Goal: Task Accomplishment & Management: Manage account settings

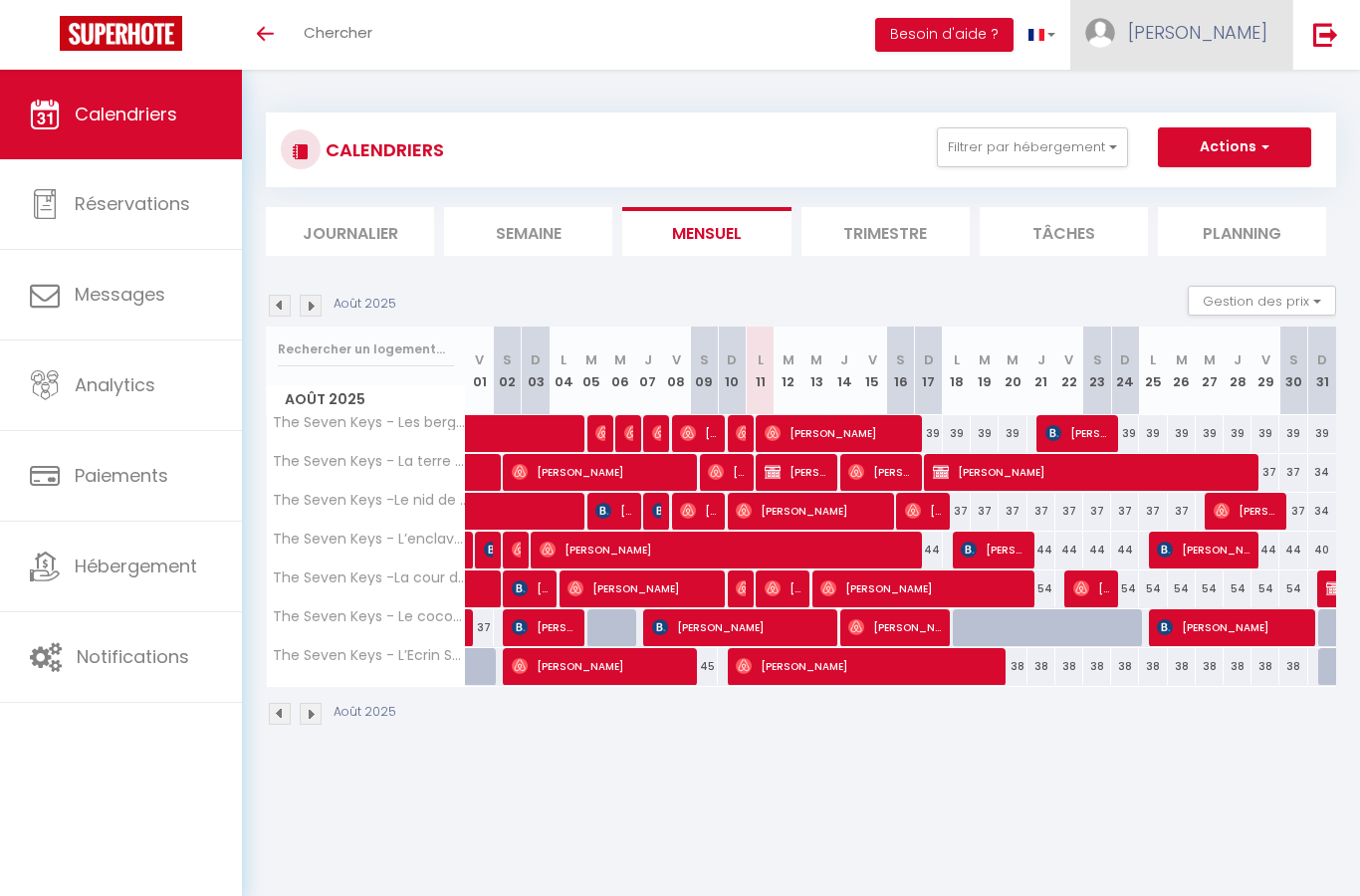
click at [1260, 27] on span "[PERSON_NAME]" at bounding box center [1197, 32] width 140 height 25
click at [1220, 89] on link "Paramètres" at bounding box center [1212, 100] width 148 height 34
select select "28"
select select "fr"
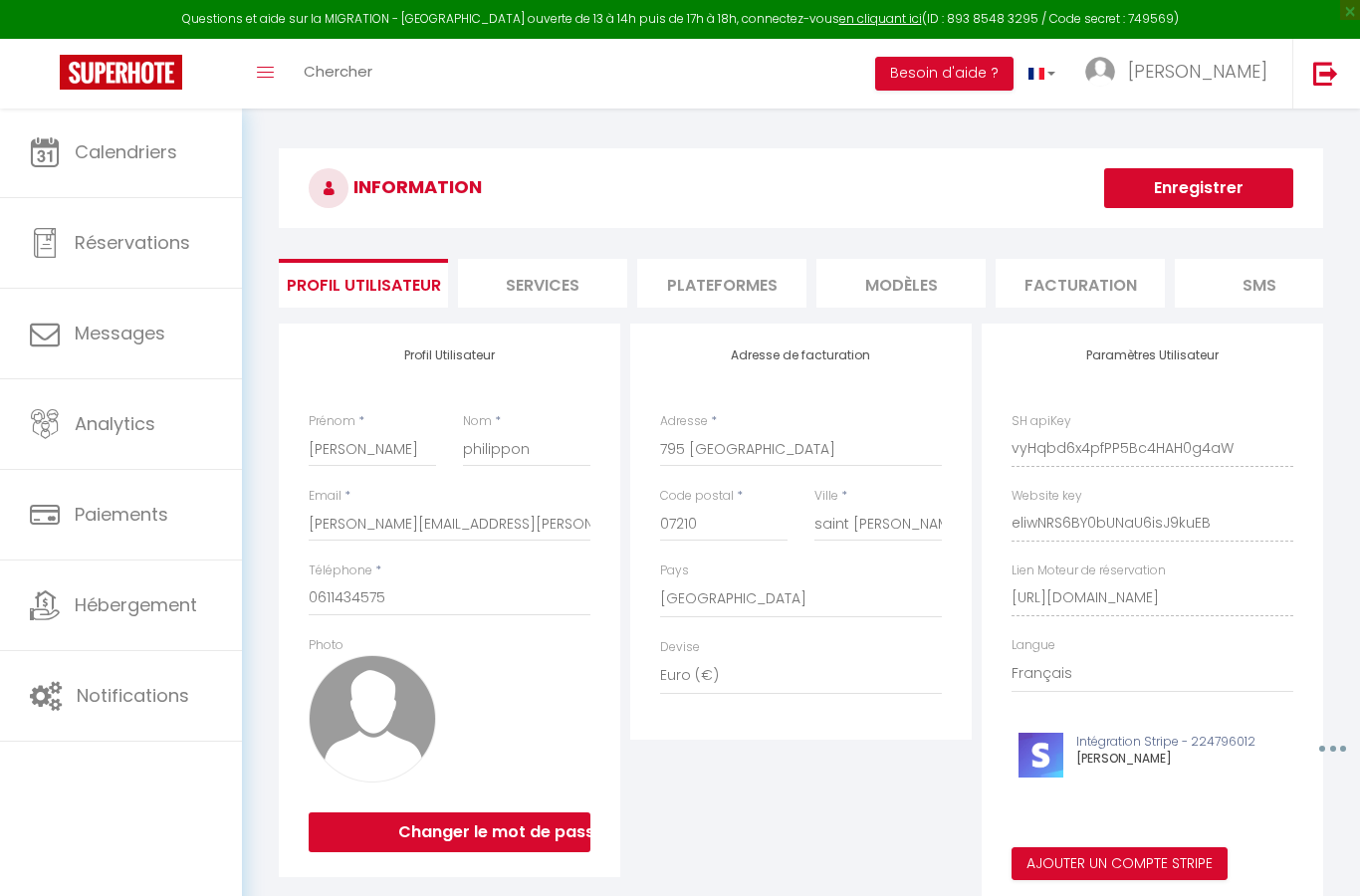
click at [752, 296] on li "Plateformes" at bounding box center [722, 283] width 170 height 49
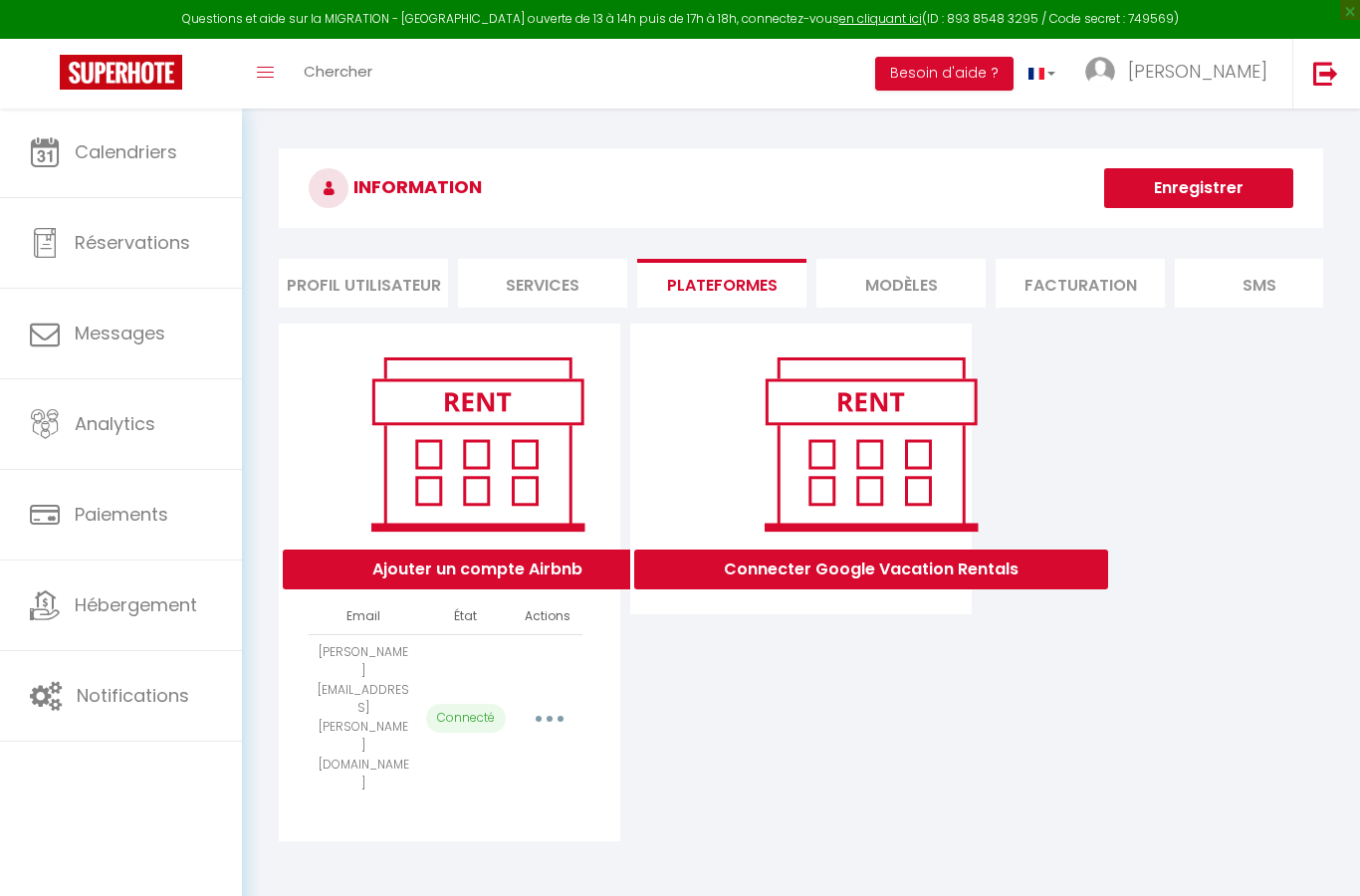
click at [560, 702] on button "button" at bounding box center [549, 718] width 56 height 32
click at [489, 818] on link "Reconnecter le compte" at bounding box center [461, 835] width 220 height 34
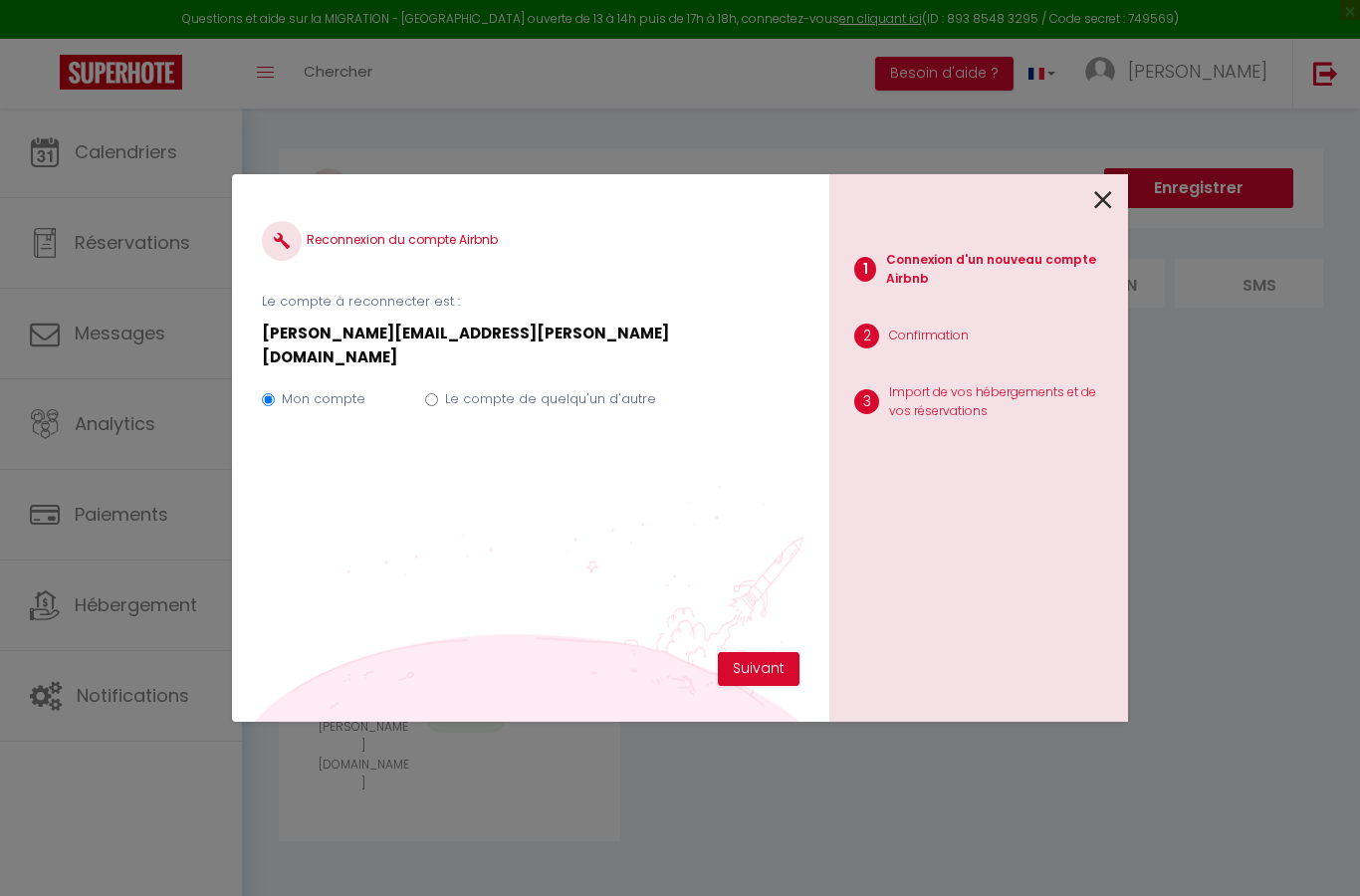
click at [488, 750] on div "Reconnexion du compte Airbnb Le compte à reconnecter est : [PERSON_NAME][EMAIL_…" at bounding box center [680, 448] width 896 height 896
click at [772, 684] on button "Suivant" at bounding box center [759, 669] width 82 height 34
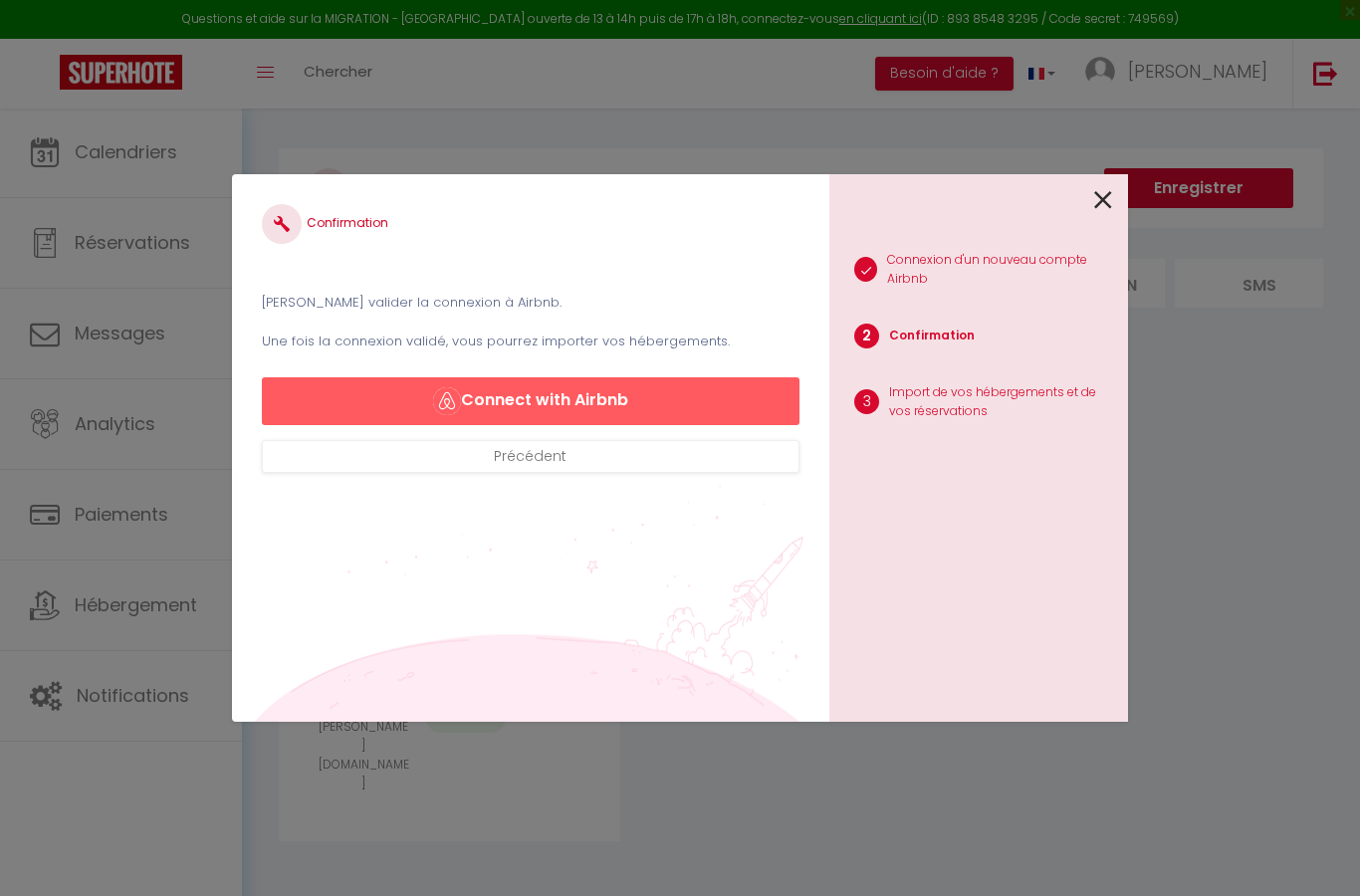
click at [309, 393] on button "Connect with Airbnb" at bounding box center [530, 401] width 537 height 48
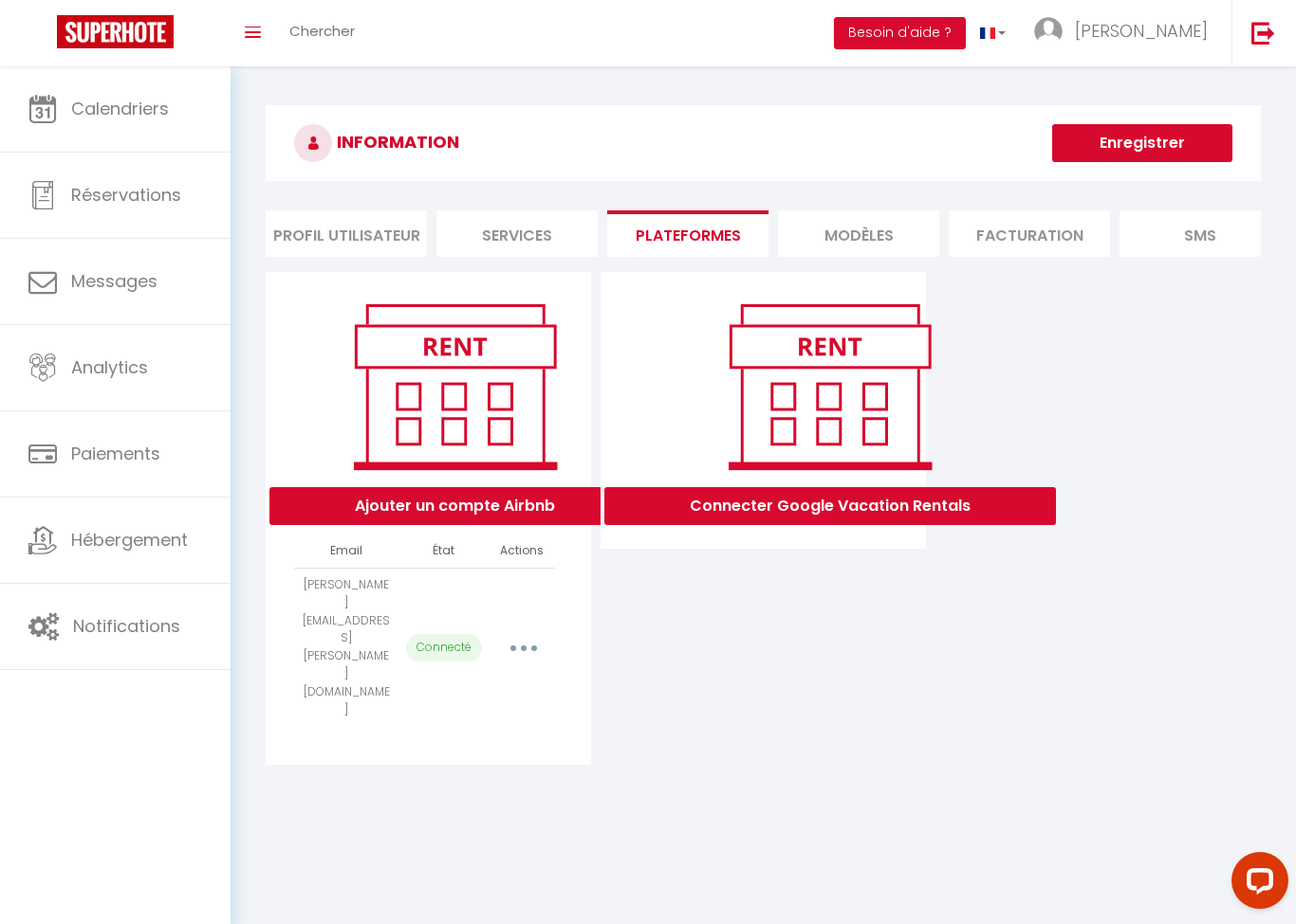
select select "62271"
select select
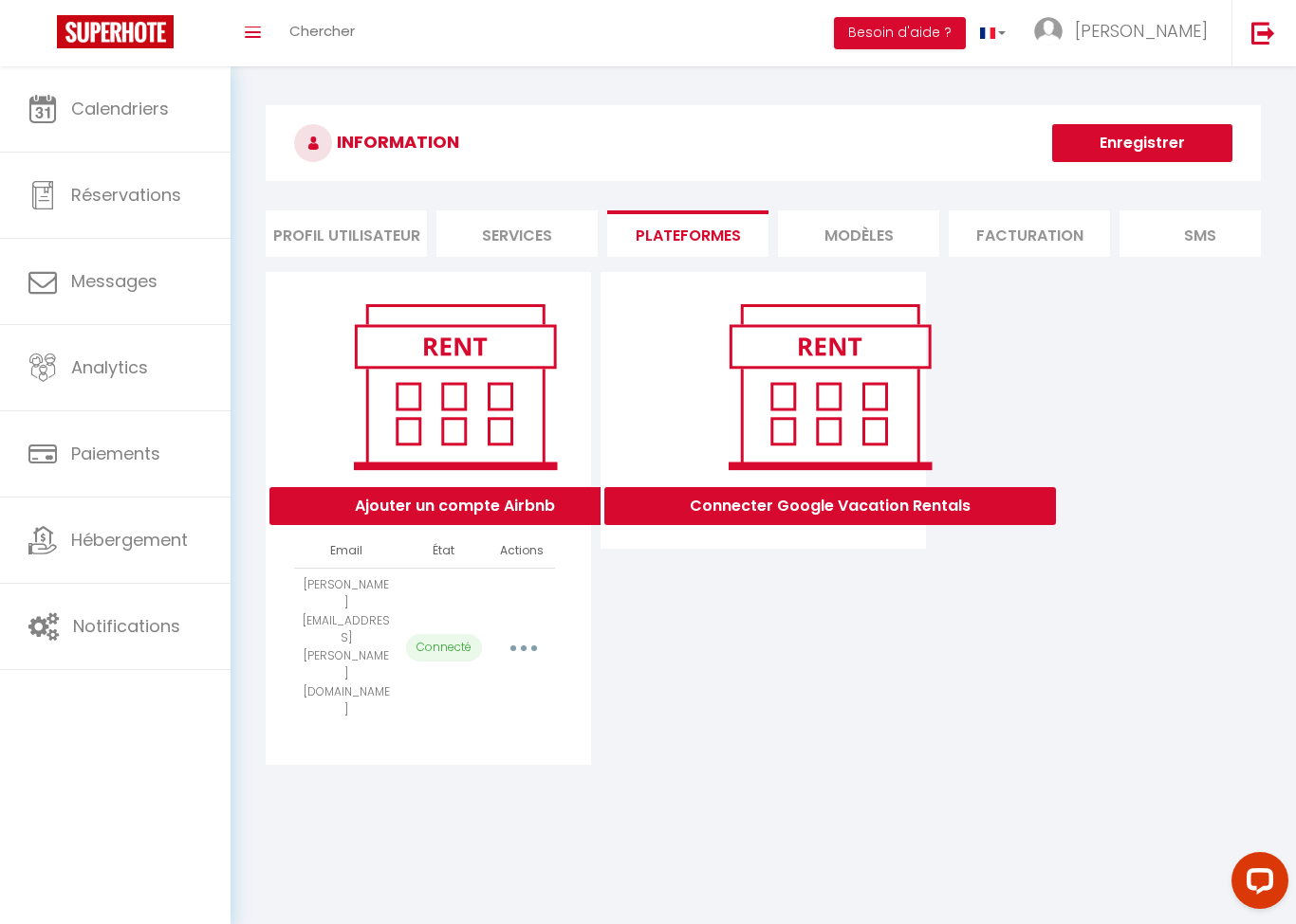
select select
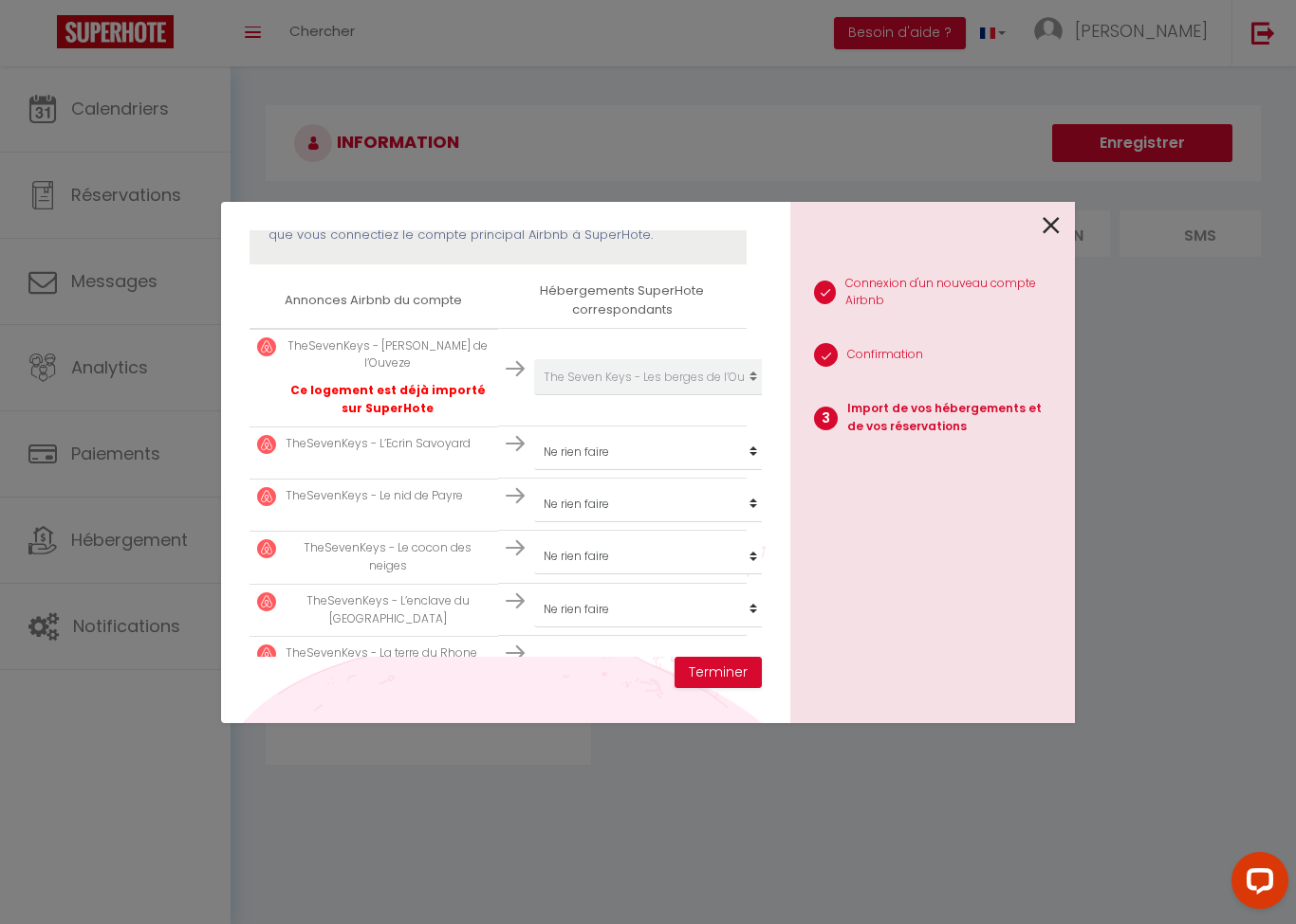
scroll to position [289, 0]
click at [727, 398] on select "Créer un nouveau hébergement Ne rien faire The Seven Keys - [PERSON_NAME] de l’…" at bounding box center [651, 380] width 234 height 36
click at [738, 398] on select "Créer un nouveau hébergement Ne rien faire The Seven Keys - [PERSON_NAME] de l’…" at bounding box center [651, 380] width 234 height 36
click at [714, 392] on select "Créer un nouveau hébergement Ne rien faire The Seven Keys - [PERSON_NAME] de l’…" at bounding box center [645, 374] width 234 height 36
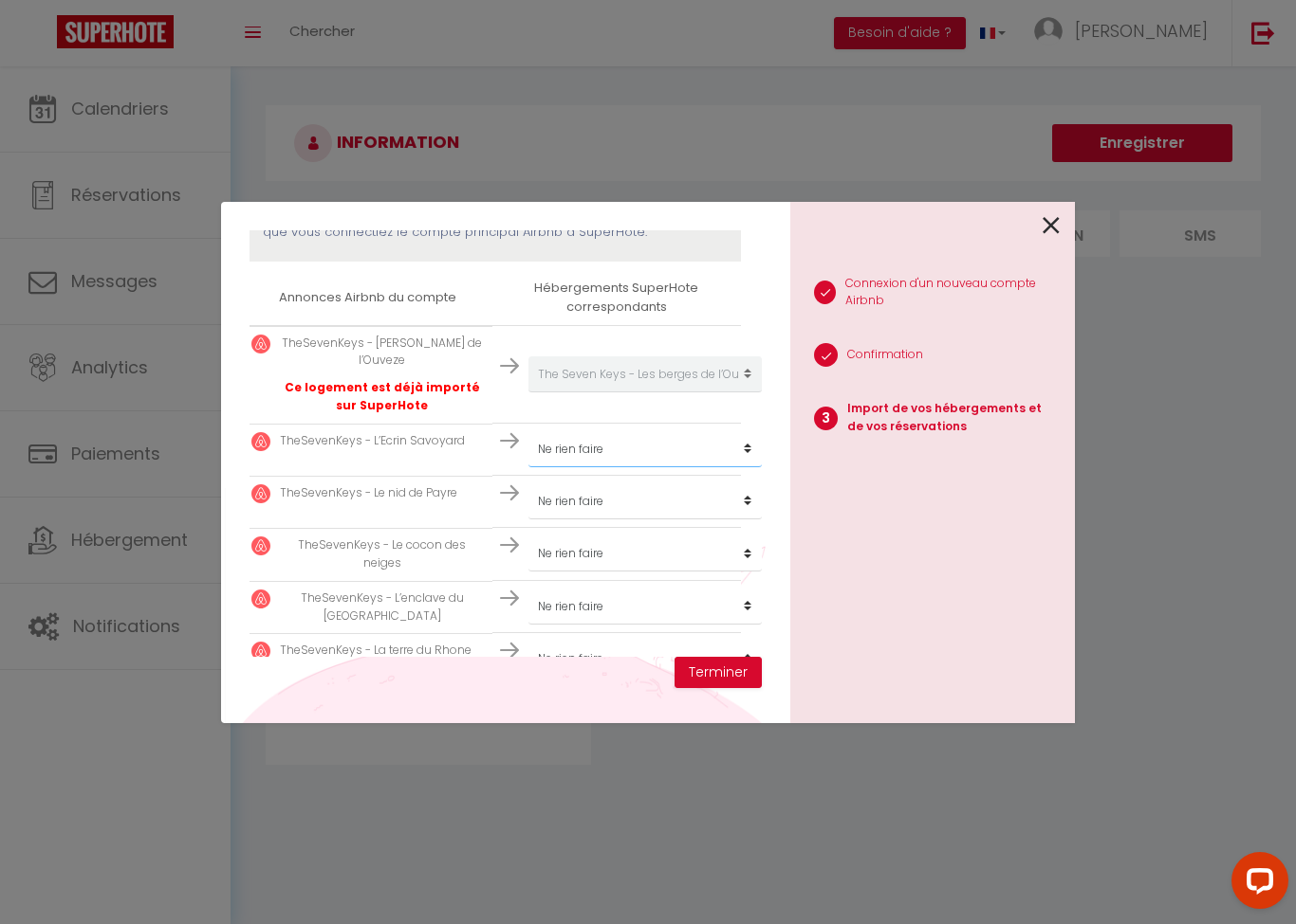
click at [741, 392] on select "Créer un nouveau hébergement Ne rien faire The Seven Keys - [PERSON_NAME] de l’…" at bounding box center [645, 374] width 234 height 36
select select "62272"
click at [737, 392] on select "Créer un nouveau hébergement Ne rien faire The Seven Keys - [PERSON_NAME] de l’…" at bounding box center [645, 374] width 234 height 36
select select "62273"
click at [724, 392] on select "Créer un nouveau hébergement Ne rien faire The Seven Keys - [PERSON_NAME] de l’…" at bounding box center [645, 374] width 234 height 36
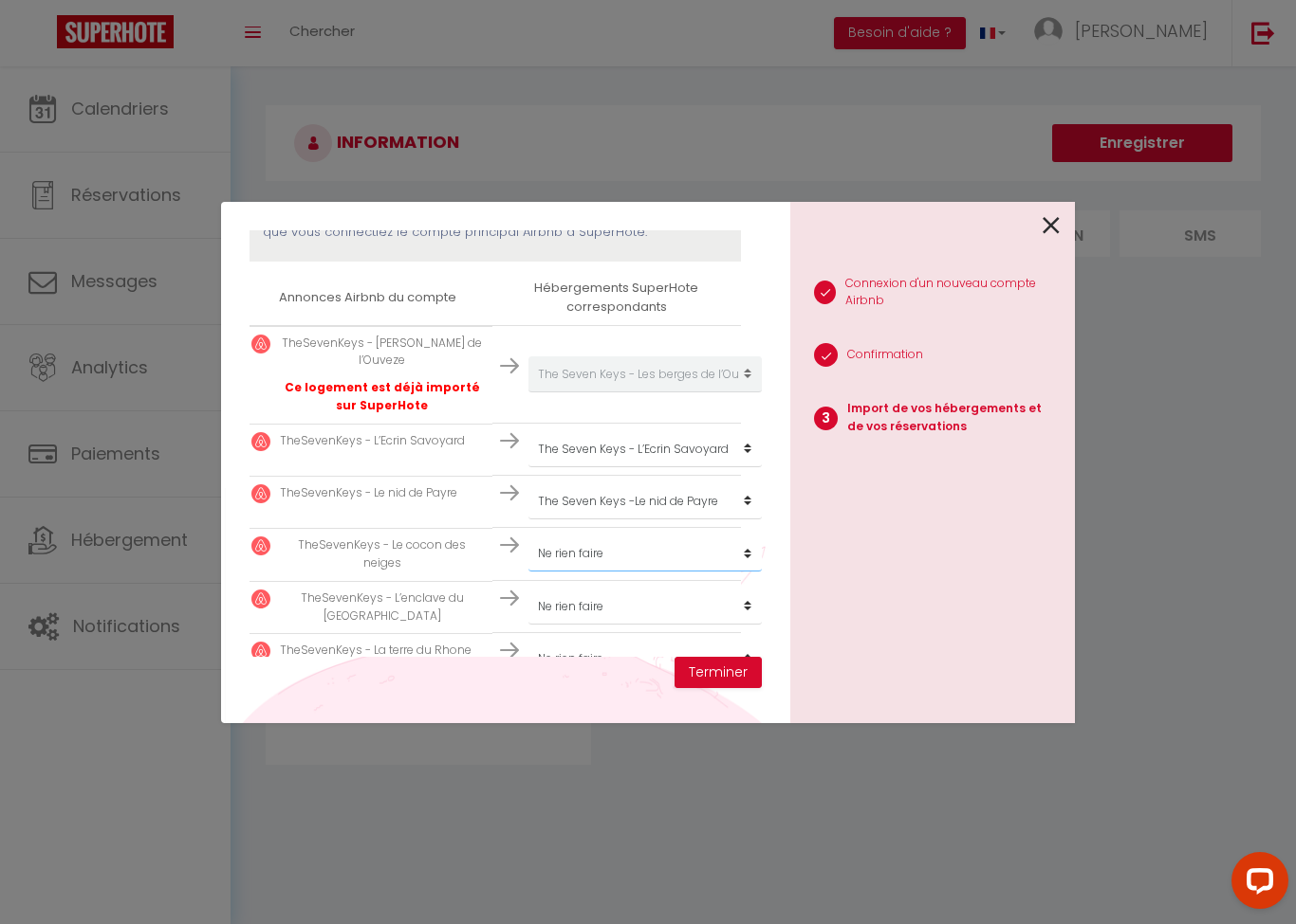
select select "62274"
click at [734, 392] on select "Créer un nouveau hébergement Ne rien faire The Seven Keys - [PERSON_NAME] de l’…" at bounding box center [645, 374] width 234 height 36
select select "62275"
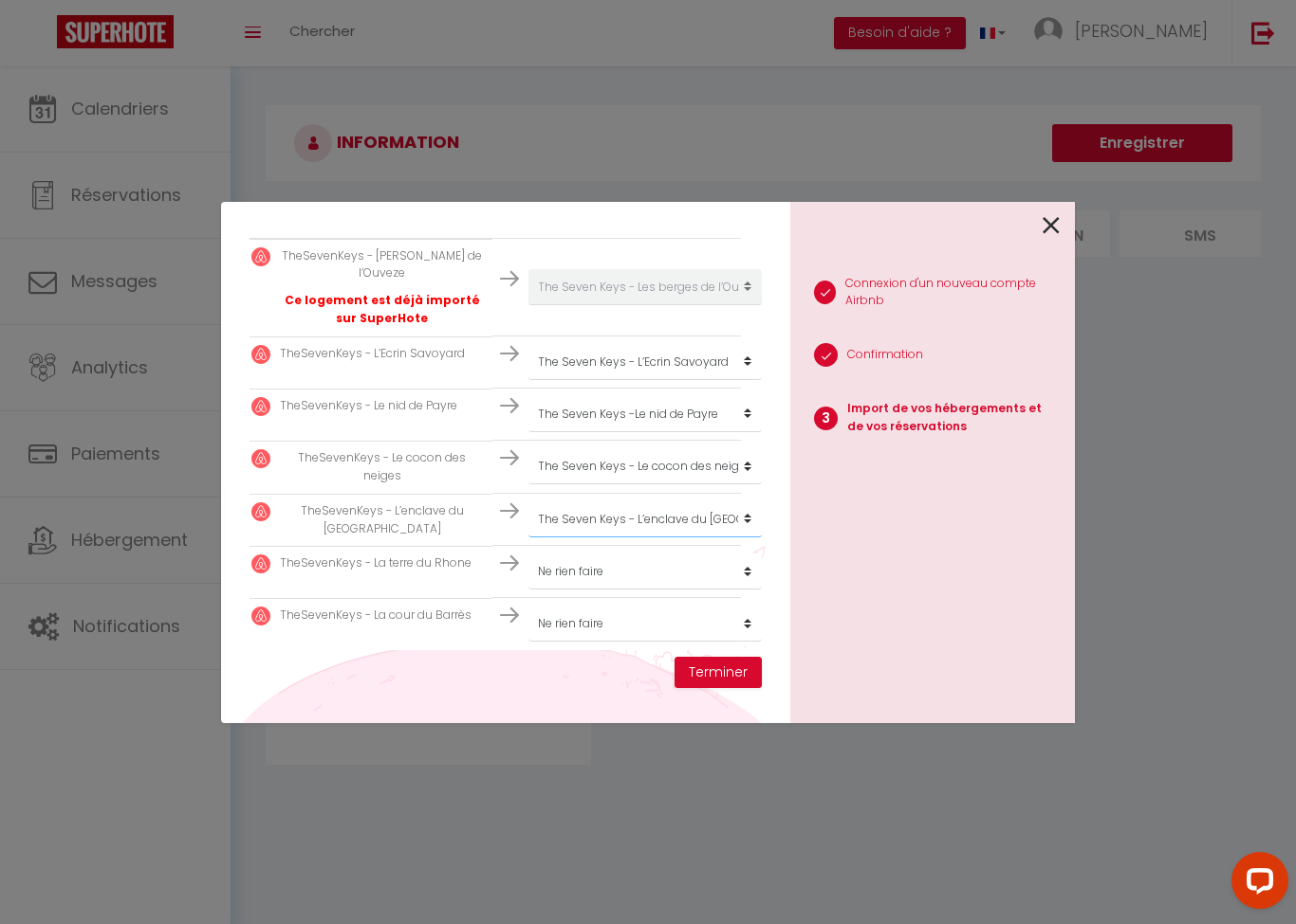
scroll to position [379, 9]
click at [708, 307] on select "Créer un nouveau hébergement Ne rien faire The Seven Keys - [PERSON_NAME] de l’…" at bounding box center [645, 290] width 234 height 36
select select "62276"
click at [661, 307] on select "Créer un nouveau hébergement Ne rien faire The Seven Keys - [PERSON_NAME] de l’…" at bounding box center [645, 290] width 234 height 36
select select "62675"
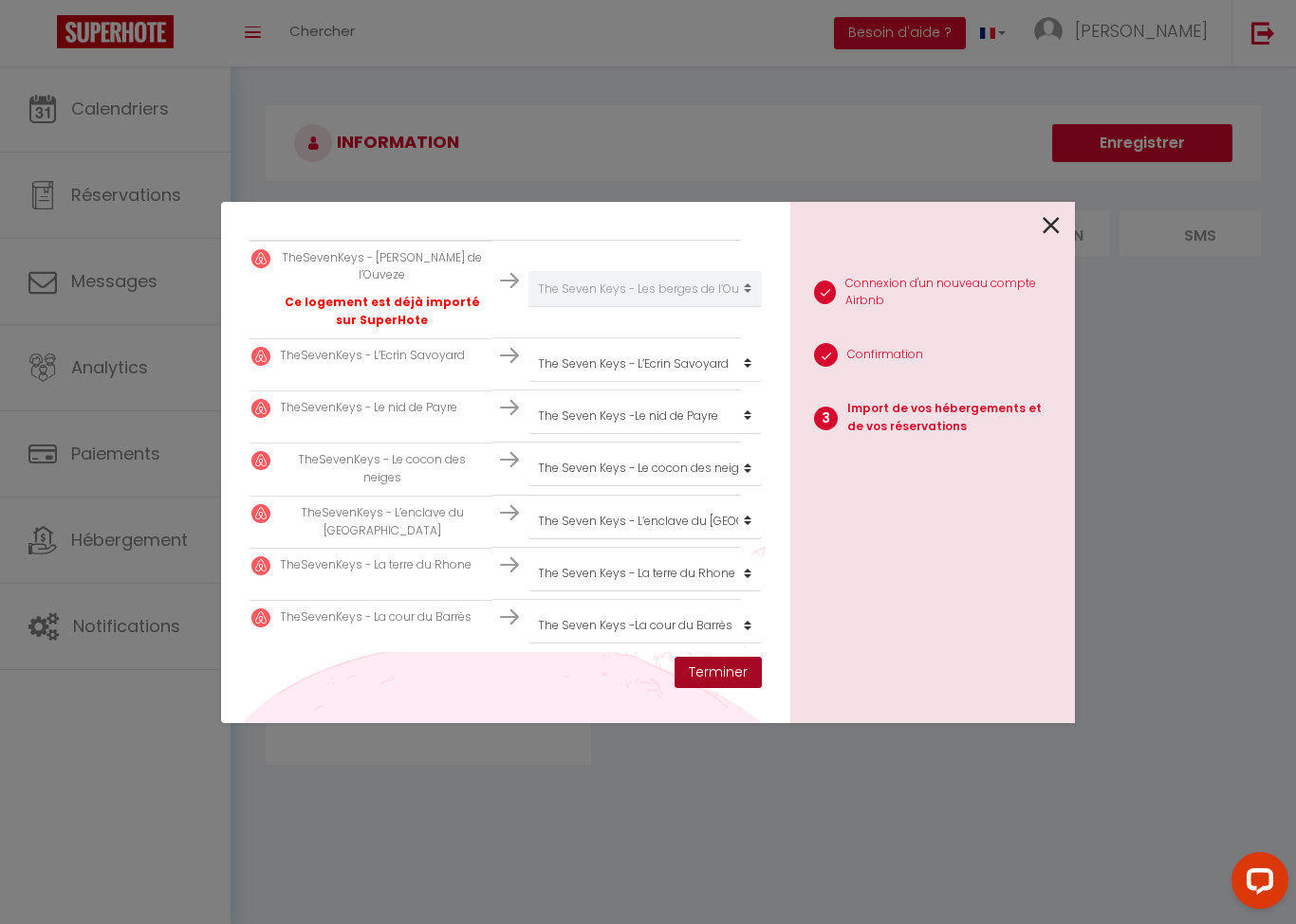
click at [696, 683] on button "Terminer" at bounding box center [718, 673] width 87 height 32
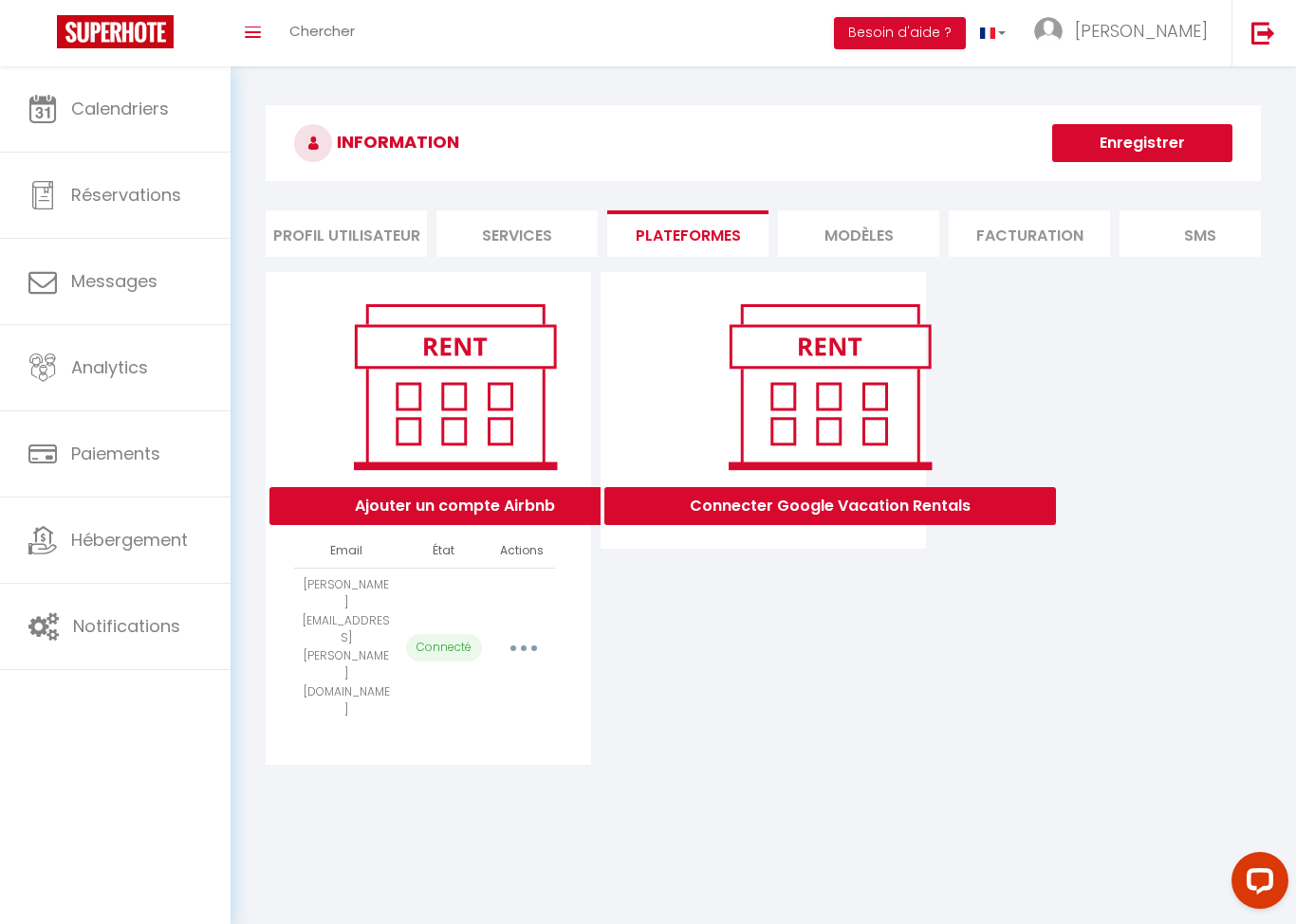
click at [1164, 141] on button "Enregistrer" at bounding box center [1142, 143] width 181 height 38
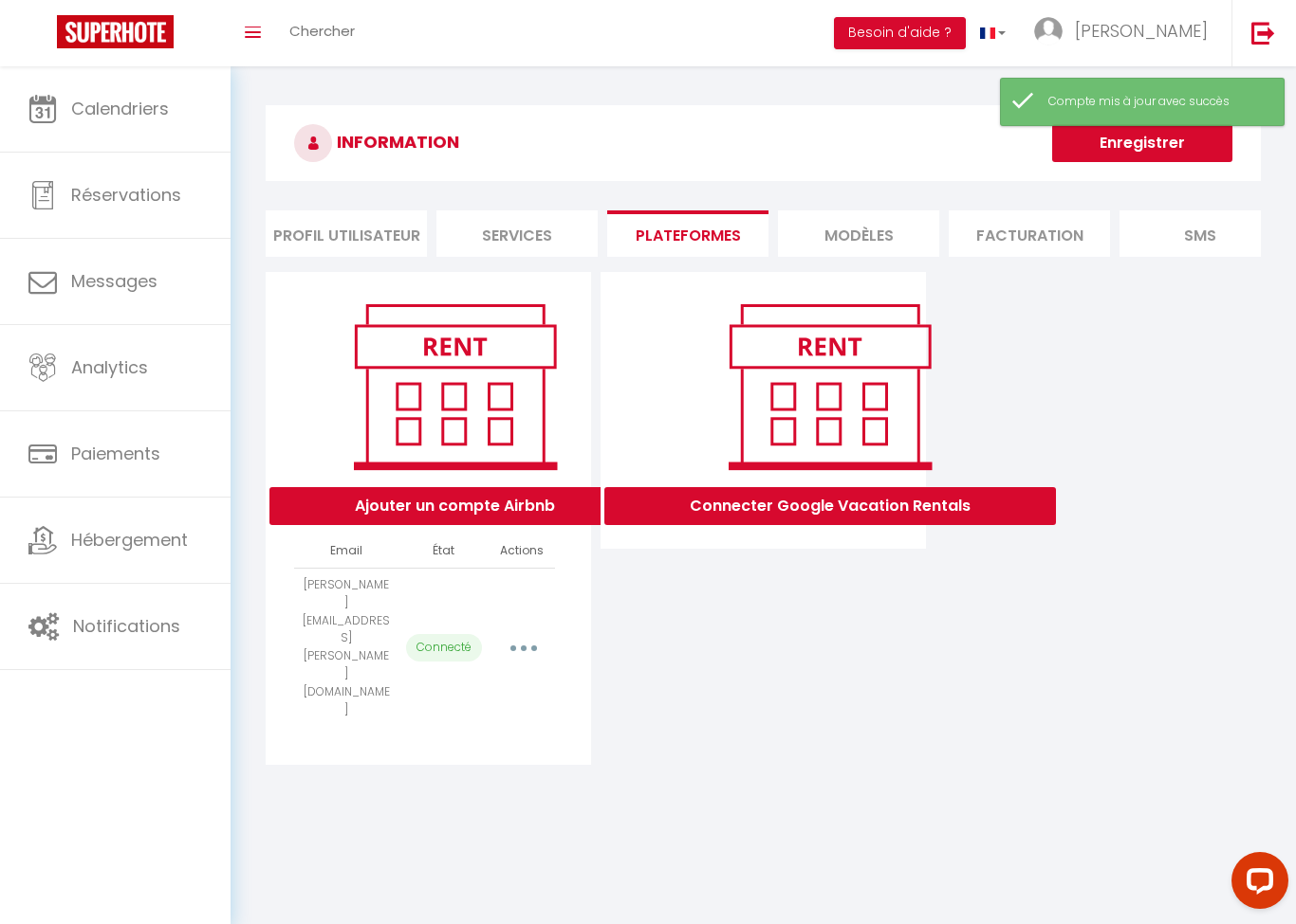
click at [1165, 146] on button "Enregistrer" at bounding box center [1142, 143] width 181 height 38
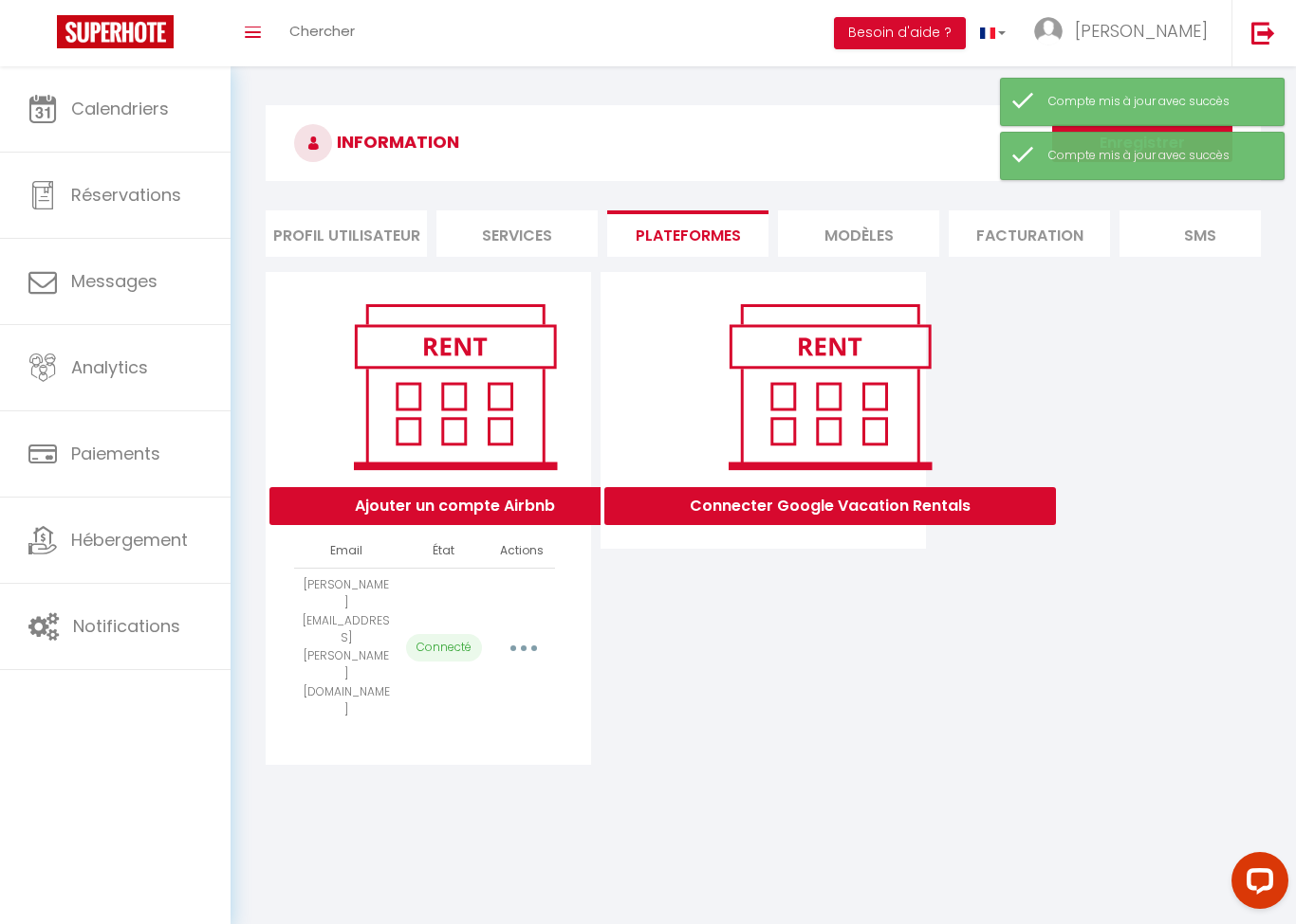
click at [1120, 323] on div "Ajouter un compte Airbnb Email État Actions [PERSON_NAME][EMAIL_ADDRESS][PERSON…" at bounding box center [763, 519] width 1004 height 493
click at [1175, 137] on div "Compte mis à jour avec succès" at bounding box center [1142, 156] width 285 height 48
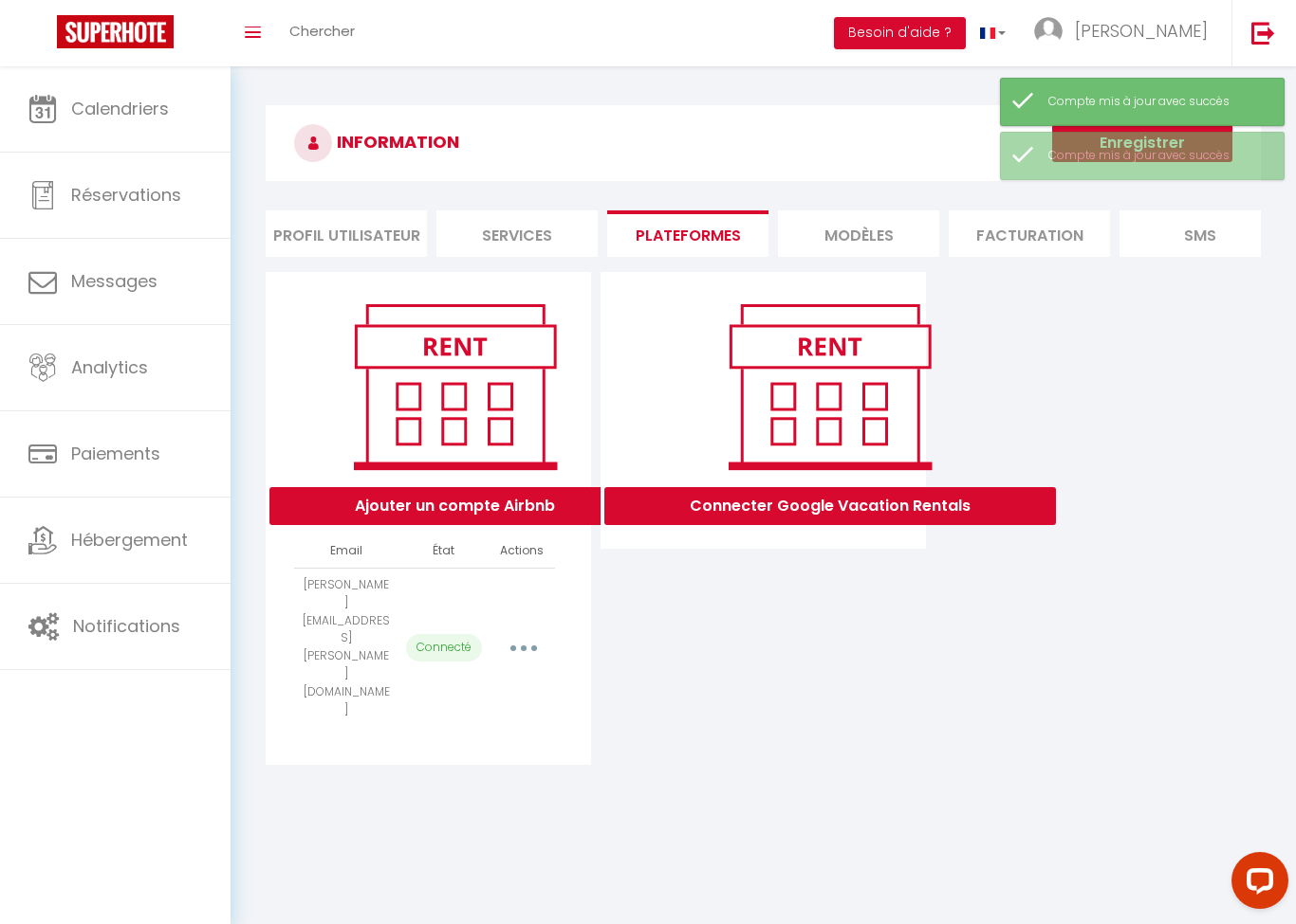
click at [886, 243] on li "MODÈLES" at bounding box center [859, 234] width 162 height 47
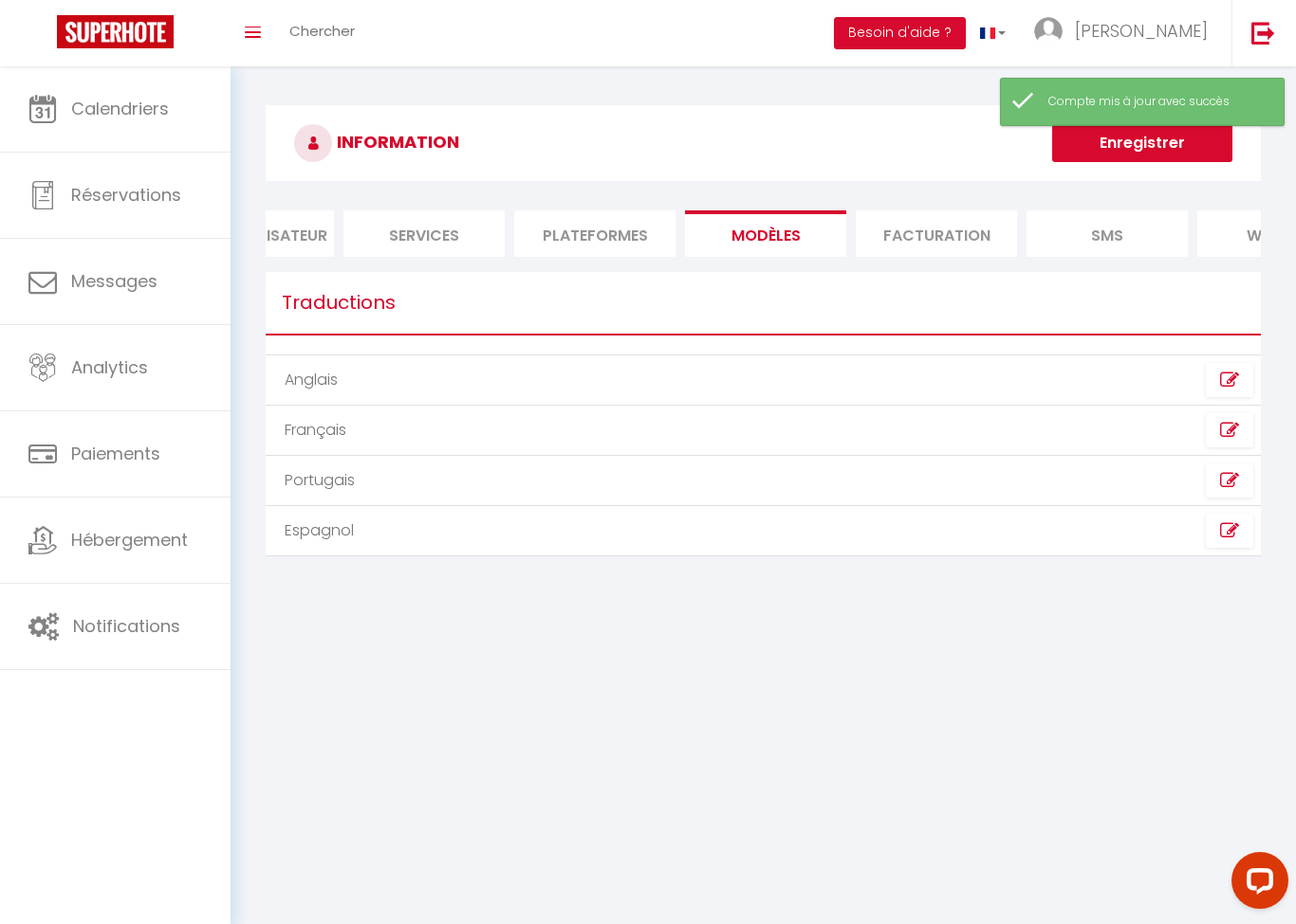
scroll to position [0, 104]
click at [921, 241] on li "Facturation" at bounding box center [926, 234] width 162 height 47
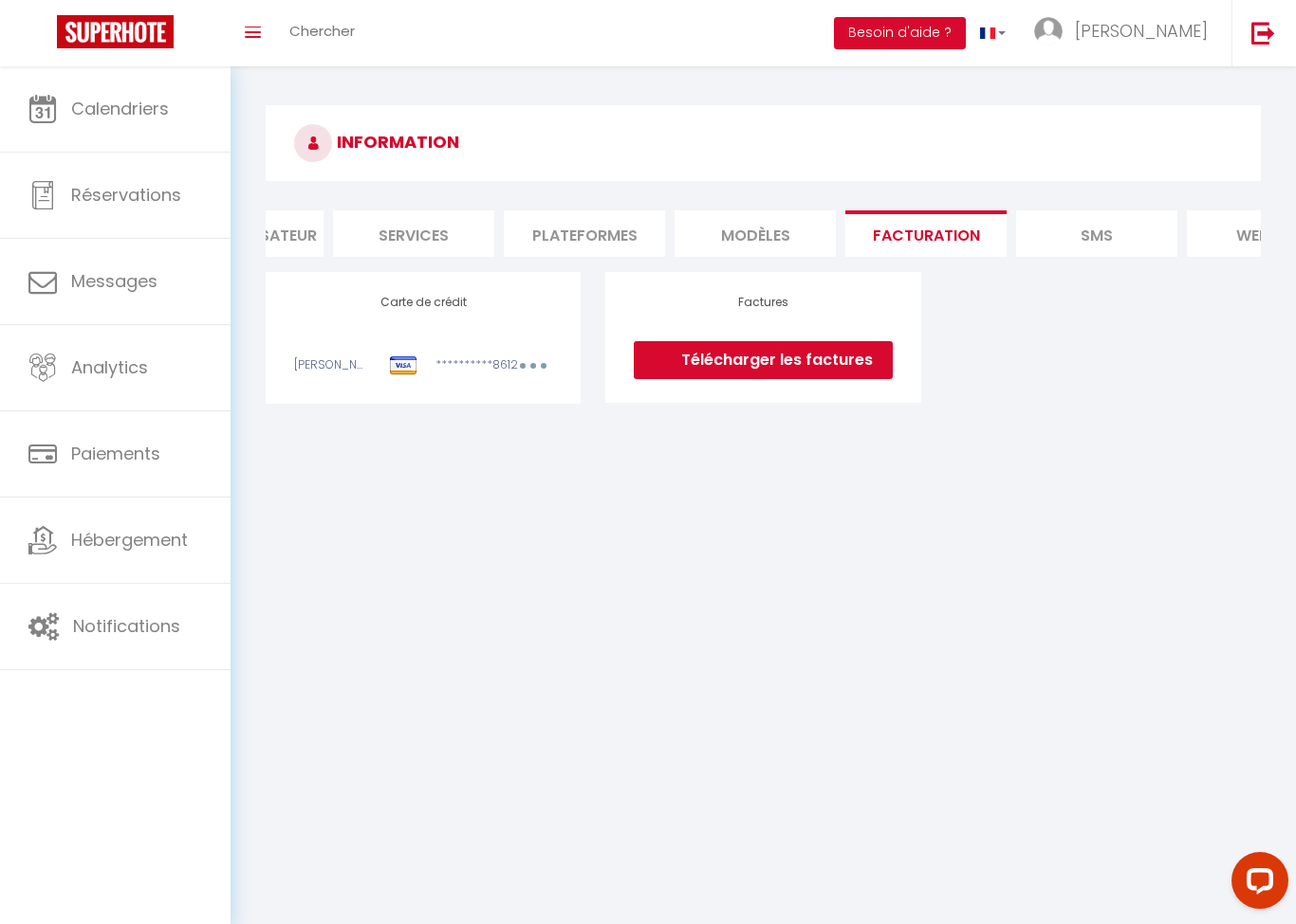
click at [1099, 226] on li "SMS" at bounding box center [1096, 234] width 162 height 47
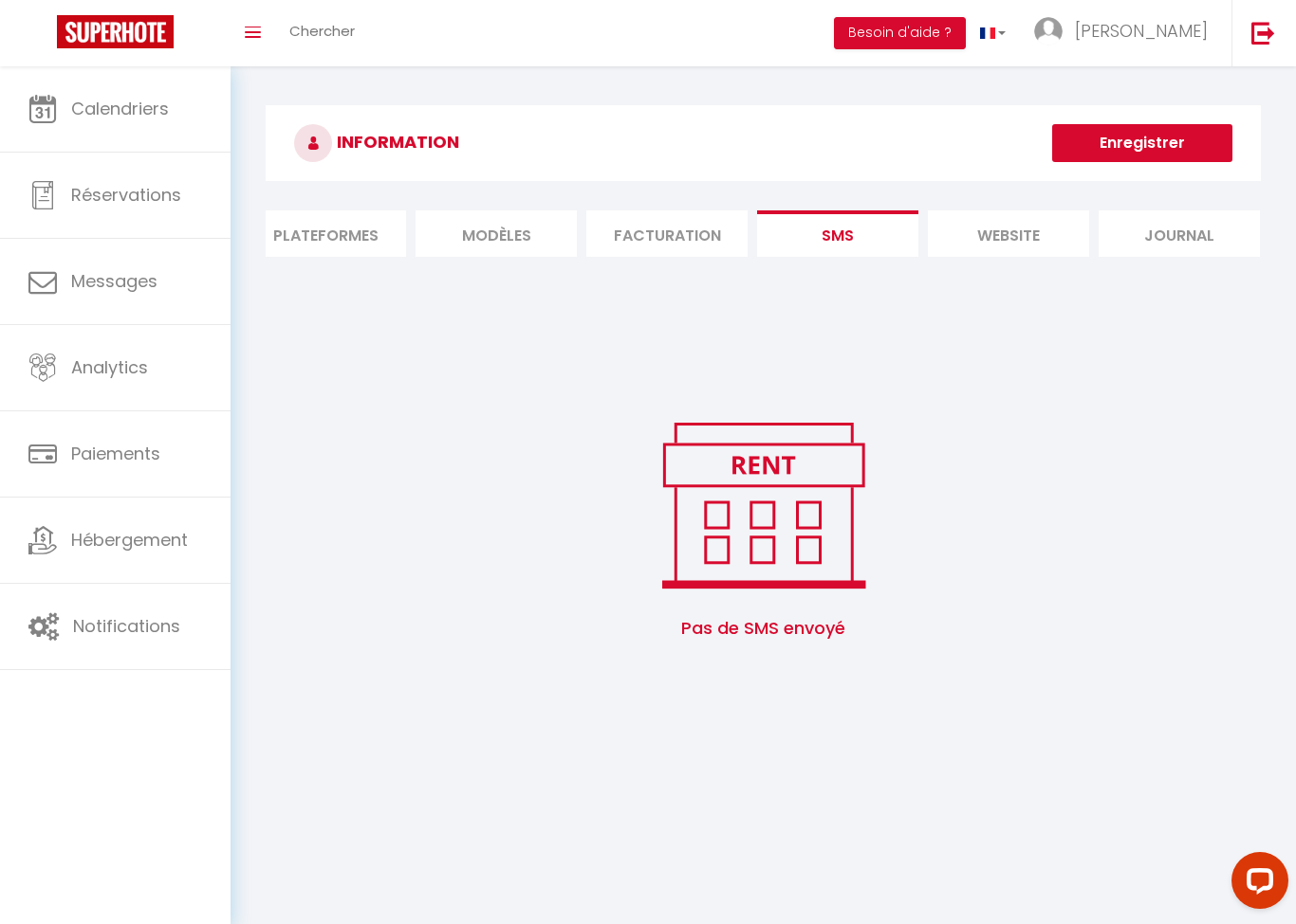
scroll to position [0, 361]
click at [1014, 240] on li "website" at bounding box center [1009, 234] width 162 height 47
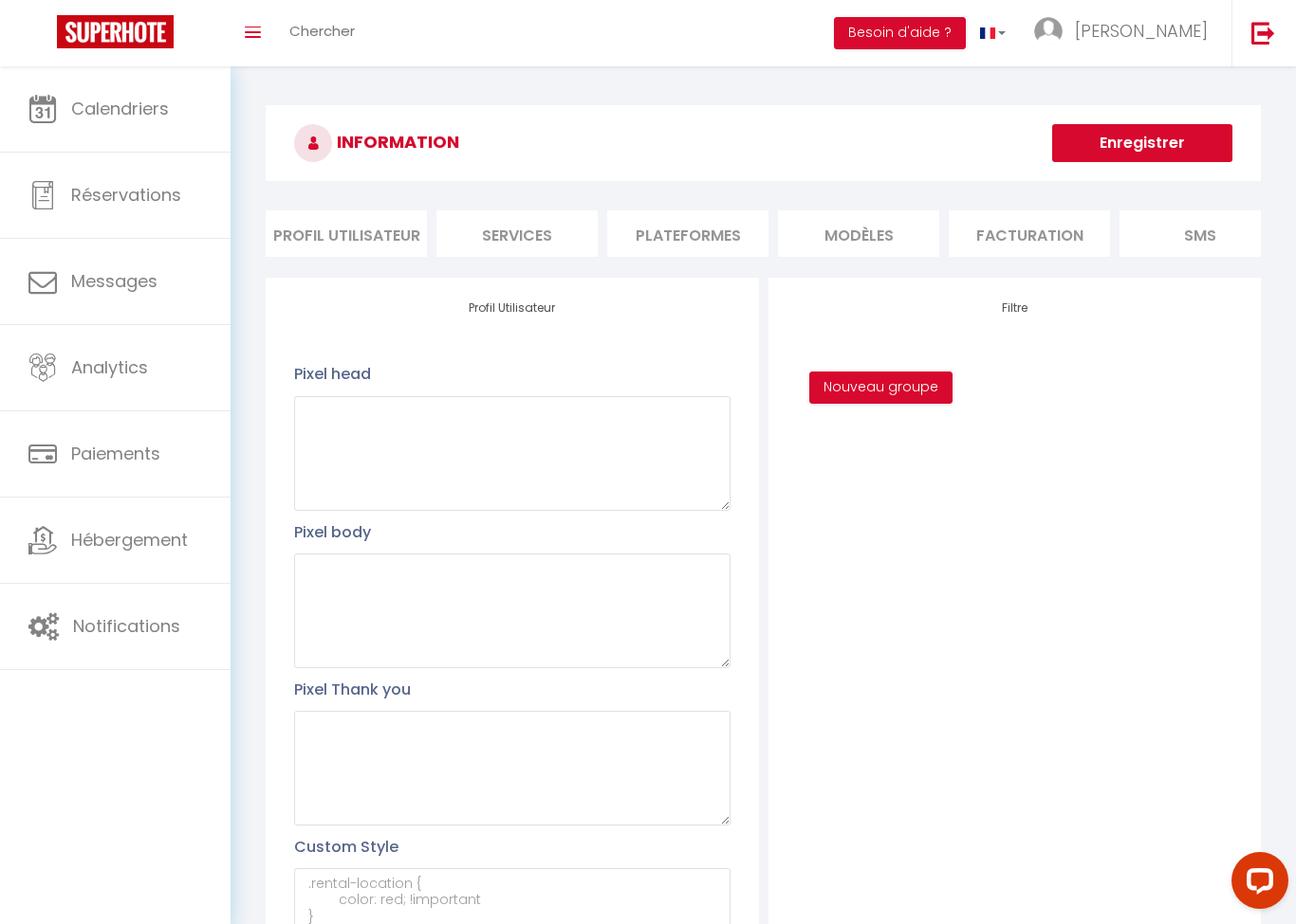
click at [551, 243] on li "Services" at bounding box center [517, 234] width 162 height 47
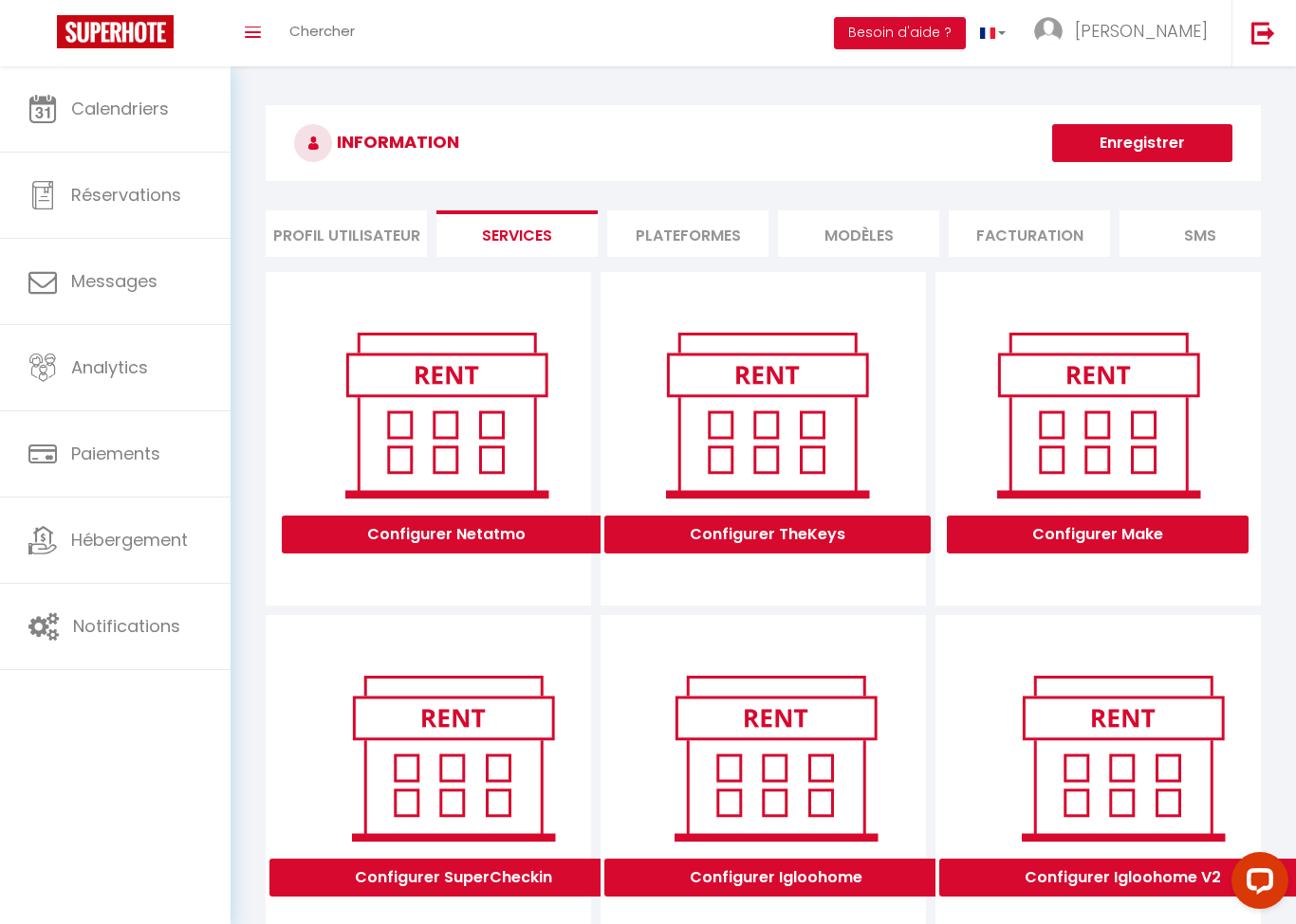
click at [677, 224] on li "Plateformes" at bounding box center [688, 234] width 162 height 47
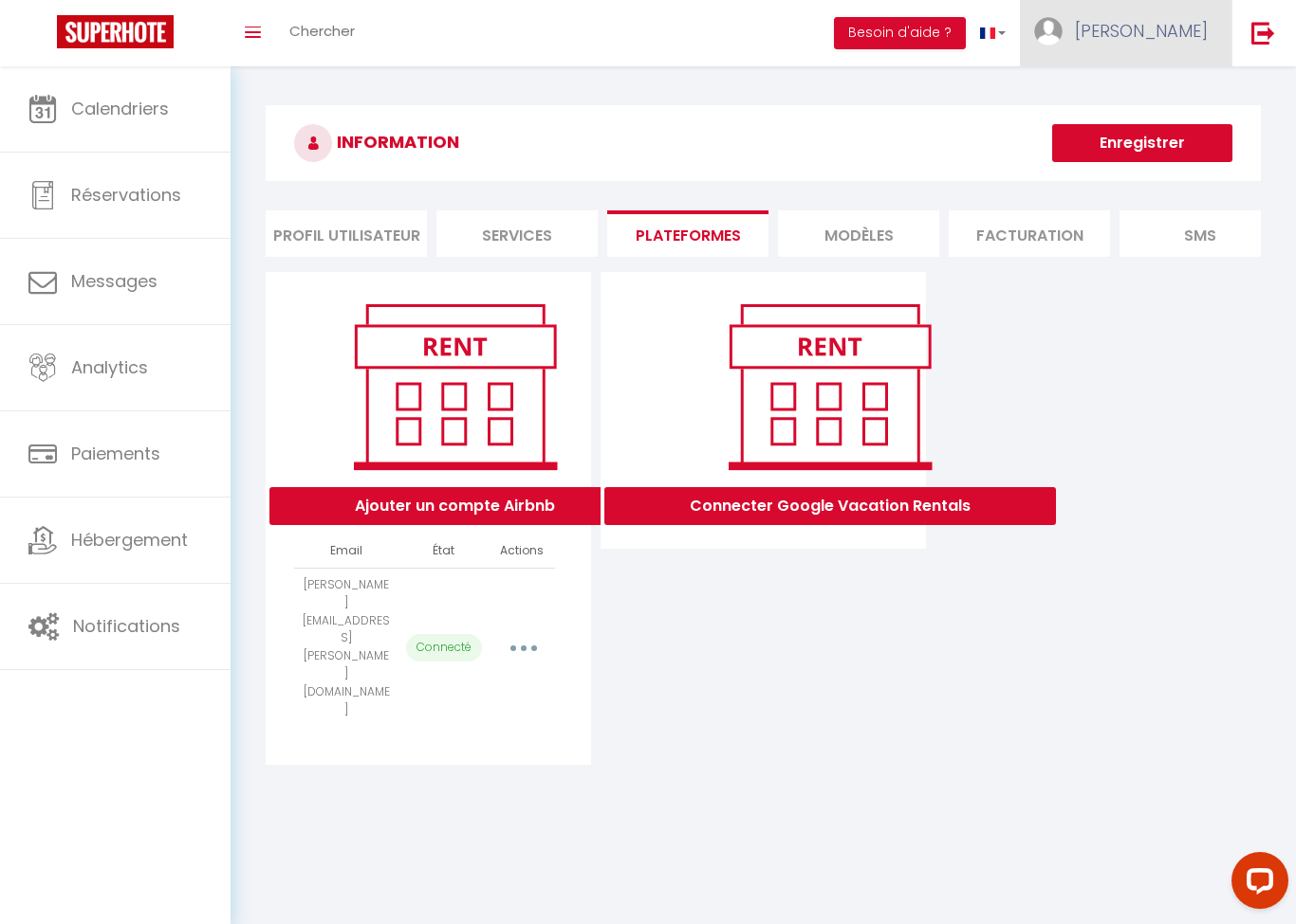
click at [1062, 43] on img at bounding box center [1048, 31] width 29 height 28
click at [1163, 95] on link "Paramètres" at bounding box center [1155, 95] width 141 height 32
click at [1168, 95] on link "Paramètres" at bounding box center [1155, 95] width 141 height 32
click at [1198, 103] on link "Paramètres" at bounding box center [1155, 95] width 141 height 32
click at [1192, 101] on link "Paramètres" at bounding box center [1155, 95] width 141 height 32
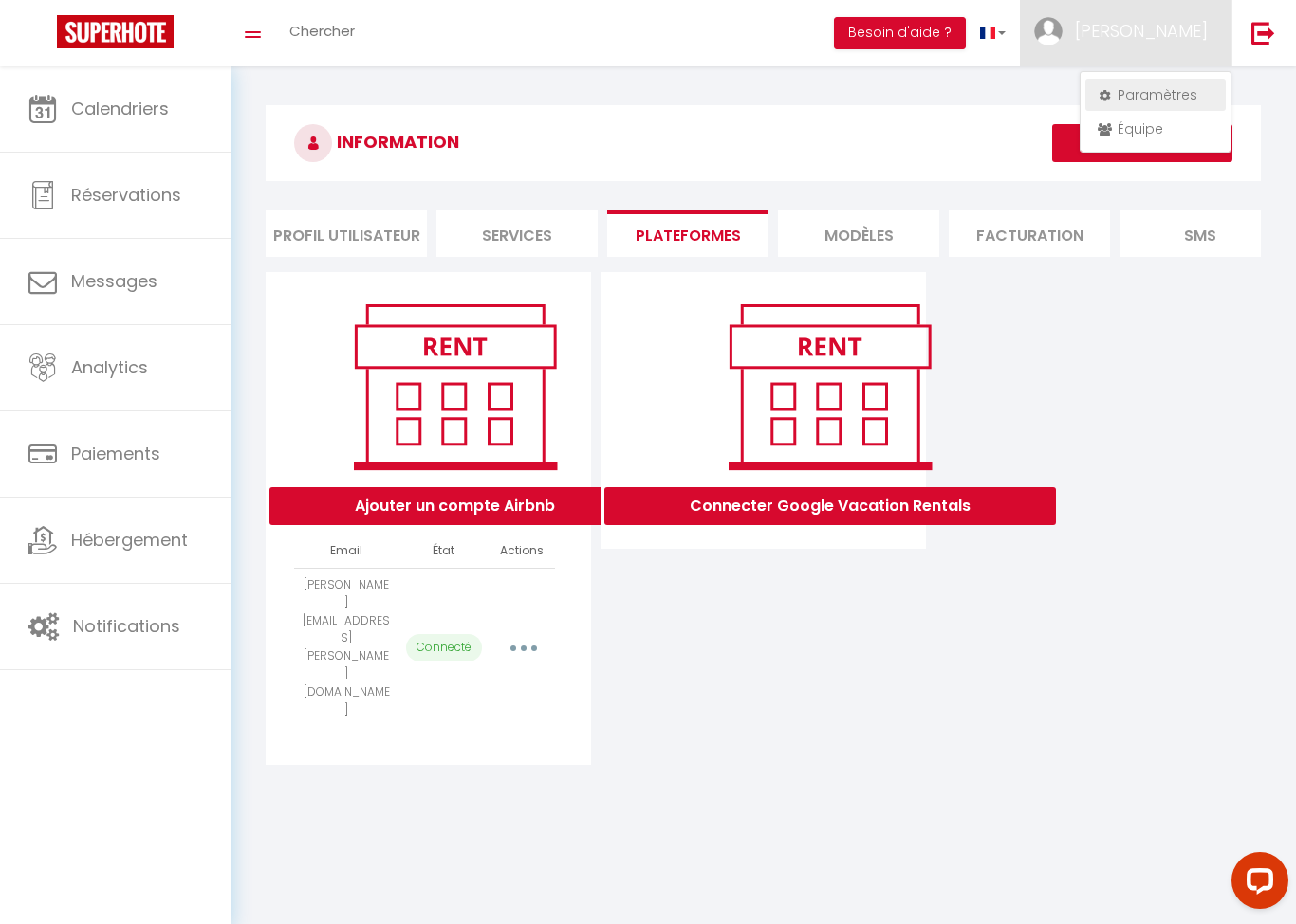
click at [1185, 104] on link "Paramètres" at bounding box center [1155, 95] width 141 height 32
click at [1178, 100] on link "Paramètres" at bounding box center [1155, 95] width 141 height 32
click at [91, 115] on div at bounding box center [648, 462] width 1296 height 924
click at [1196, 38] on span "[PERSON_NAME]" at bounding box center [1141, 30] width 133 height 24
click at [1165, 100] on link "Paramètres" at bounding box center [1155, 95] width 141 height 32
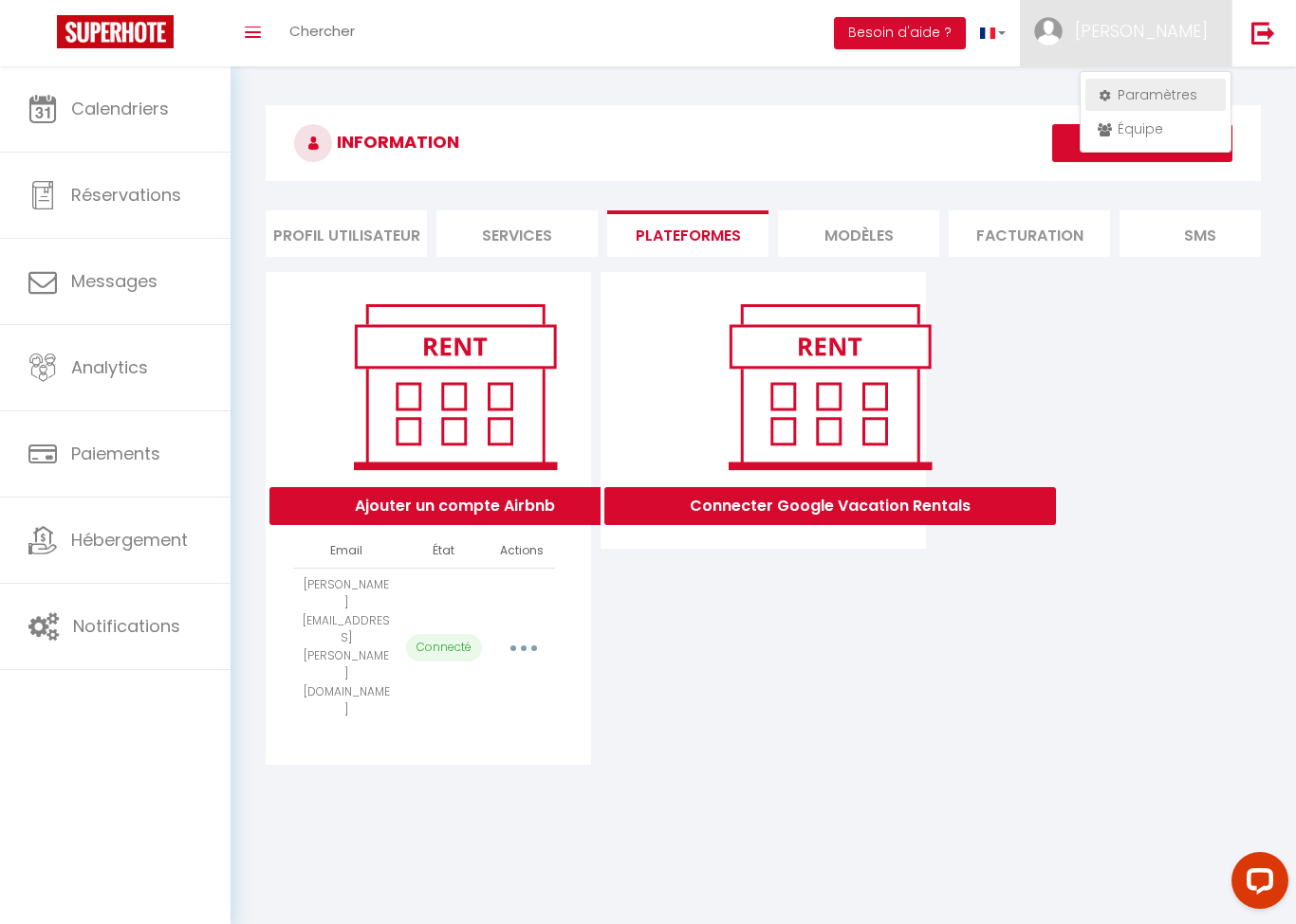
click at [1175, 103] on link "Paramètres" at bounding box center [1155, 95] width 141 height 32
click at [1156, 135] on link "Équipe" at bounding box center [1155, 129] width 141 height 32
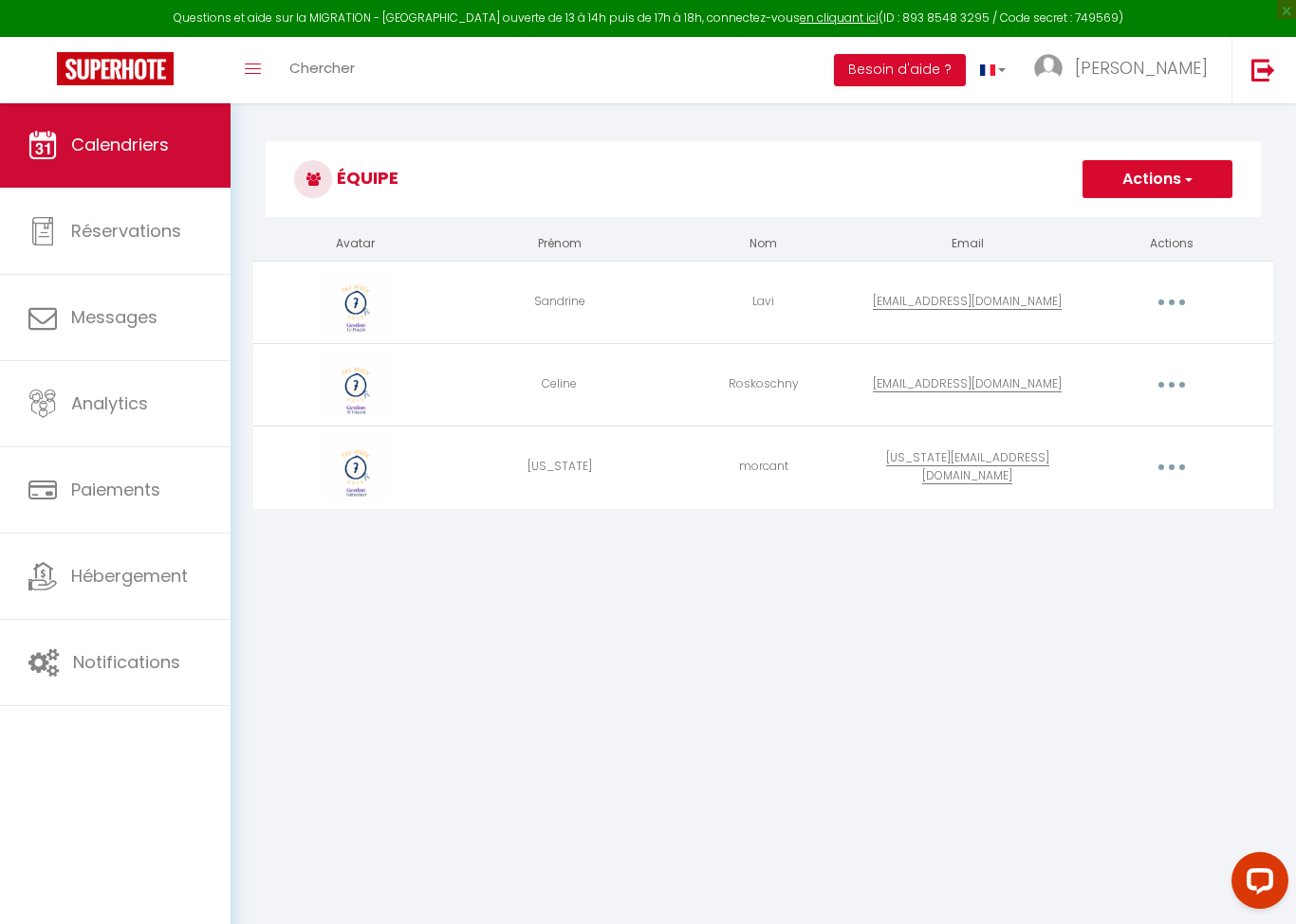
click at [113, 157] on span "Calendriers" at bounding box center [120, 144] width 98 height 24
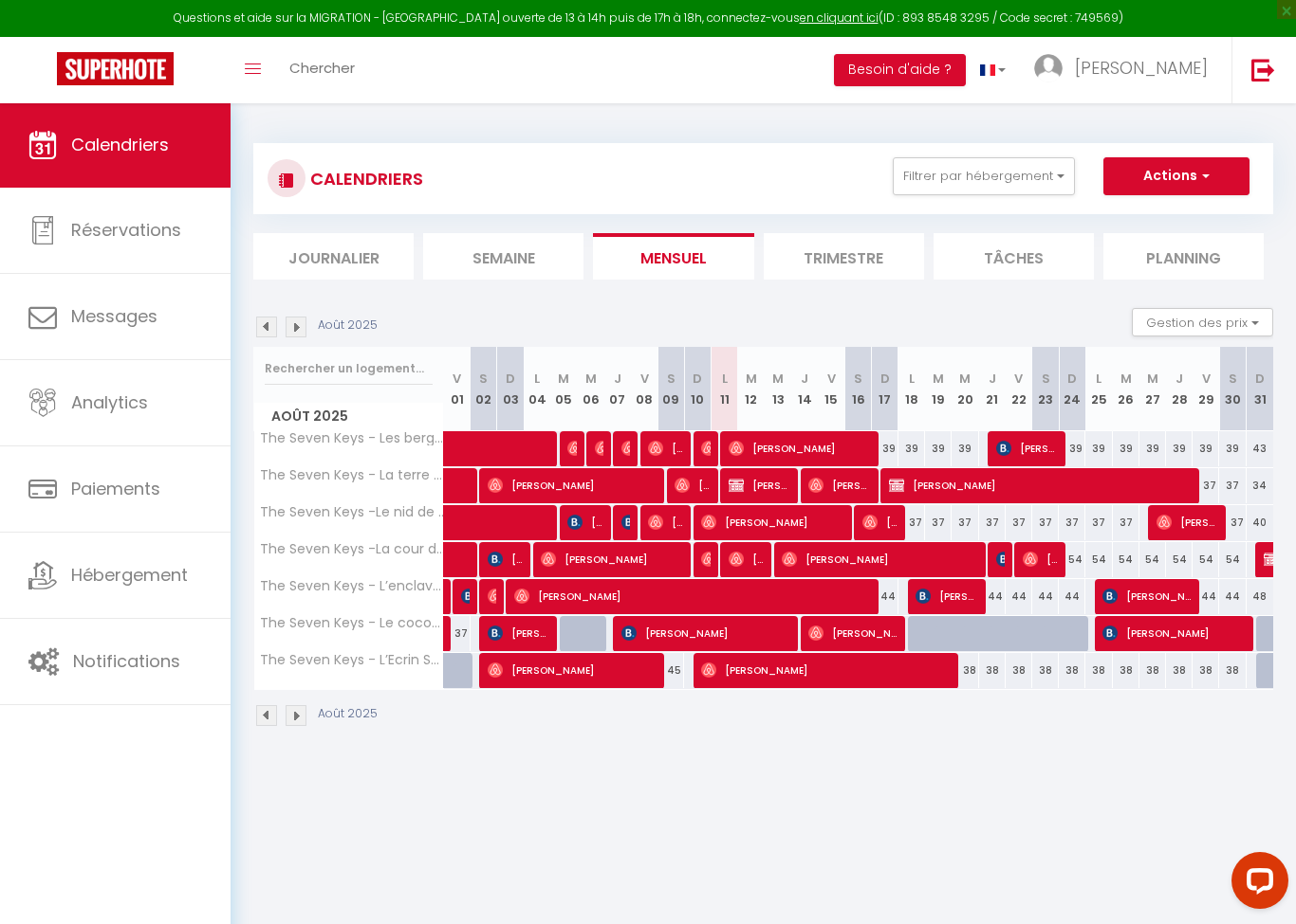
click at [781, 443] on span "[PERSON_NAME]" at bounding box center [799, 448] width 142 height 36
select select "OK"
select select "1"
select select "0"
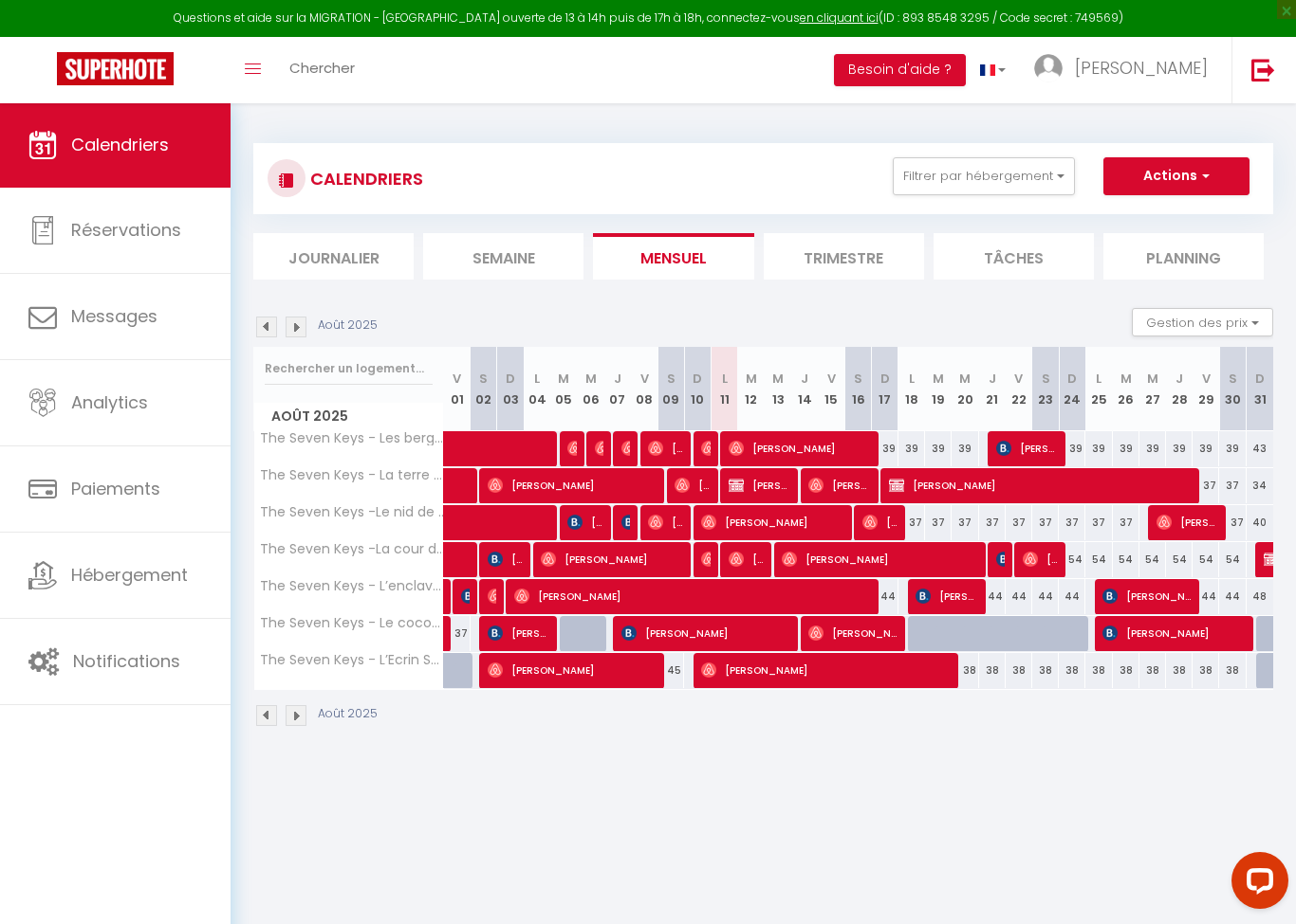
select select "1"
select select
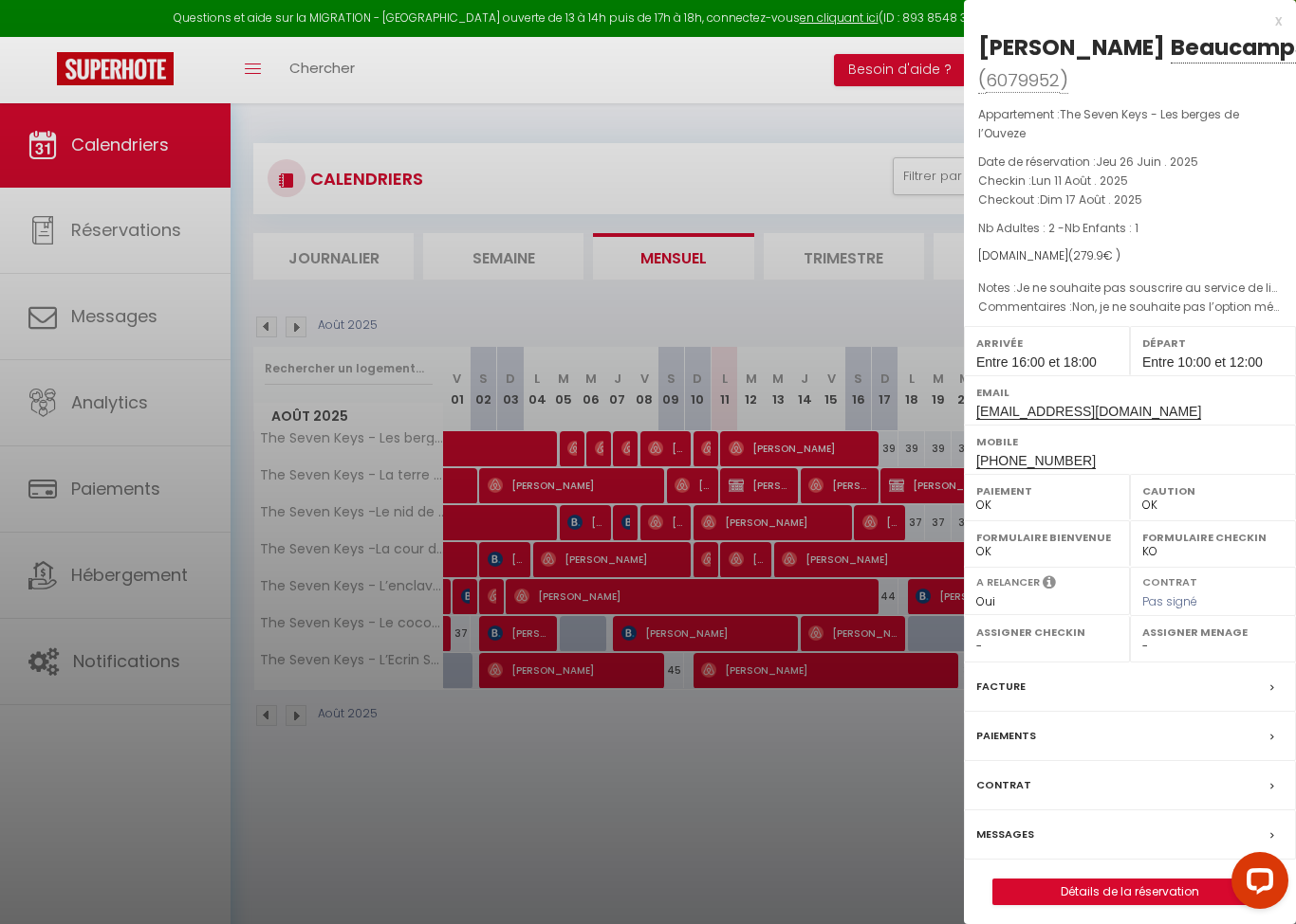
click at [1132, 880] on link "Détails de la réservation" at bounding box center [1130, 893] width 274 height 25
select select
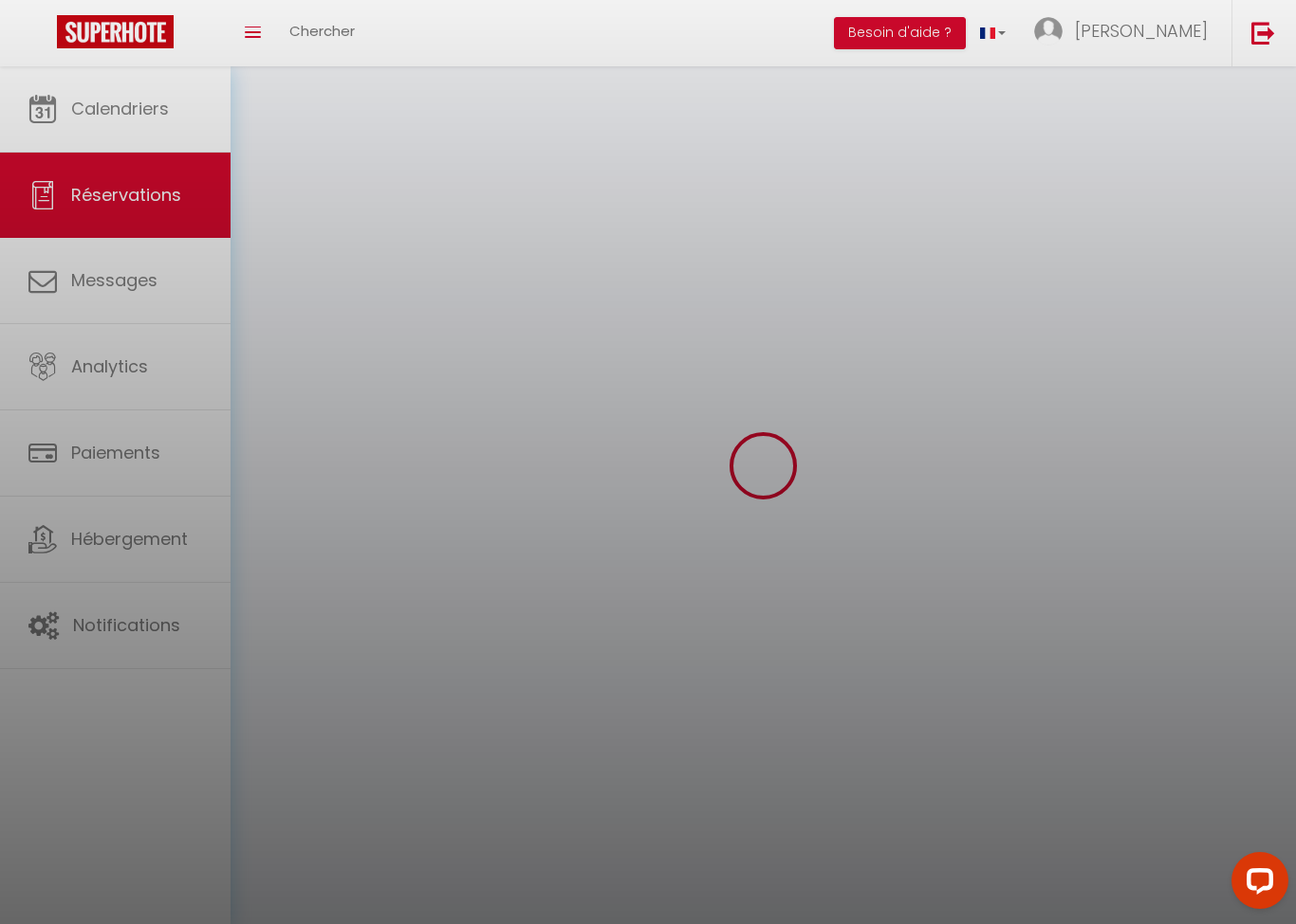
select select
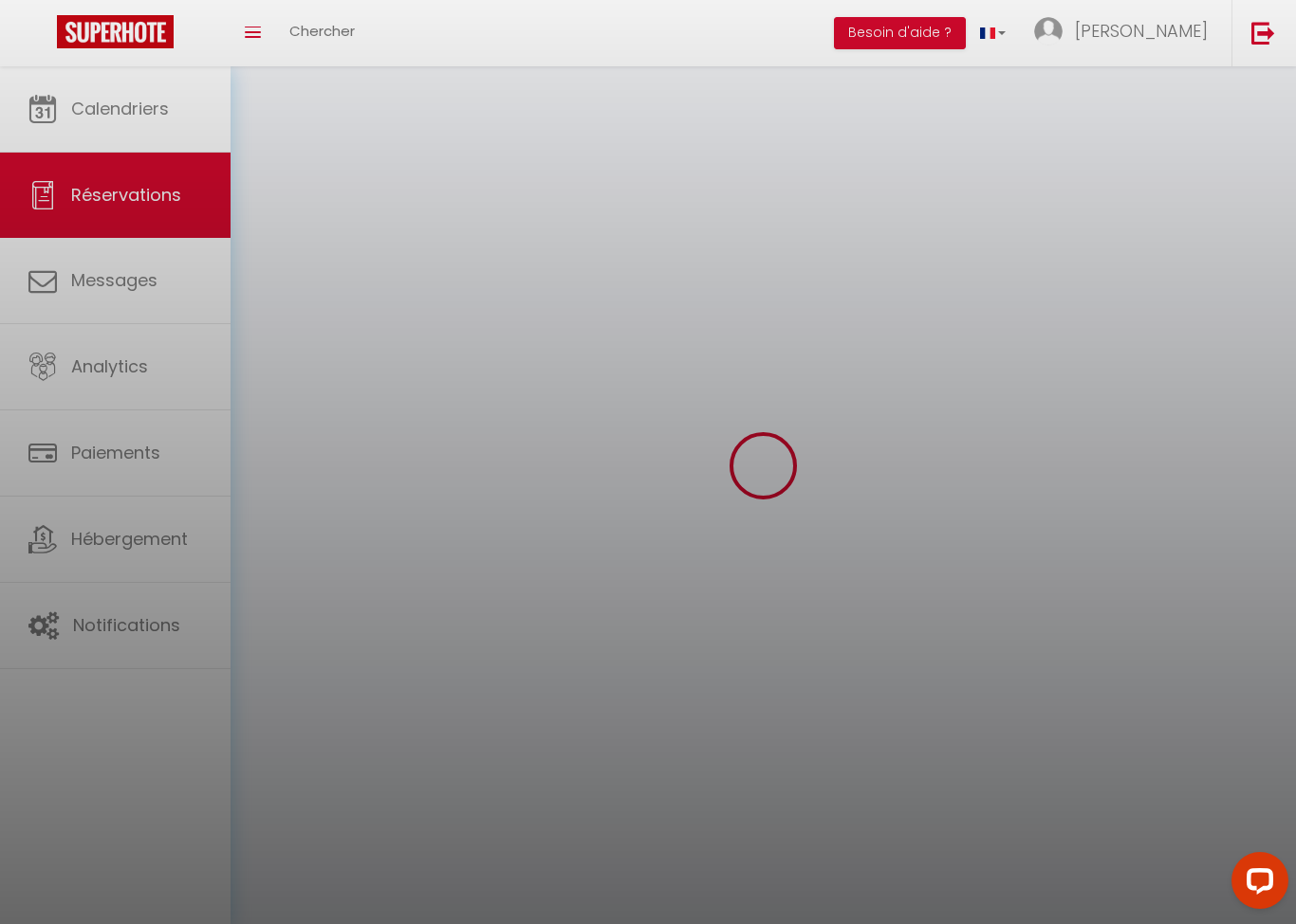
select select
checkbox input "false"
select select
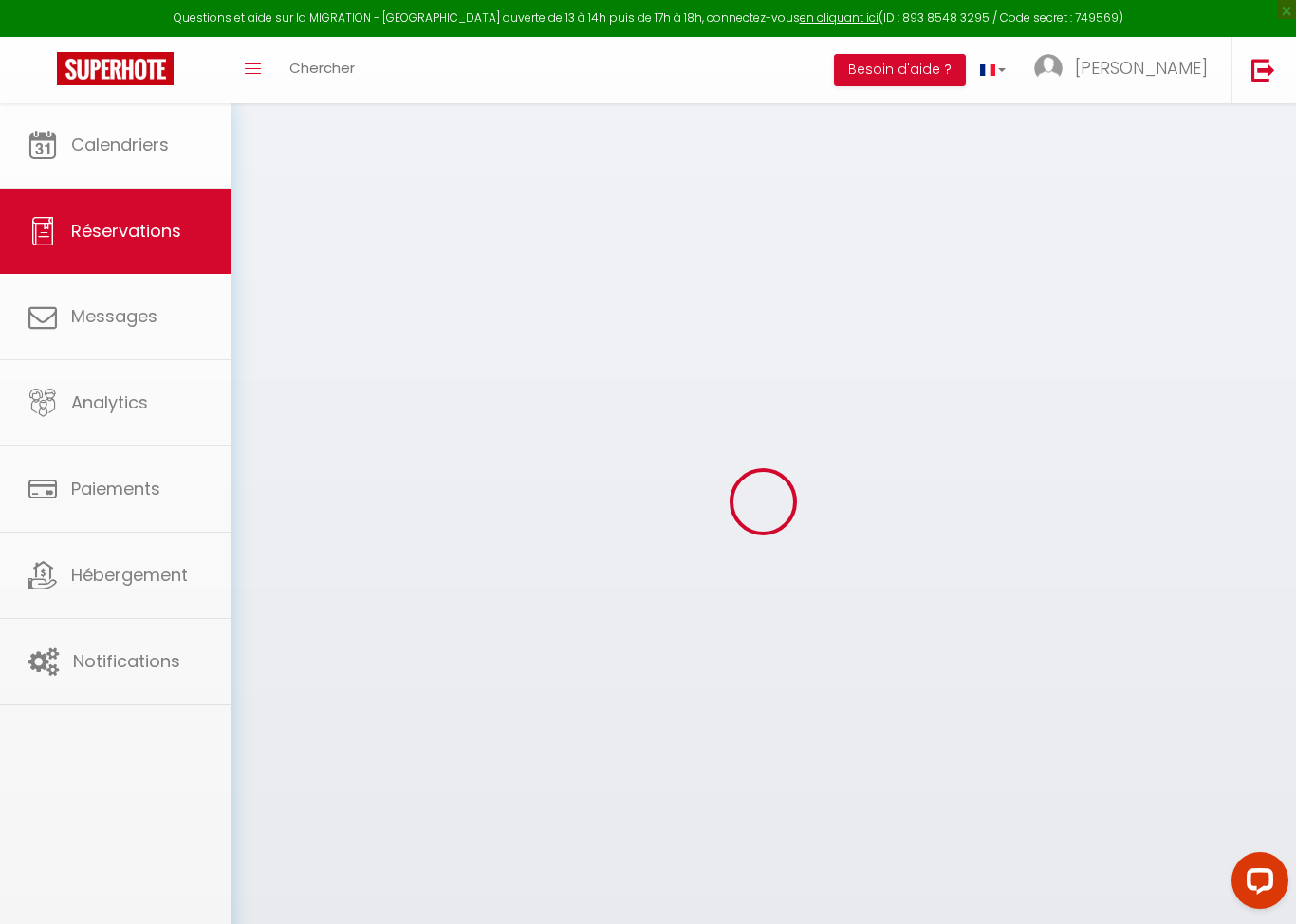
select select
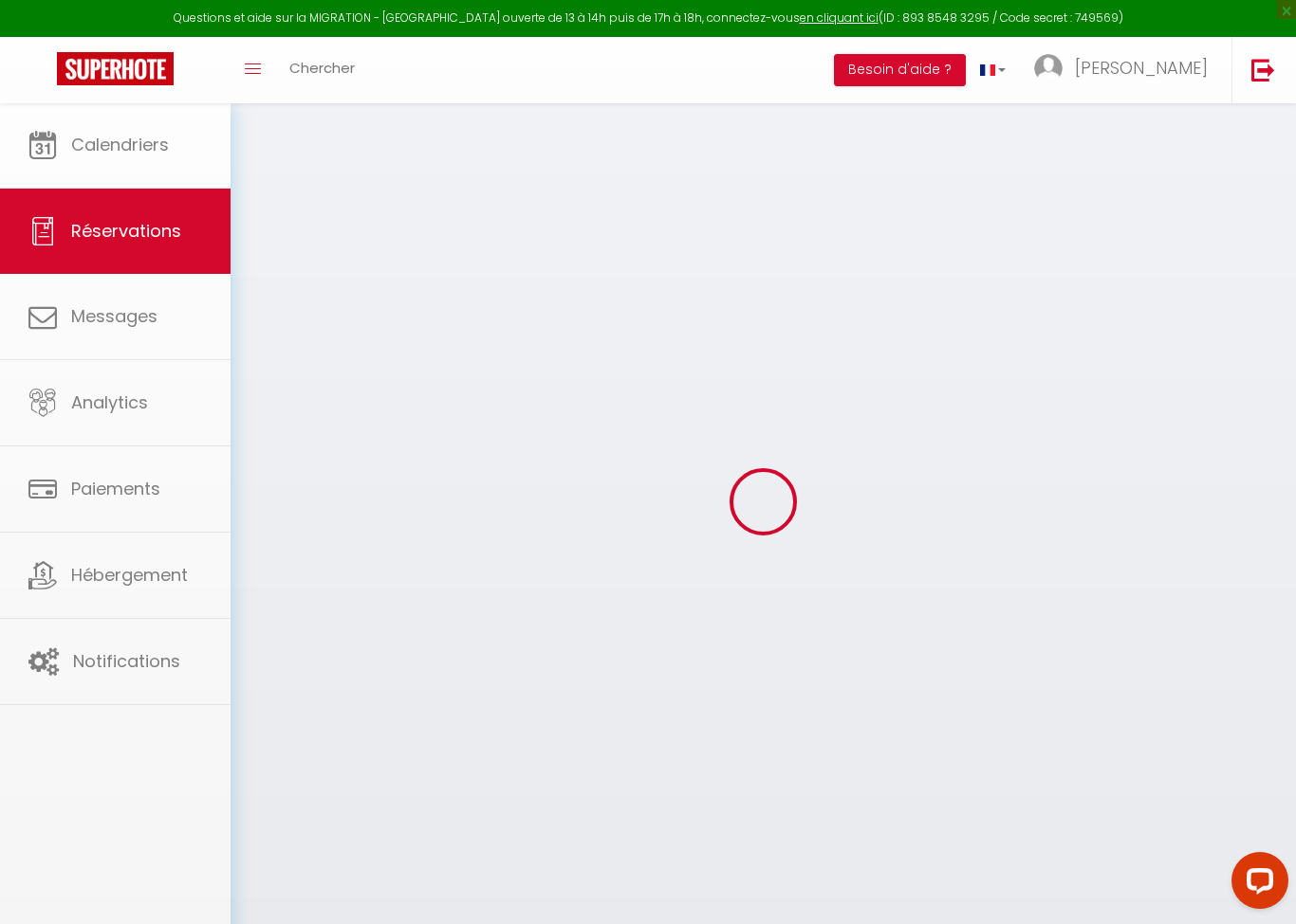
select select
checkbox input "false"
select select
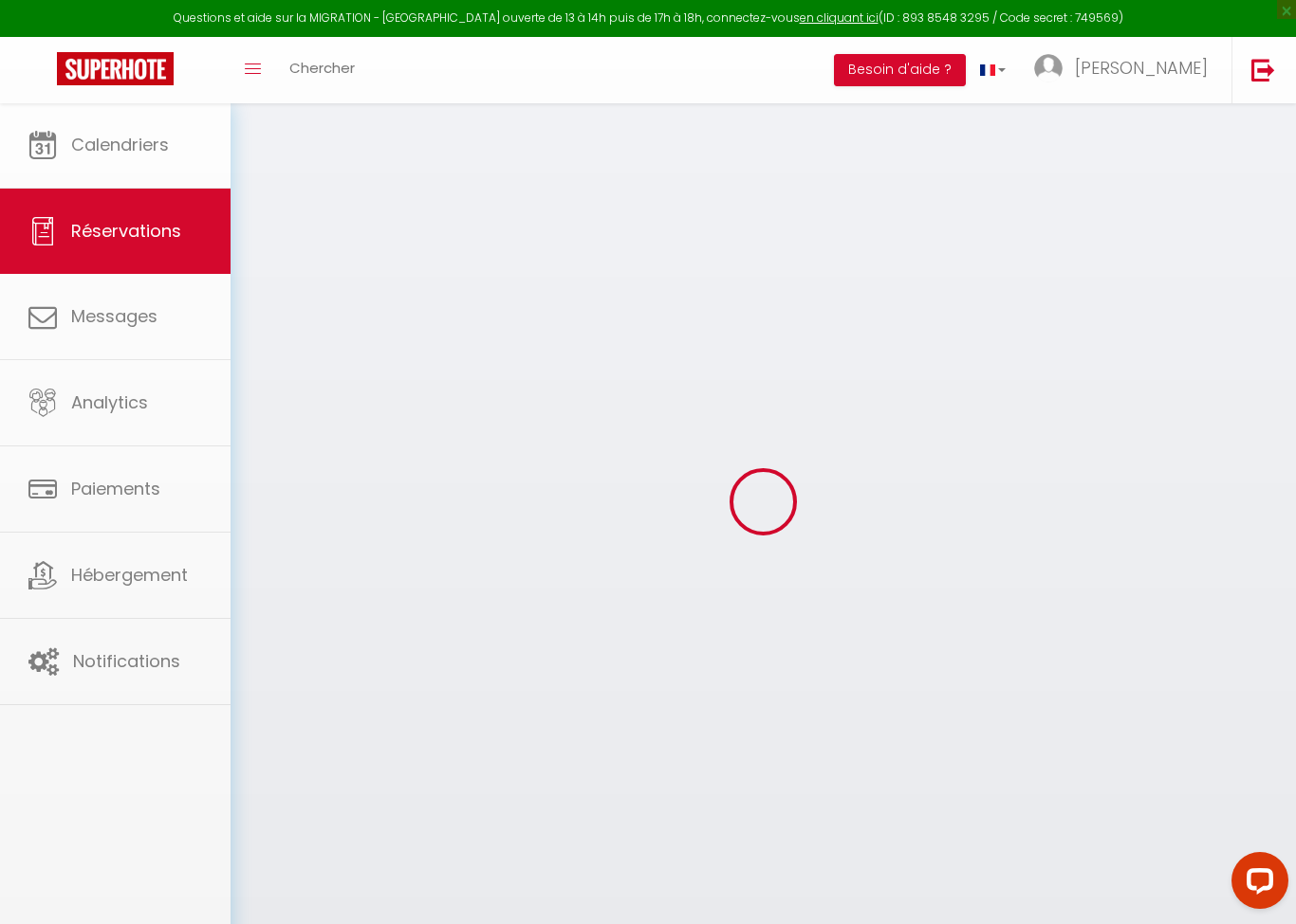
select select
checkbox input "false"
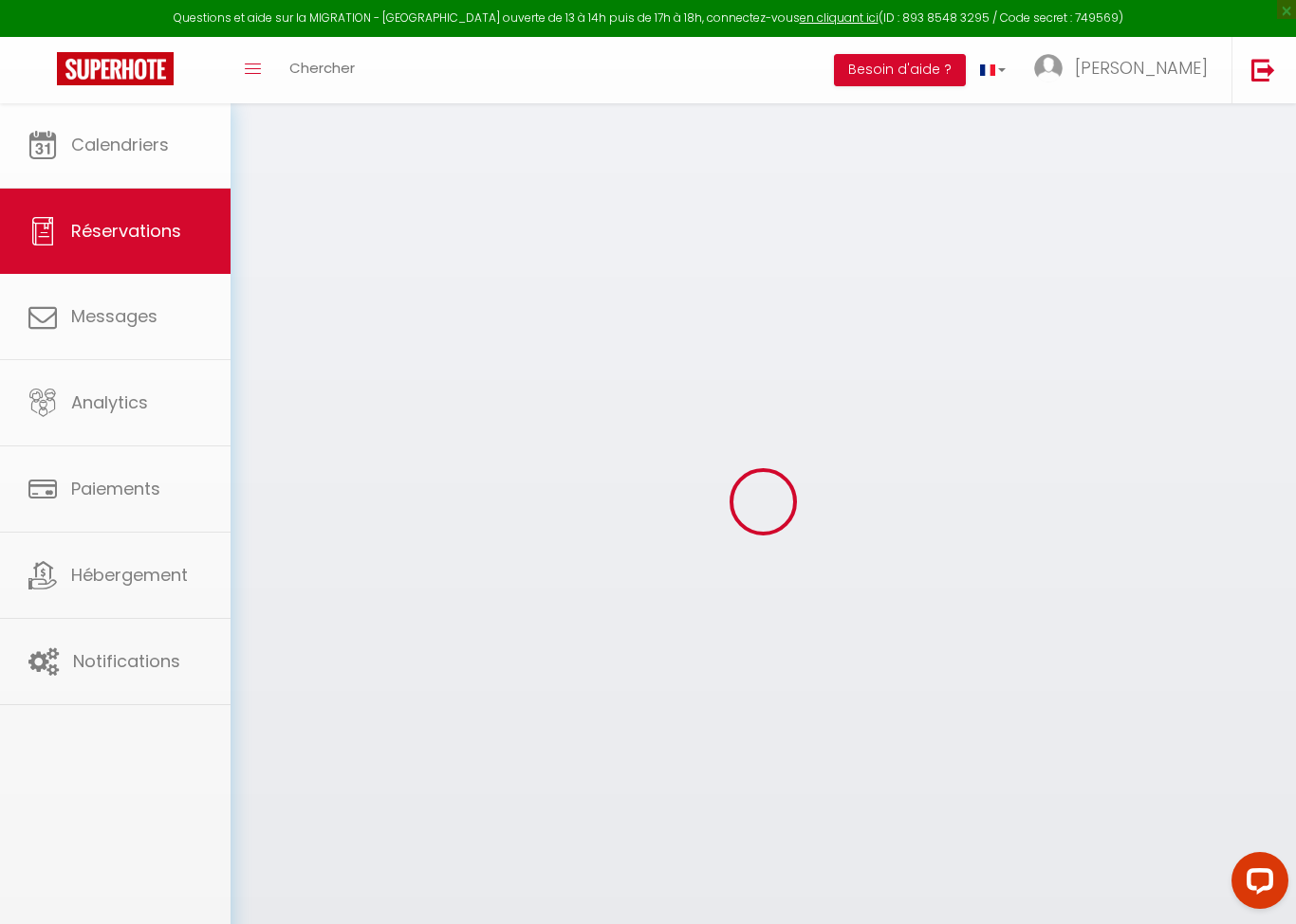
select select
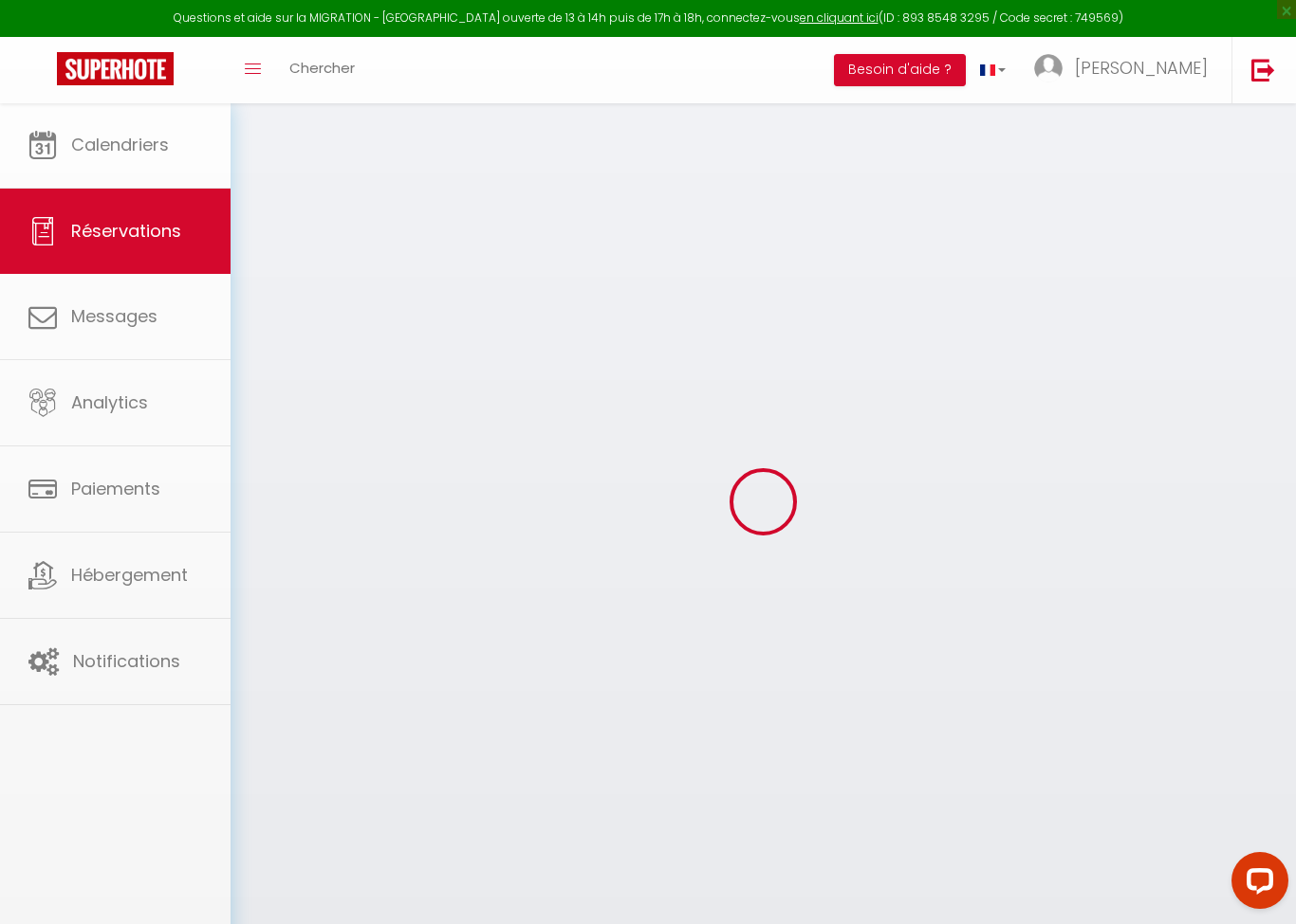
select select
checkbox input "false"
select select
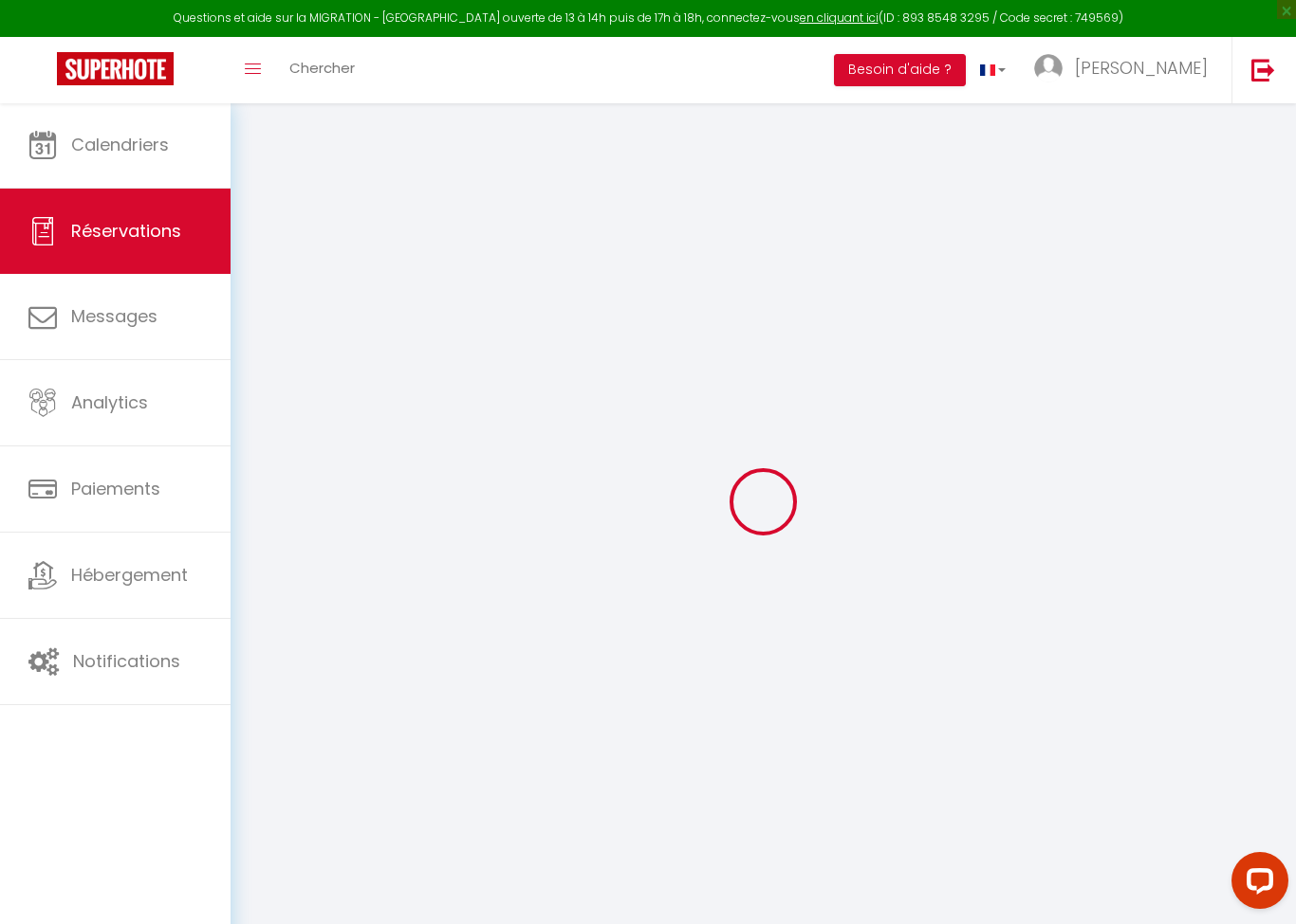
select index
type input "[PERSON_NAME]"
type input "Beaucamps"
type input "[EMAIL_ADDRESS][DOMAIN_NAME]"
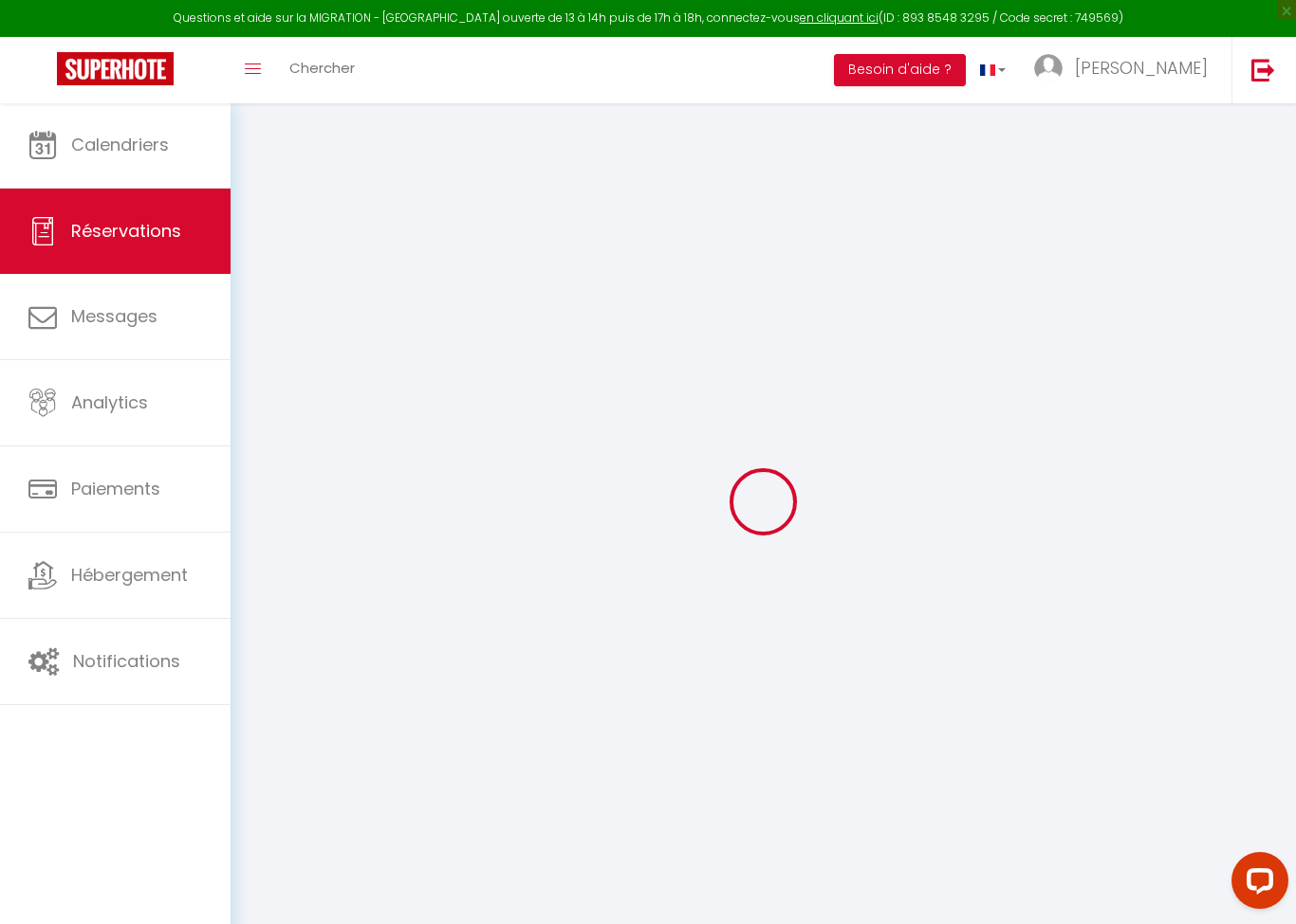
type input "[EMAIL_ADDRESS][DOMAIN_NAME]"
type input "[PHONE_NUMBER]"
select select
type input "48.6"
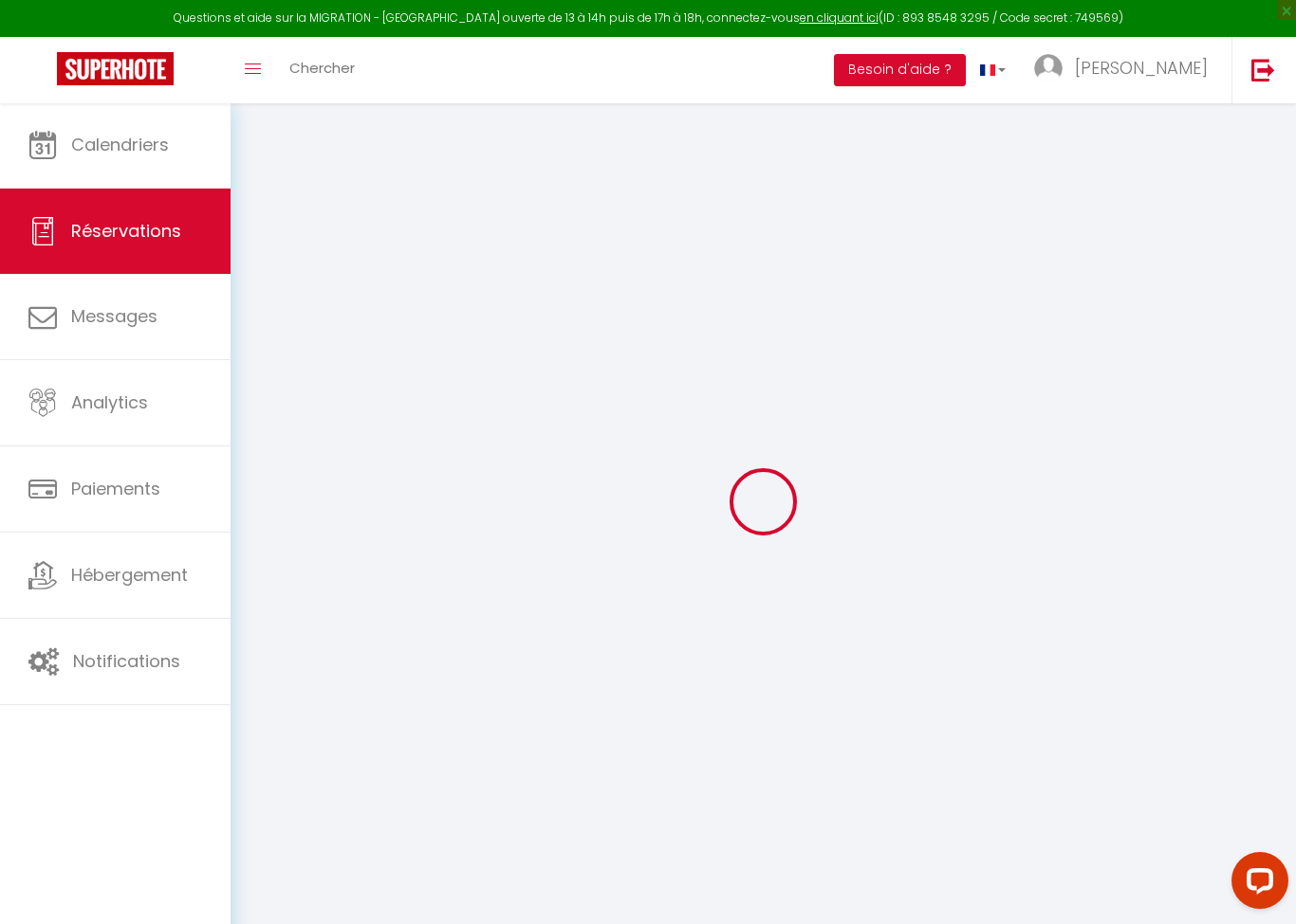
select select "62271"
select select "1"
select select
type input "2"
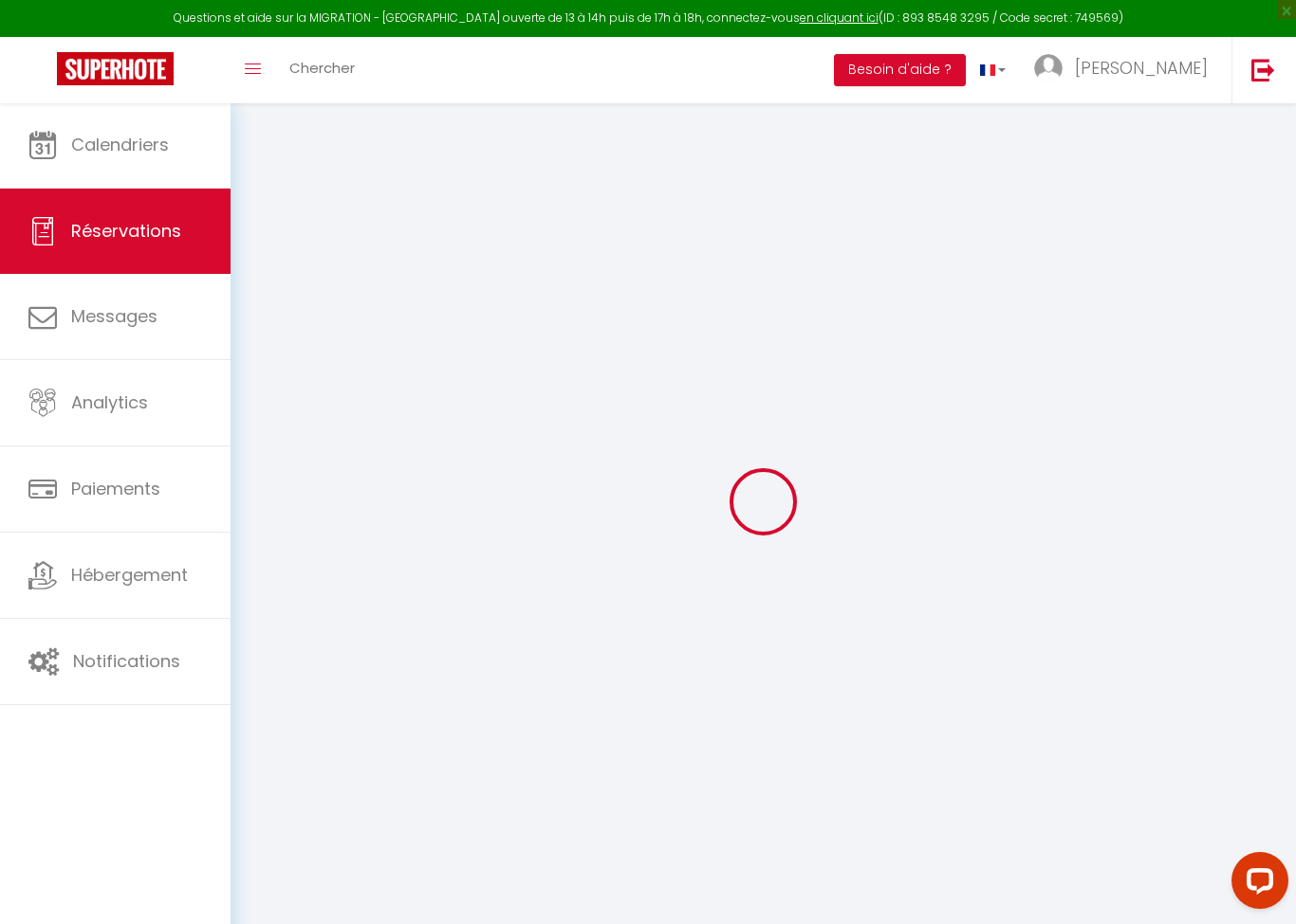
type input "1"
select select "12"
select select
type input "270"
checkbox input "false"
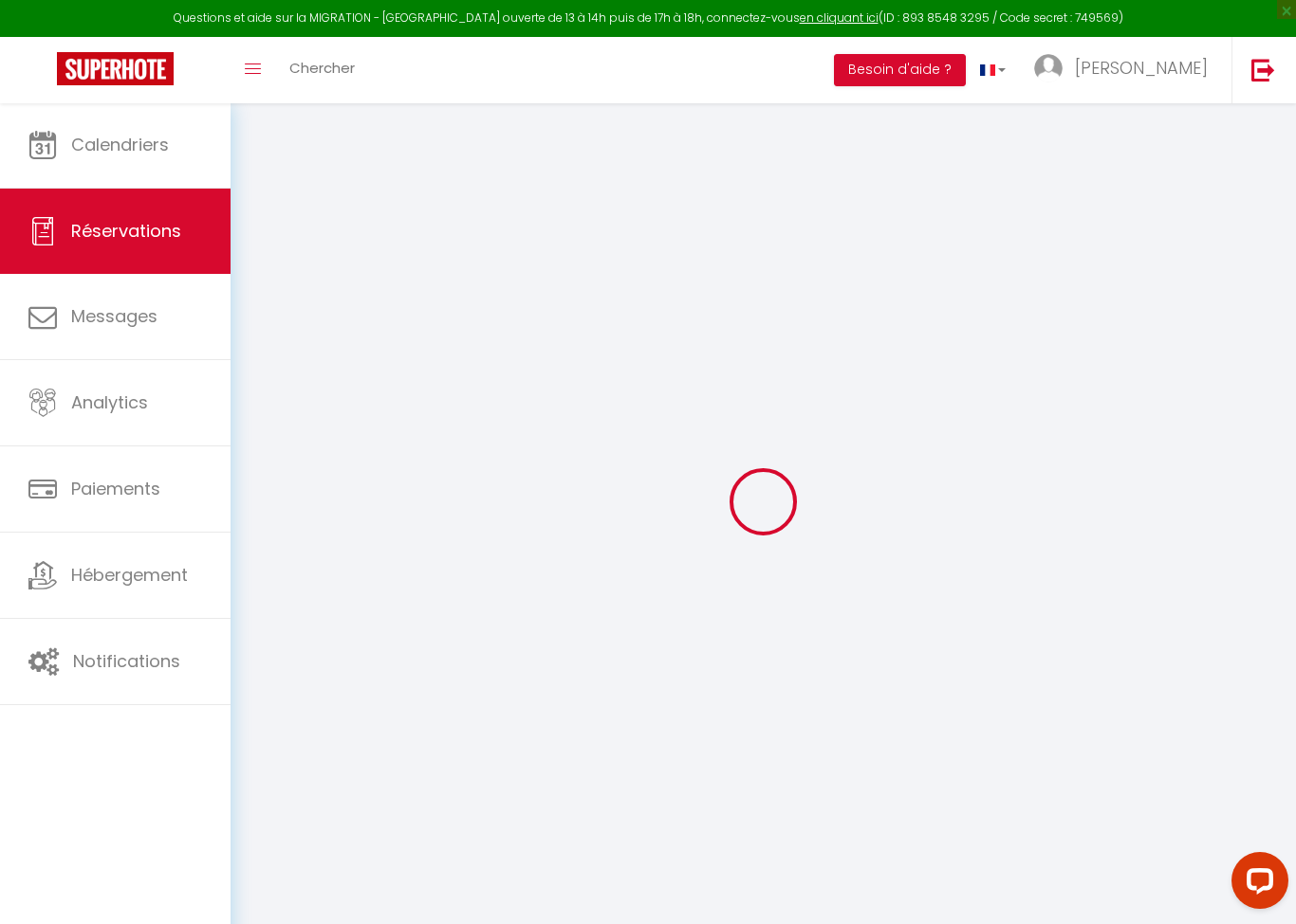
type input "0"
select select "1"
type input "0"
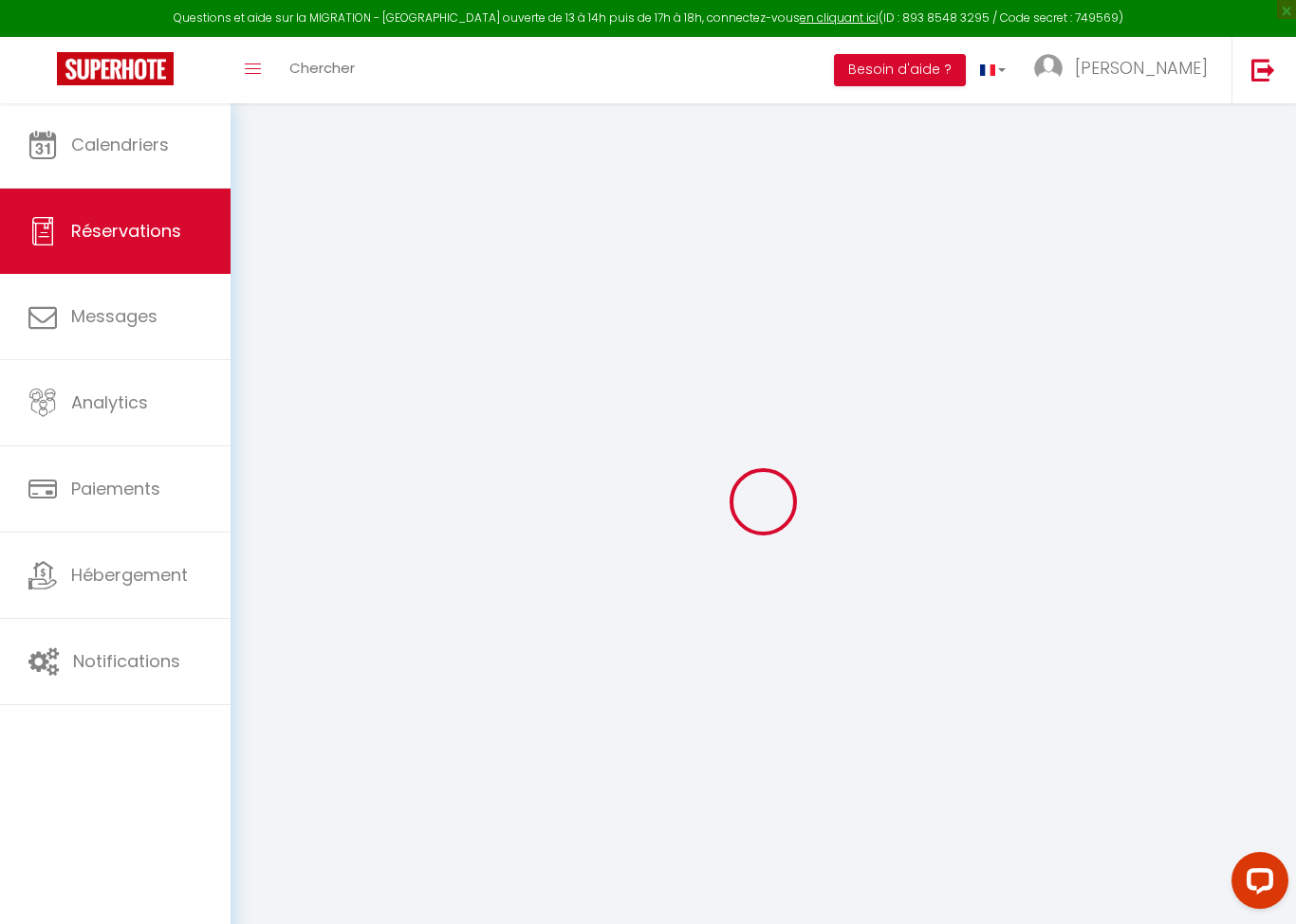
select select
select select "15"
checkbox input "false"
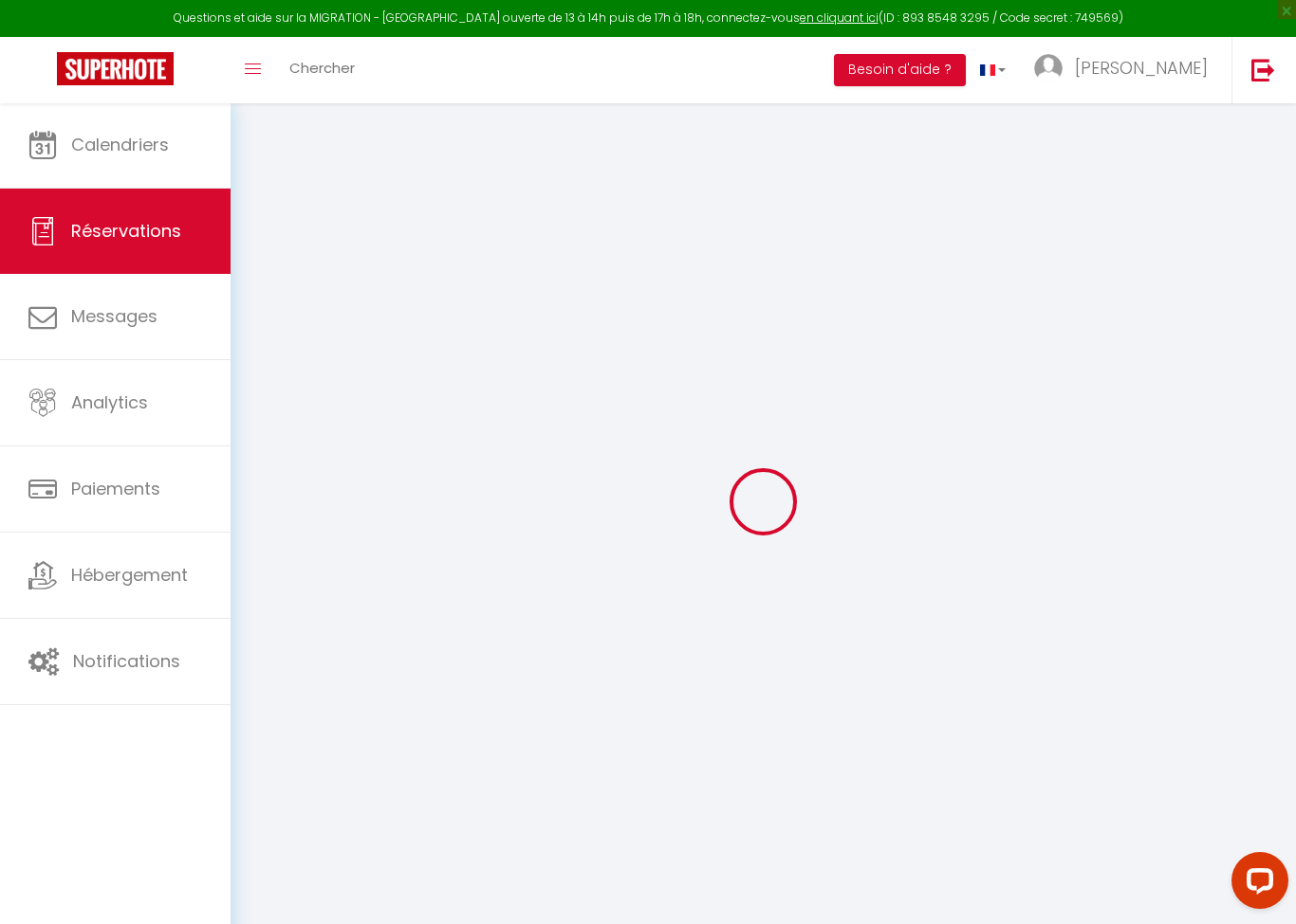
select index
select select
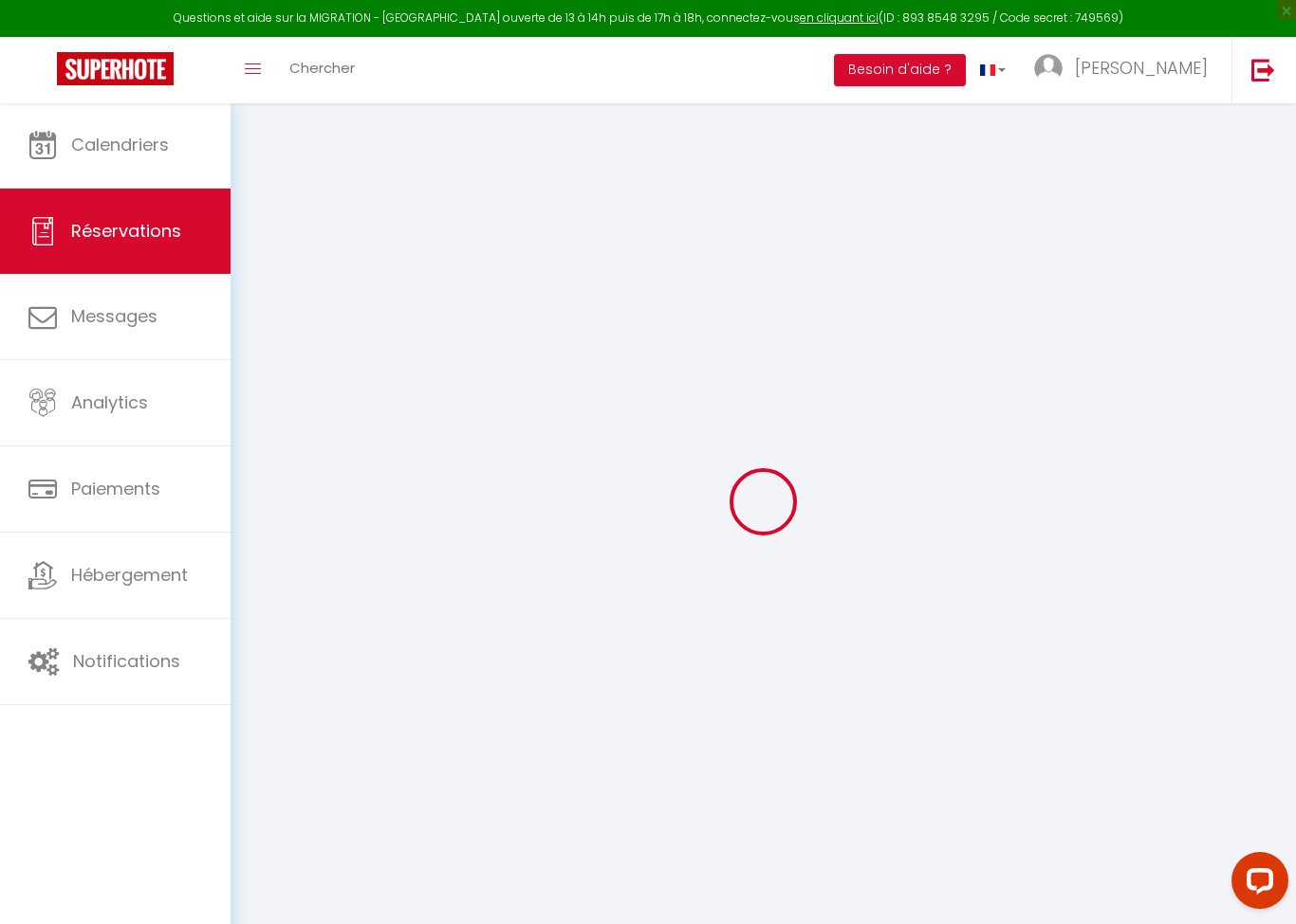
checkbox input "false"
select index
select select
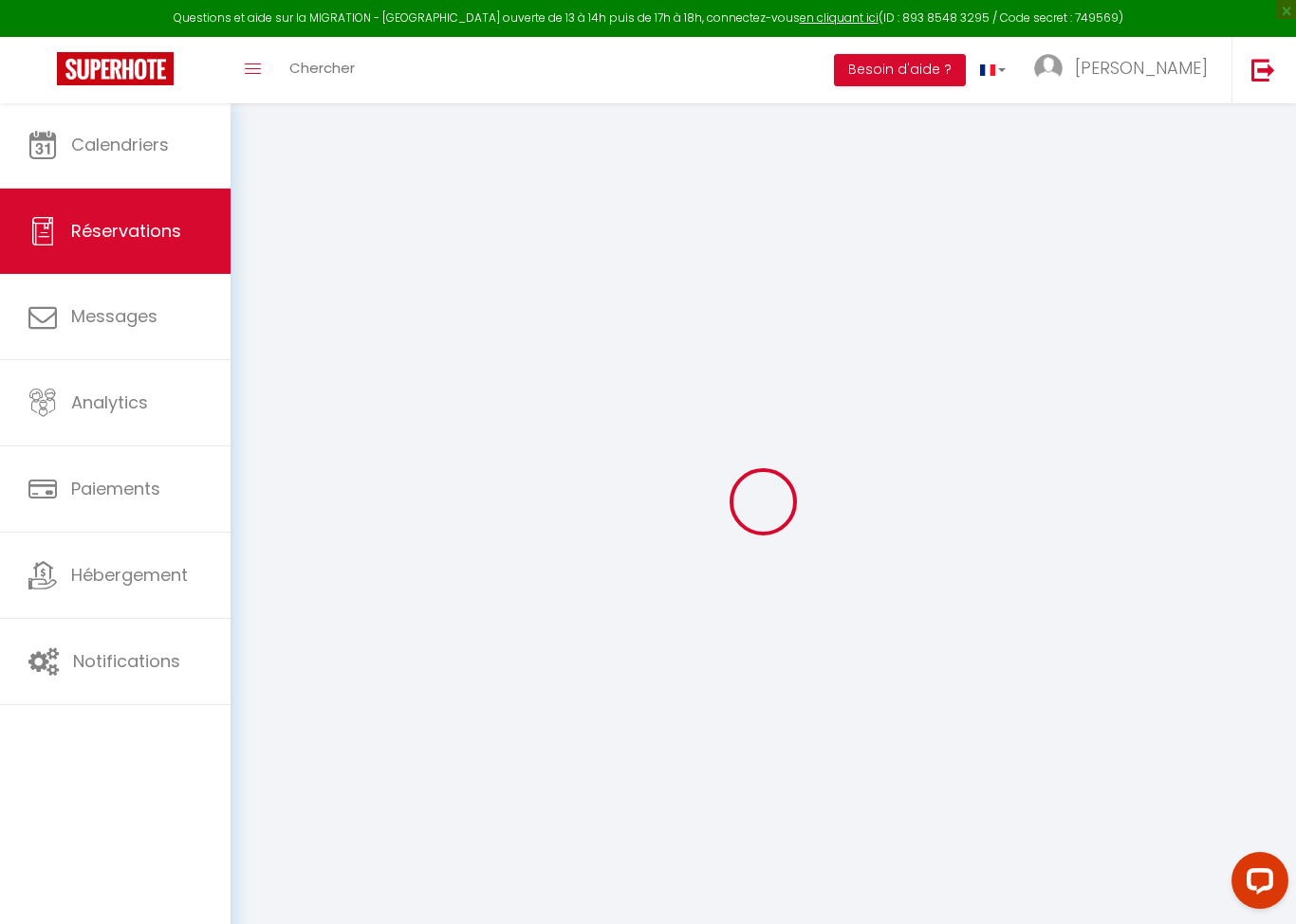
select select
checkbox input "false"
select index
select select
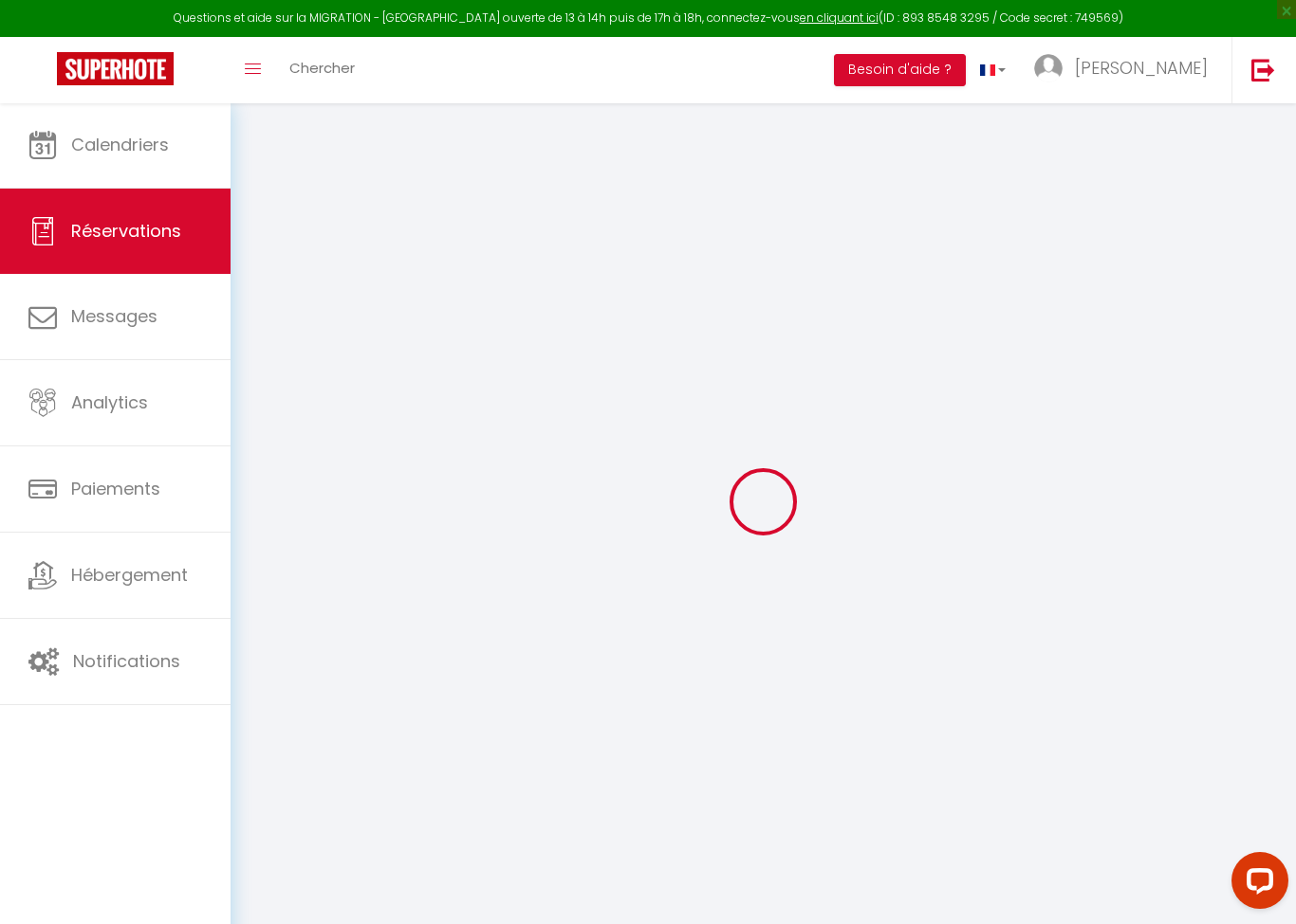
select select
checkbox input "false"
select index
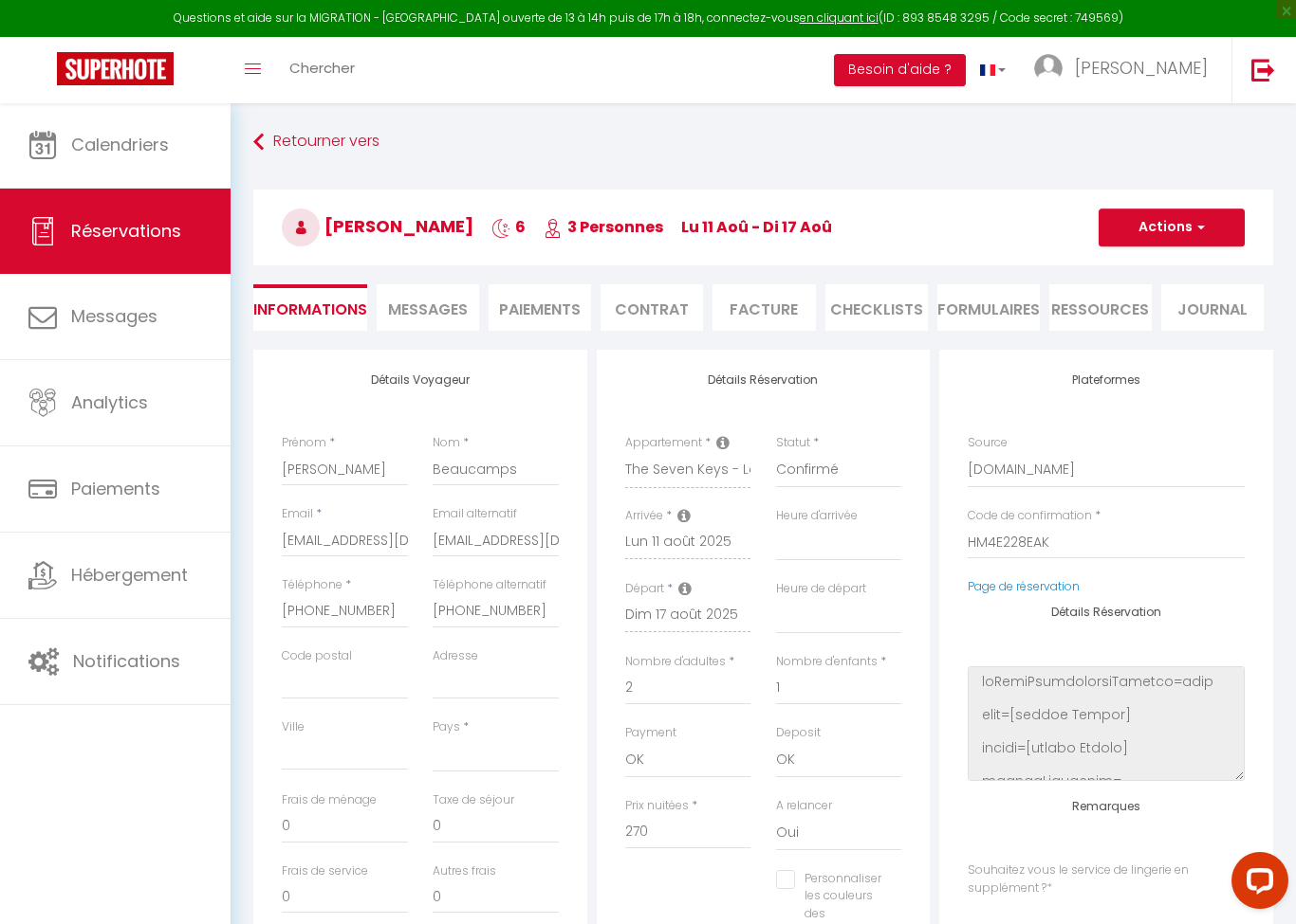
select select
type input "9.9"
select select
checkbox input "false"
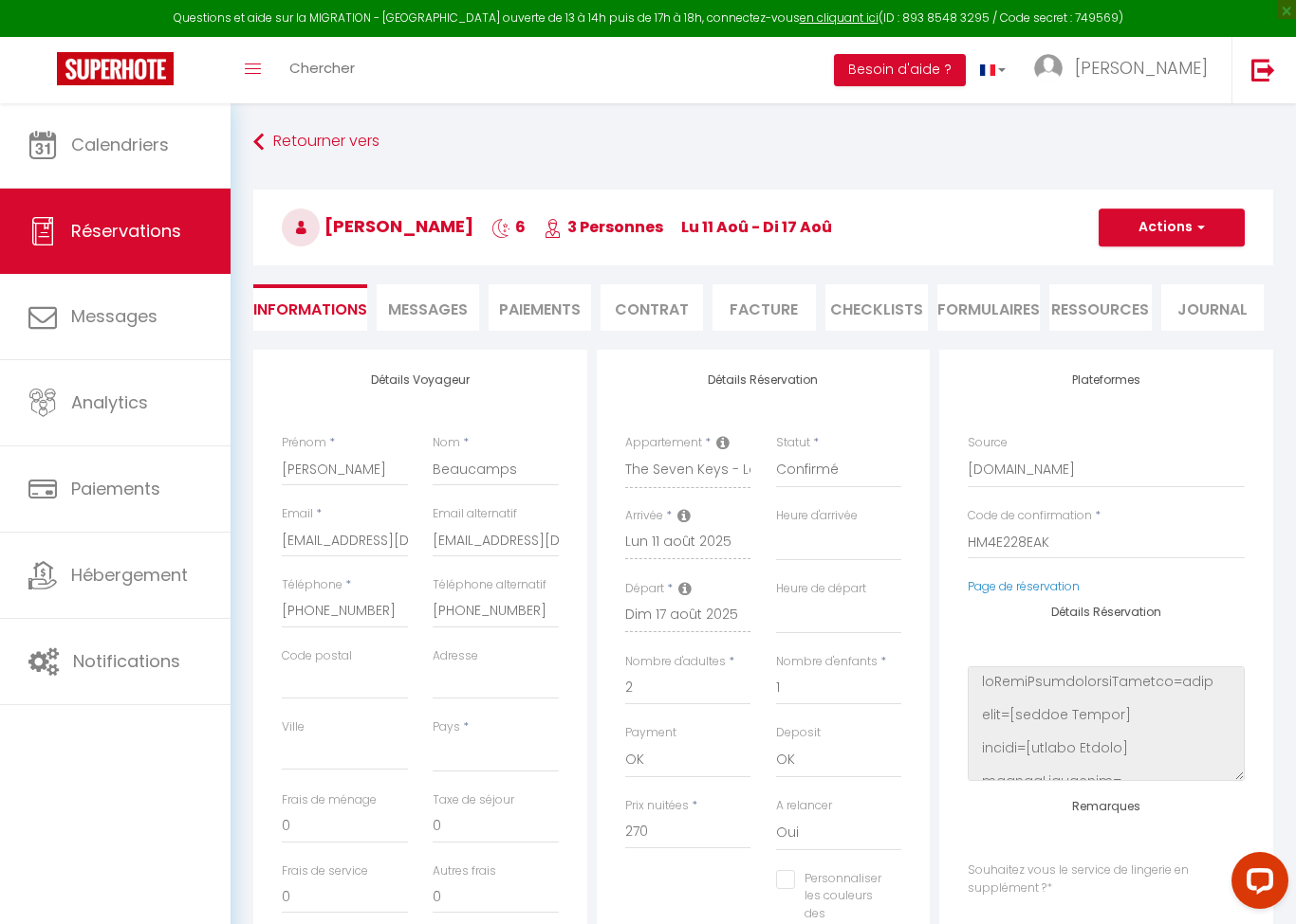
select index
select select
checkbox input "false"
select index
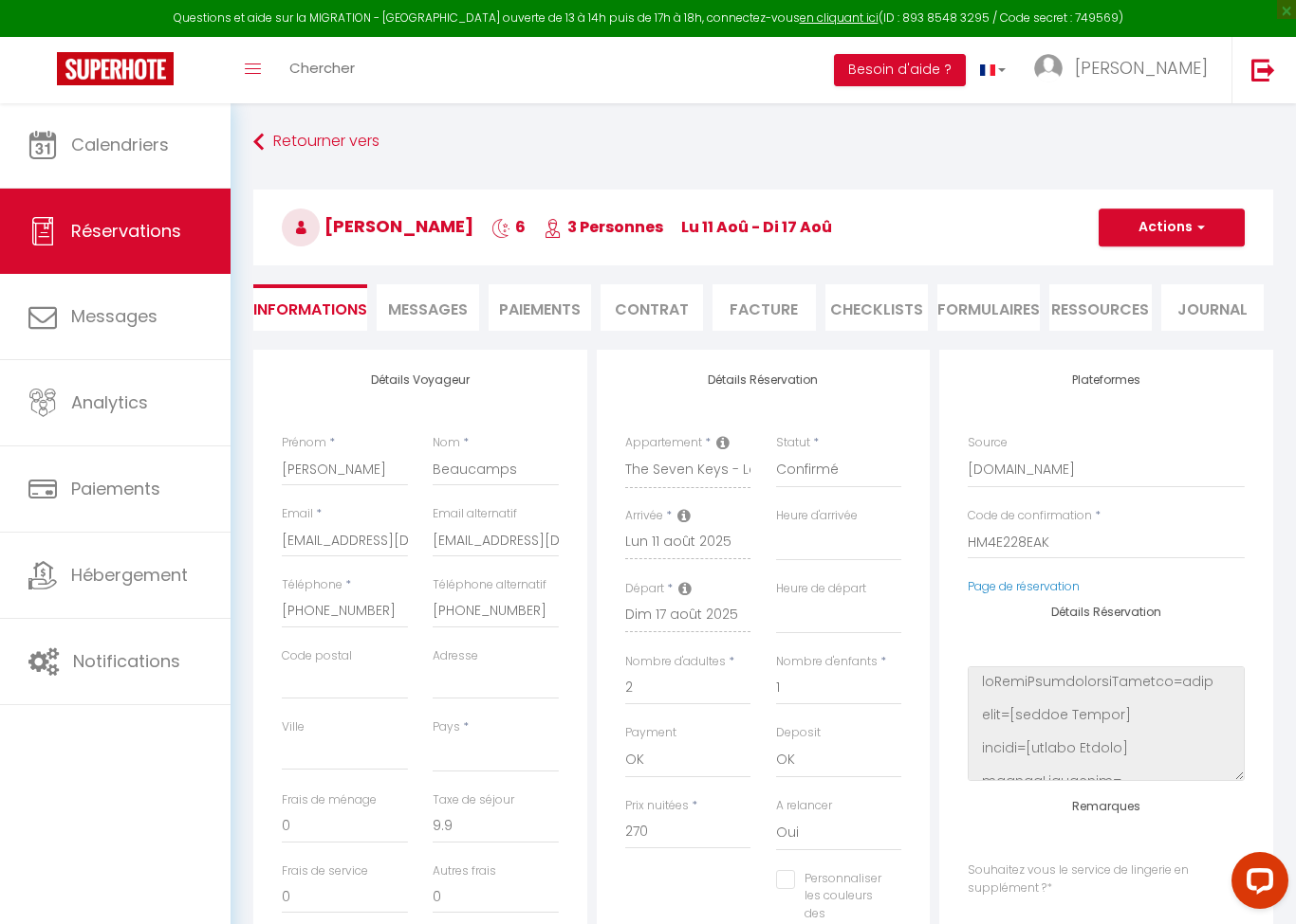
select index
select select
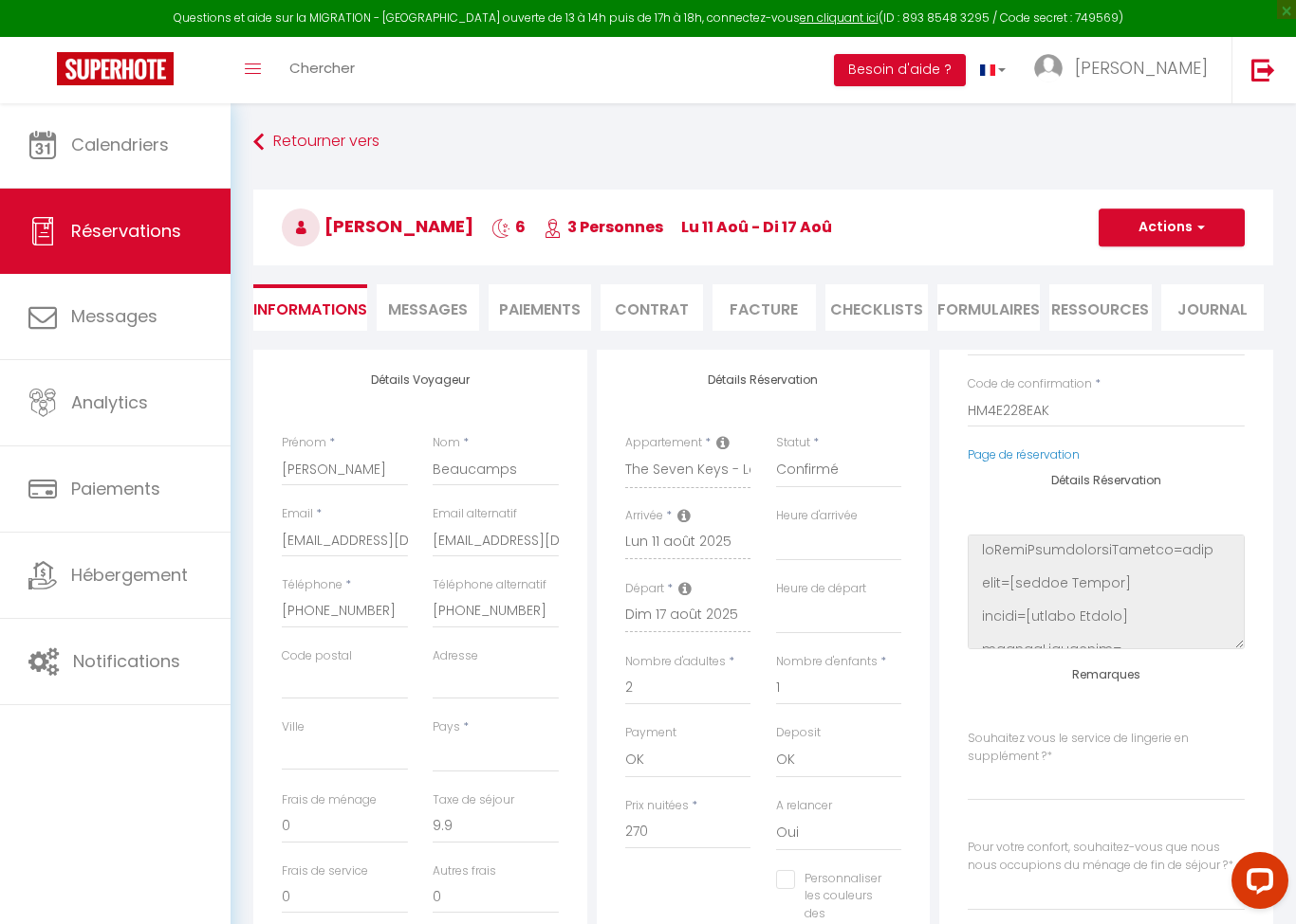
click at [422, 313] on span "Messages" at bounding box center [428, 310] width 80 height 22
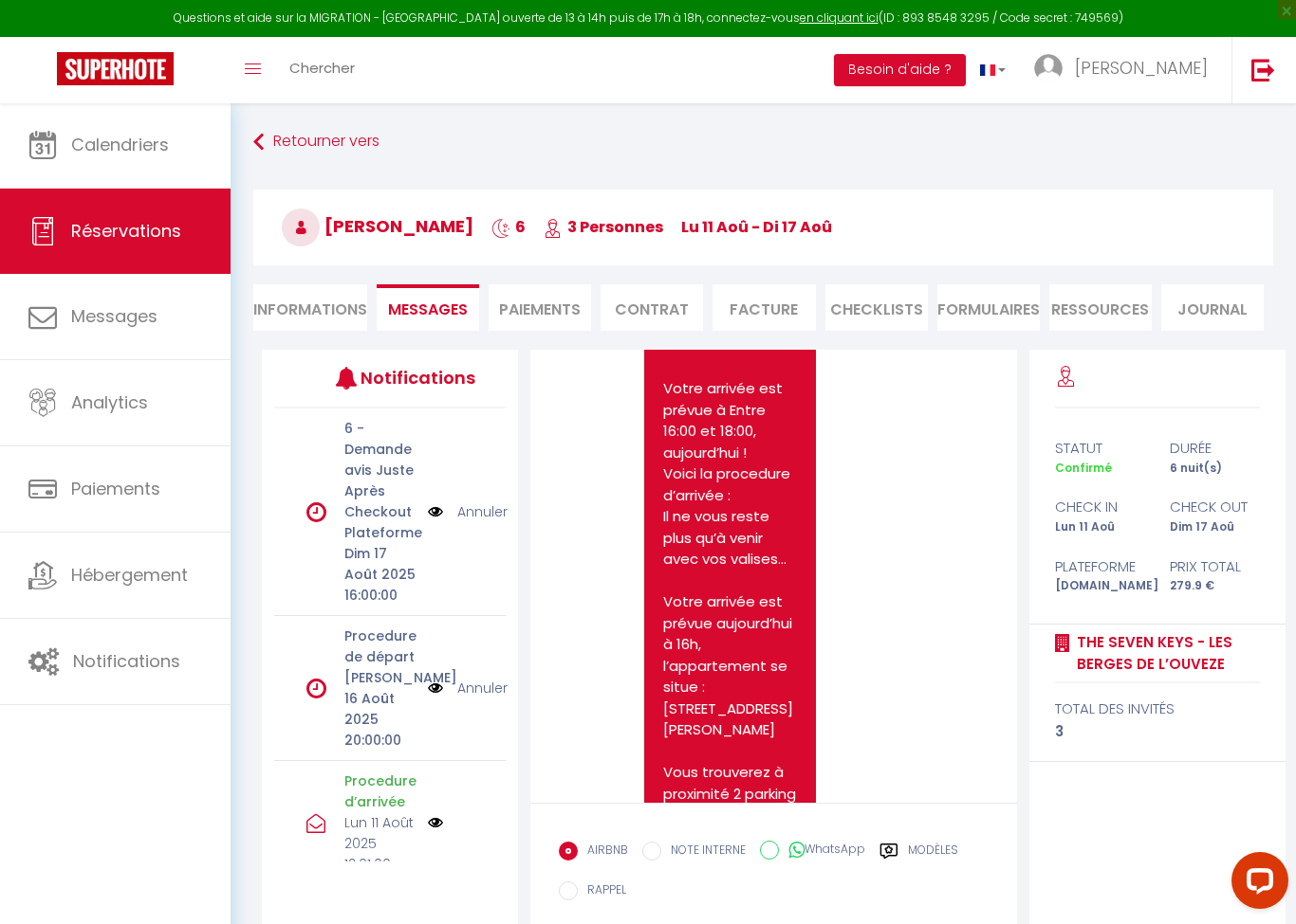
scroll to position [2853, 0]
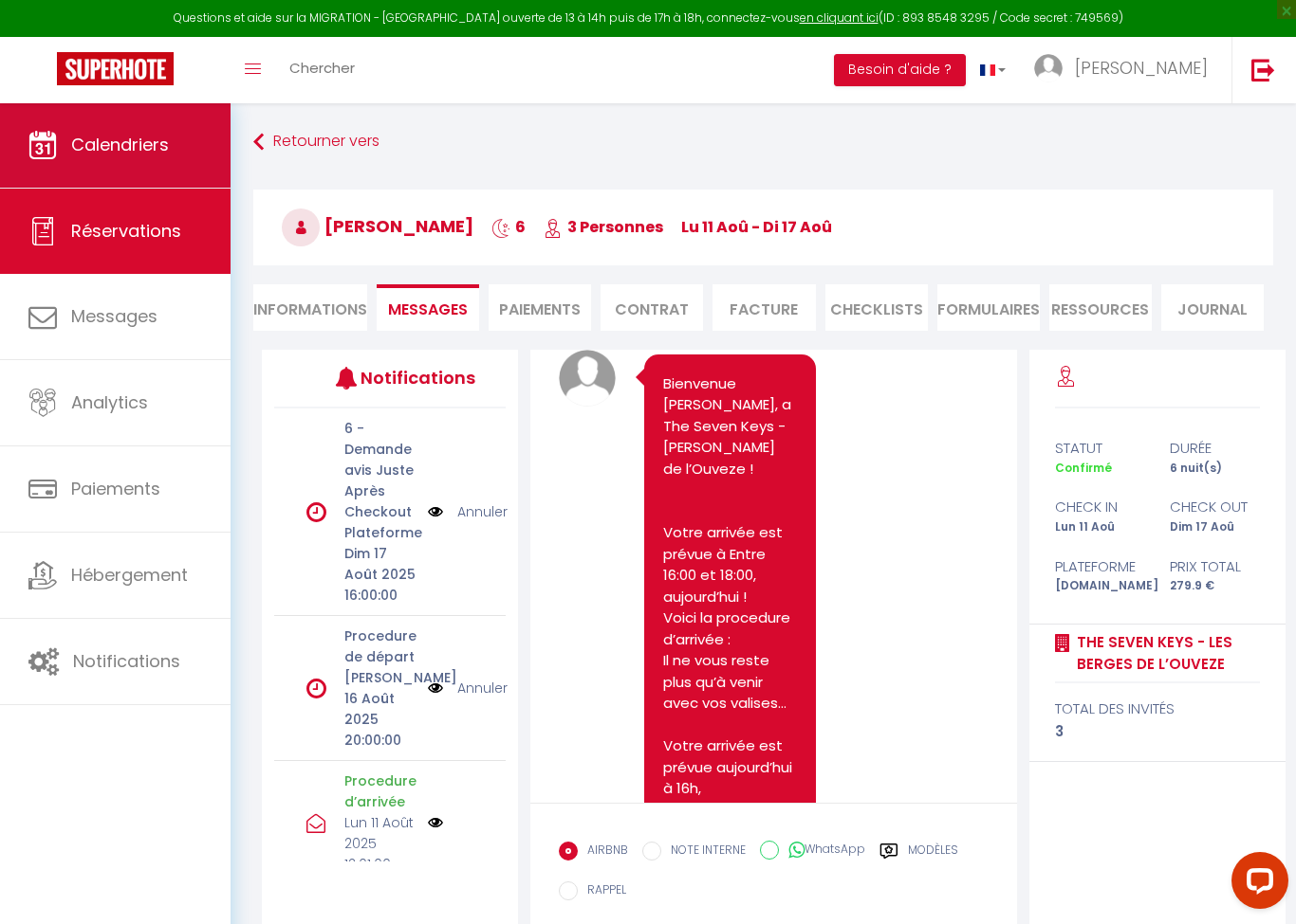
click at [86, 141] on span "Calendriers" at bounding box center [120, 144] width 98 height 24
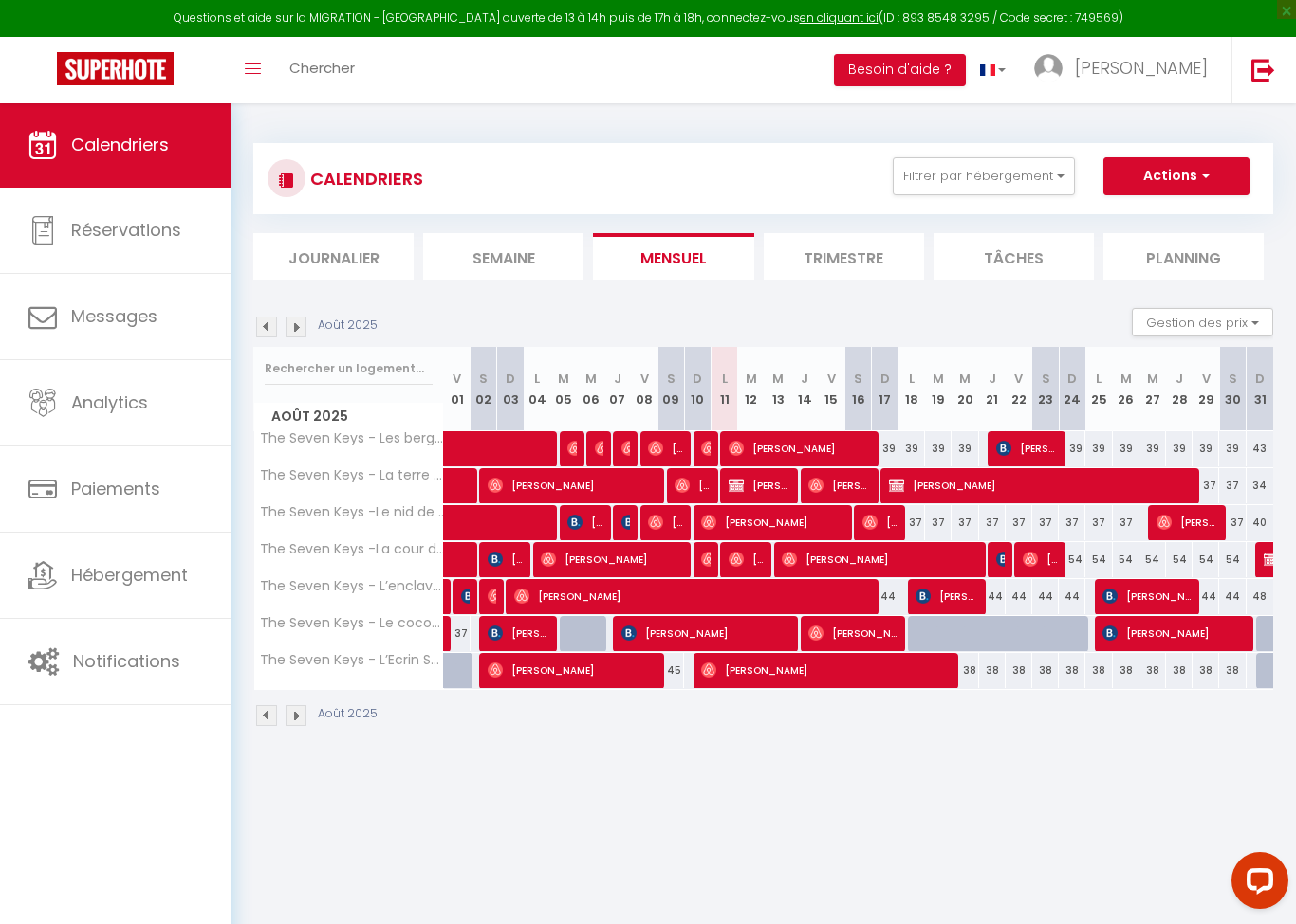
click at [755, 556] on span "[PERSON_NAME]" at bounding box center [746, 559] width 35 height 36
select select "OK"
select select "1"
select select "0"
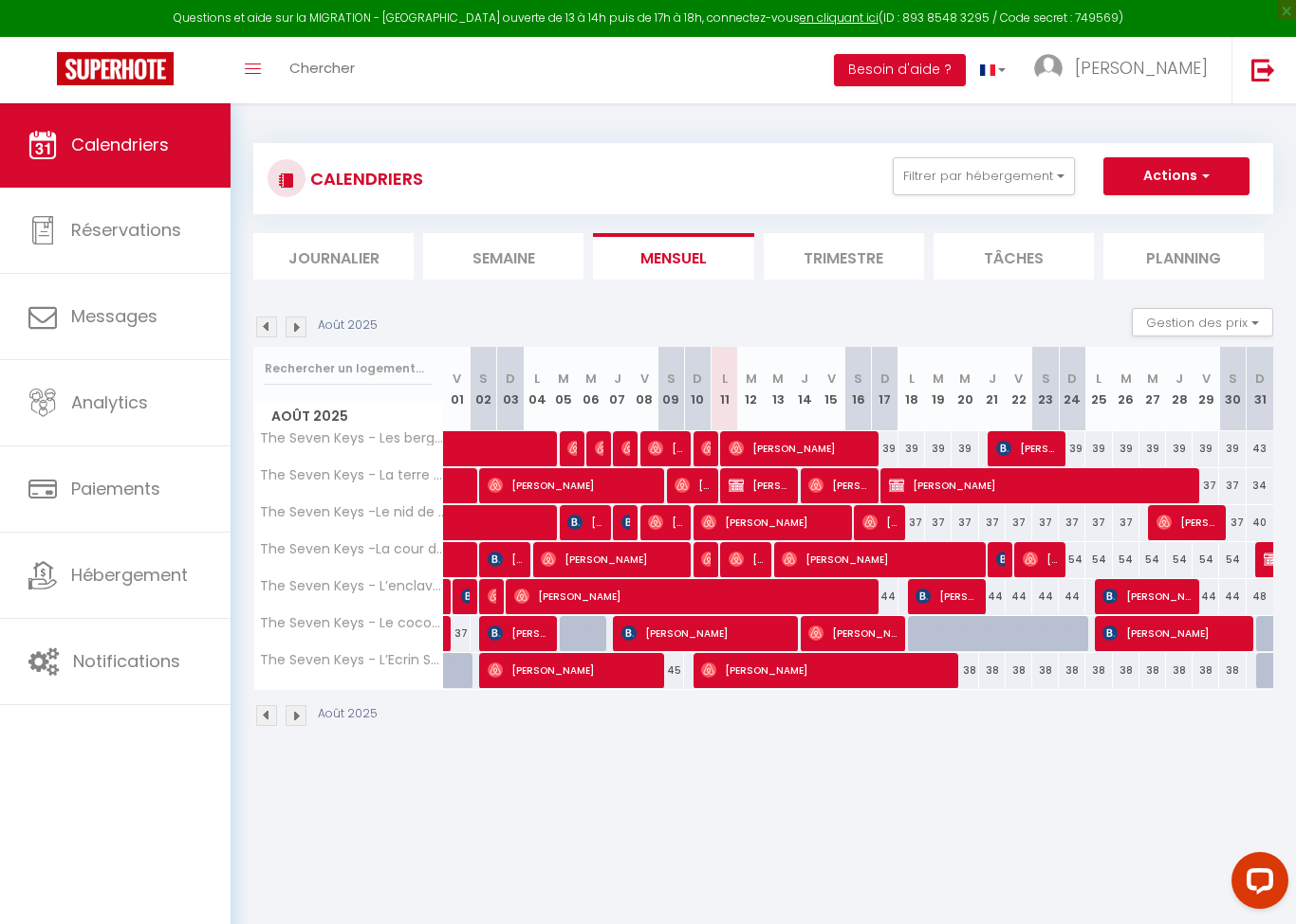
select select "1"
select select
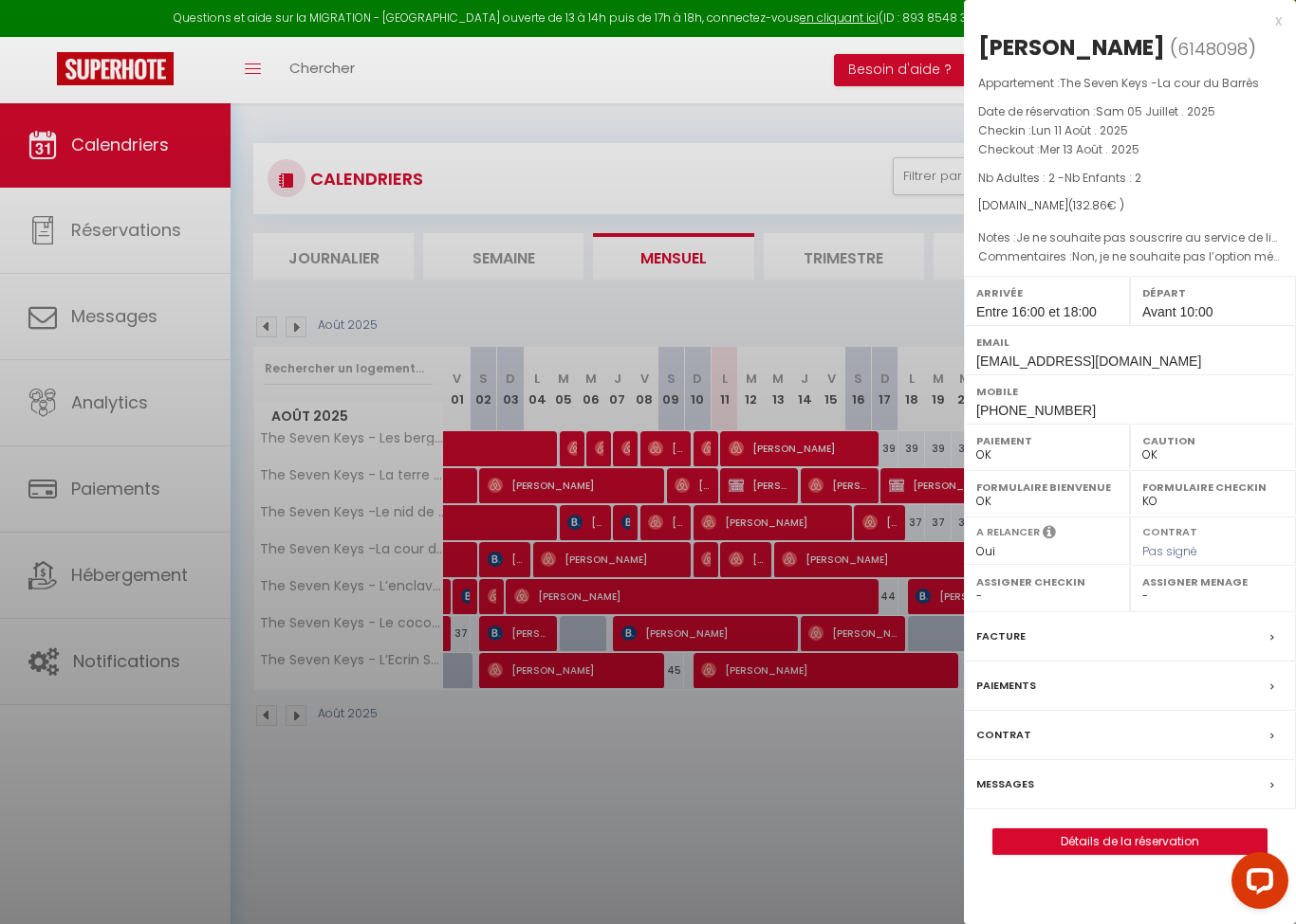
select select "42262"
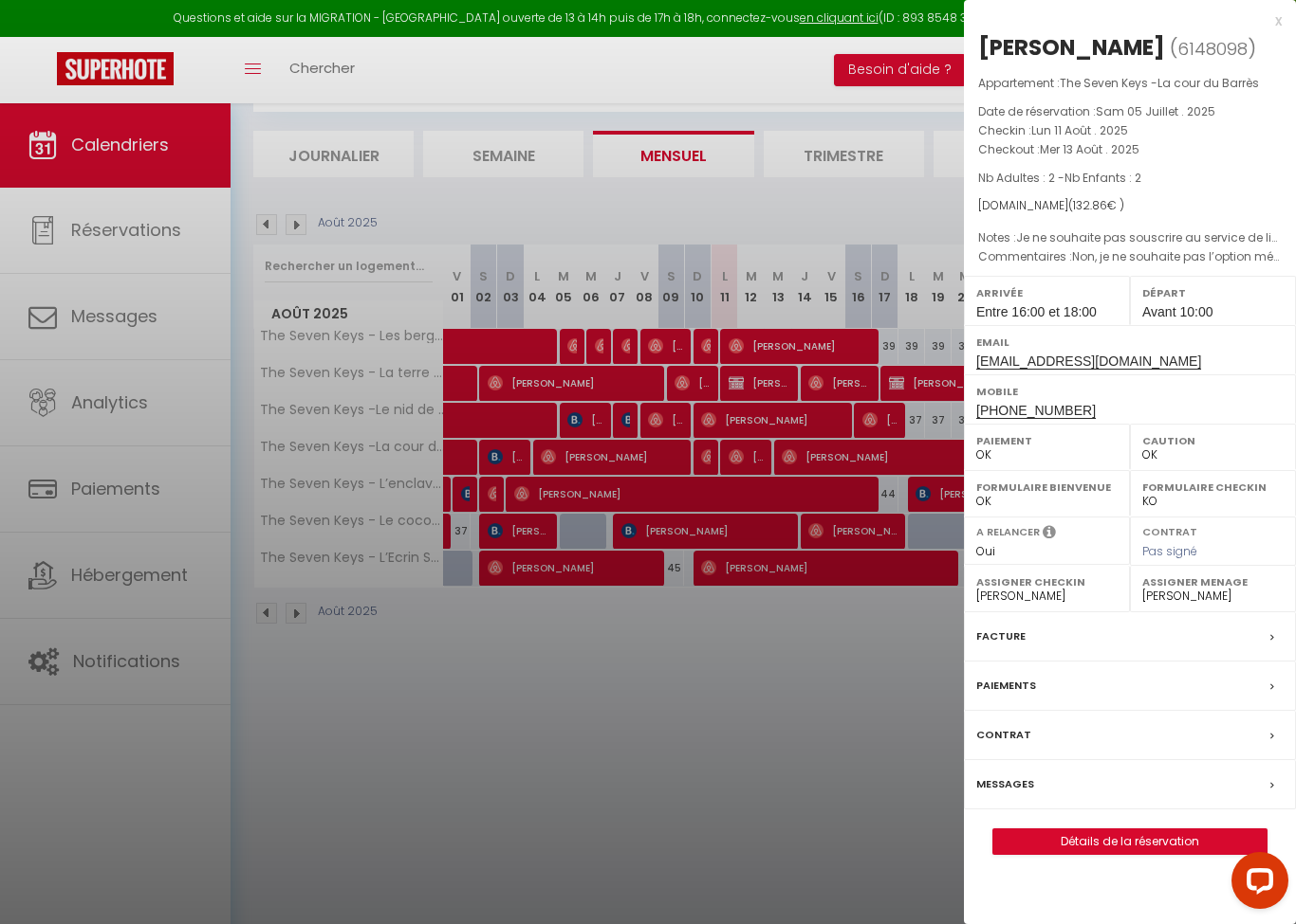
scroll to position [144, 0]
click at [1219, 785] on div "Messages" at bounding box center [1129, 785] width 332 height 49
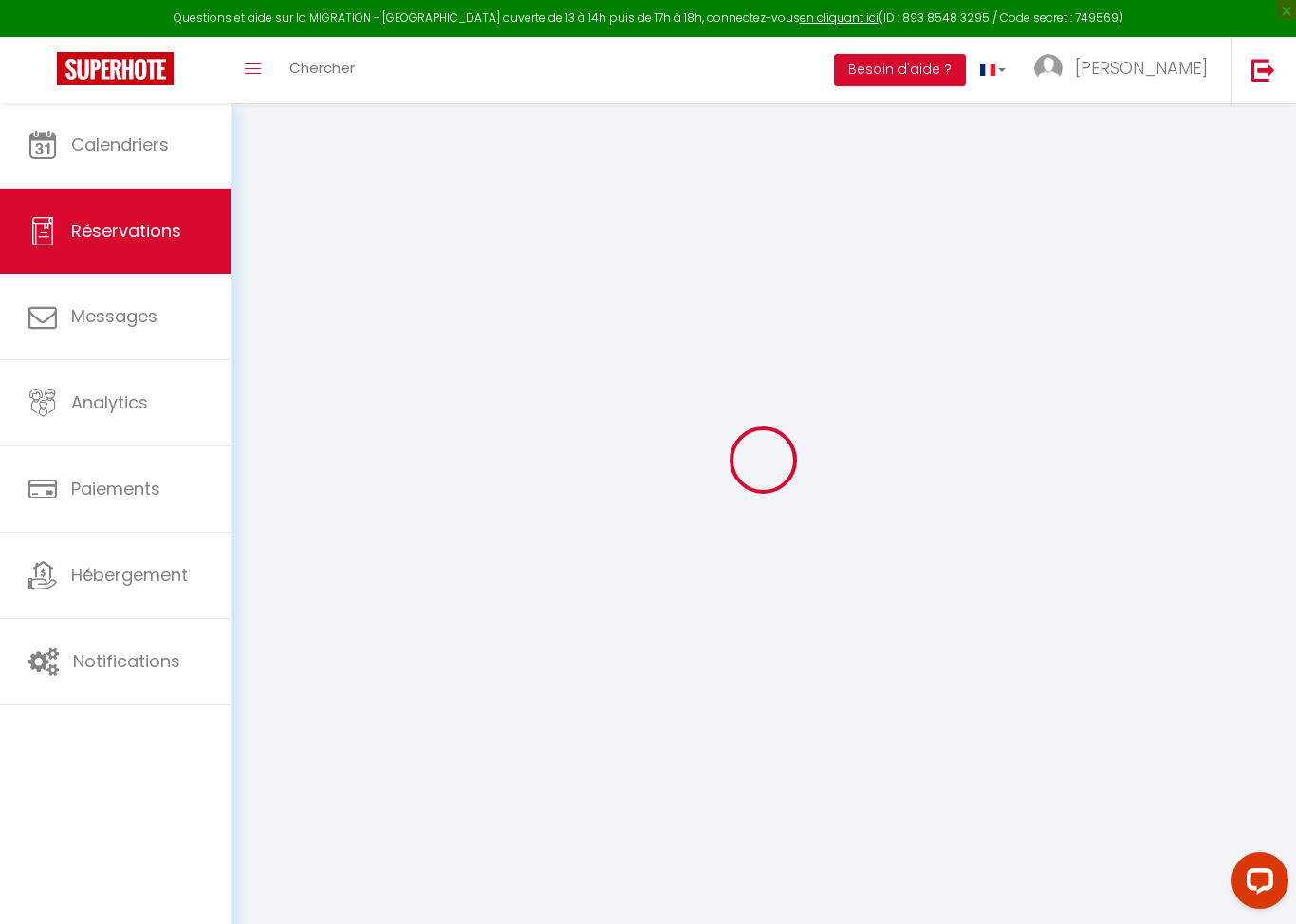
select select "not_cancelled"
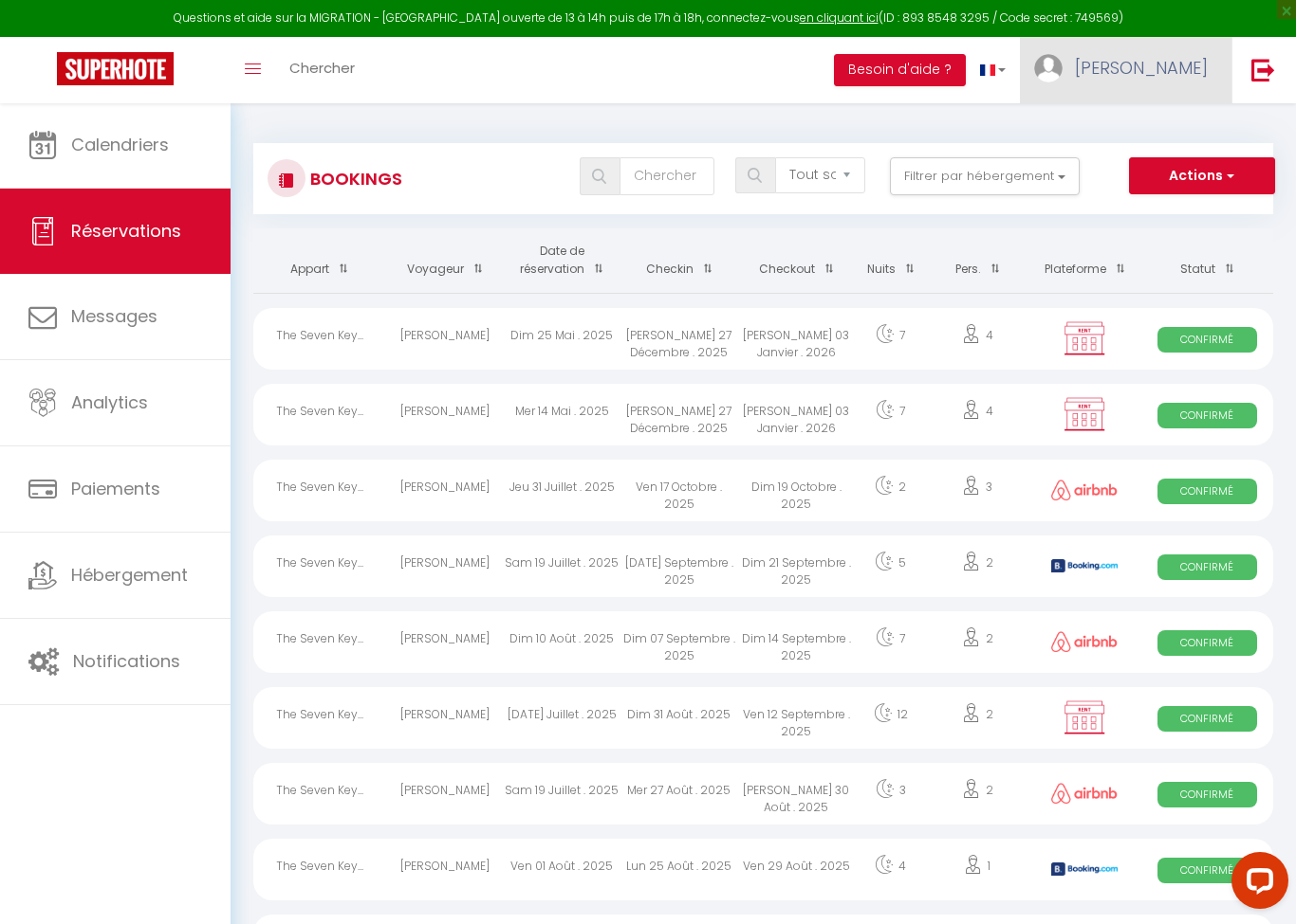
click at [1174, 75] on span "[PERSON_NAME]" at bounding box center [1141, 67] width 133 height 24
click at [1162, 134] on link "Paramètres" at bounding box center [1155, 132] width 141 height 32
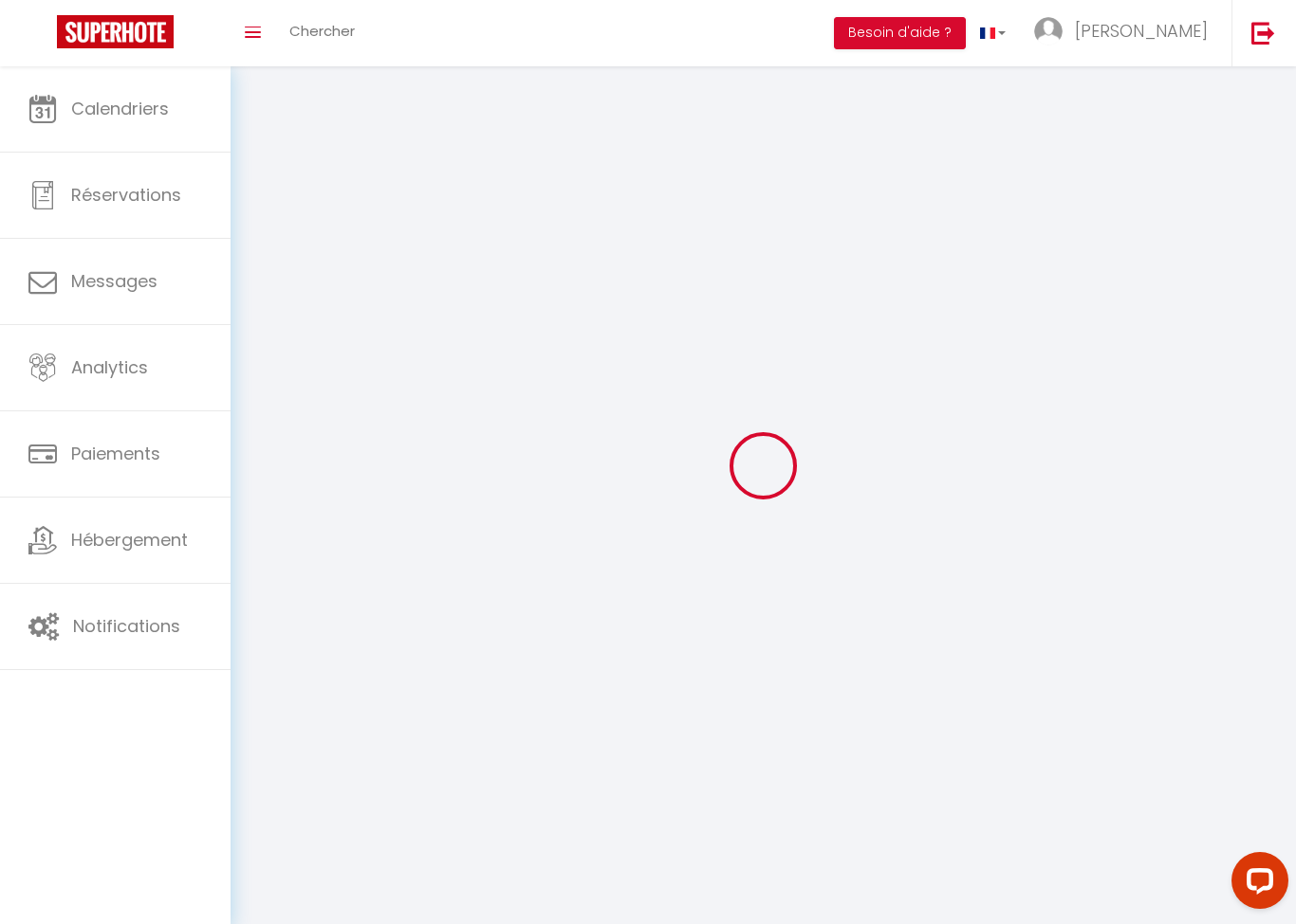
select select
type input "[PERSON_NAME]"
type input "philippon"
type input "0611434575"
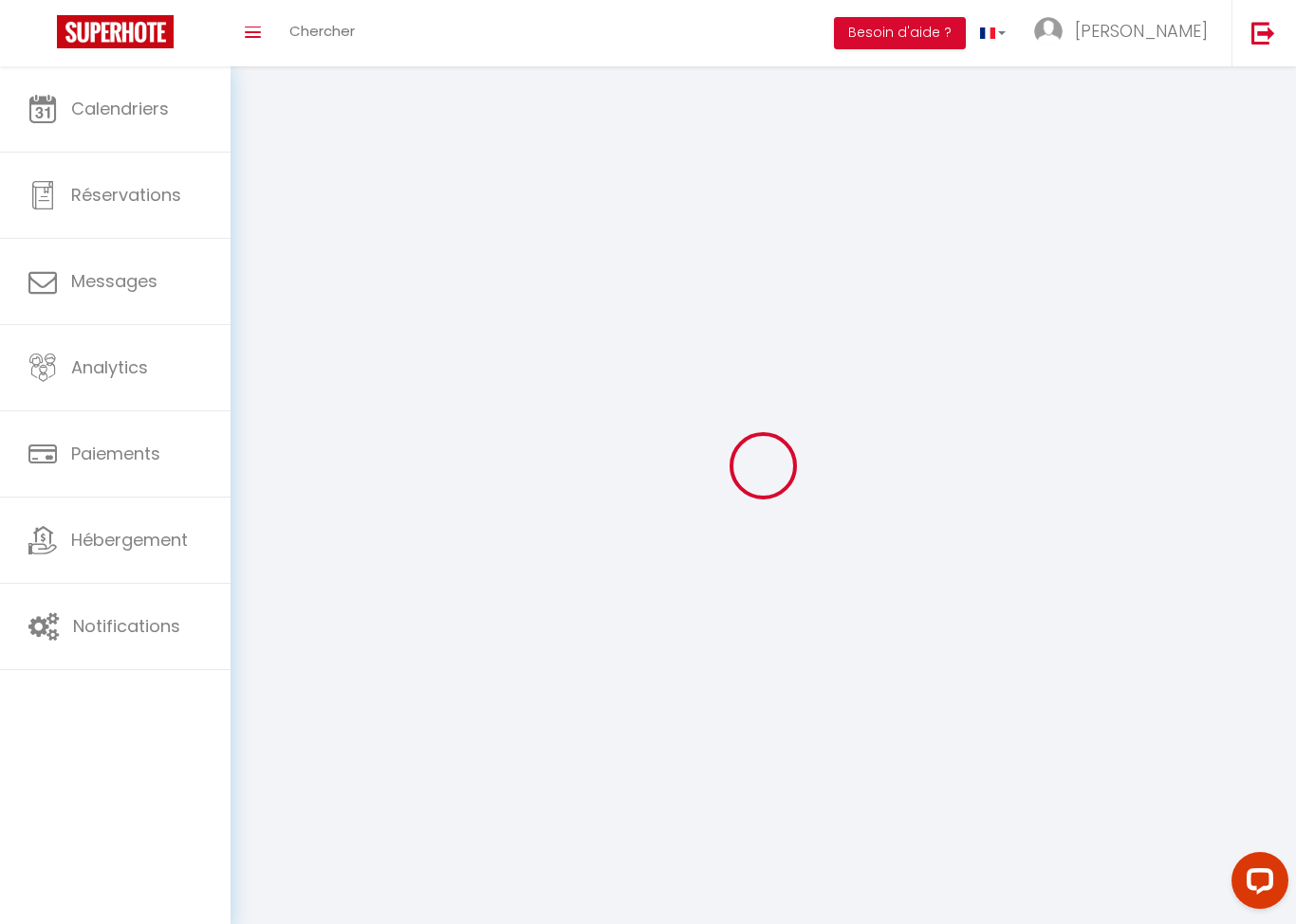
type input "795 [GEOGRAPHIC_DATA]"
type input "07210"
type input "saint [PERSON_NAME]"
type input "vyHqbd6x4pfPP5Bc4HAH0g4aW"
type input "eliwNRS6BY0bUNaU6isJ9kuEB"
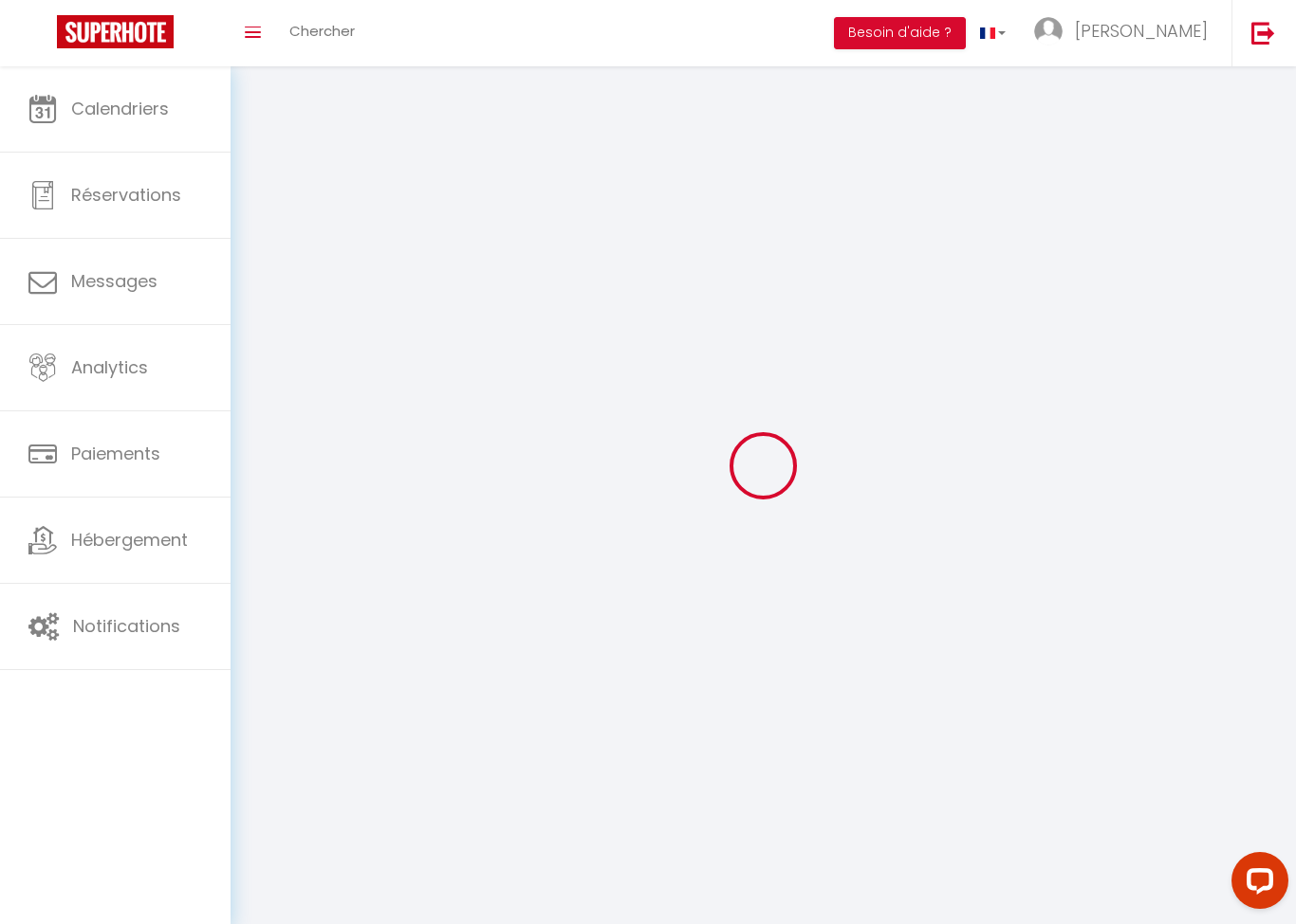
type input "[URL][DOMAIN_NAME]"
type input "vyHqbd6x4pfPP5Bc4HAH0g4aW"
type input "eliwNRS6BY0bUNaU6isJ9kuEB"
type input "[URL][DOMAIN_NAME]"
select select "28"
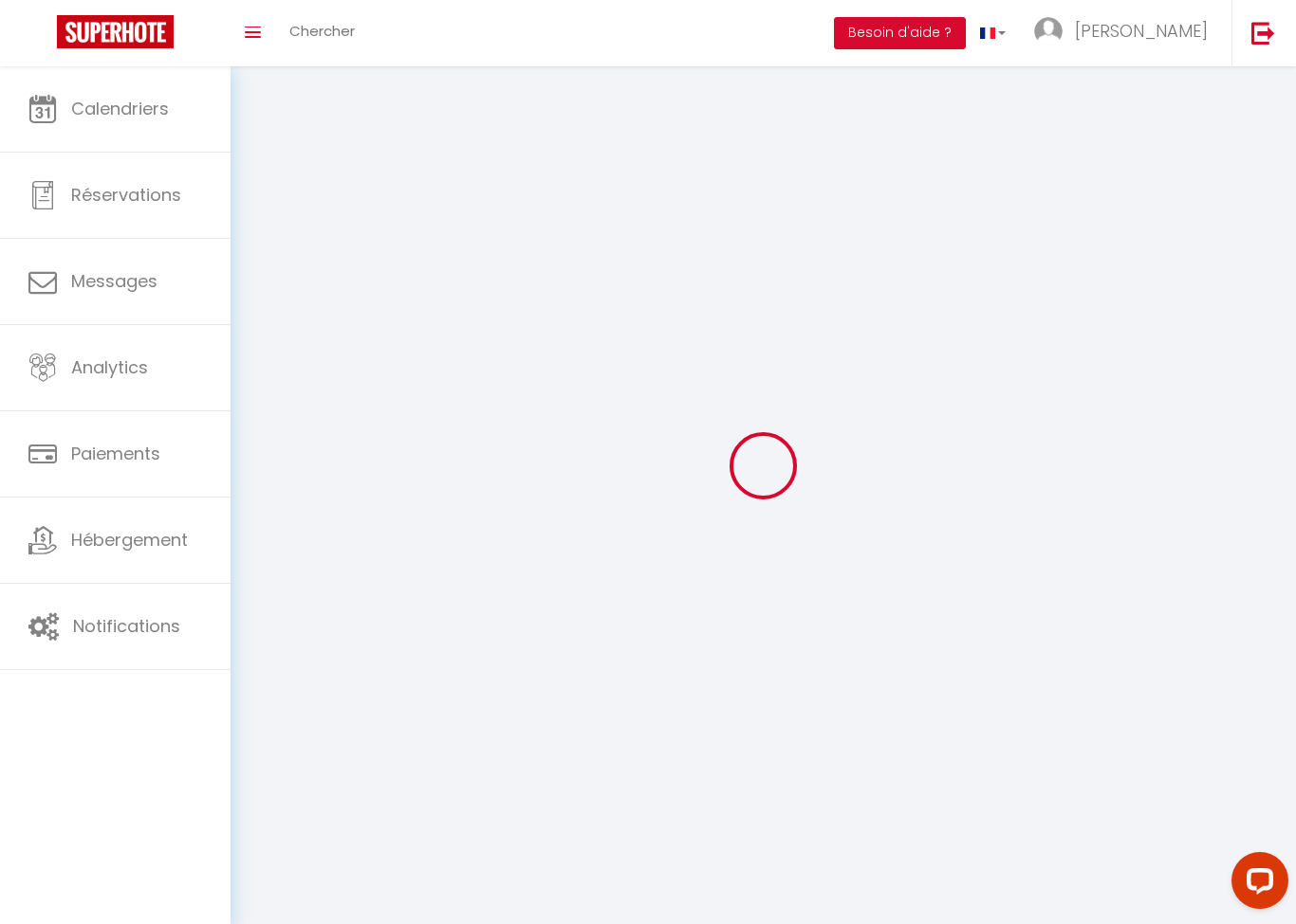
select select "fr"
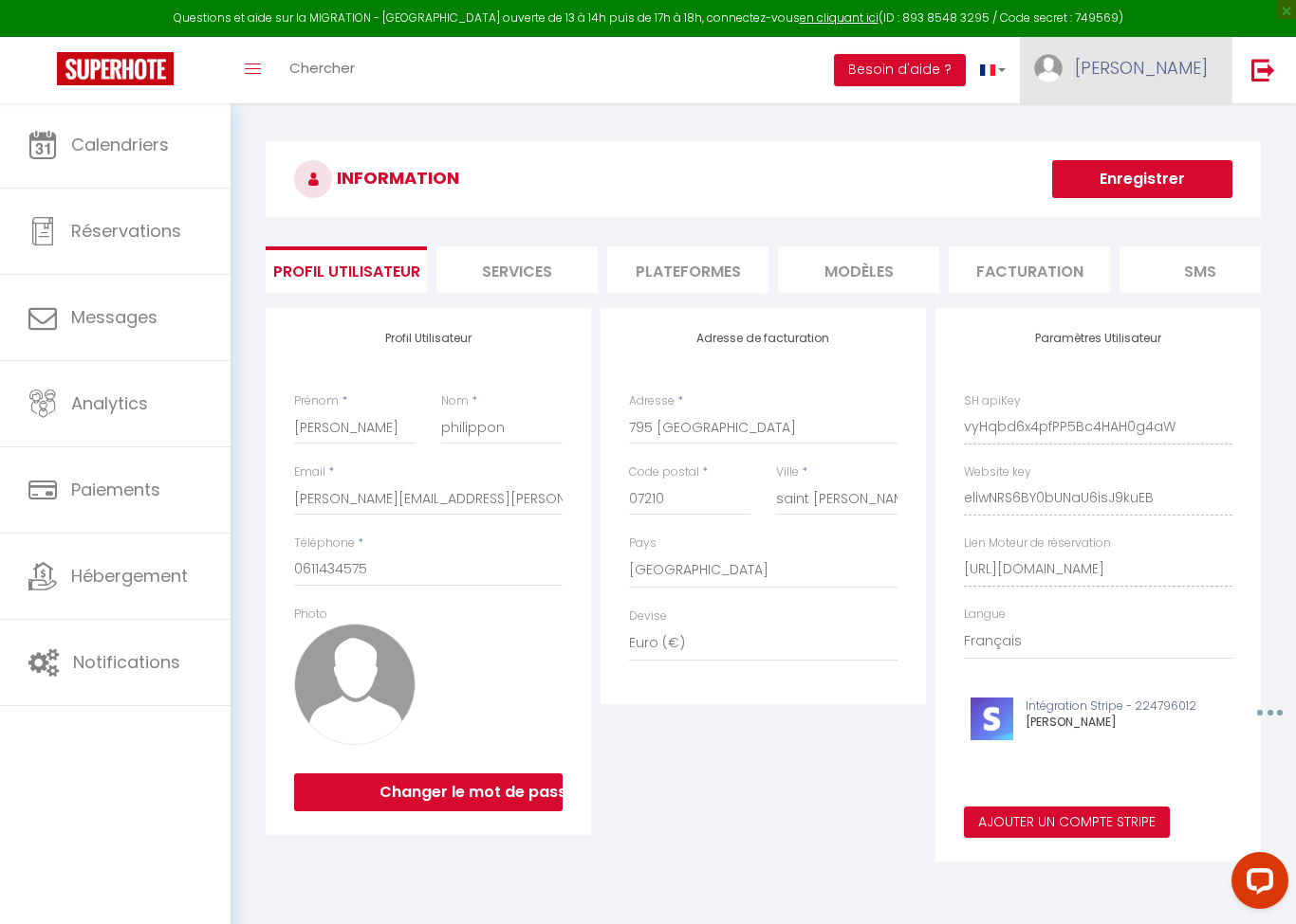
click at [1168, 72] on span "[PERSON_NAME]" at bounding box center [1141, 67] width 133 height 24
click at [720, 249] on div at bounding box center [648, 462] width 1296 height 924
click at [722, 277] on li "Plateformes" at bounding box center [688, 270] width 162 height 47
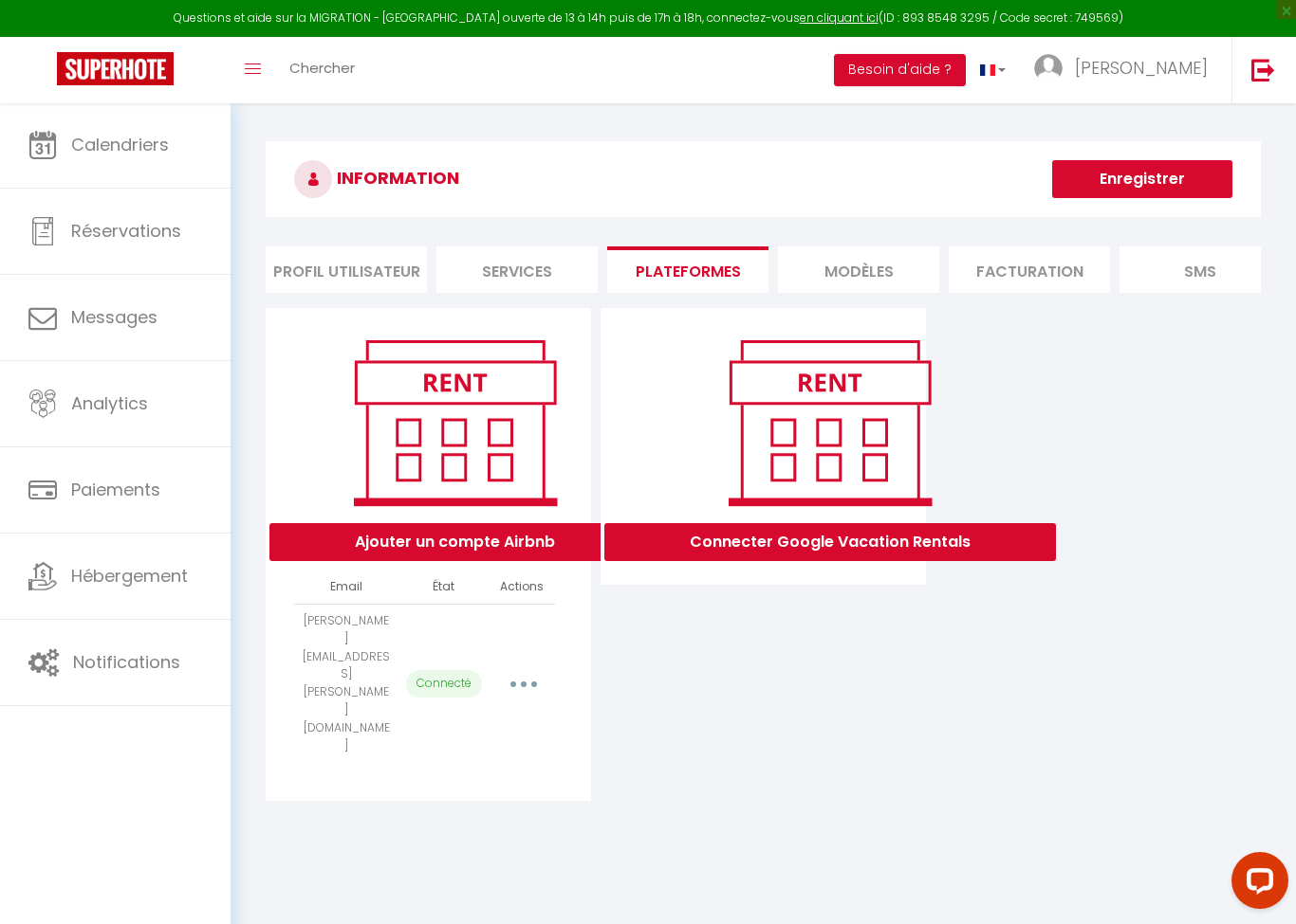
click at [533, 669] on button "button" at bounding box center [524, 684] width 53 height 30
click at [507, 780] on link "Reconnecter le compte" at bounding box center [439, 796] width 210 height 32
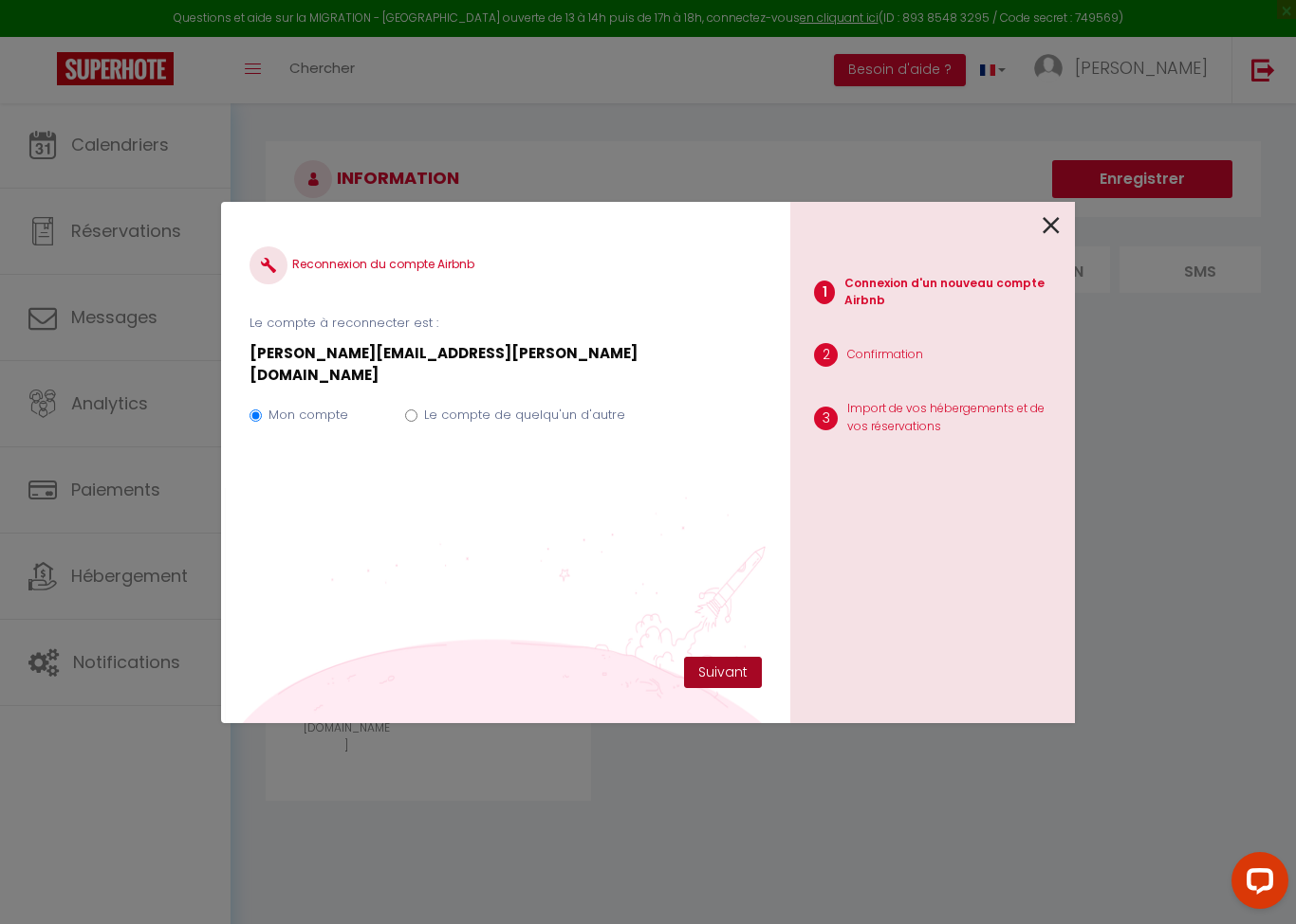
click at [719, 670] on button "Suivant" at bounding box center [723, 673] width 78 height 32
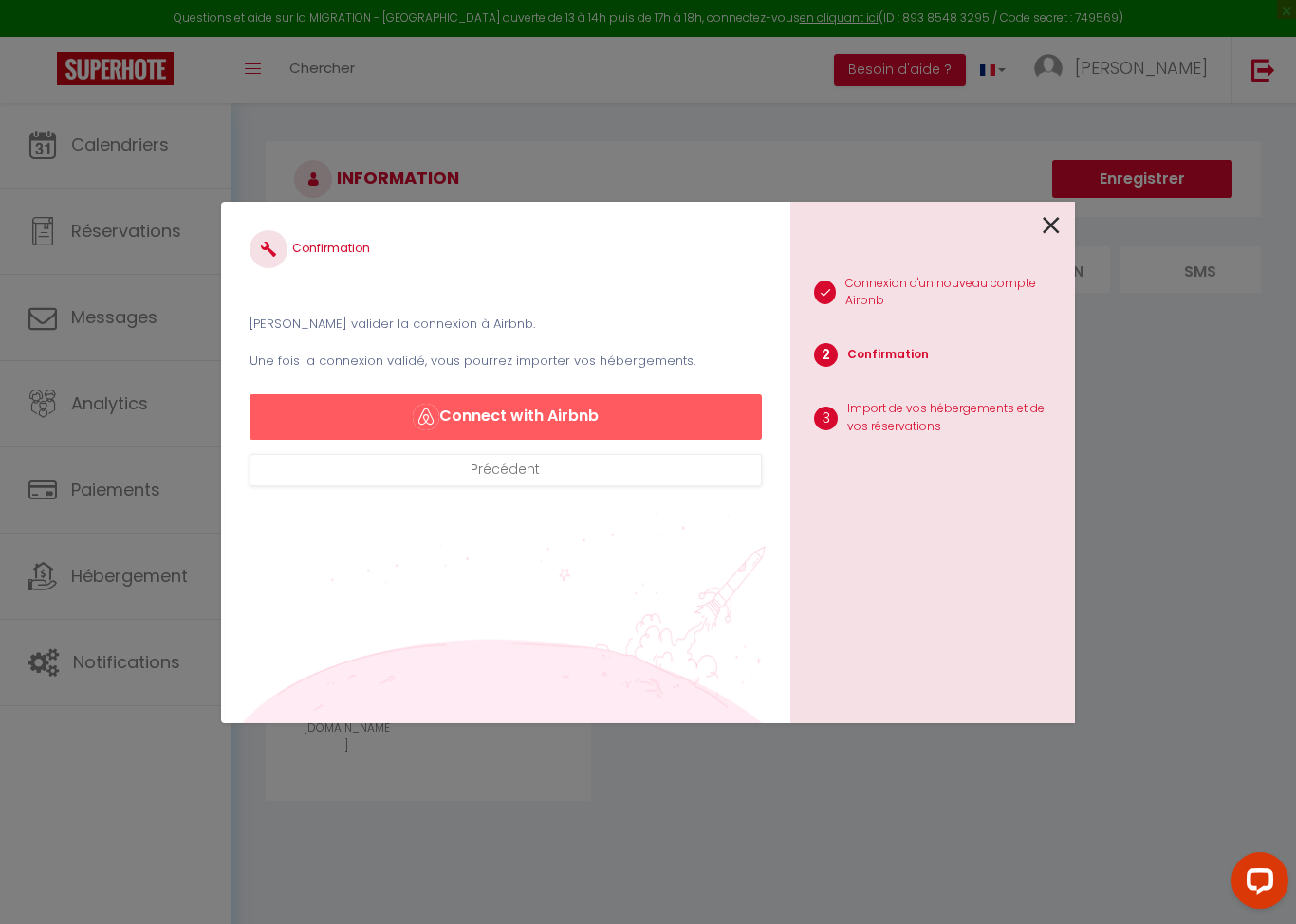
click at [694, 419] on button "Connect with Airbnb" at bounding box center [505, 417] width 512 height 46
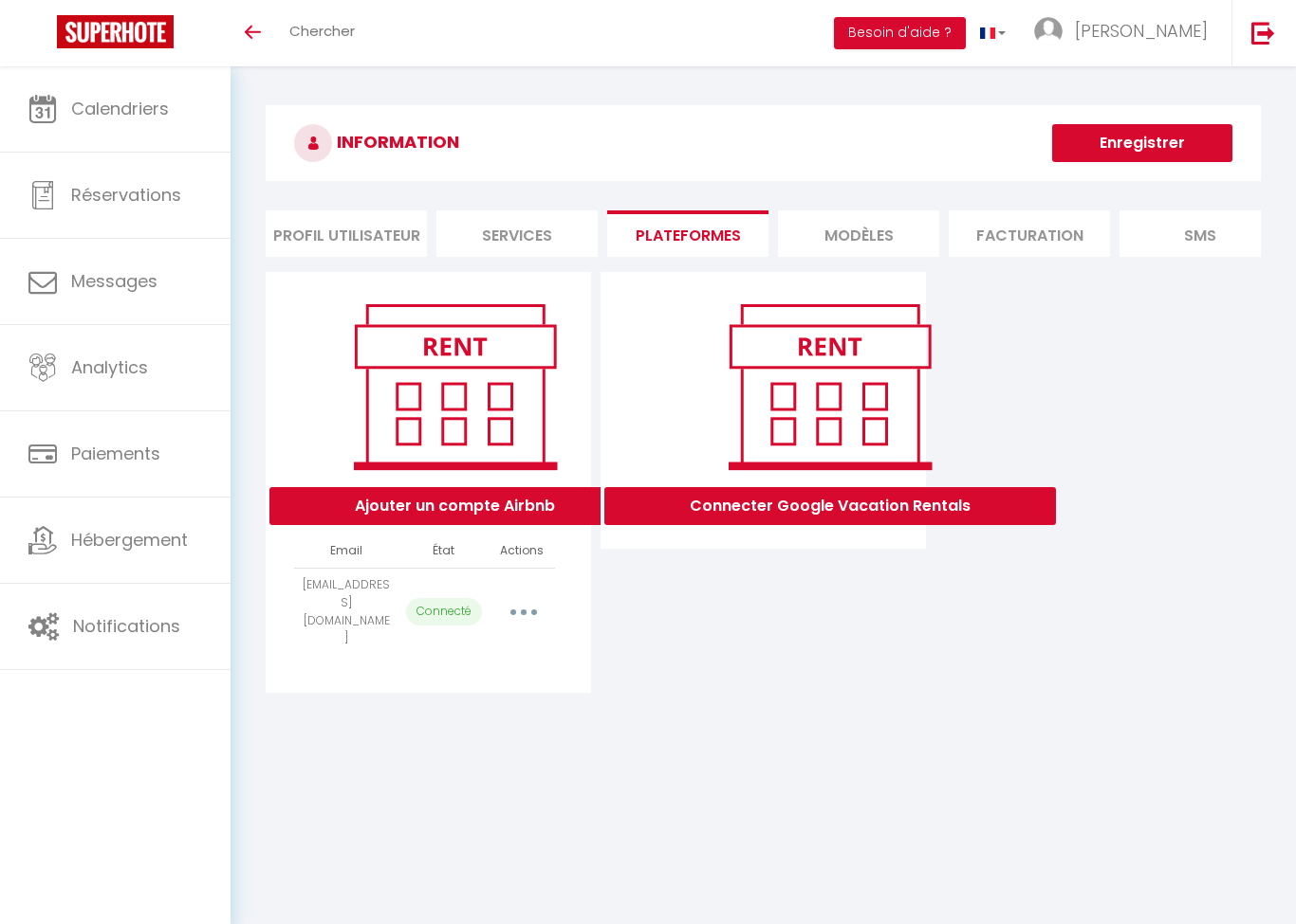
click at [534, 597] on button "button" at bounding box center [524, 613] width 53 height 30
click at [503, 639] on link "Importer les appartements" at bounding box center [439, 655] width 210 height 32
select select "62271"
select select
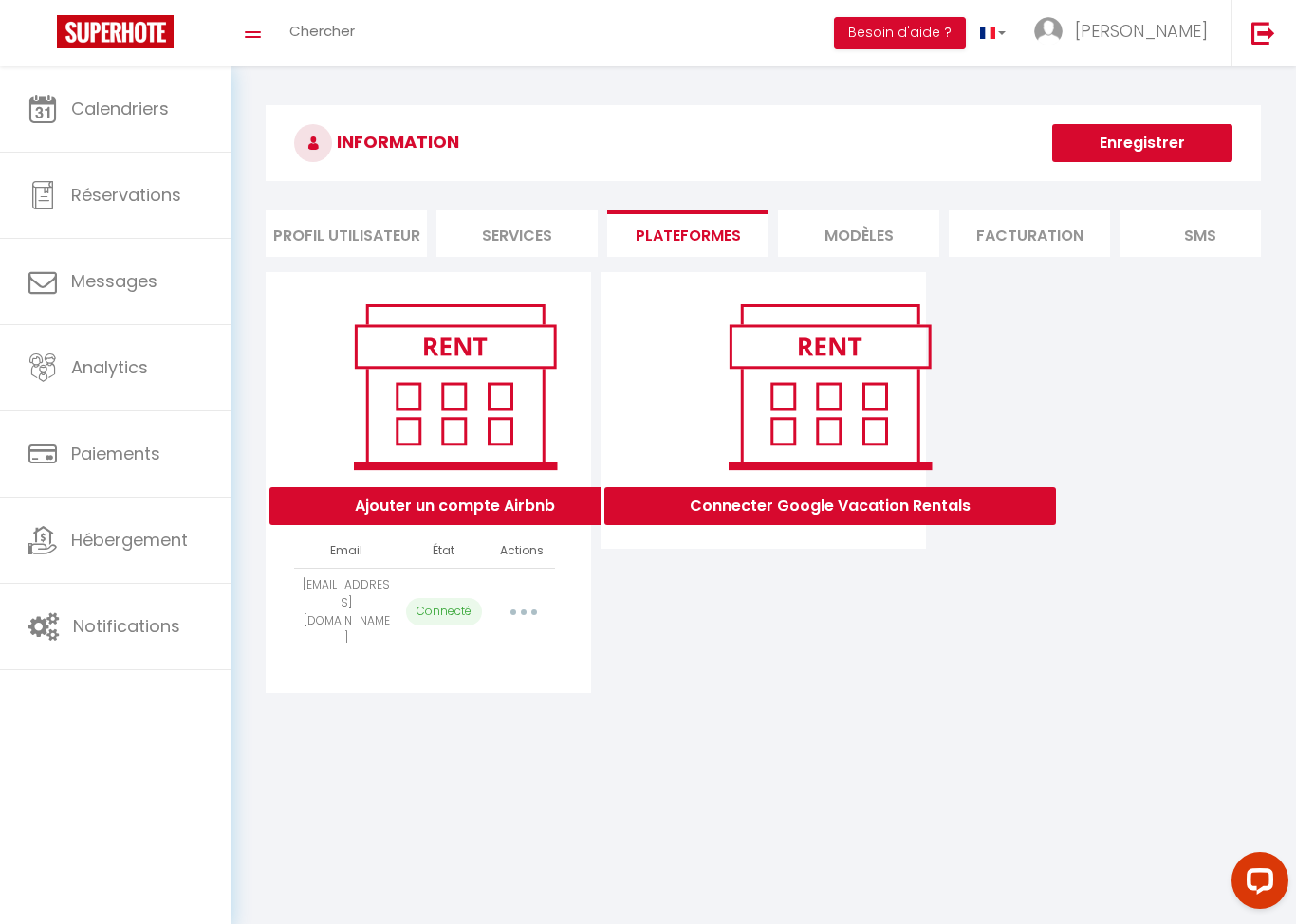
select select
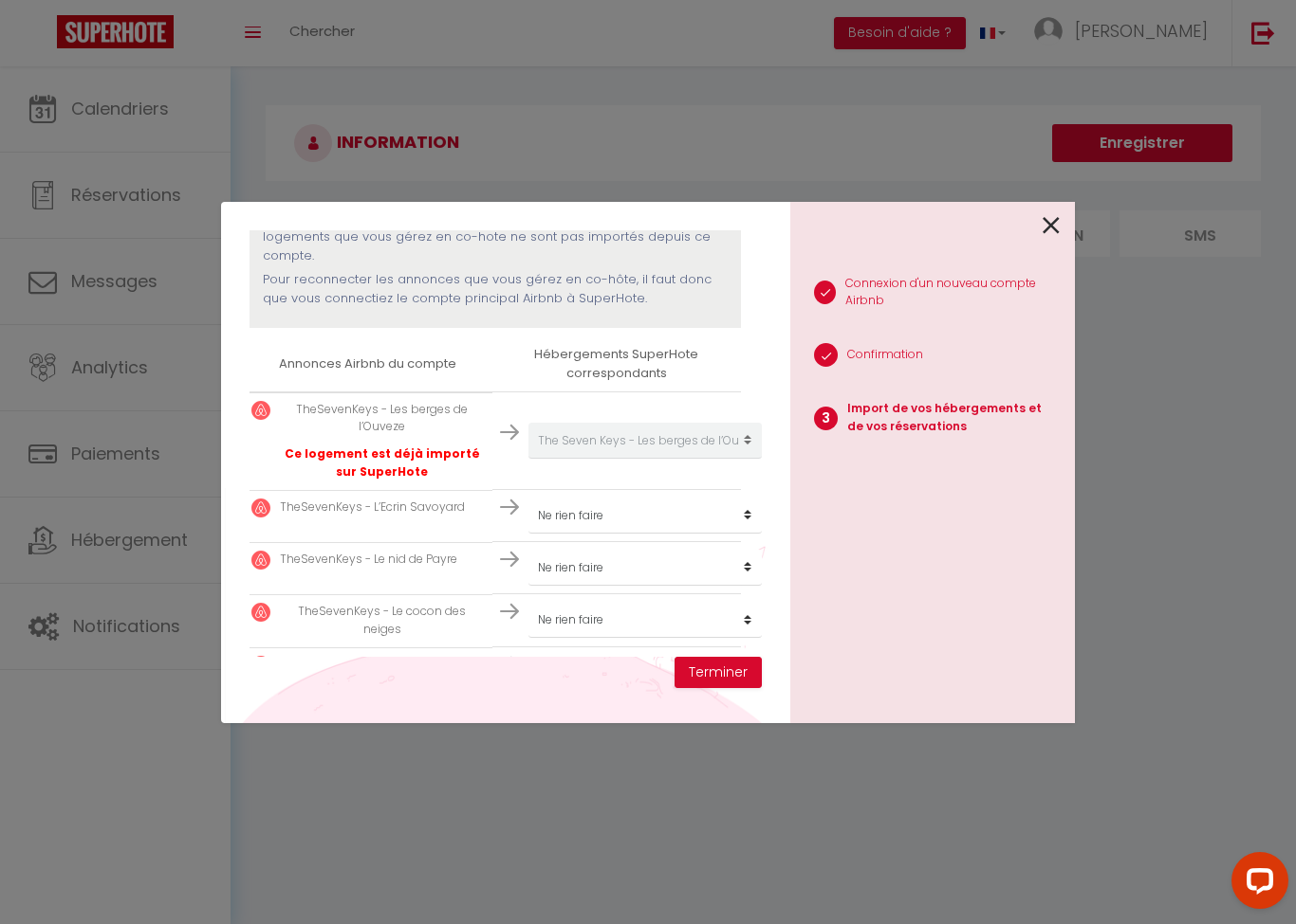
select select "62271"
select select
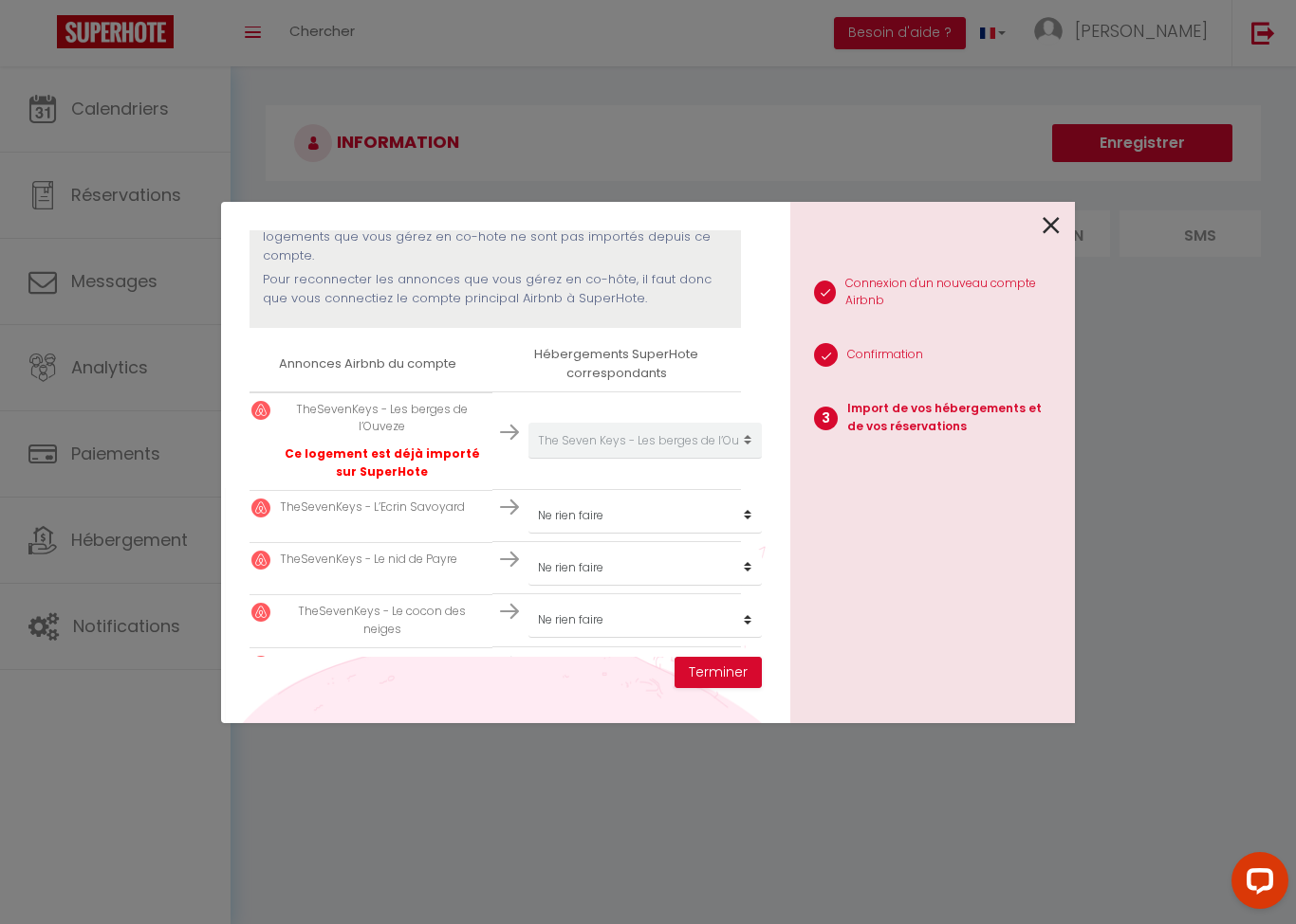
select select
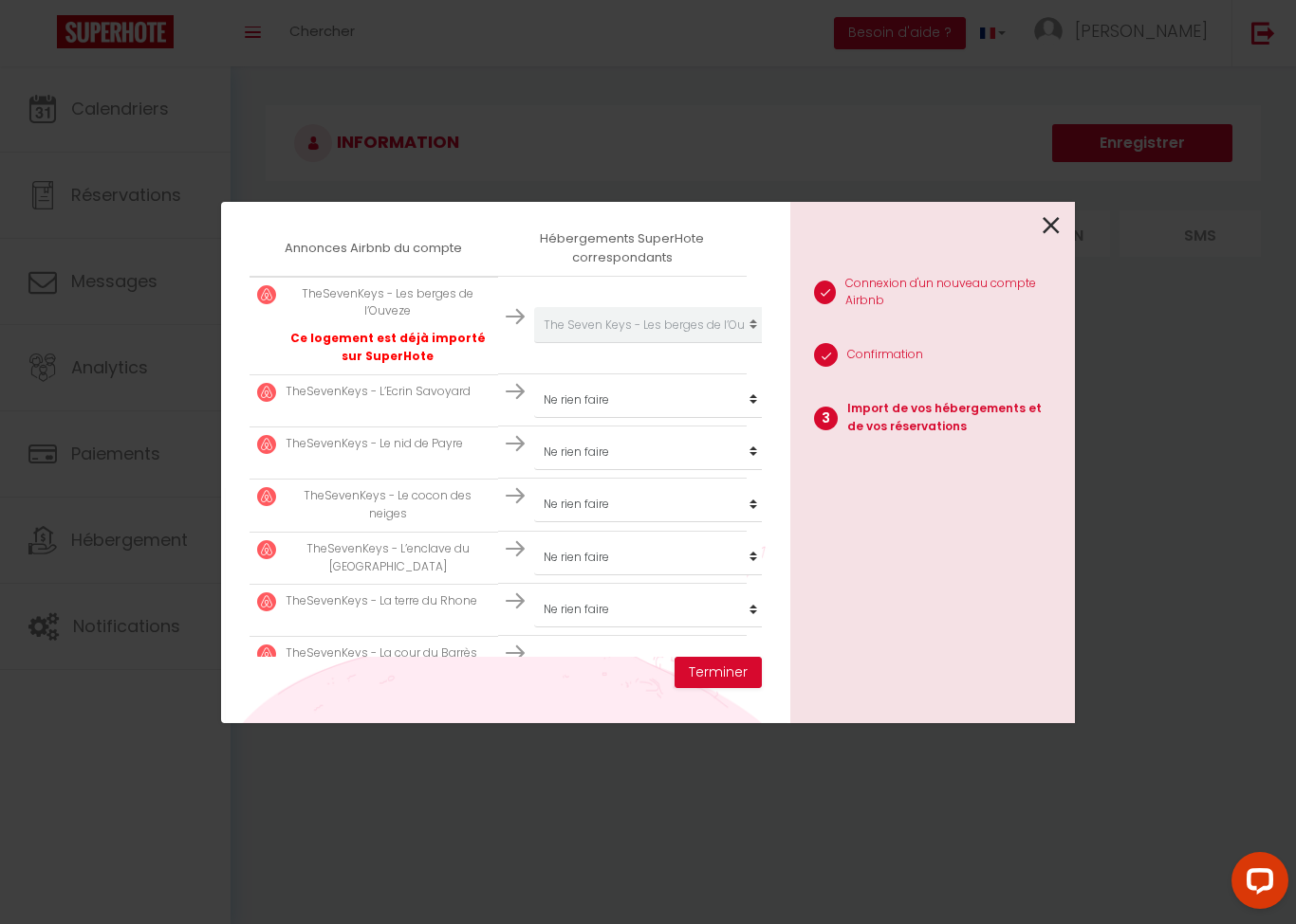
scroll to position [343, 0]
click at [875, 366] on li "2 Confirmation" at bounding box center [925, 357] width 270 height 47
click at [940, 402] on p "Import de vos hébergements et de vos réservations" at bounding box center [954, 418] width 213 height 36
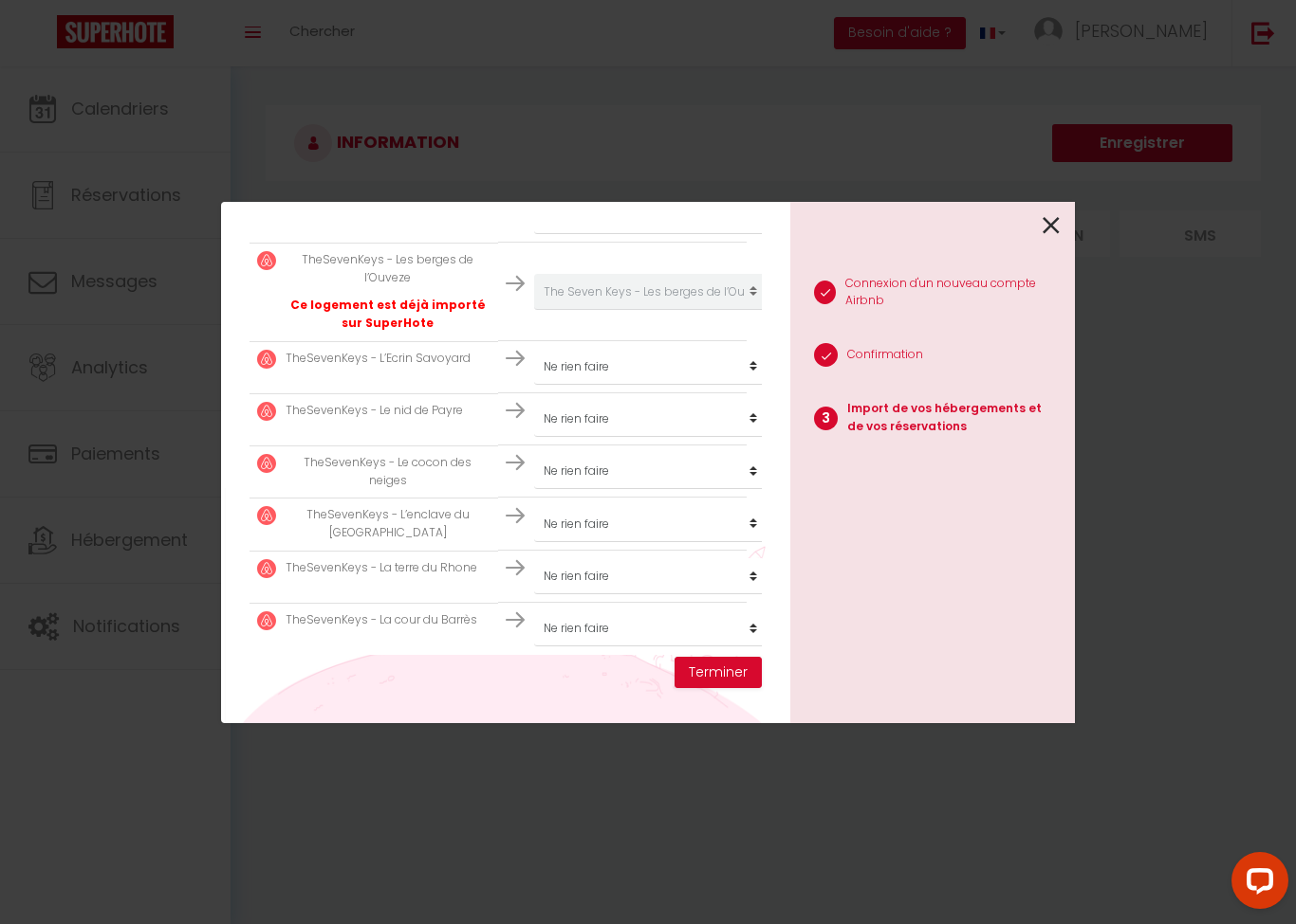
scroll to position [787, 0]
click at [1079, 216] on div "Importer de vos hébergements et de vos réservations [PERSON_NAME] sélectionner …" at bounding box center [648, 462] width 1296 height 924
click at [1056, 225] on icon at bounding box center [1051, 226] width 17 height 28
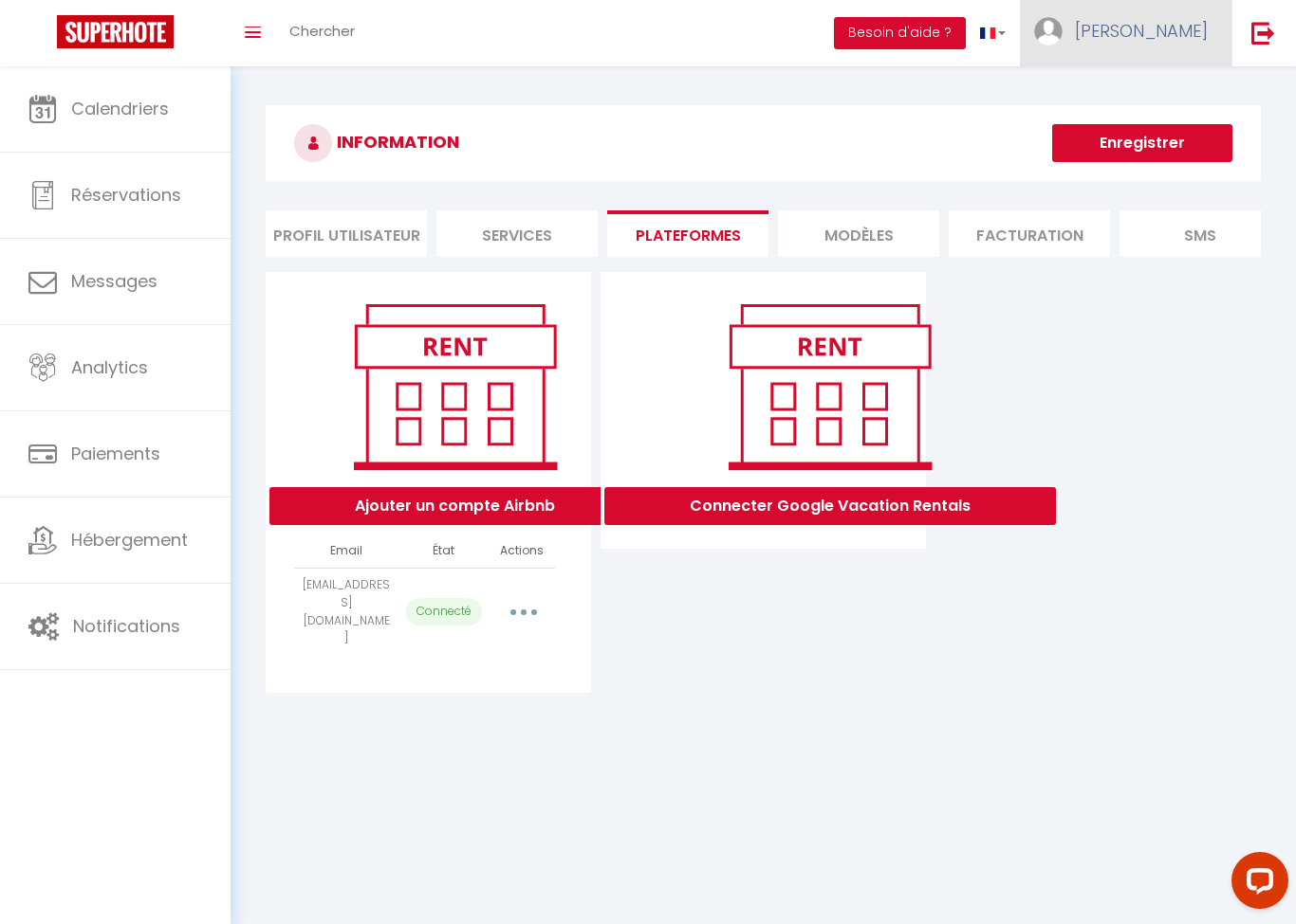
click at [1157, 41] on span "[PERSON_NAME]" at bounding box center [1141, 30] width 133 height 24
click at [1147, 93] on link "Paramètres" at bounding box center [1155, 95] width 141 height 32
click at [1135, 131] on link "Équipe" at bounding box center [1155, 129] width 141 height 32
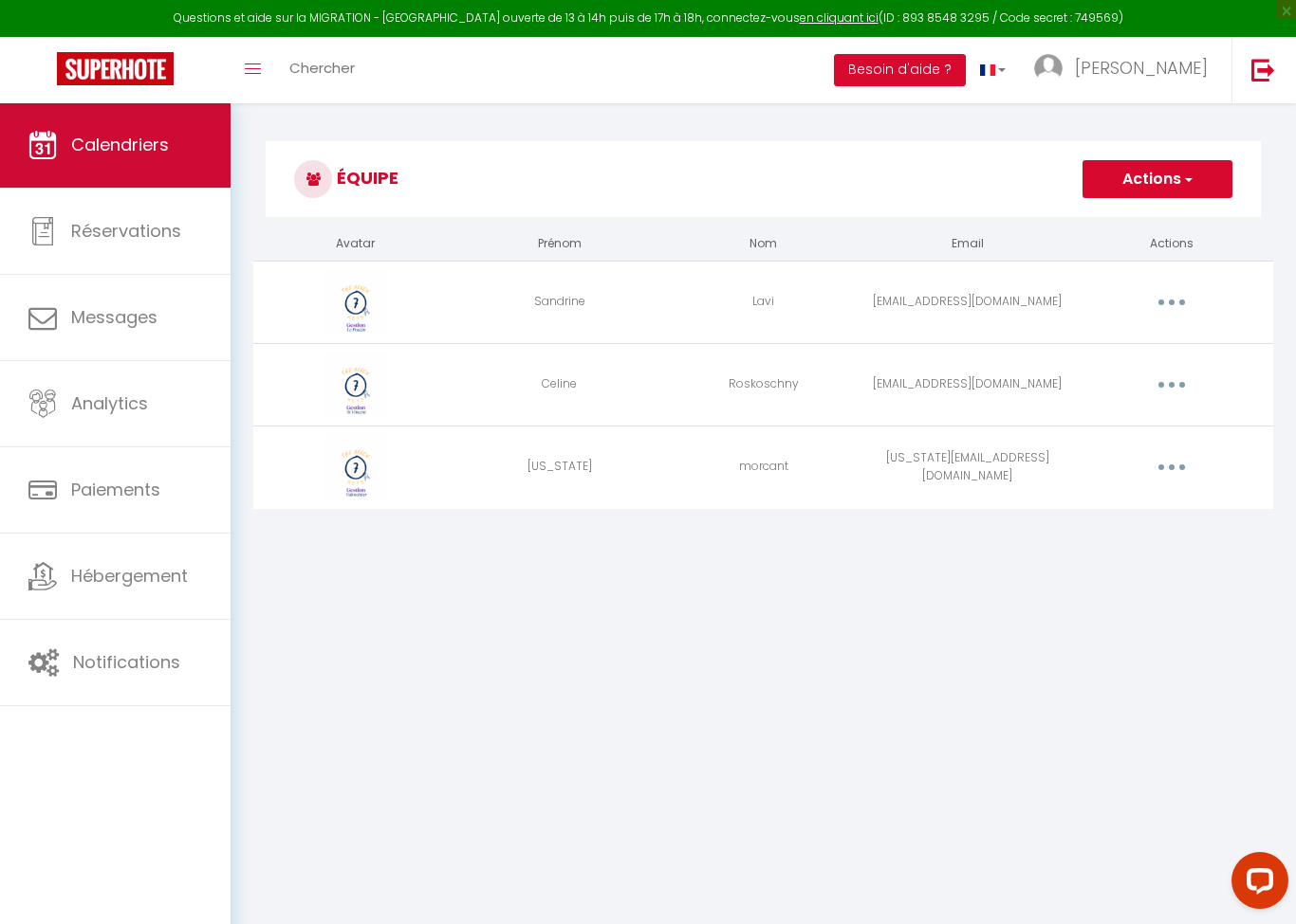
click at [59, 132] on link "Calendriers" at bounding box center [115, 145] width 231 height 85
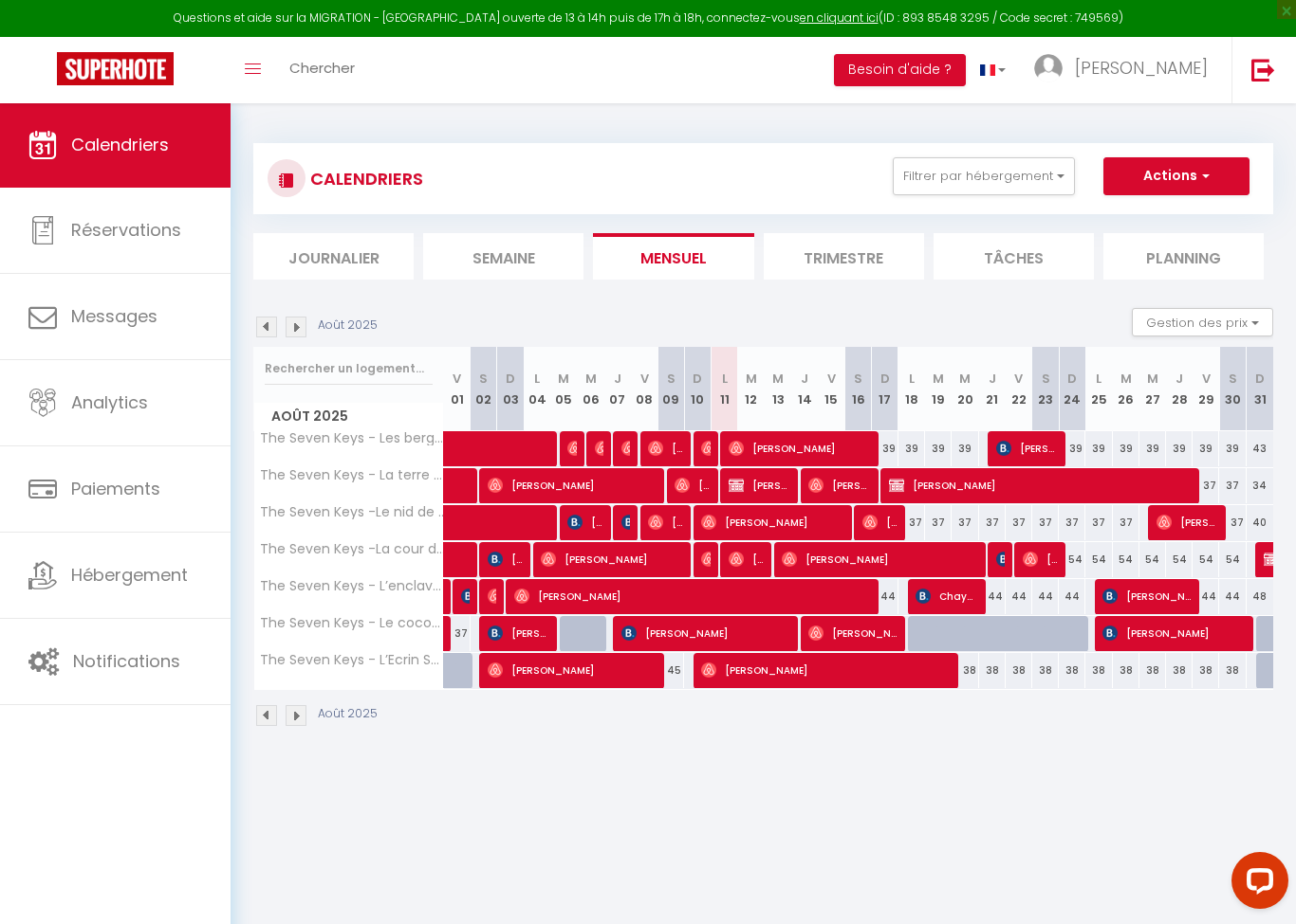
click at [840, 448] on span "[PERSON_NAME]" at bounding box center [799, 448] width 142 height 36
select select "OK"
select select "1"
select select "0"
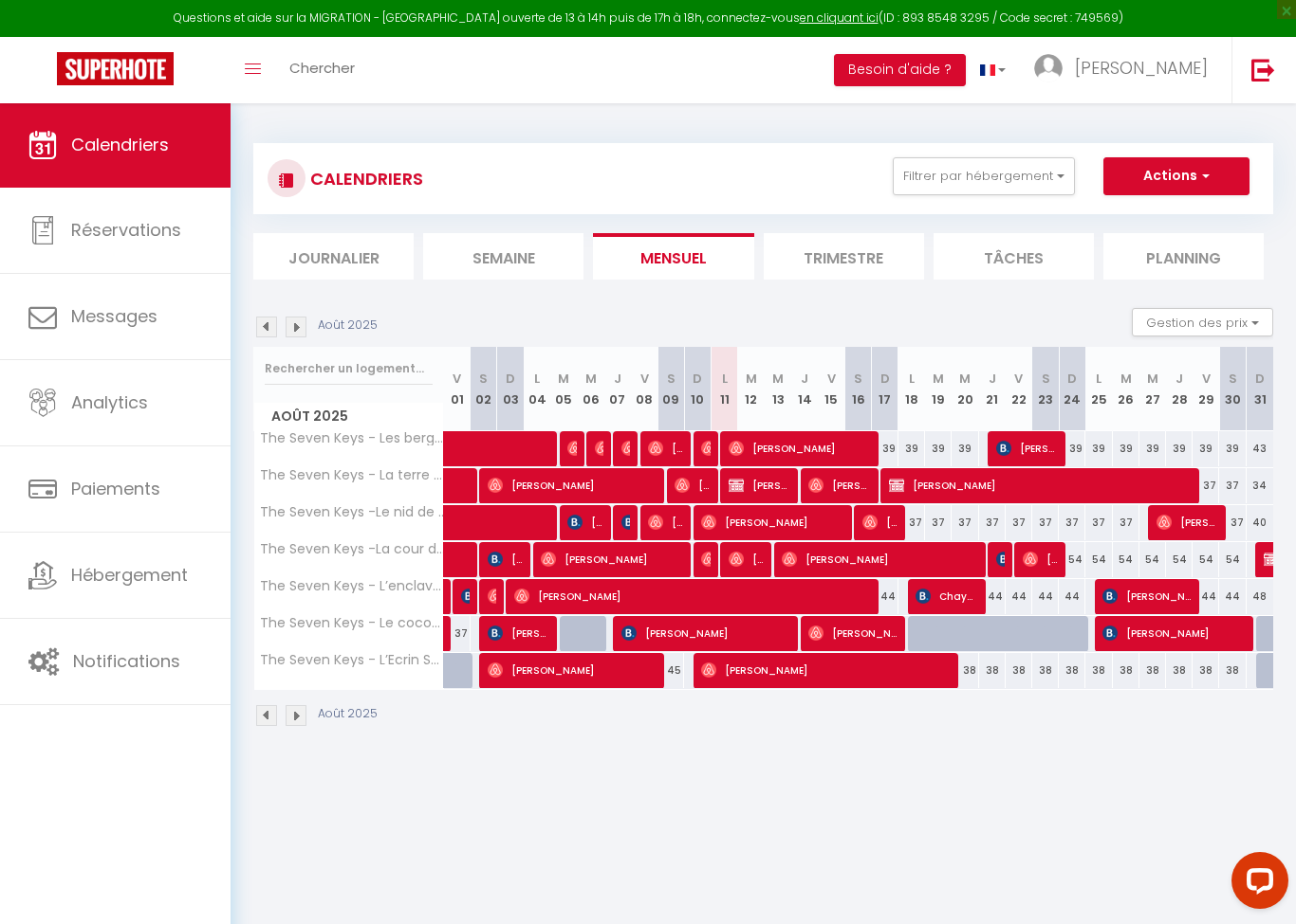
select select "1"
select select
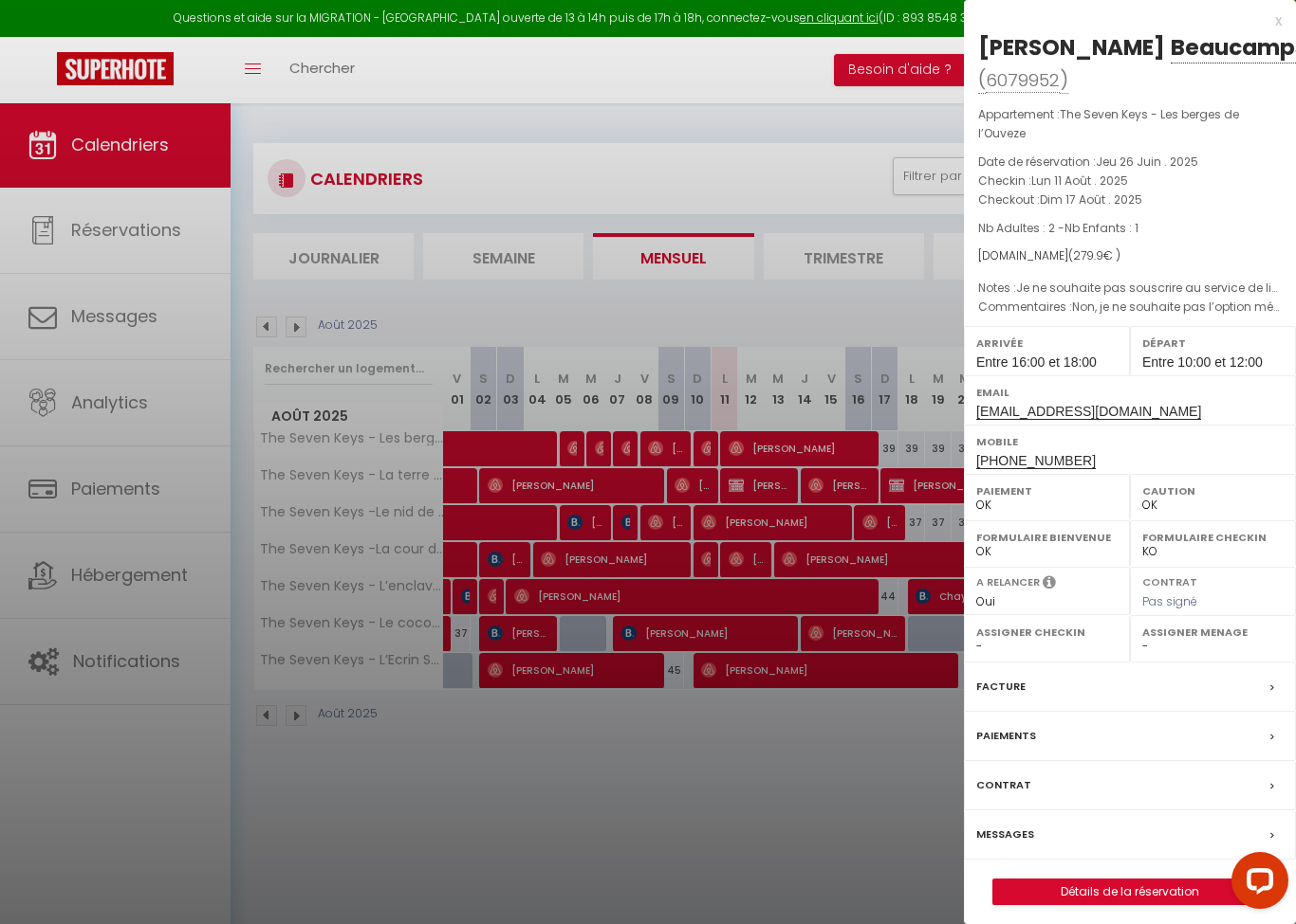
click at [1090, 823] on div "Messages" at bounding box center [1129, 836] width 332 height 49
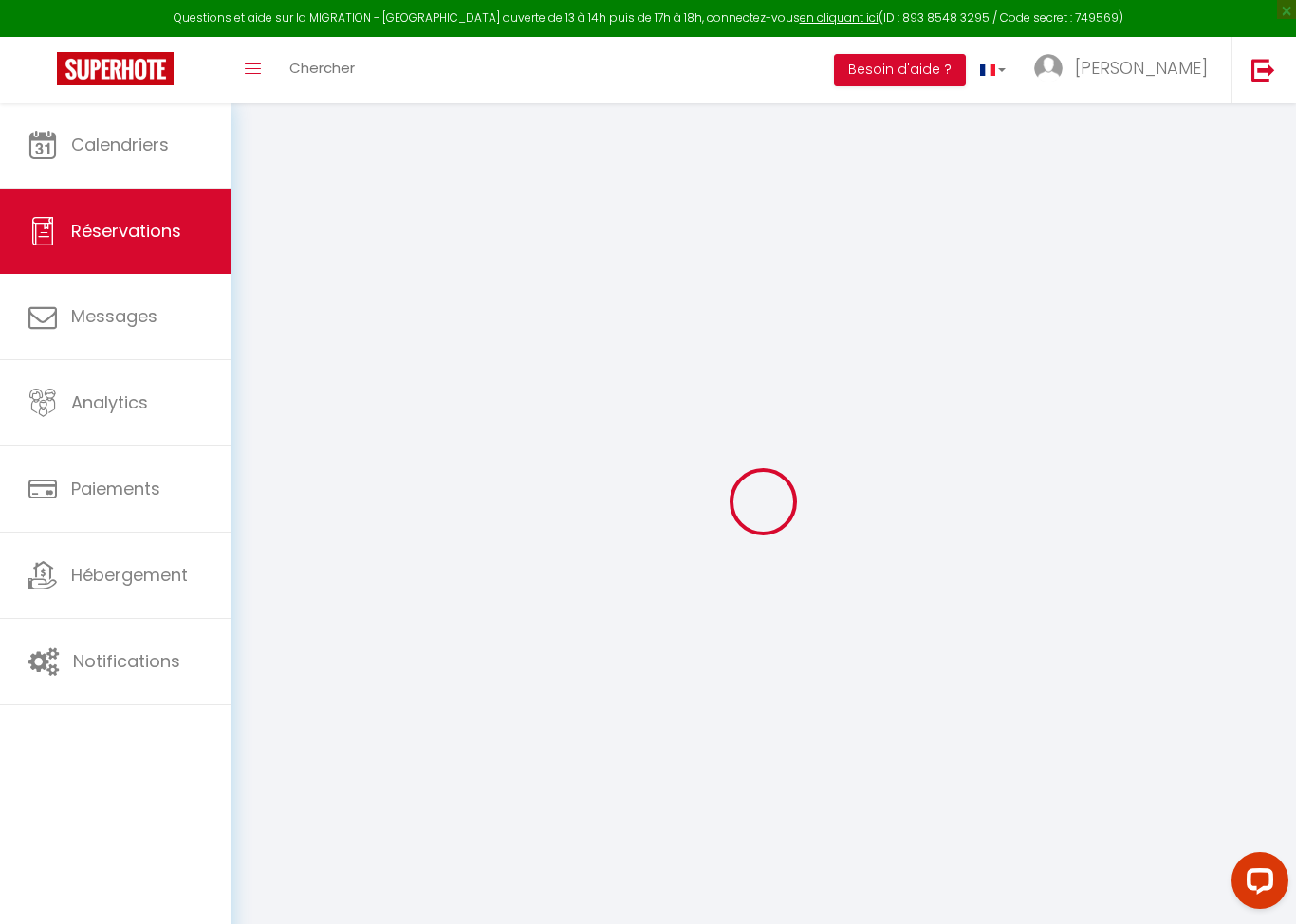
select select
checkbox input "false"
select index
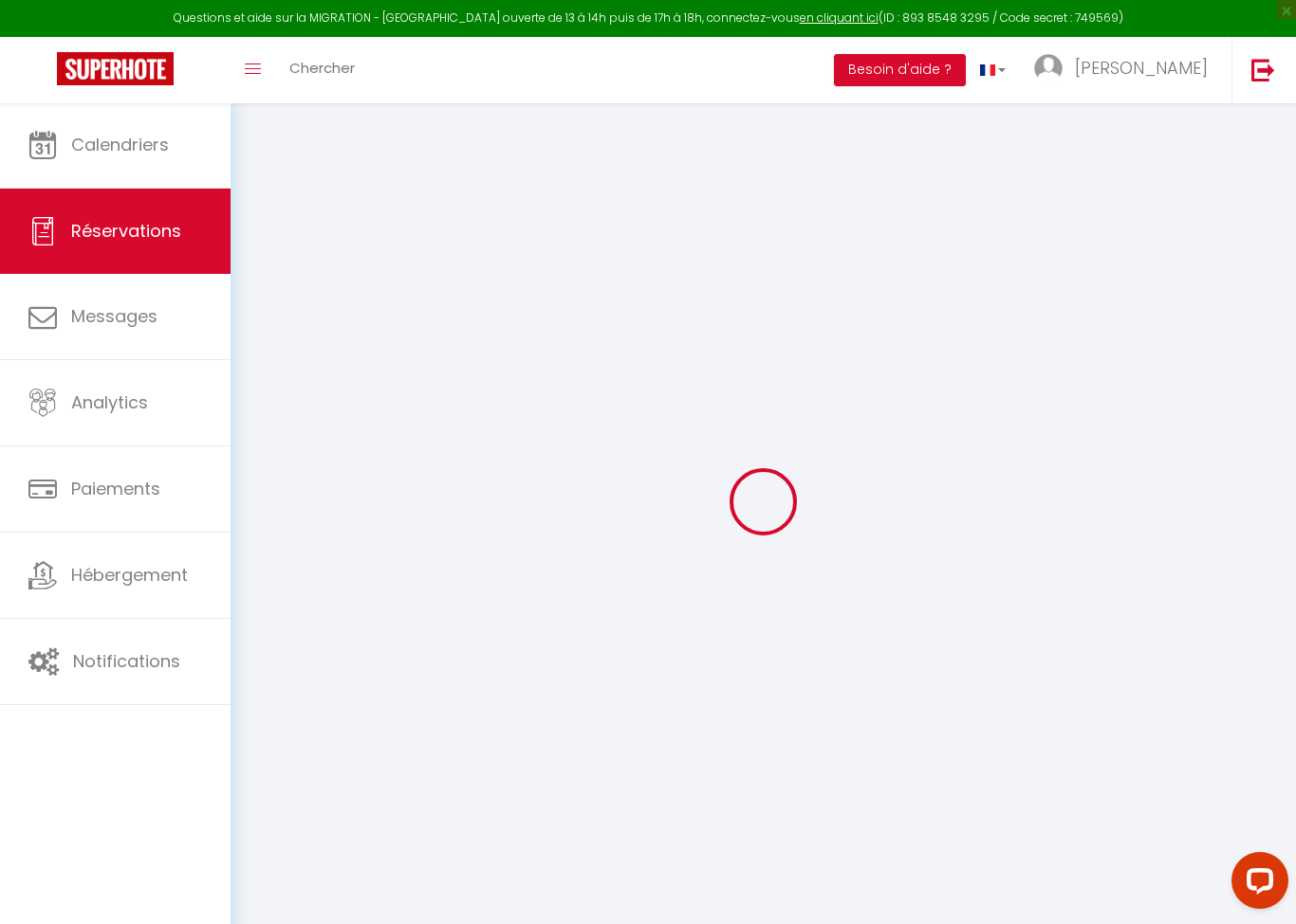
select index
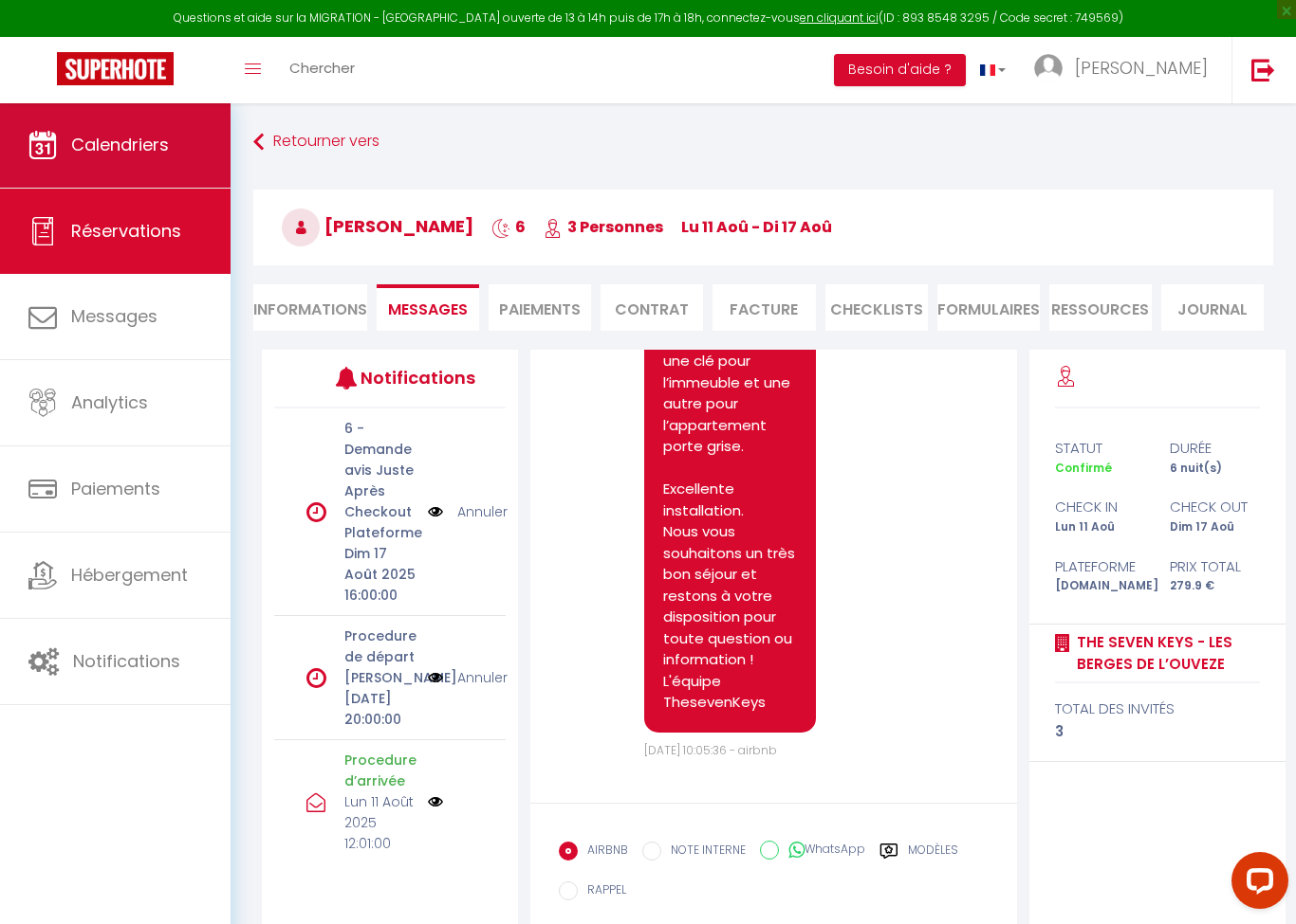
click at [147, 176] on link "Calendriers" at bounding box center [115, 145] width 231 height 85
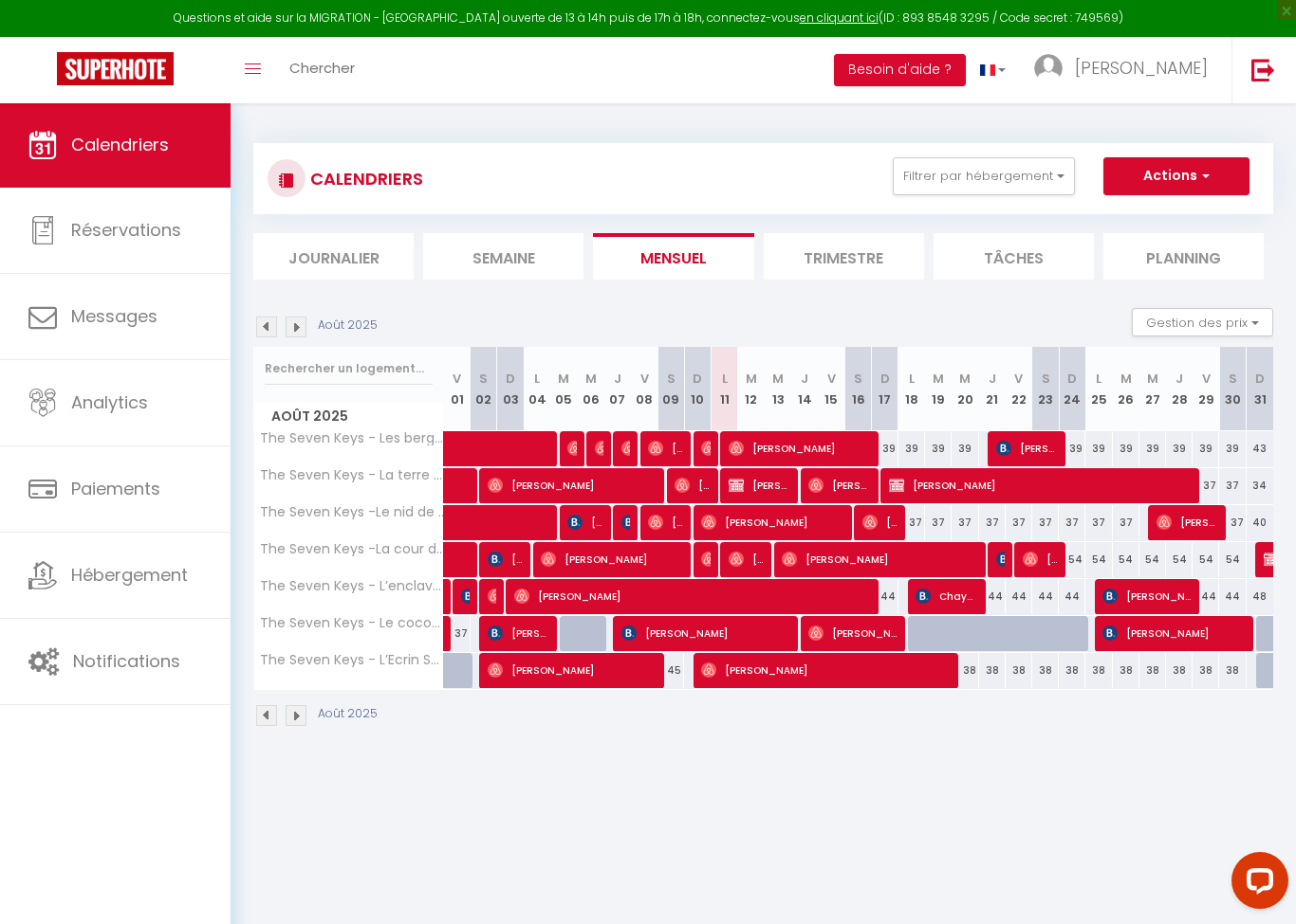
click at [743, 673] on span "[PERSON_NAME]" at bounding box center [825, 670] width 248 height 36
select select "OK"
select select "0"
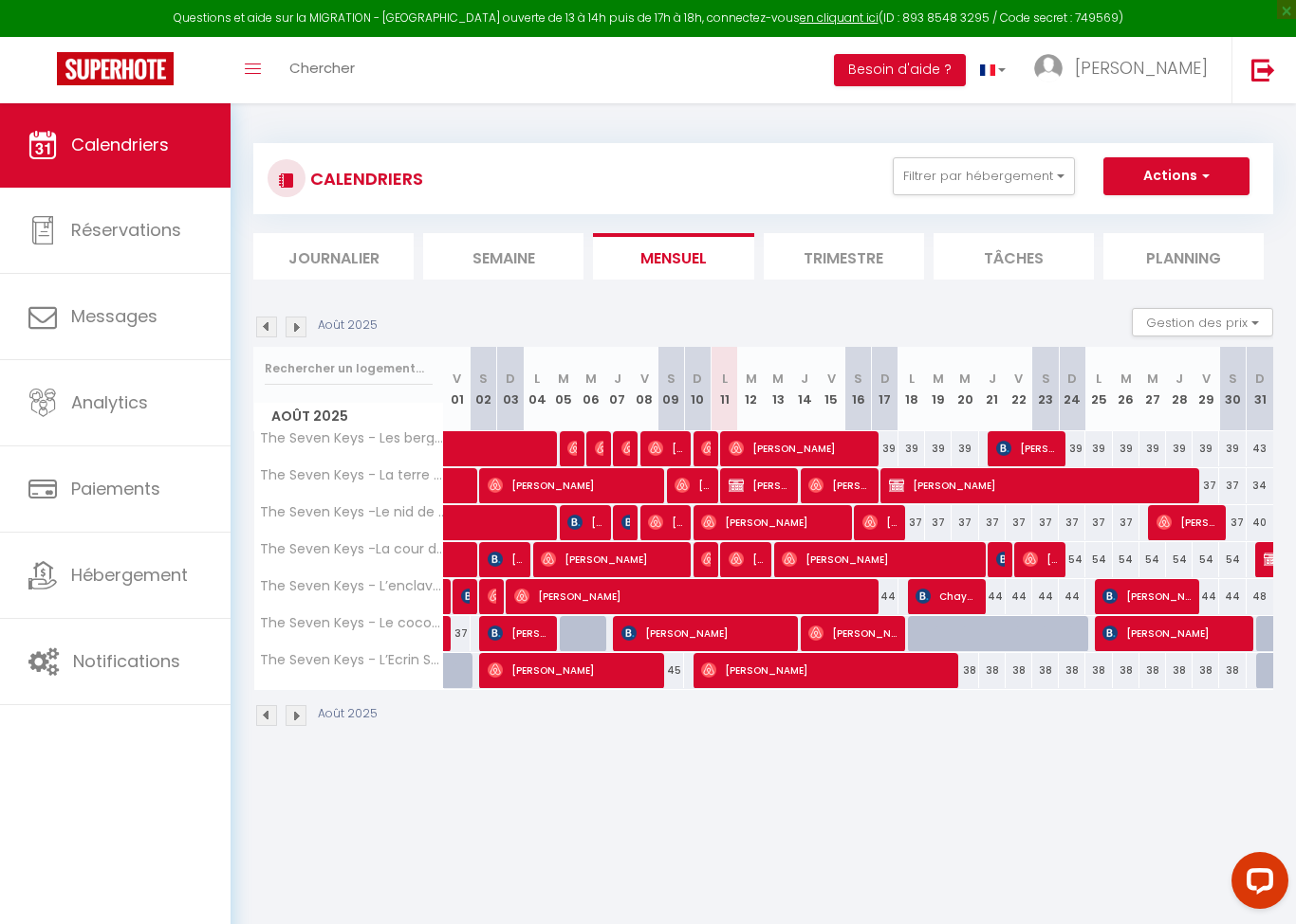
select select "1"
select select
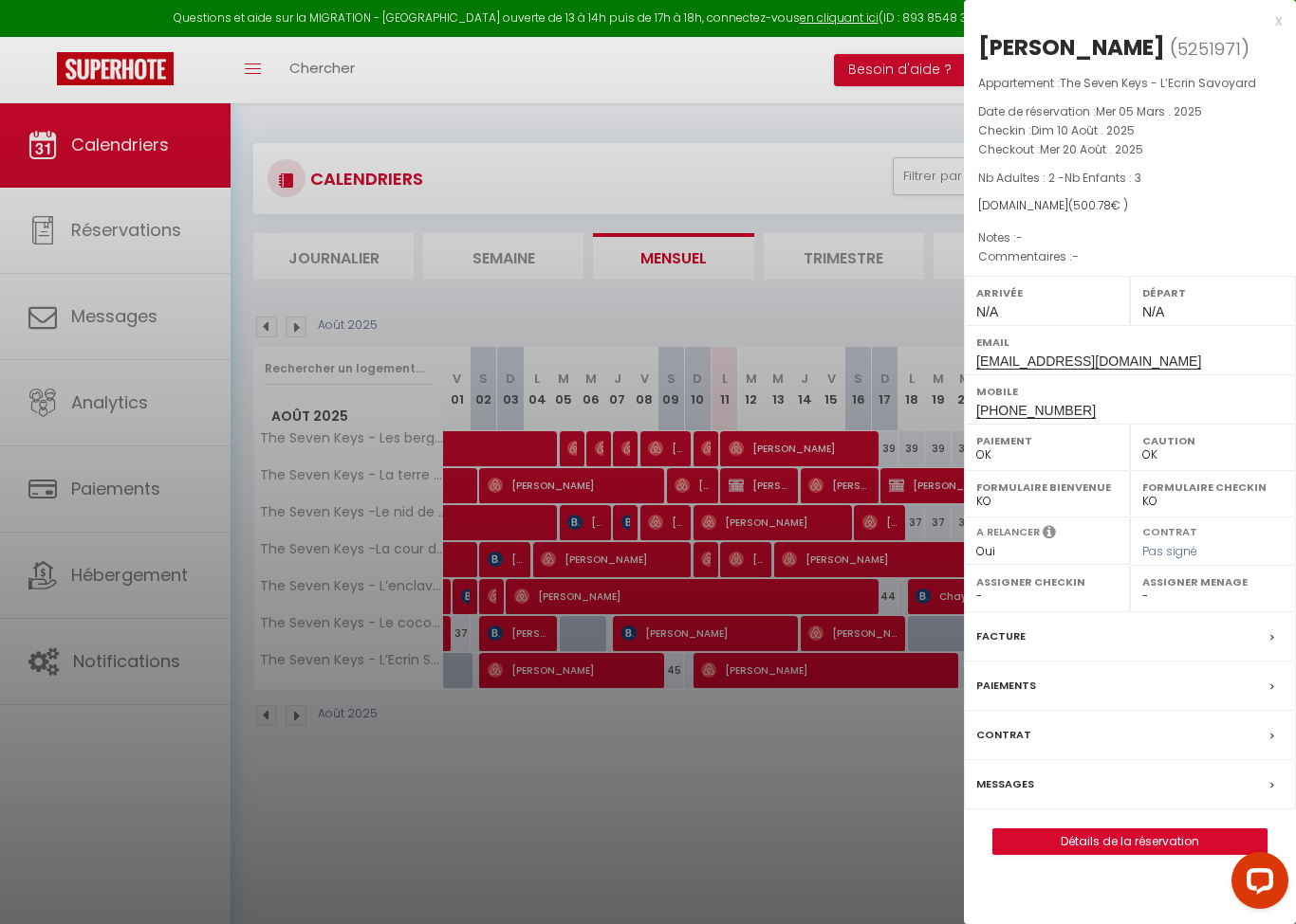
click at [1100, 837] on link "Détails de la réservation" at bounding box center [1130, 842] width 274 height 25
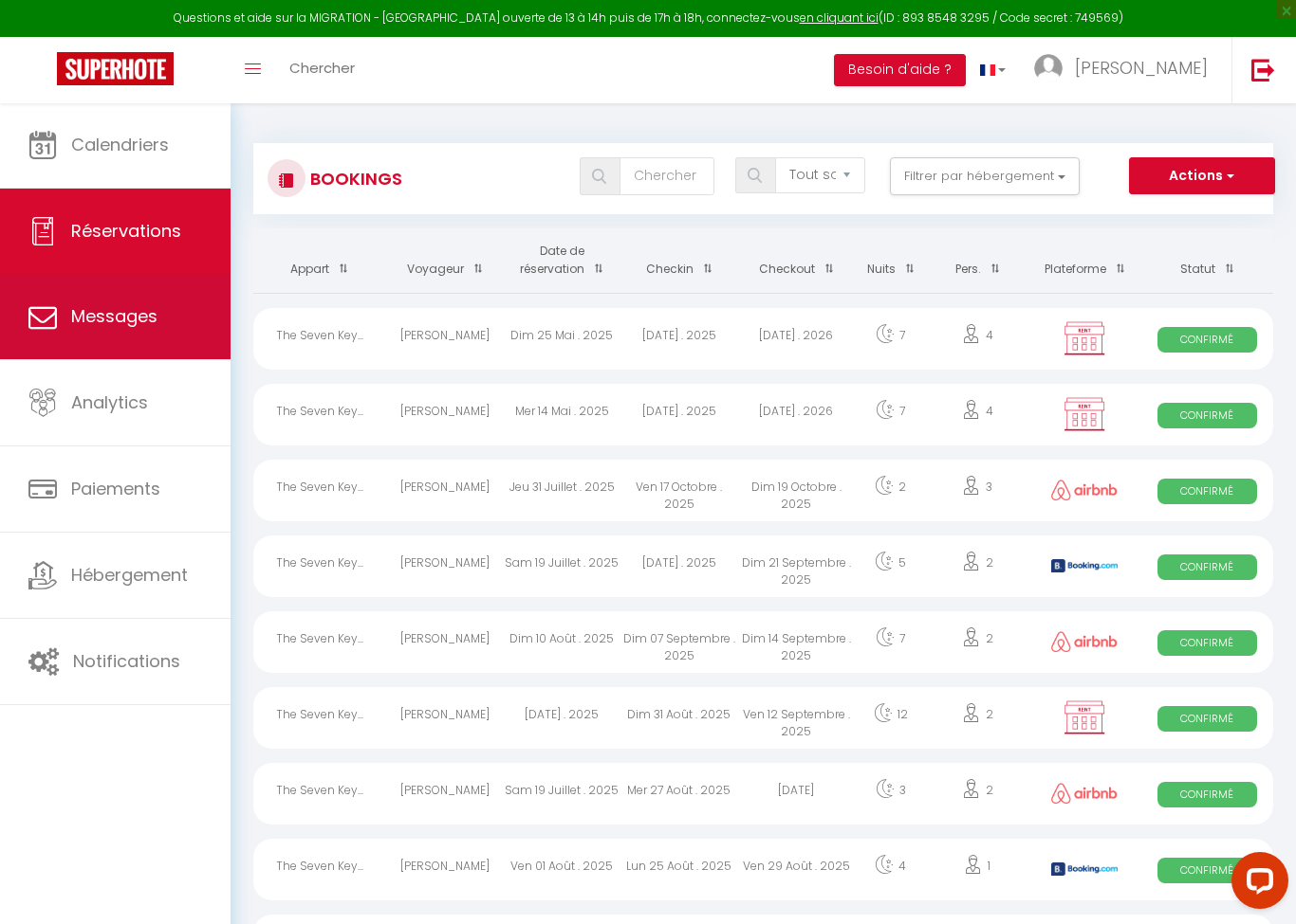
click at [162, 322] on link "Messages" at bounding box center [115, 317] width 231 height 85
select select "message"
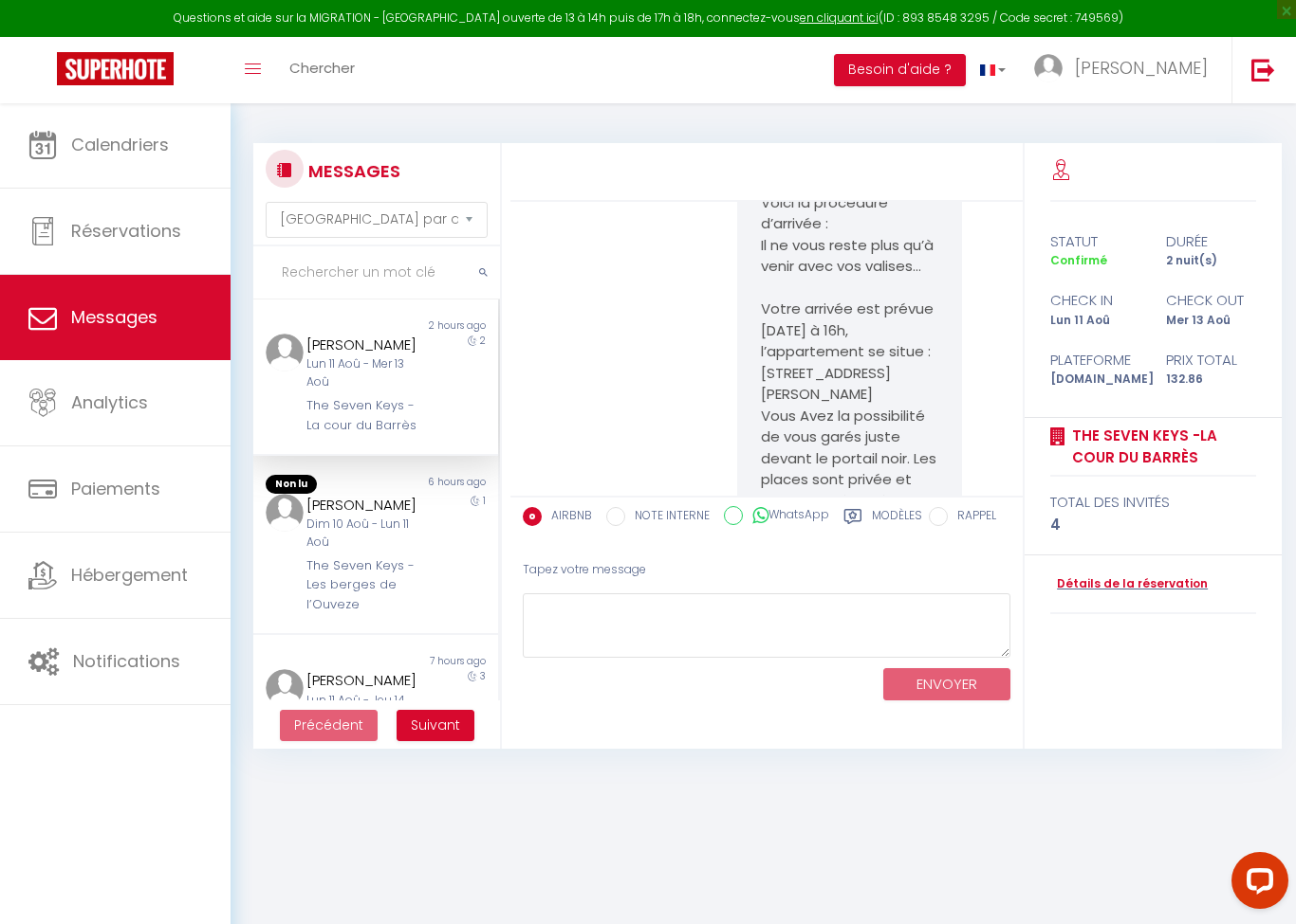
scroll to position [4042, 0]
click at [311, 573] on div "The Seven Keys - Les berges de l’Ouveze" at bounding box center [365, 585] width 118 height 58
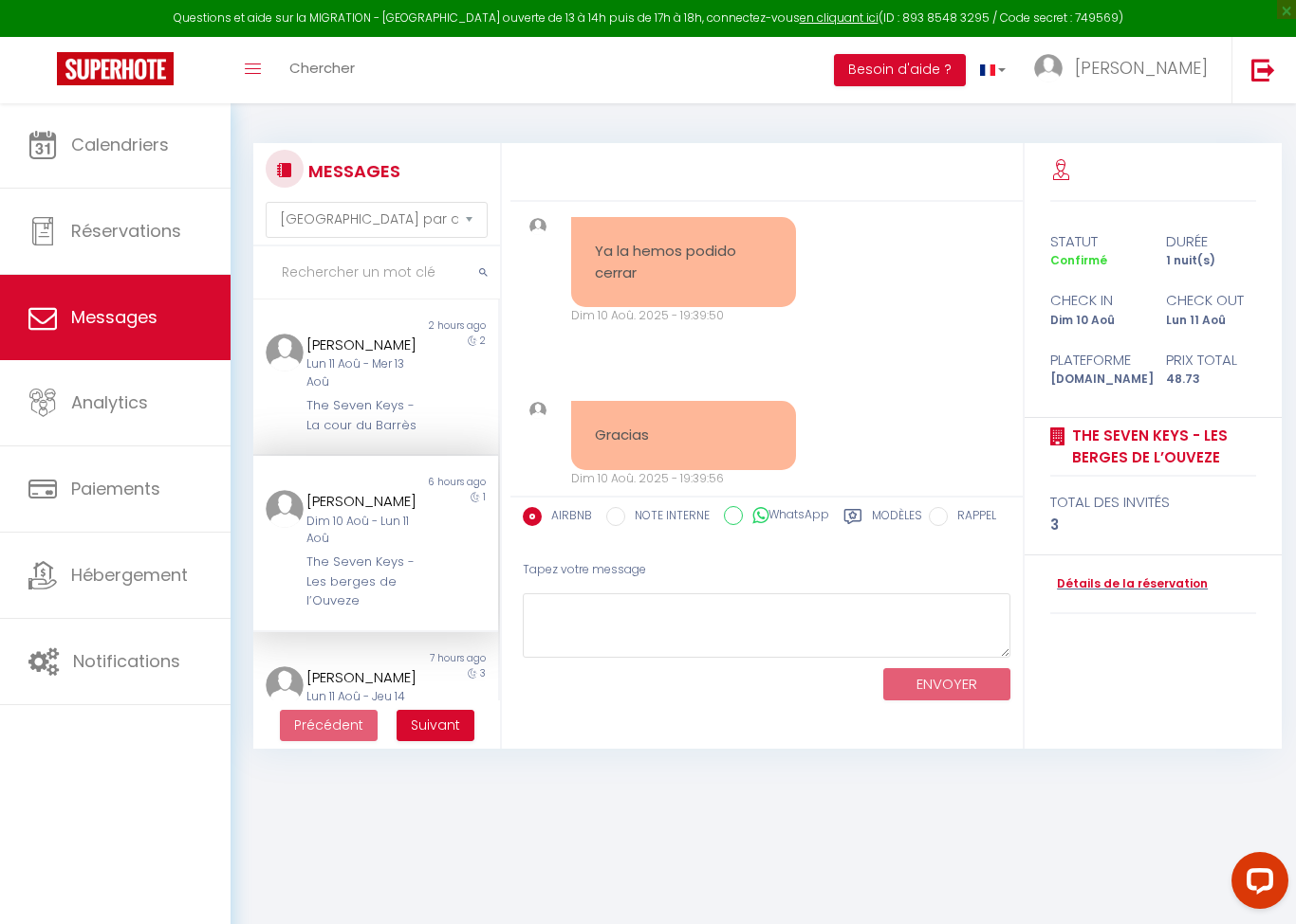
scroll to position [5547, 0]
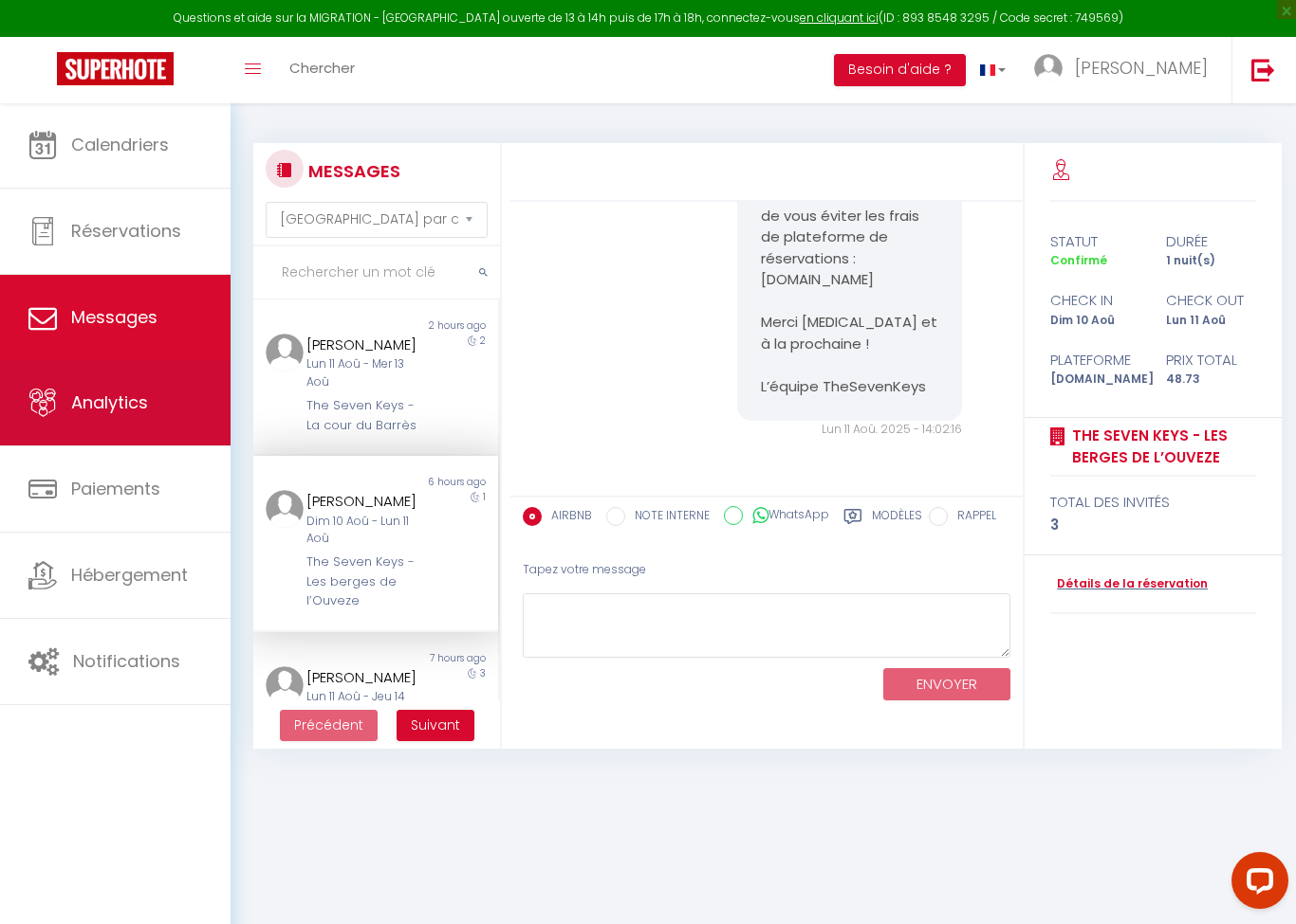
click at [79, 424] on link "Analytics" at bounding box center [115, 403] width 231 height 85
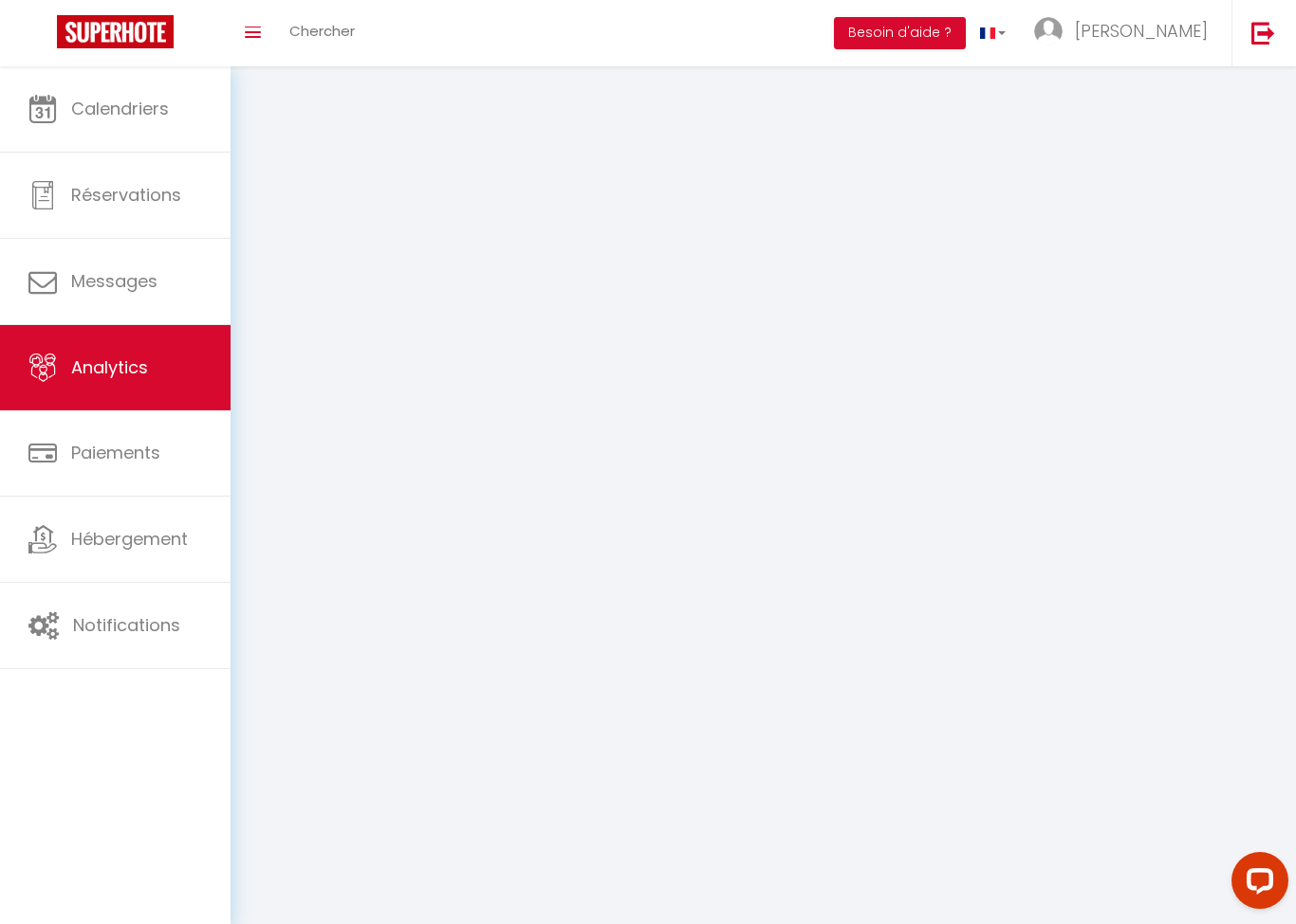
select select "2025"
select select "8"
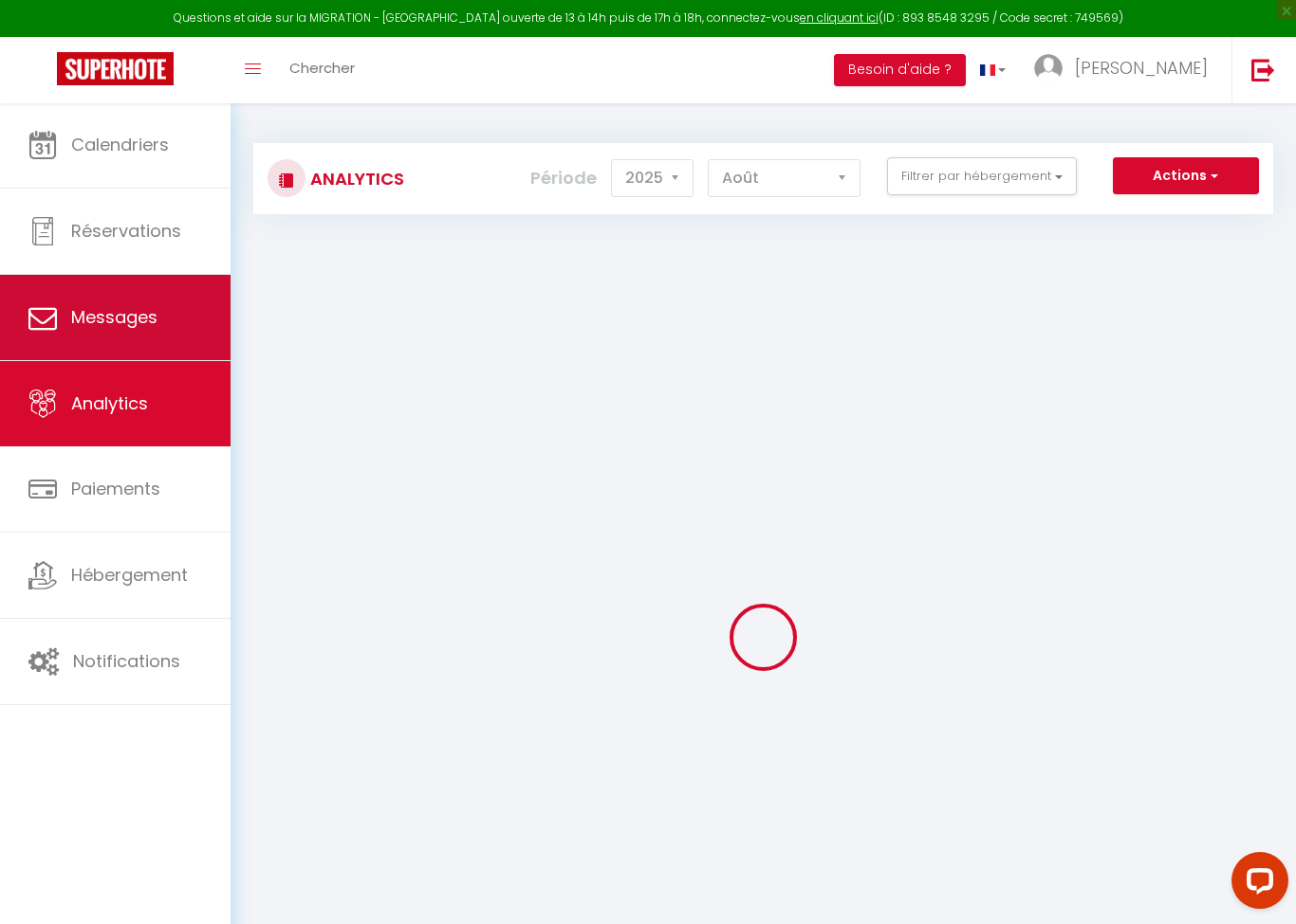
click at [63, 332] on link "Messages" at bounding box center [115, 318] width 231 height 85
select select "message"
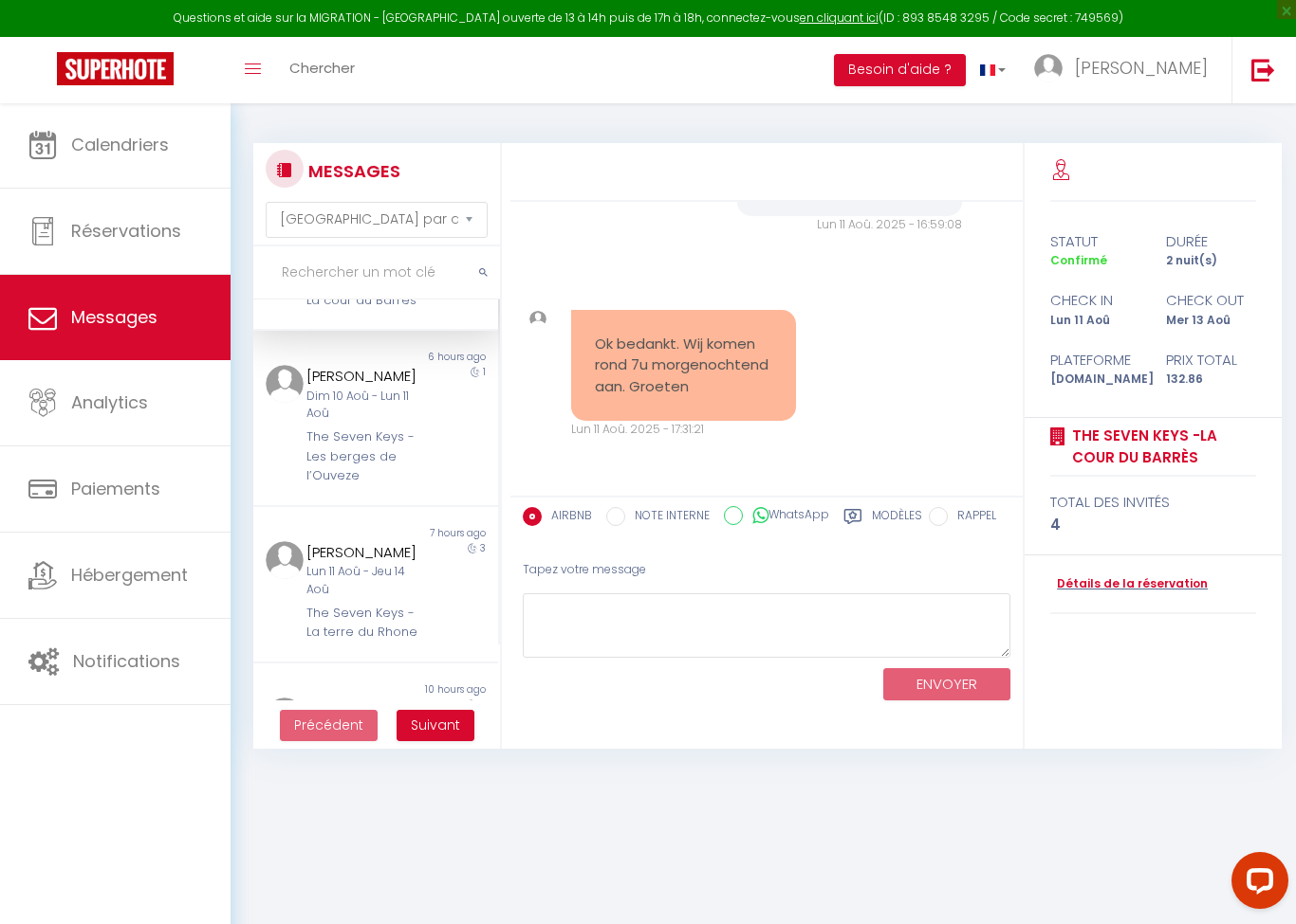
scroll to position [137, 0]
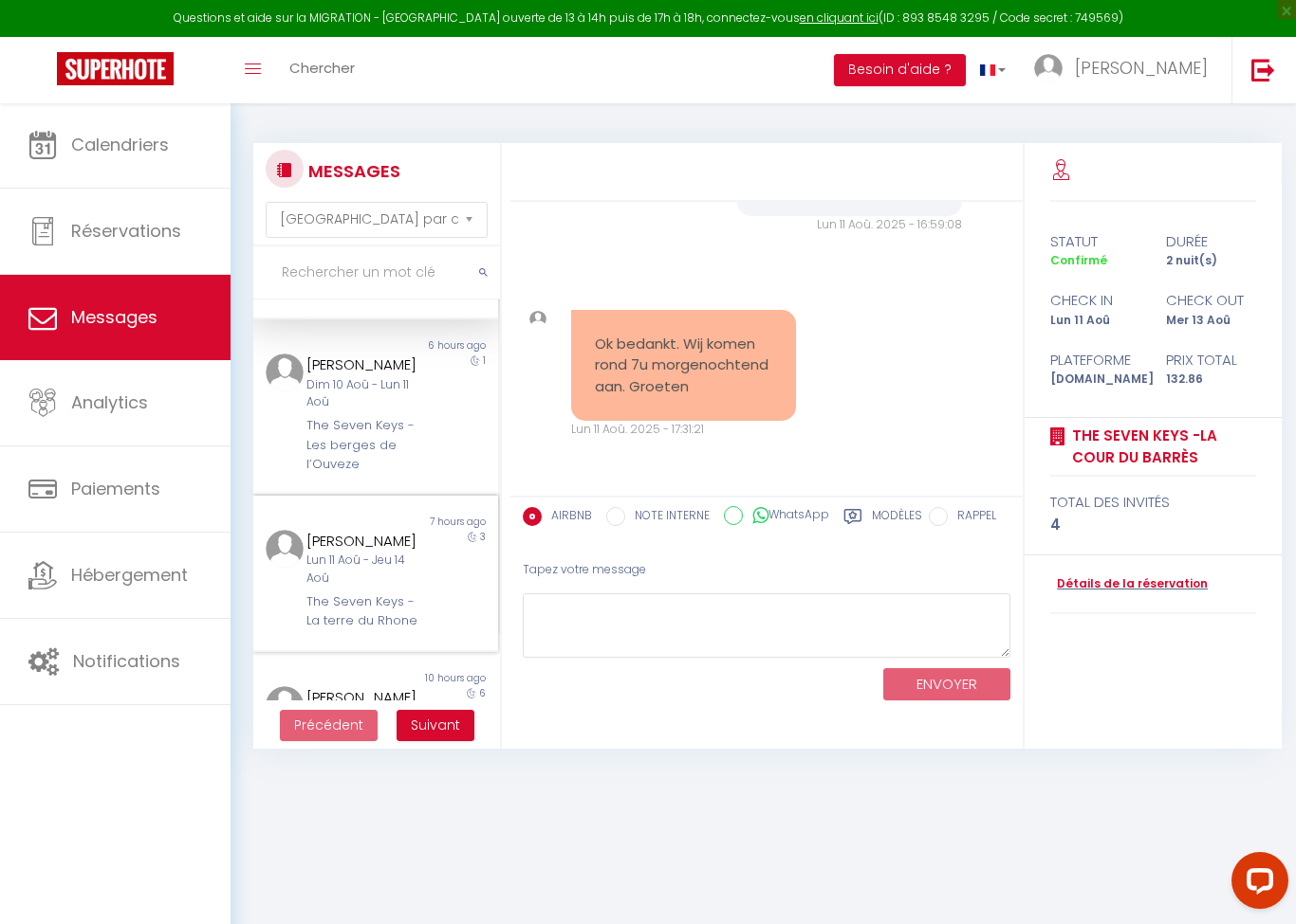
click at [309, 557] on div "Lun 11 Aoû - Jeu 14 Aoû" at bounding box center [365, 570] width 118 height 36
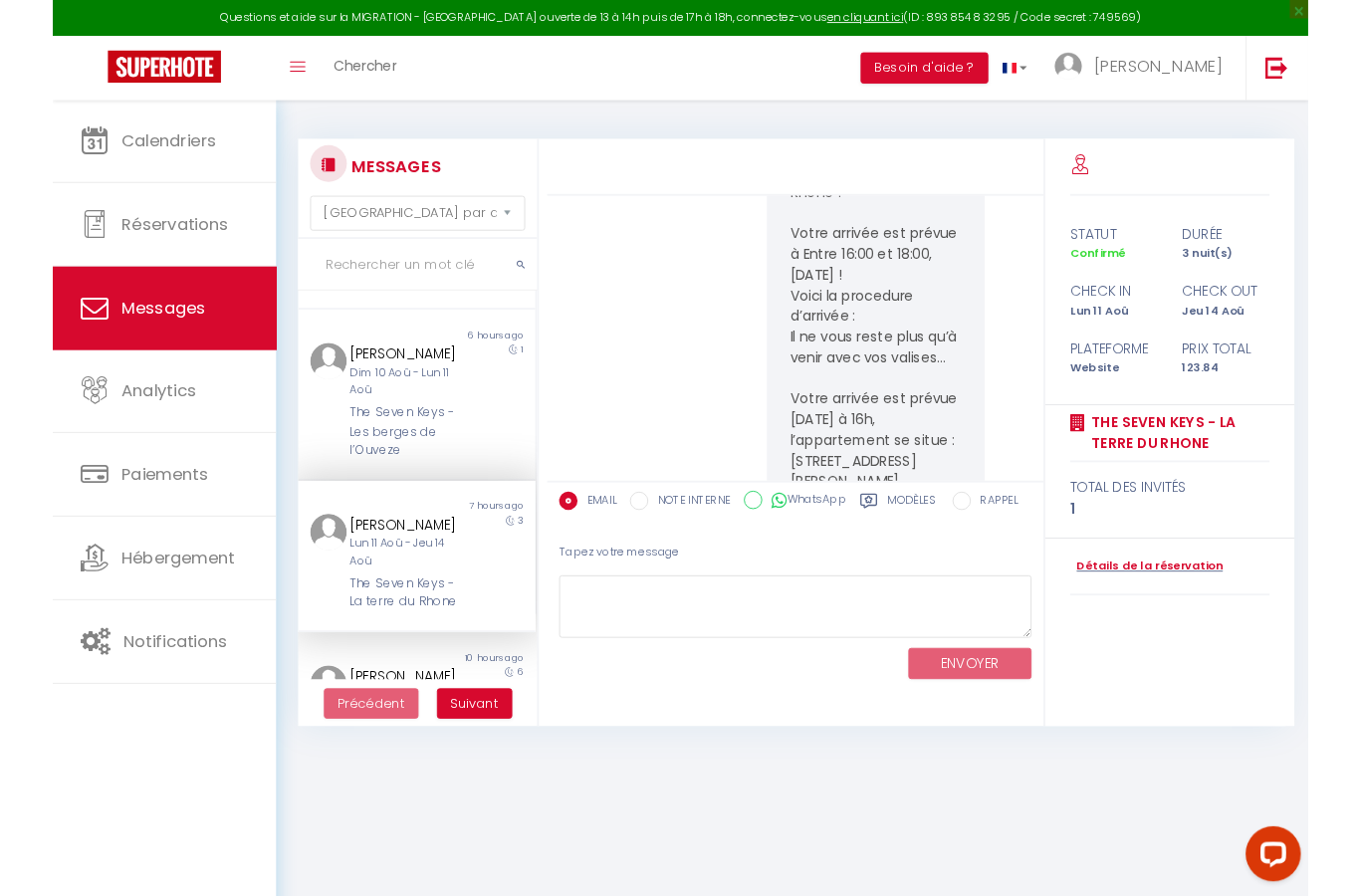
scroll to position [3729, 0]
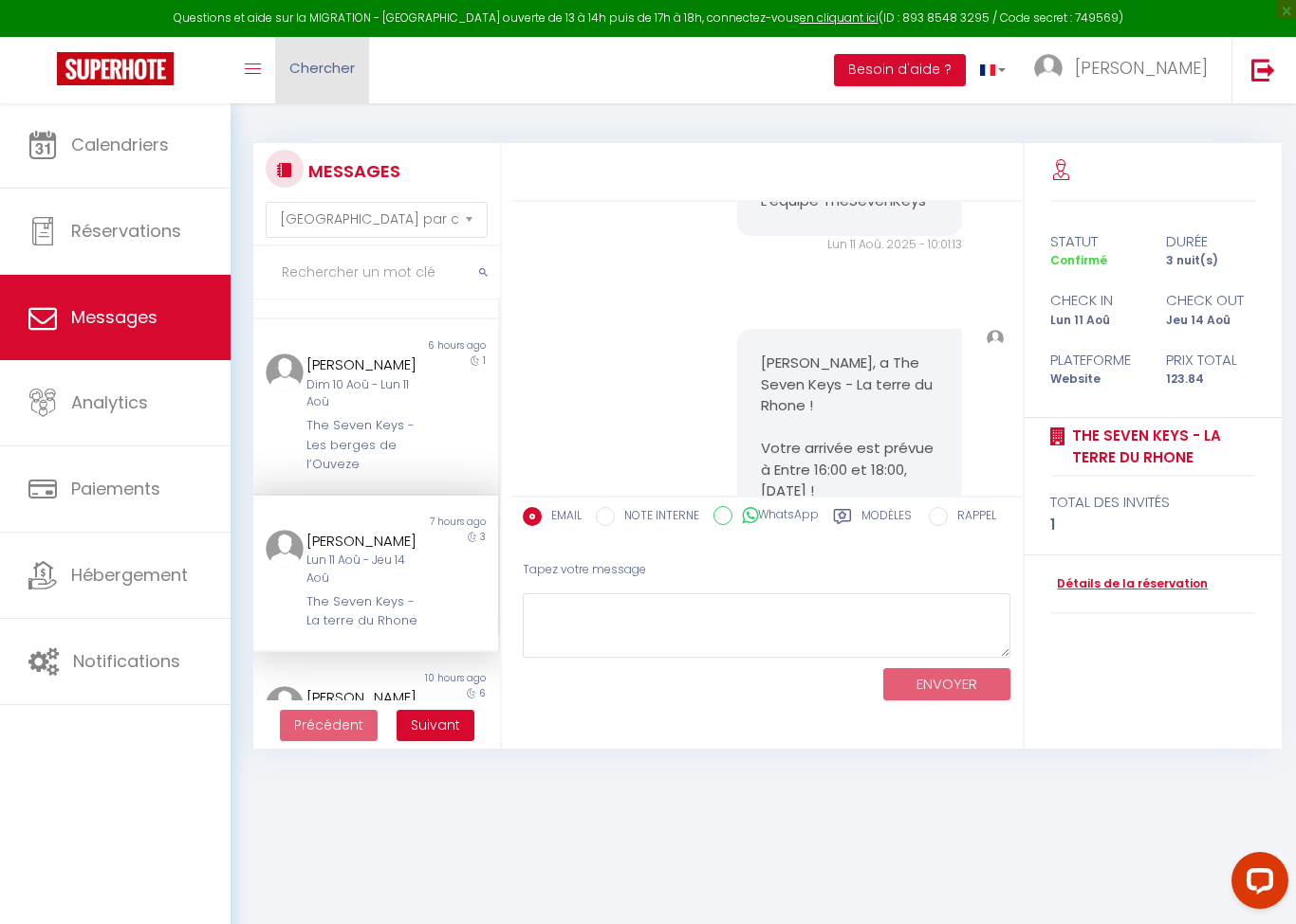
click at [317, 79] on link "Chercher" at bounding box center [322, 70] width 94 height 66
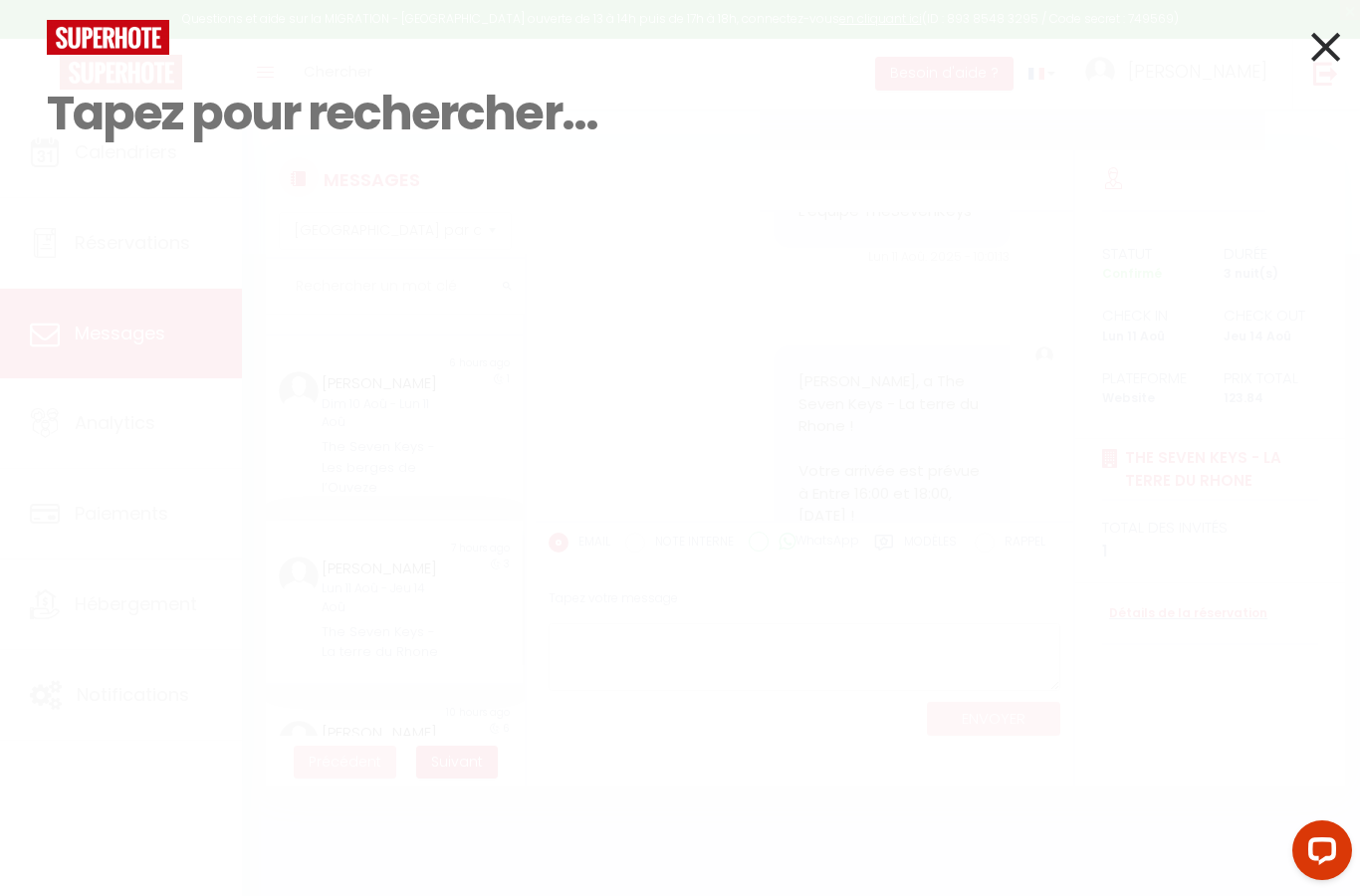
click at [1324, 50] on icon at bounding box center [1325, 47] width 29 height 50
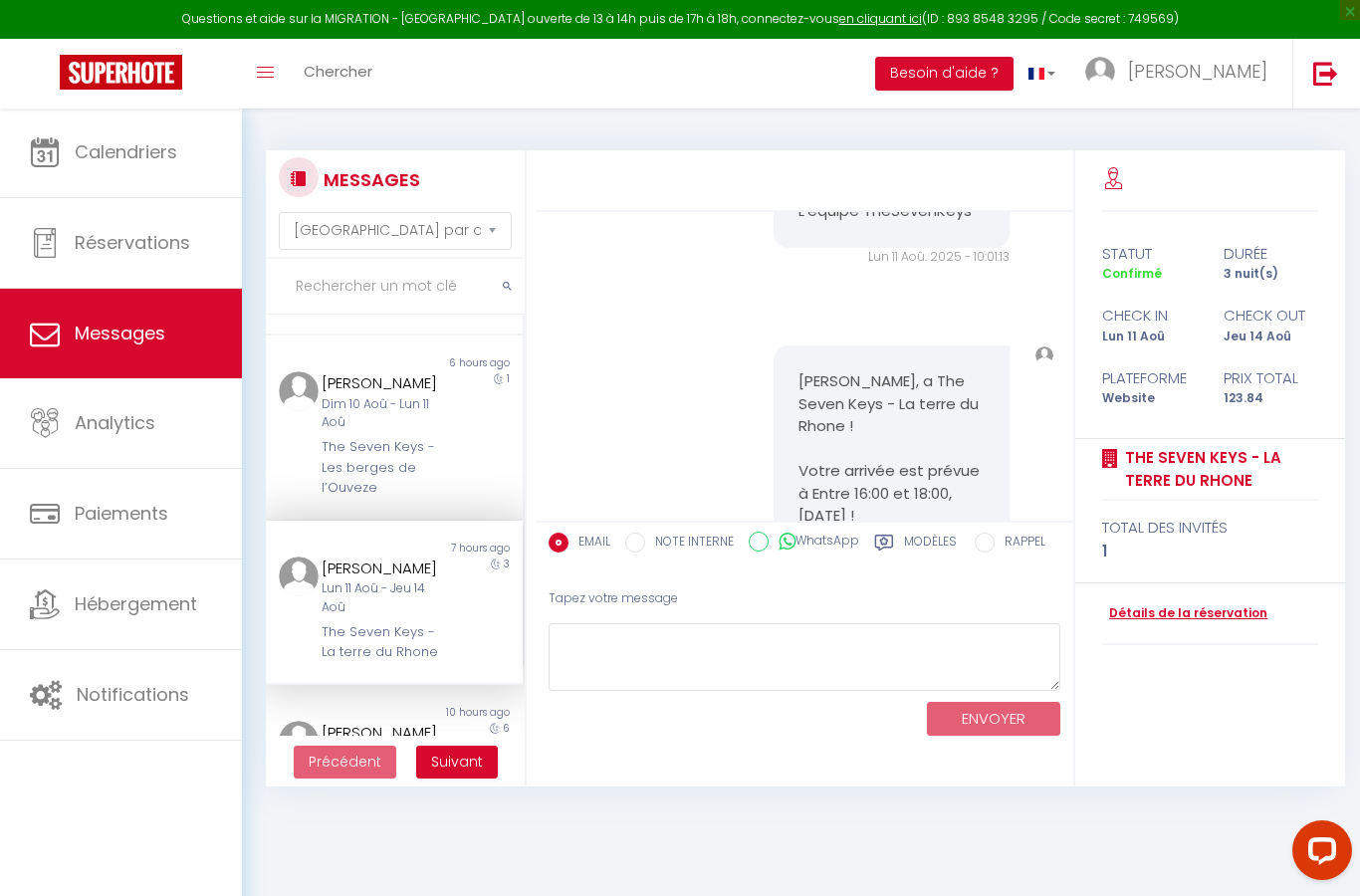
click at [1210, 606] on link "Détails de la réservation" at bounding box center [1185, 613] width 166 height 19
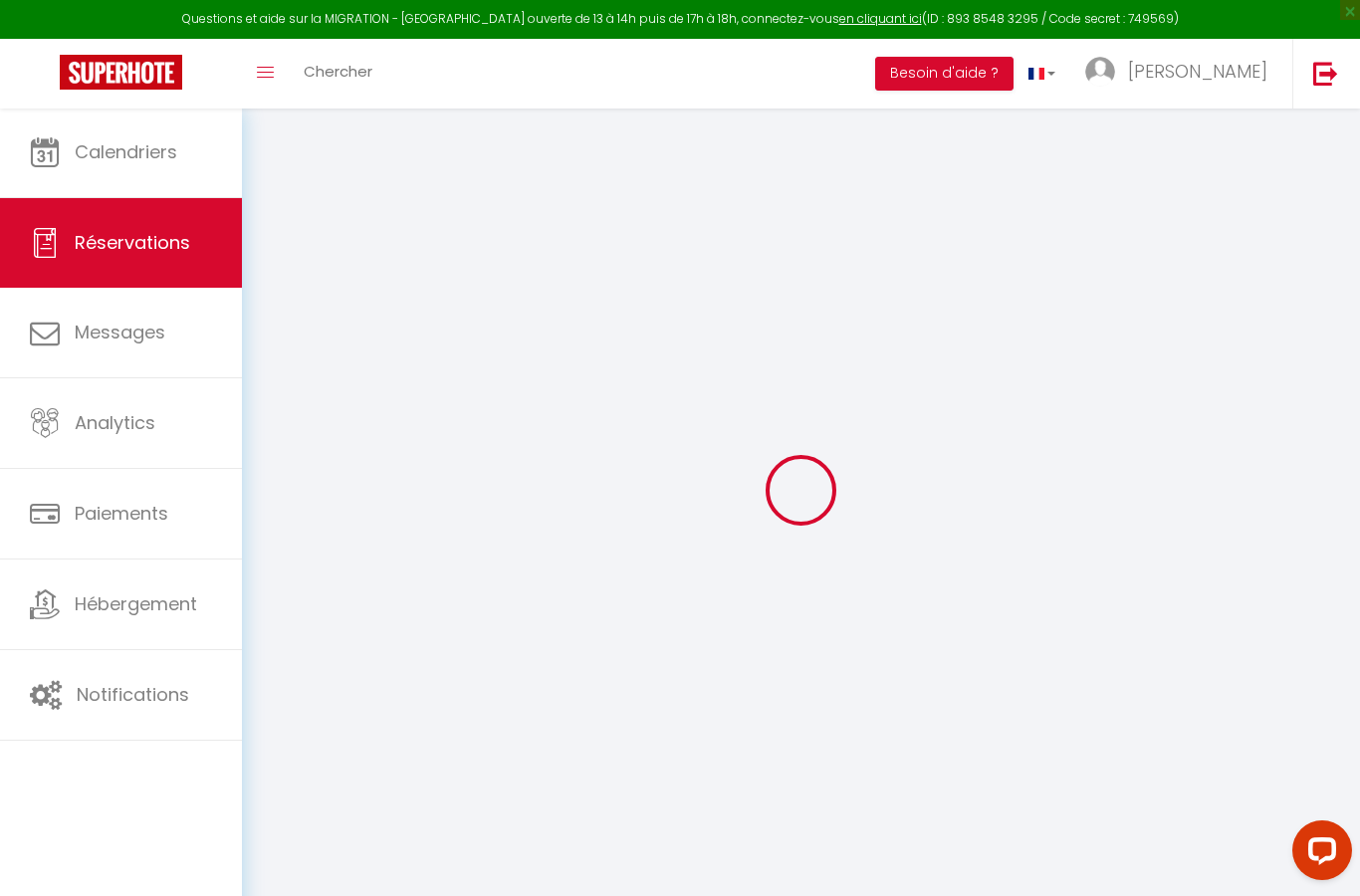
select select
checkbox input "false"
select index
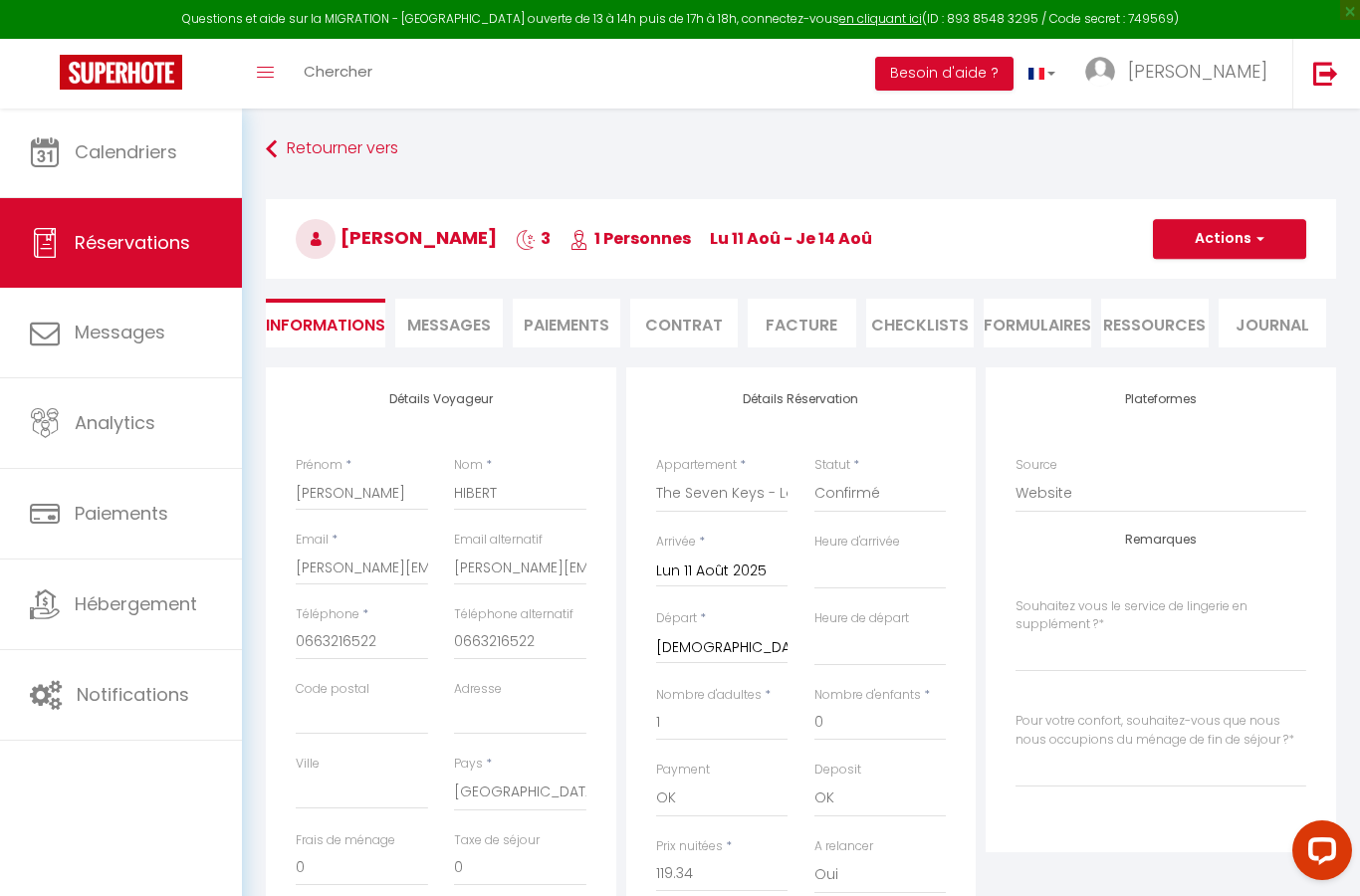
select select
checkbox input "false"
select index
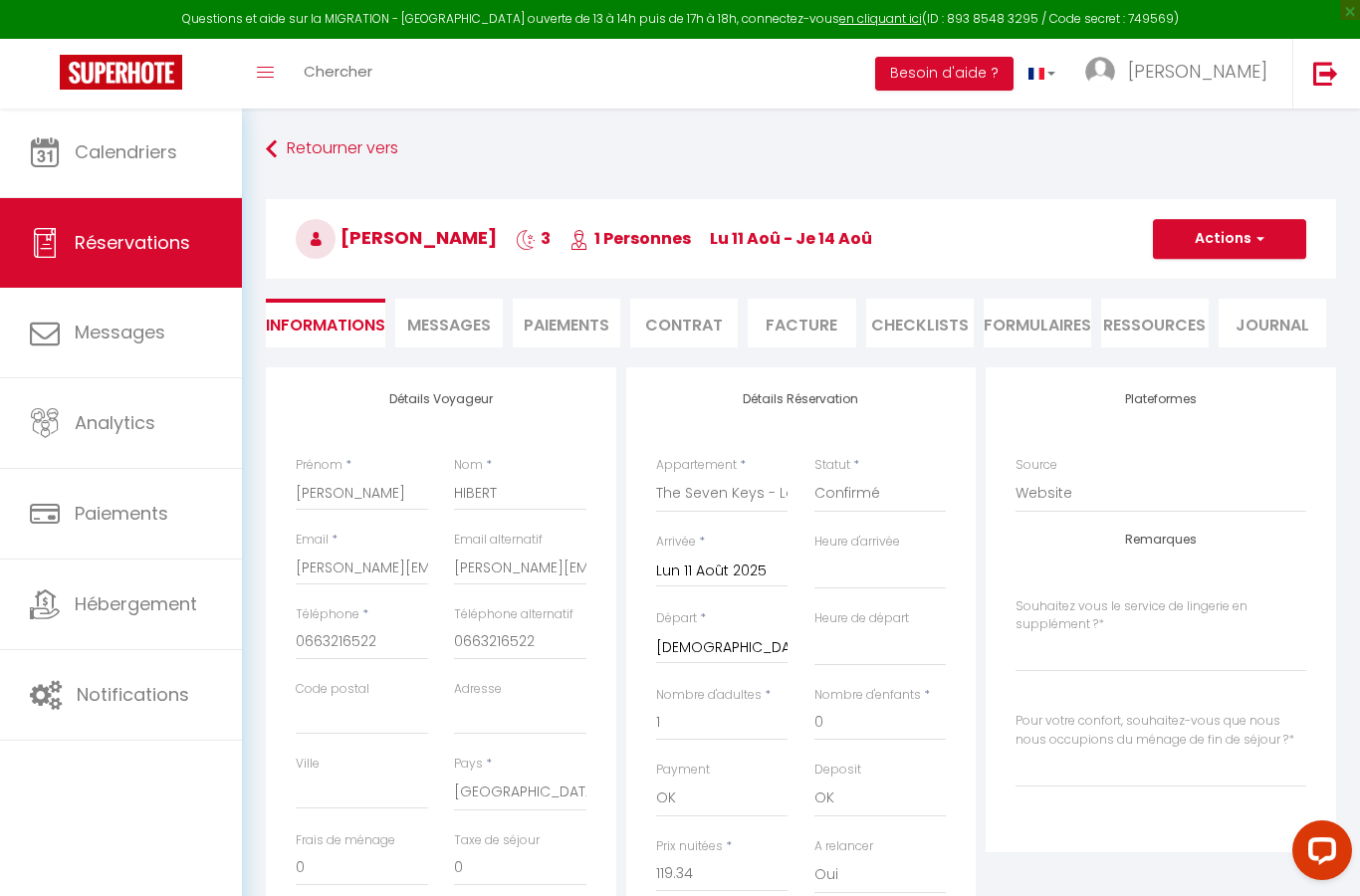
type input "4.5"
select select
checkbox input "false"
select index
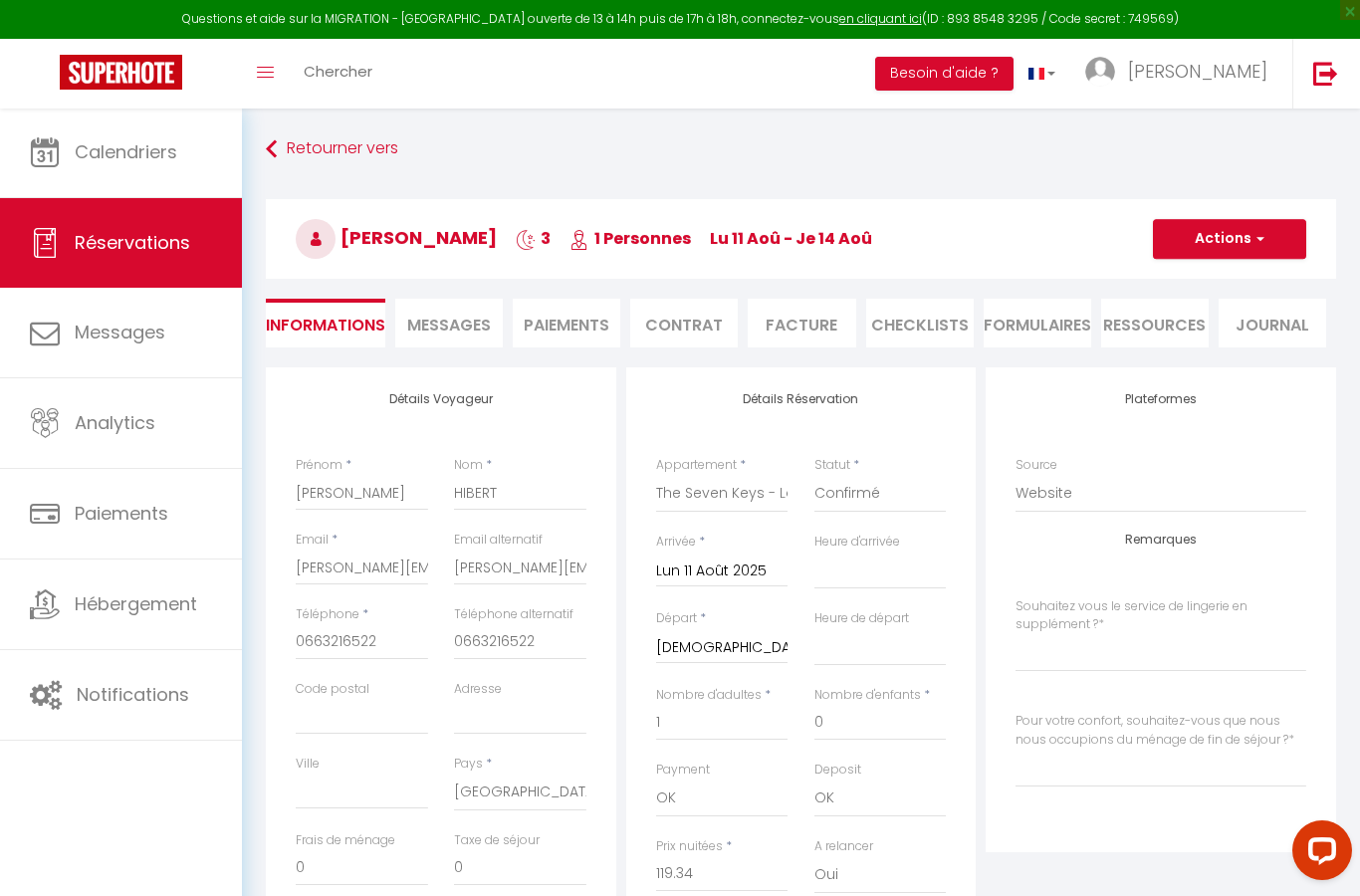
select index
checkbox input "false"
select index
select select
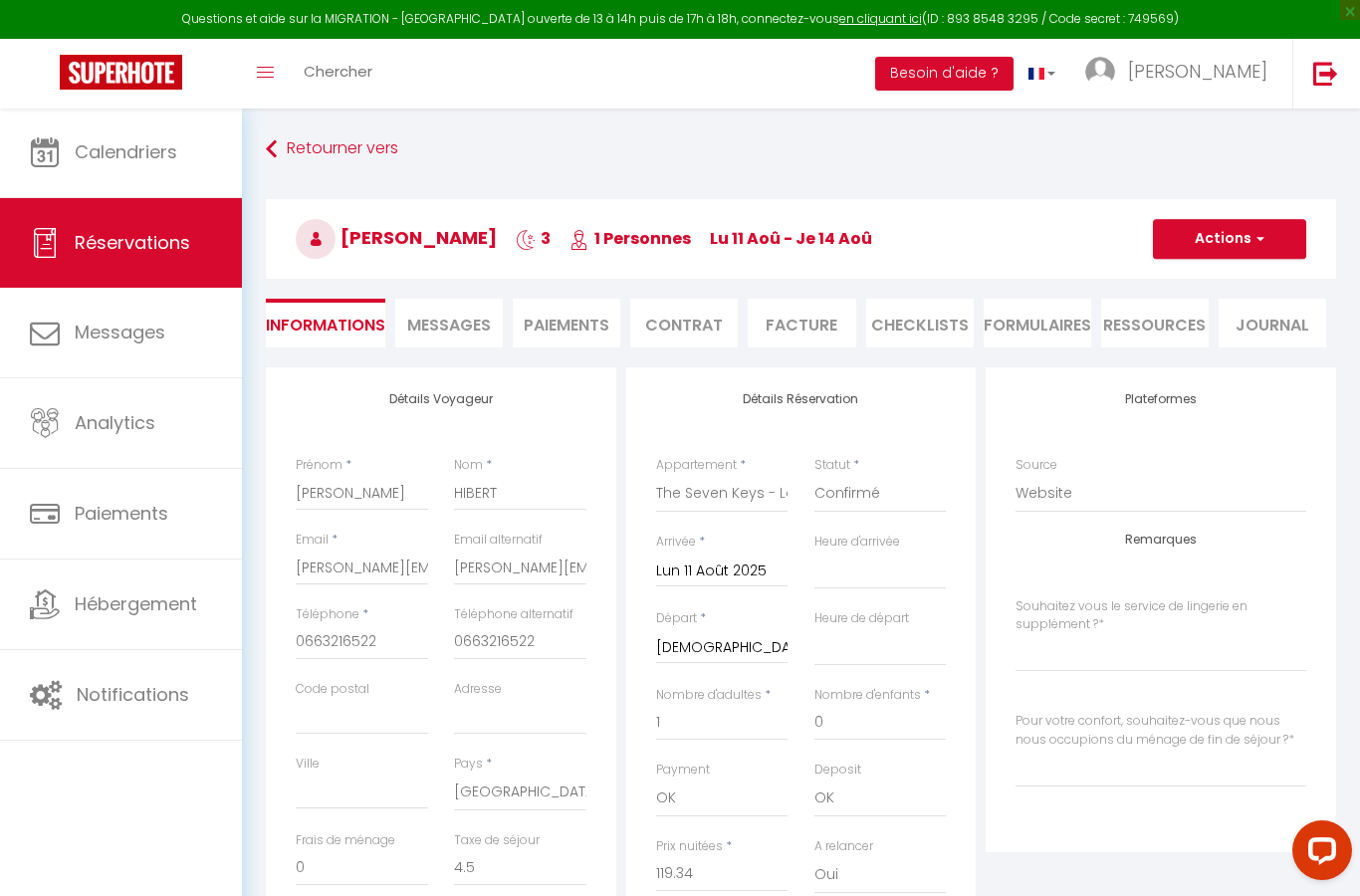
select select
click at [463, 324] on span "Messages" at bounding box center [449, 325] width 84 height 23
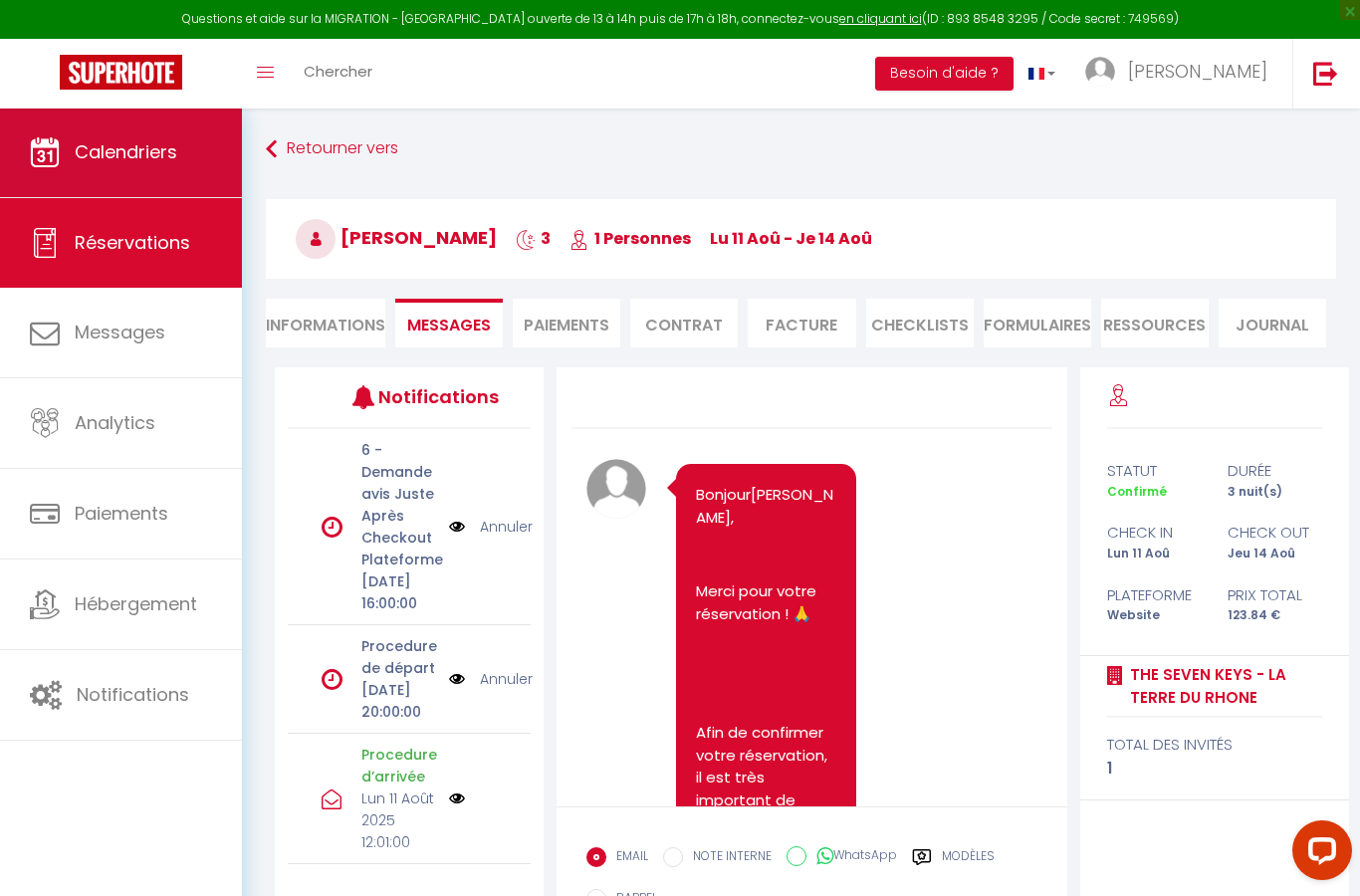
click at [194, 189] on link "Calendriers" at bounding box center [121, 152] width 242 height 90
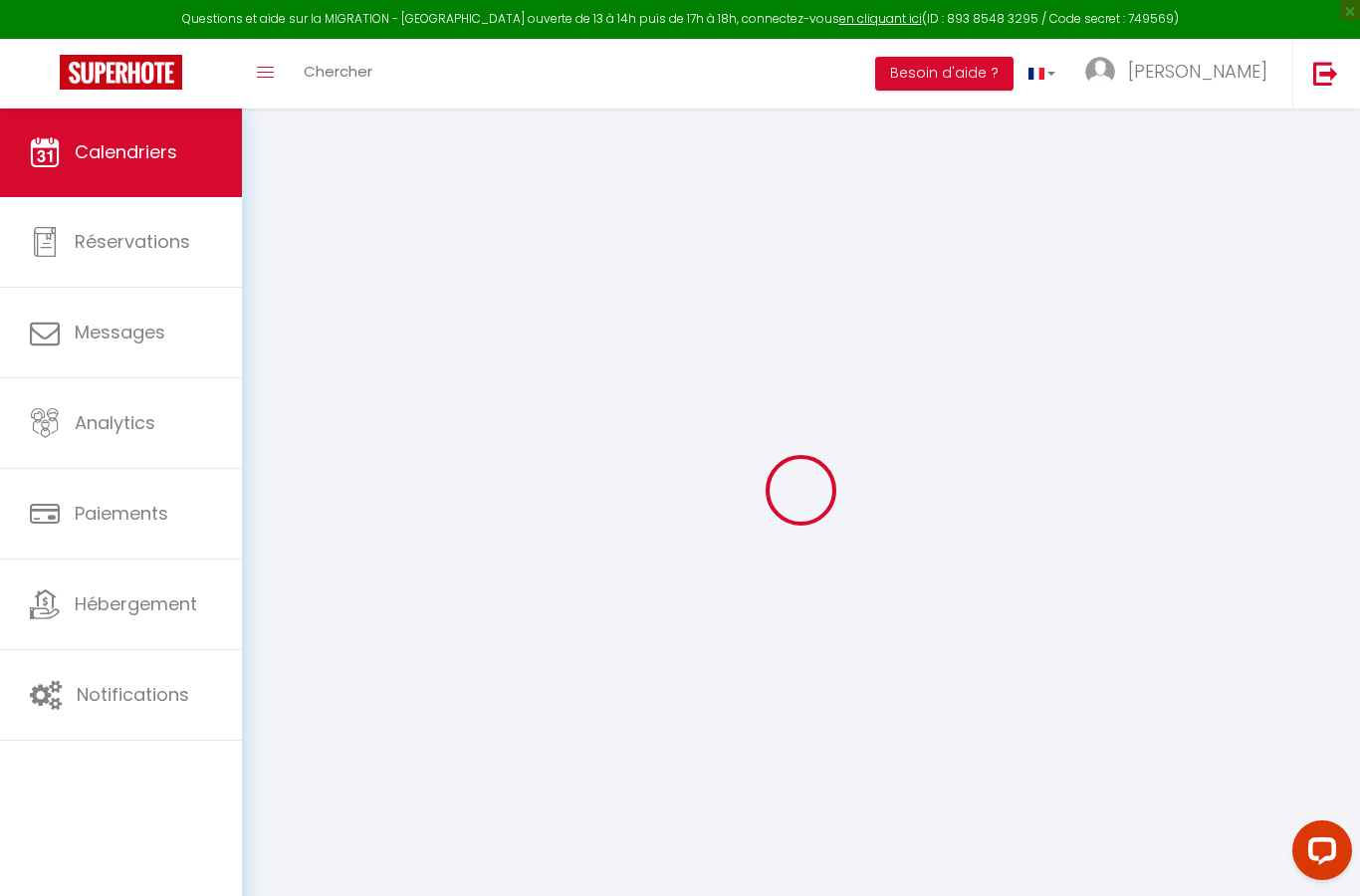
select select
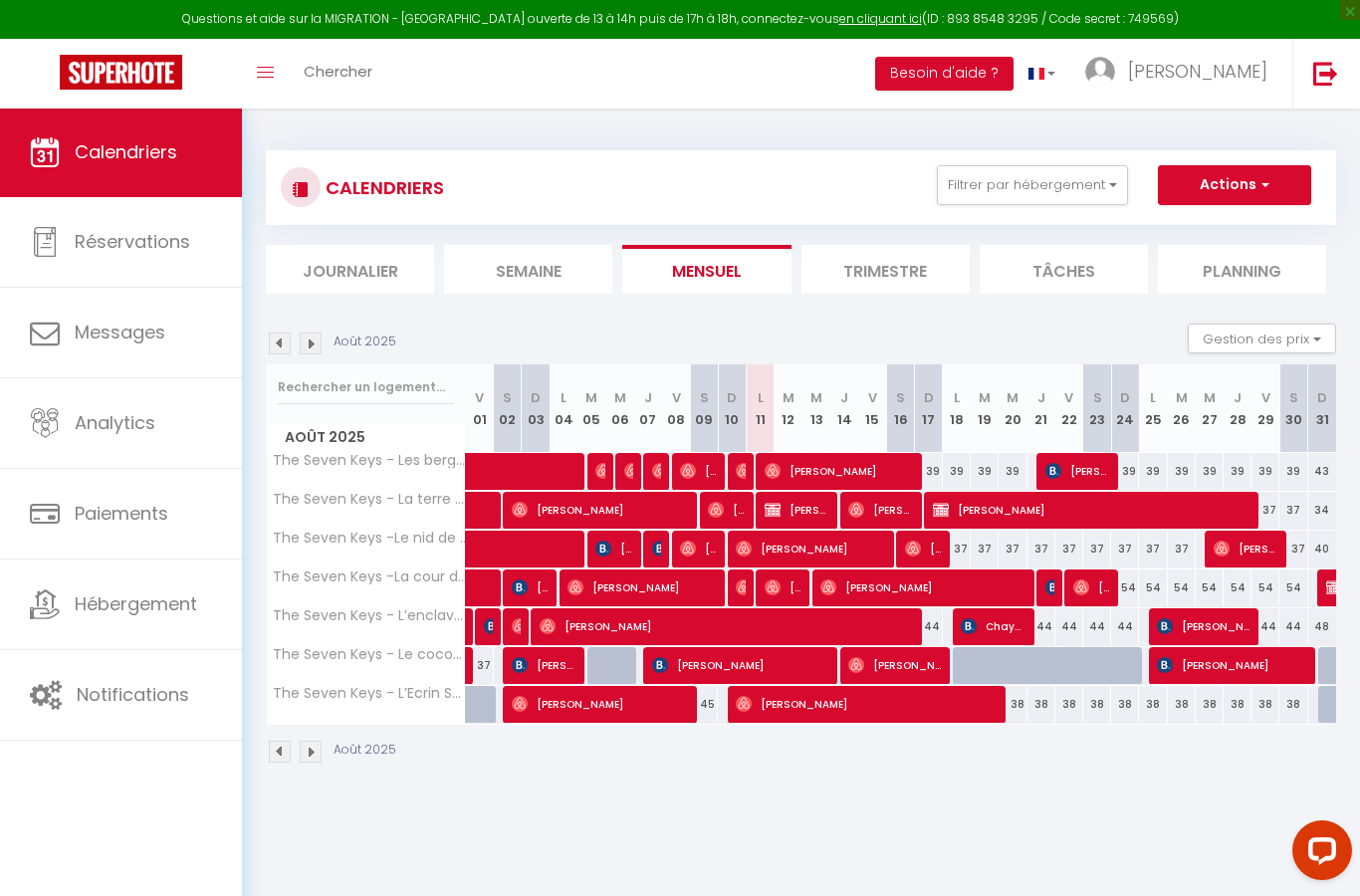
click at [810, 509] on span "[PERSON_NAME]" at bounding box center [797, 509] width 65 height 38
select select "OK"
select select "1"
select select "0"
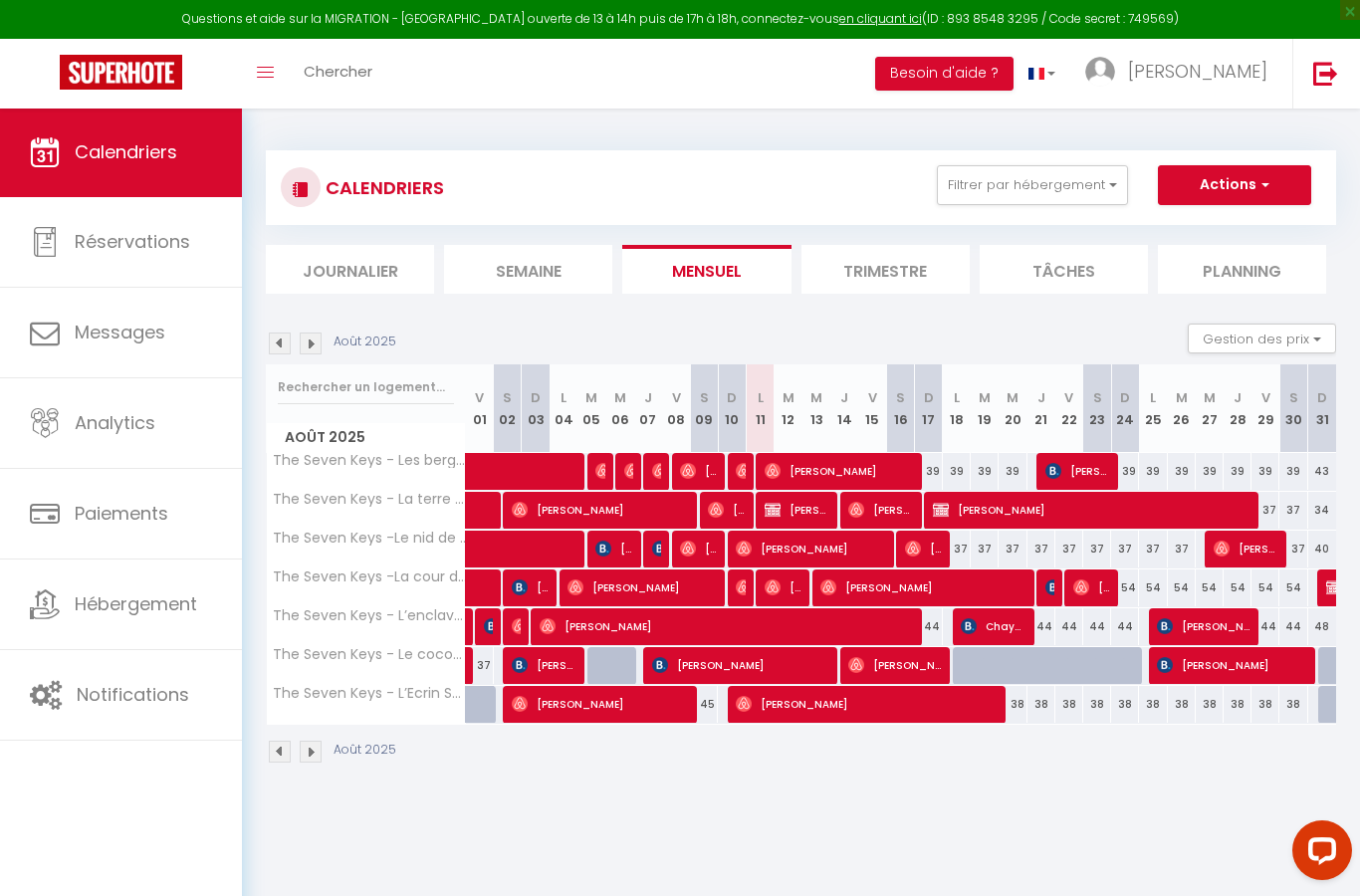
select select "1"
select select
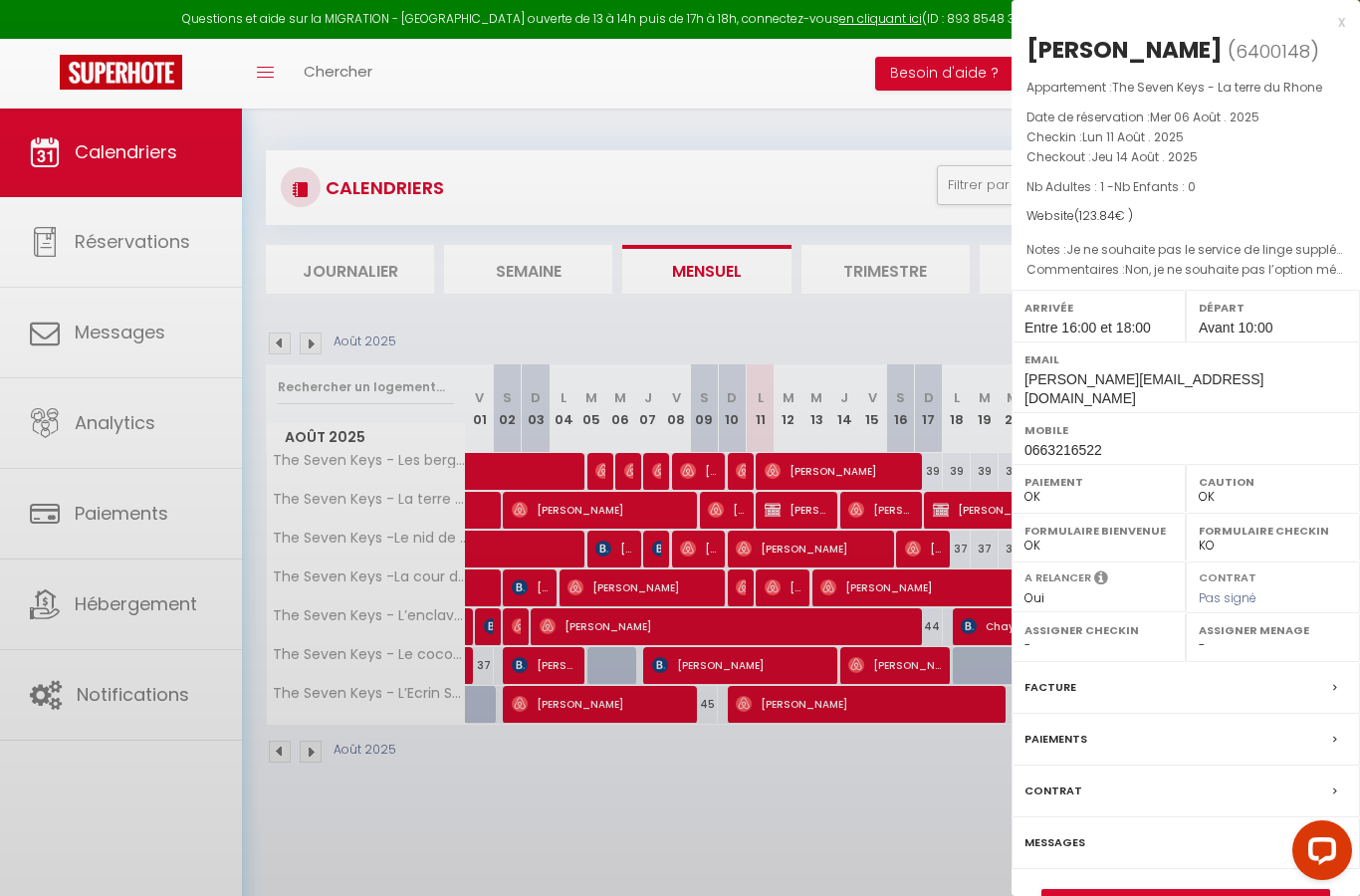
select select "41621"
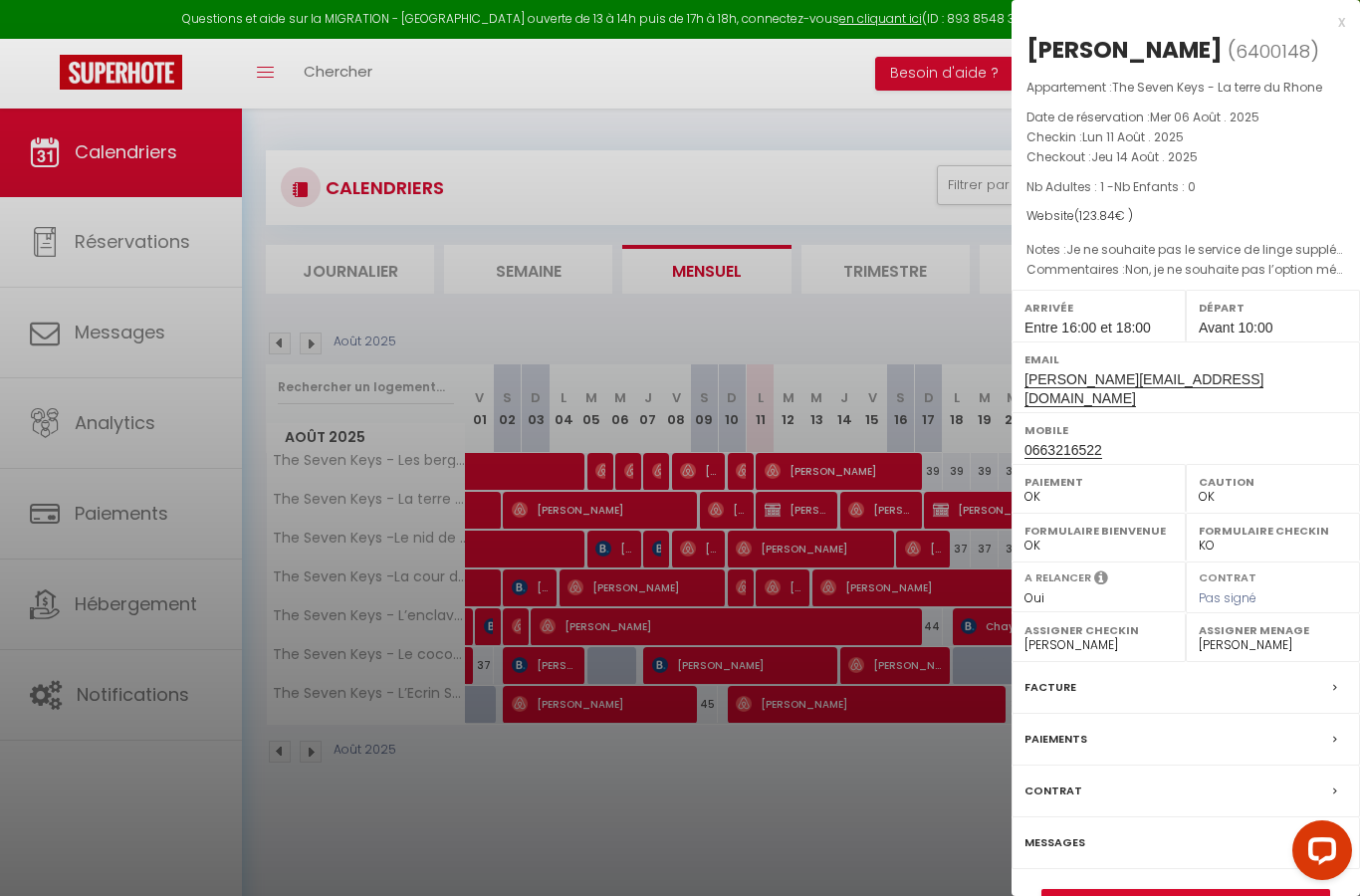
click at [1196, 890] on link "Détails de la réservation" at bounding box center [1186, 903] width 287 height 26
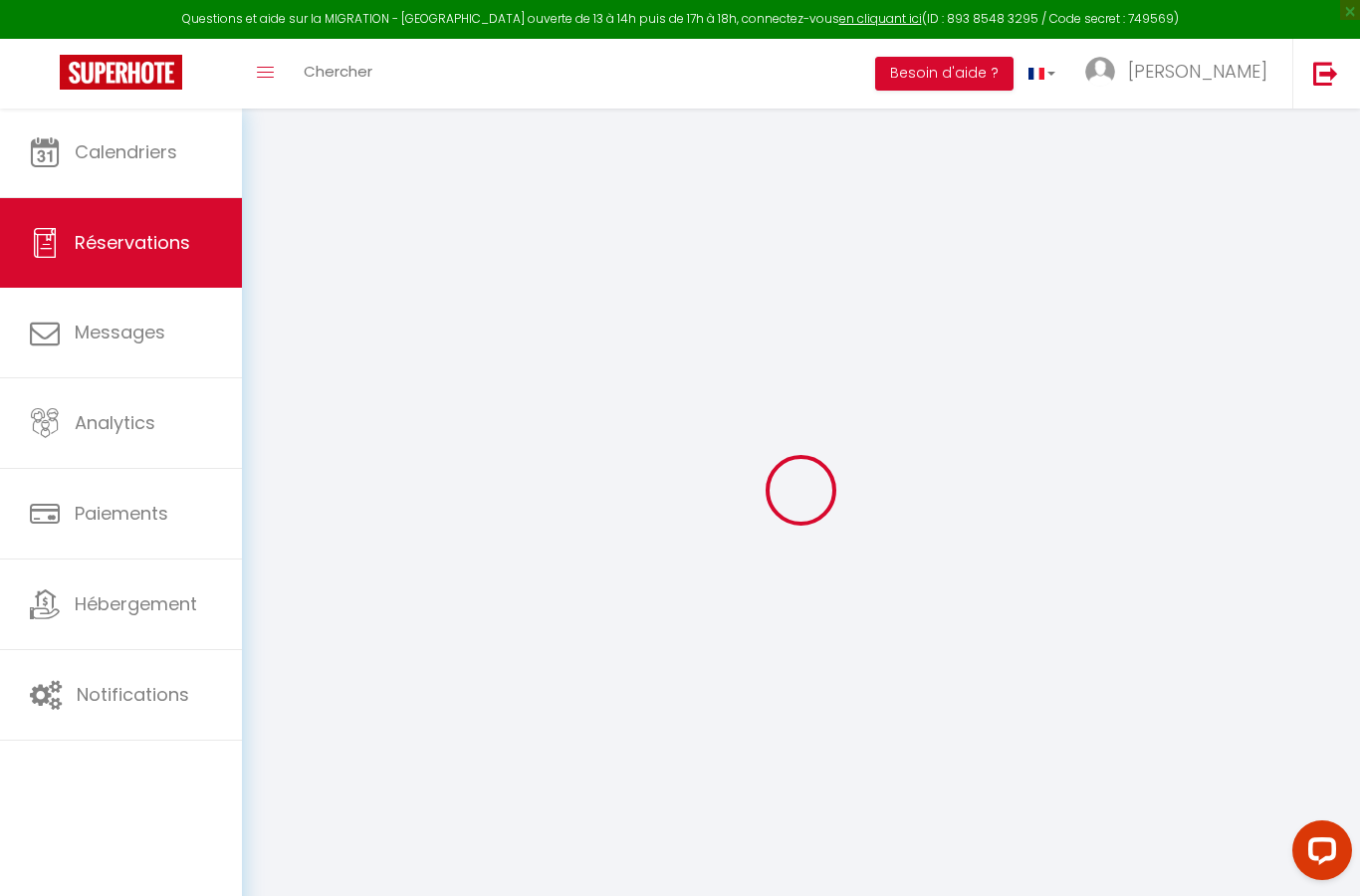
select index
select select
checkbox input "false"
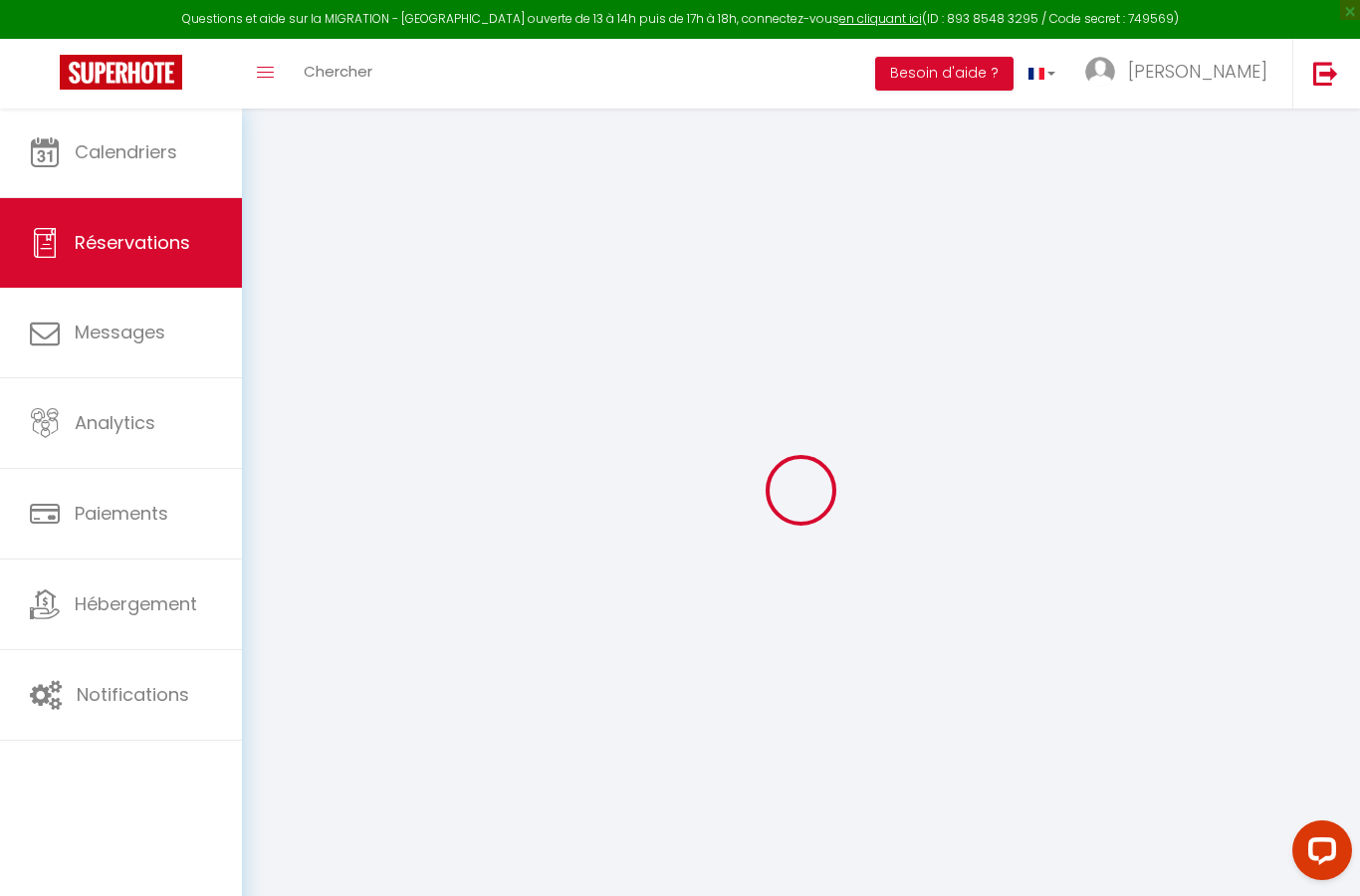
select index
select select
checkbox input "false"
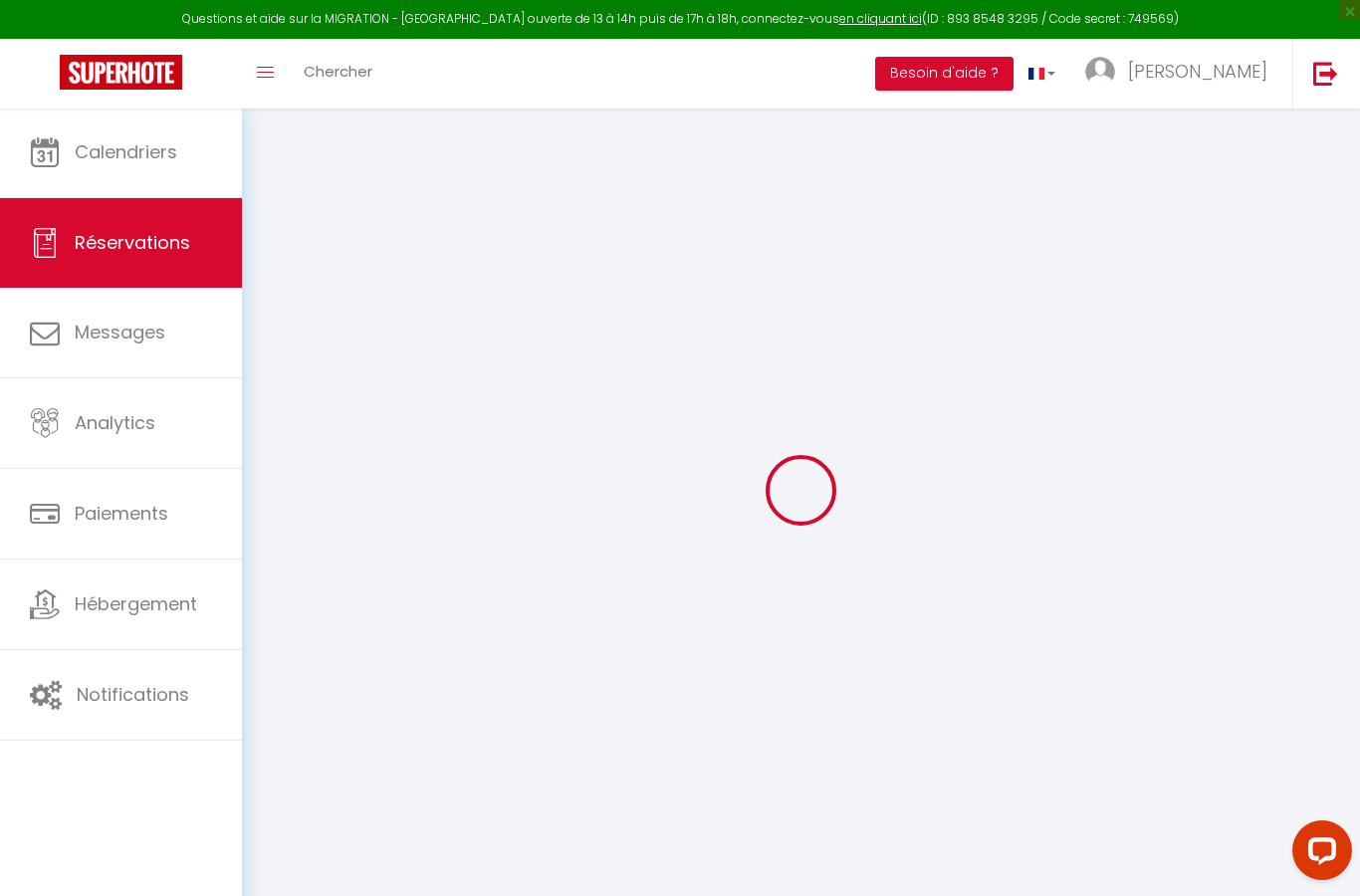
select index
select select
checkbox input "false"
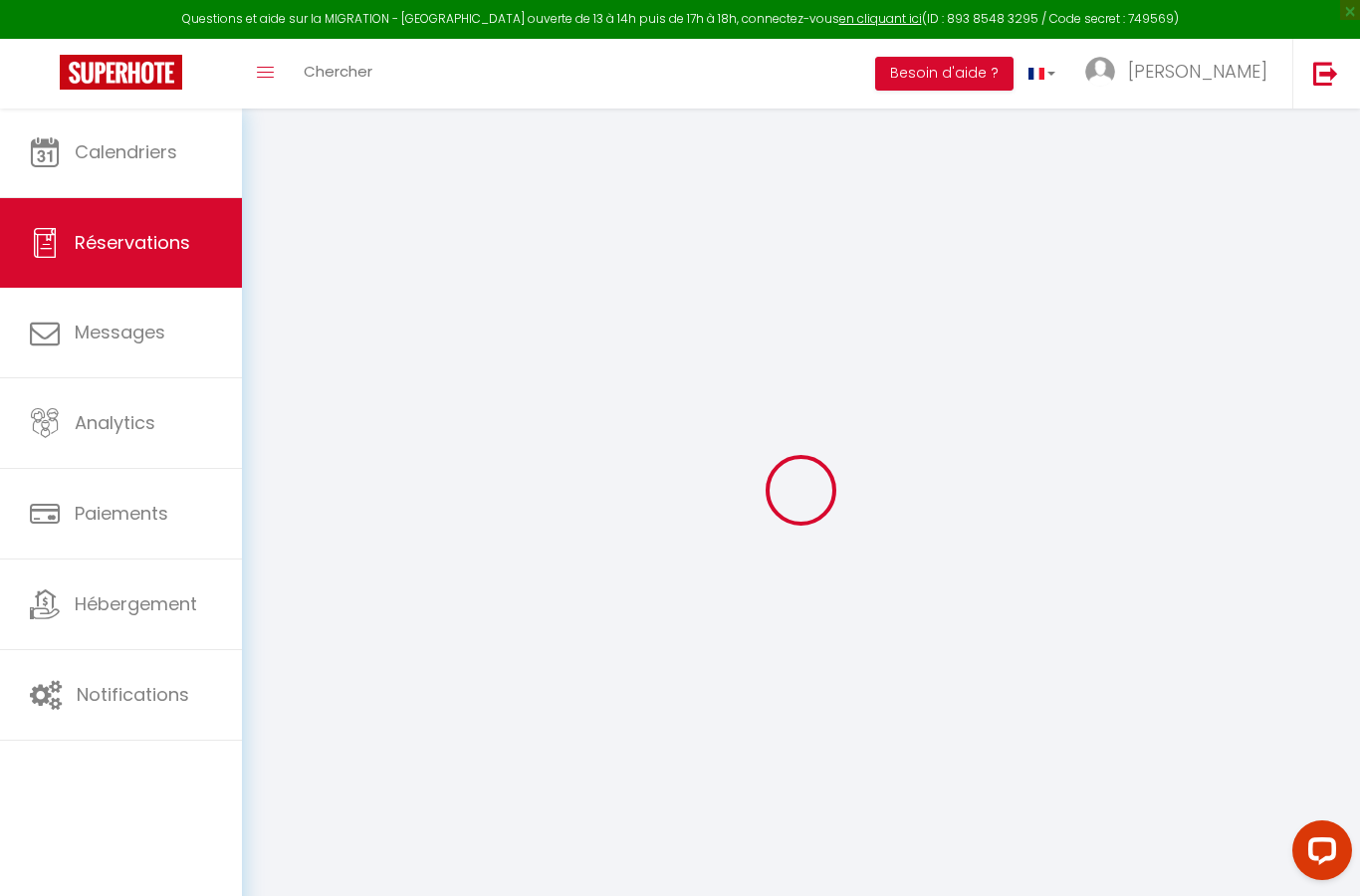
select index
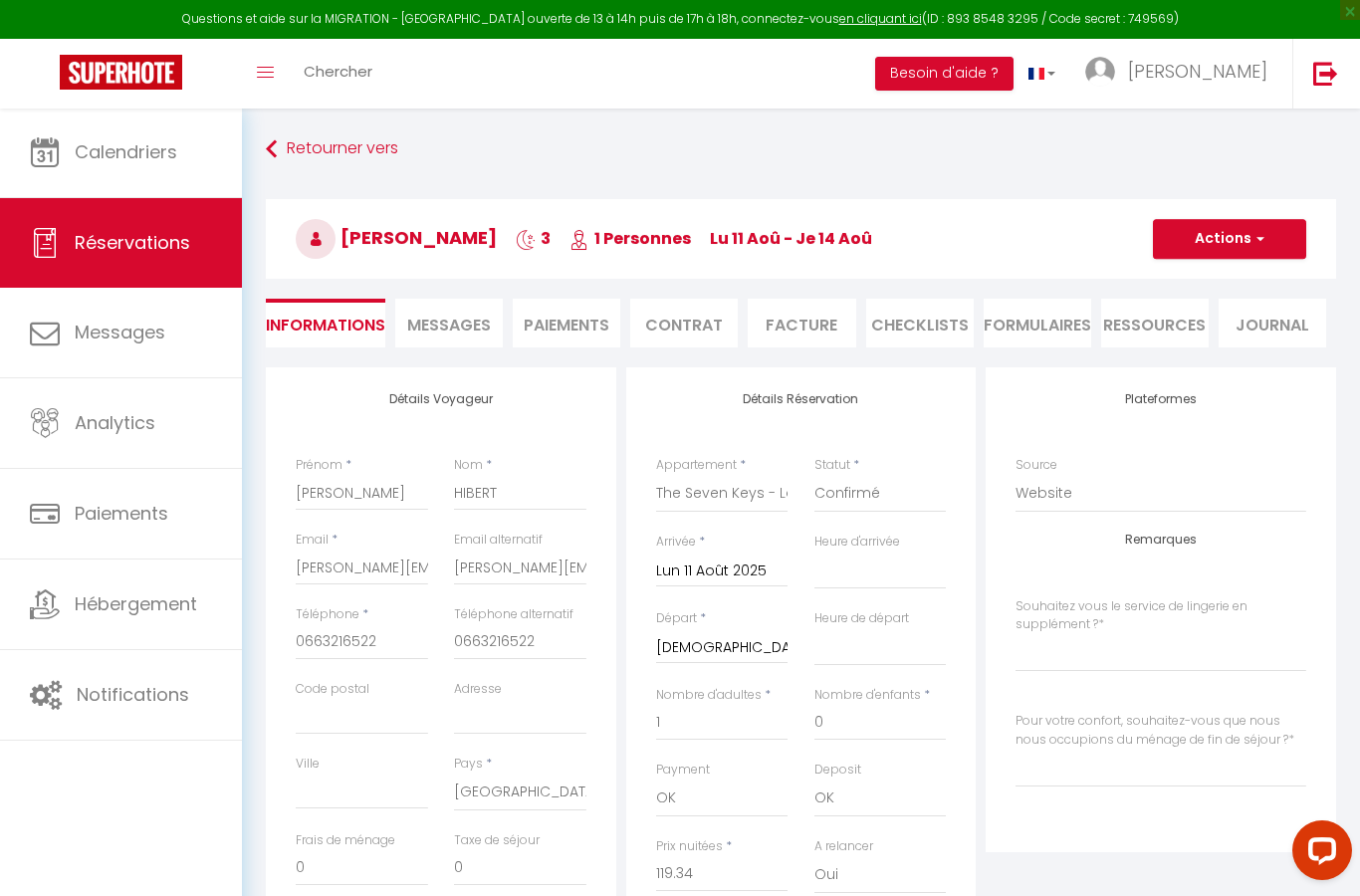
select select
checkbox input "false"
select index
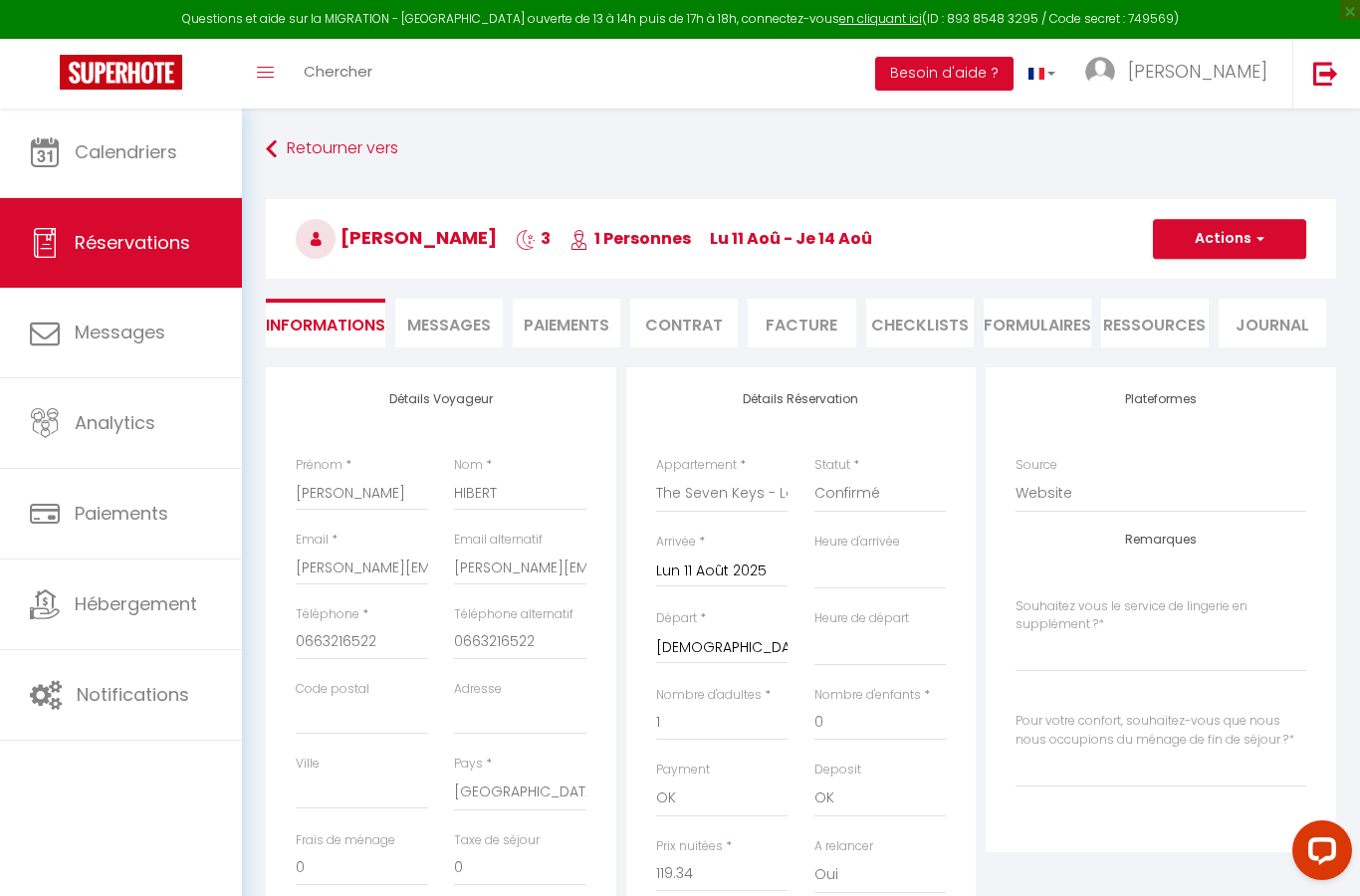
type input "4.5"
select select
checkbox input "false"
select index
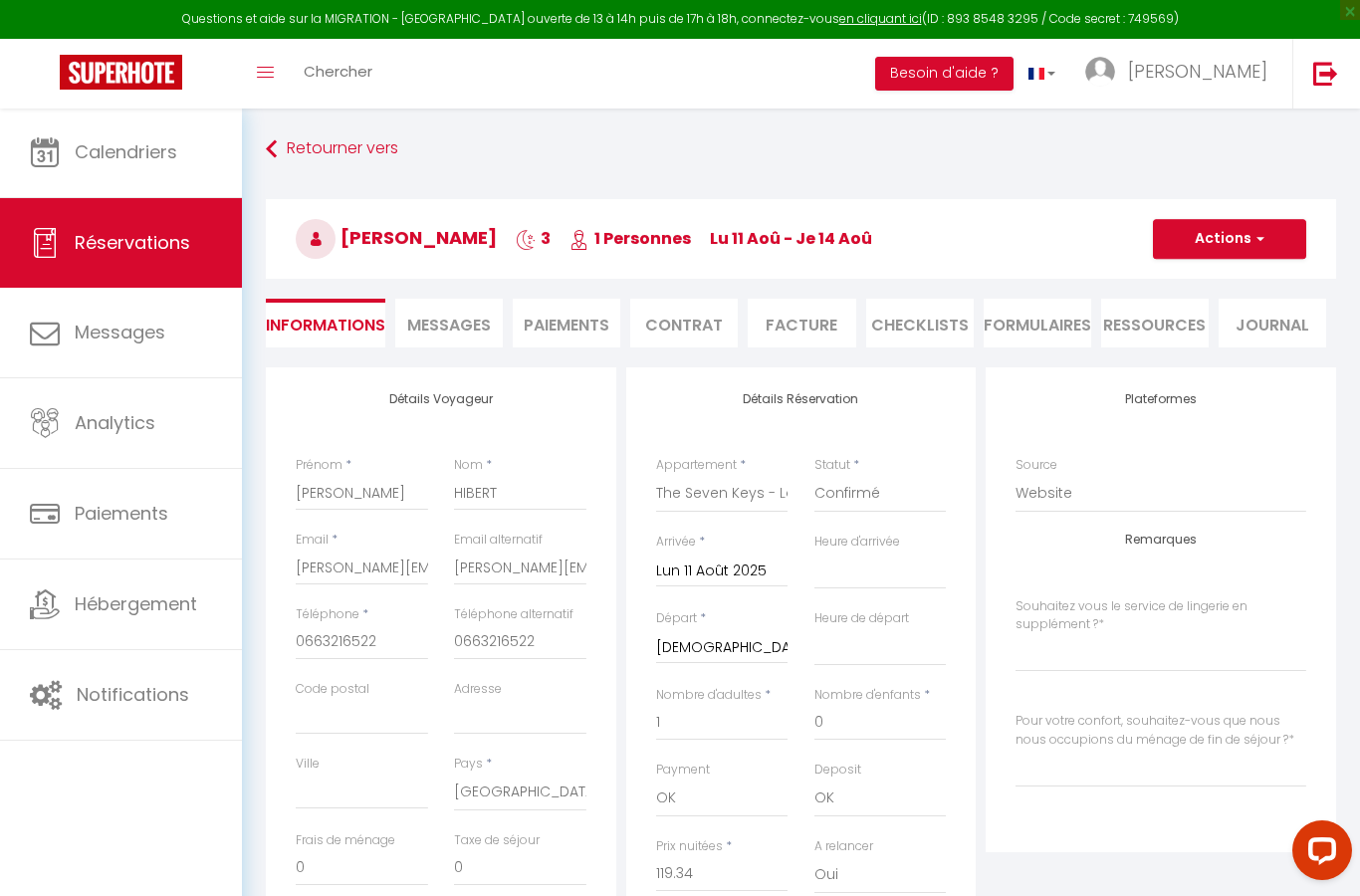
select index
checkbox input "false"
select index
select select
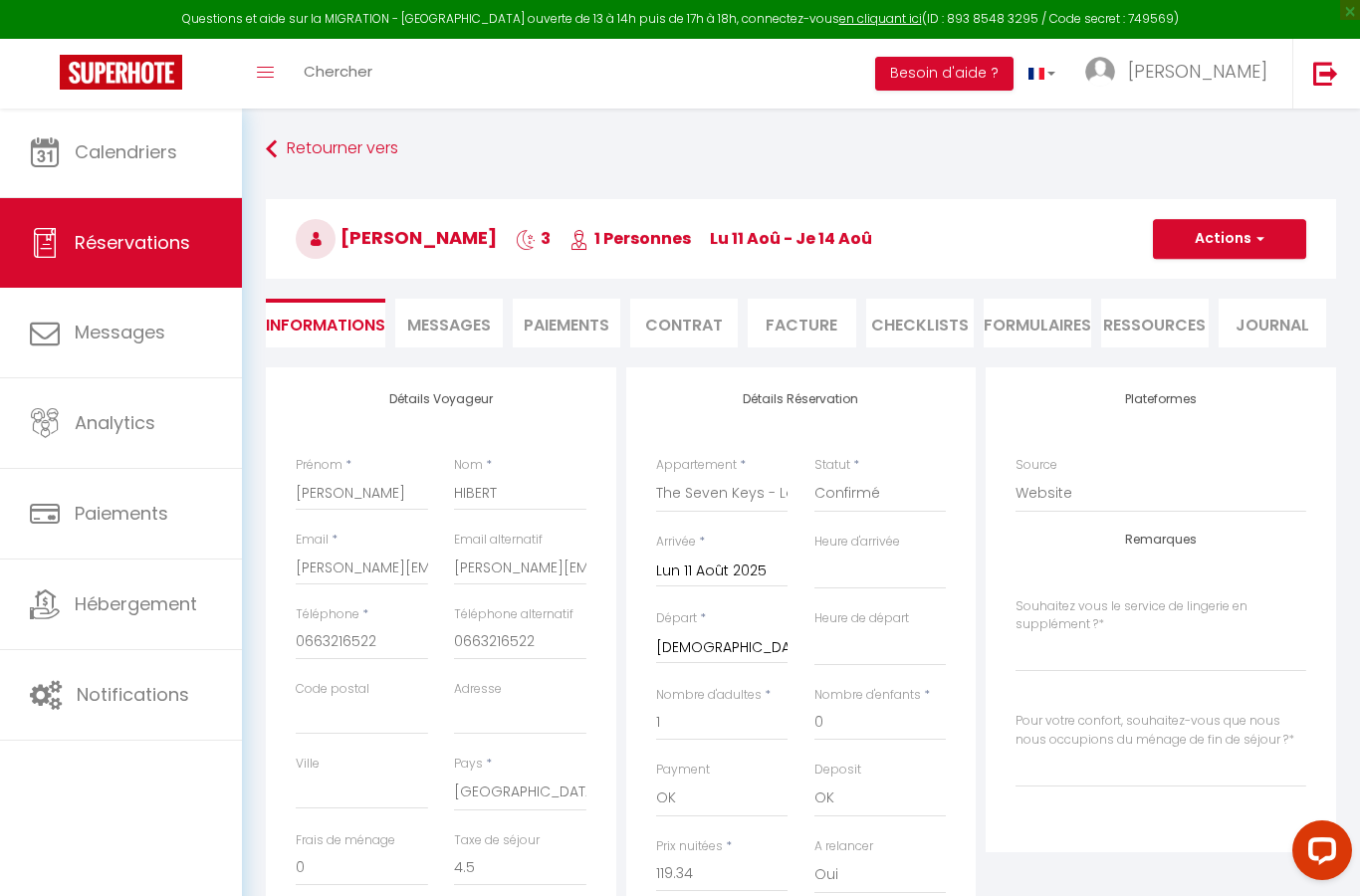
select select
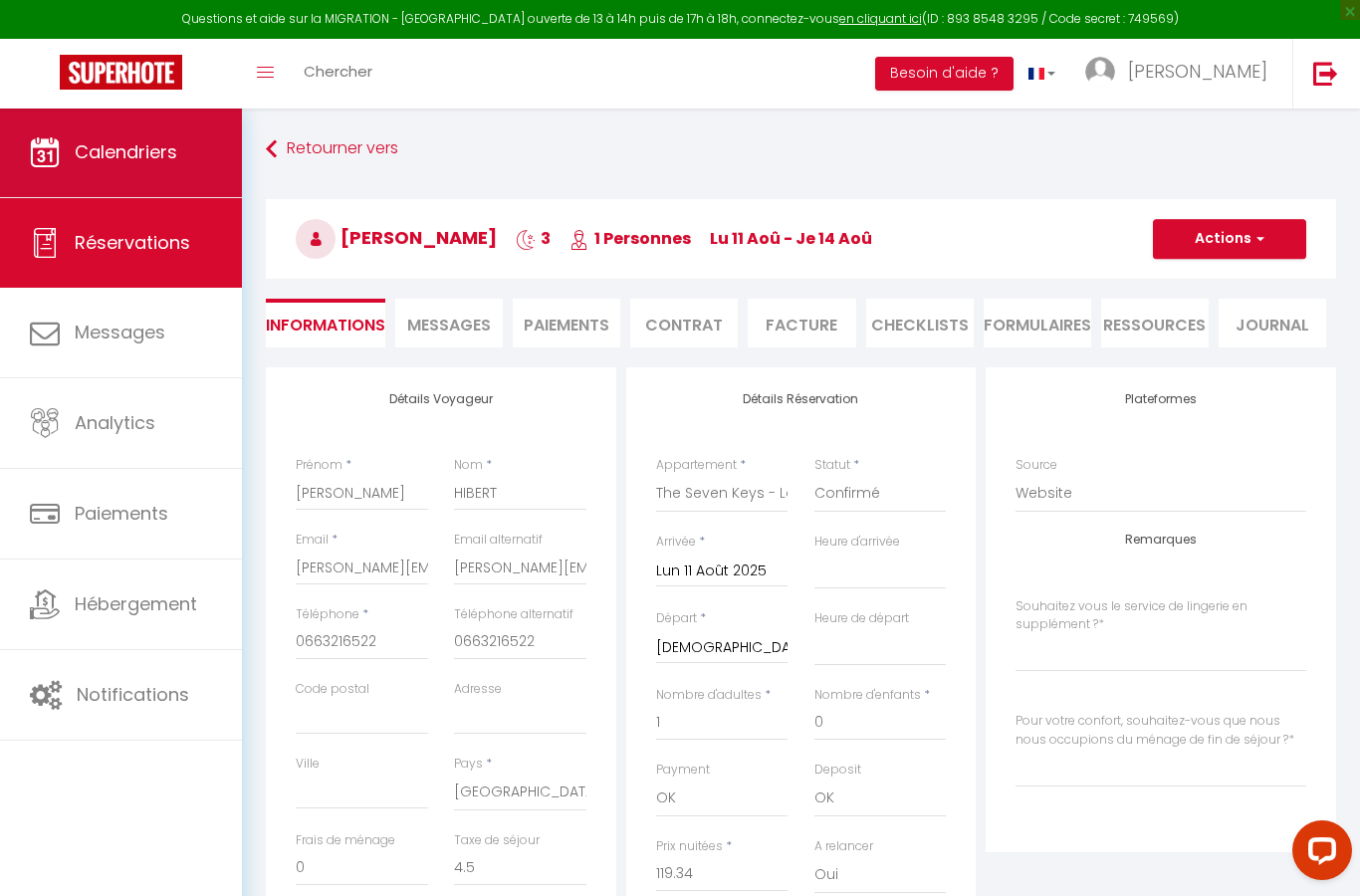
click at [73, 163] on link "Calendriers" at bounding box center [121, 152] width 242 height 90
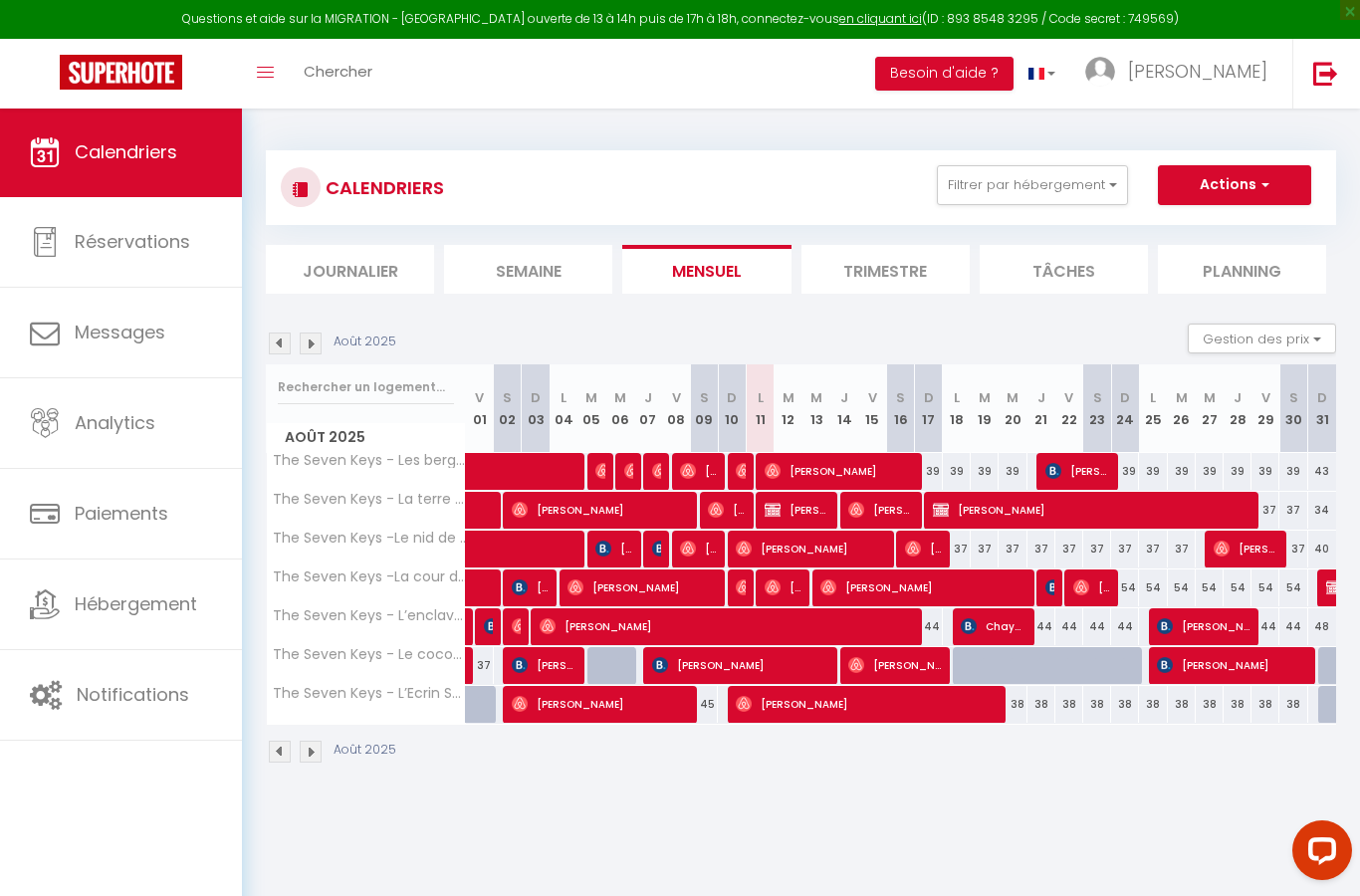
click at [776, 593] on img at bounding box center [773, 587] width 16 height 16
select select "OK"
select select "1"
select select "0"
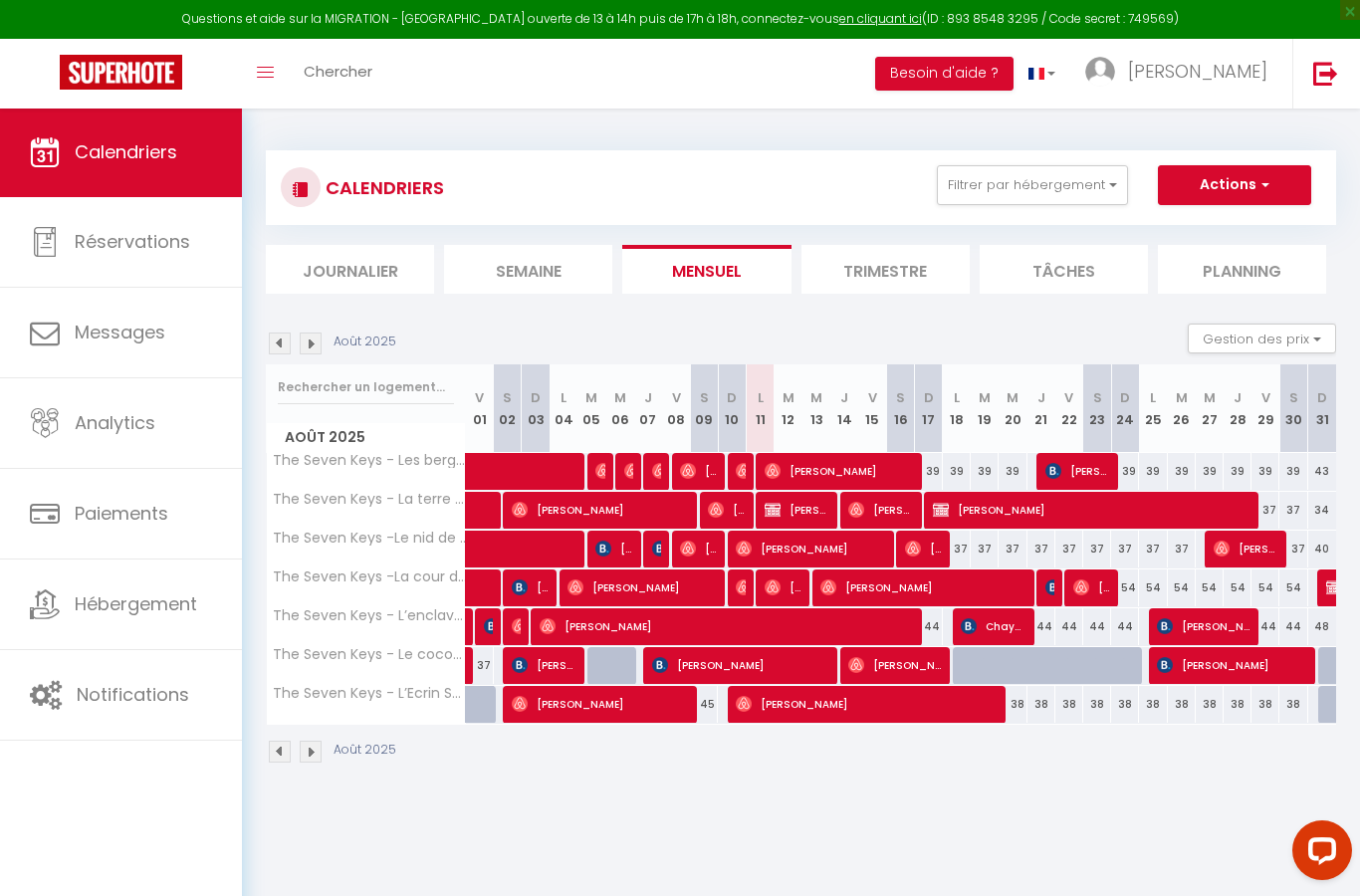
select select "1"
select select
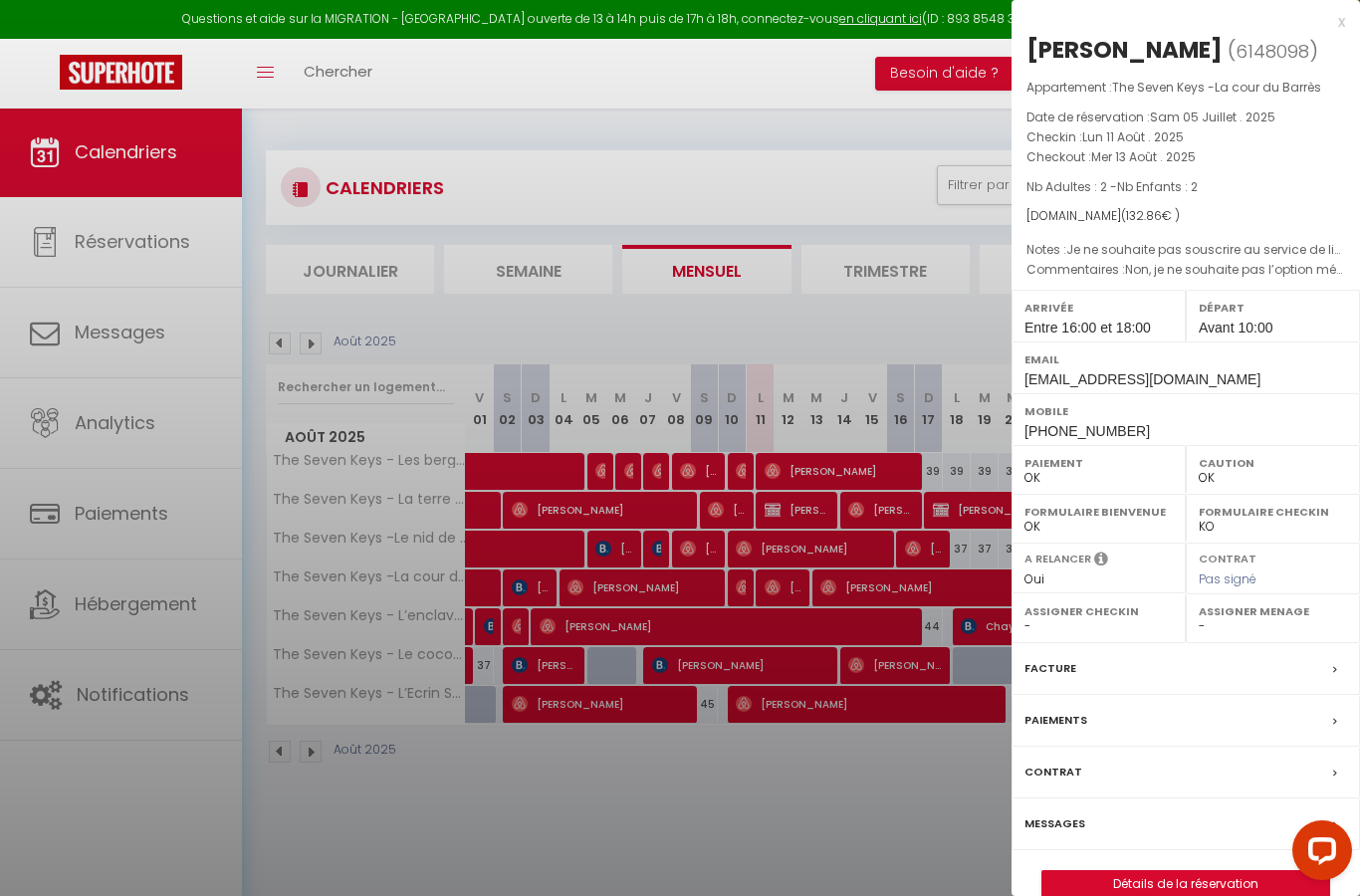
select select "42262"
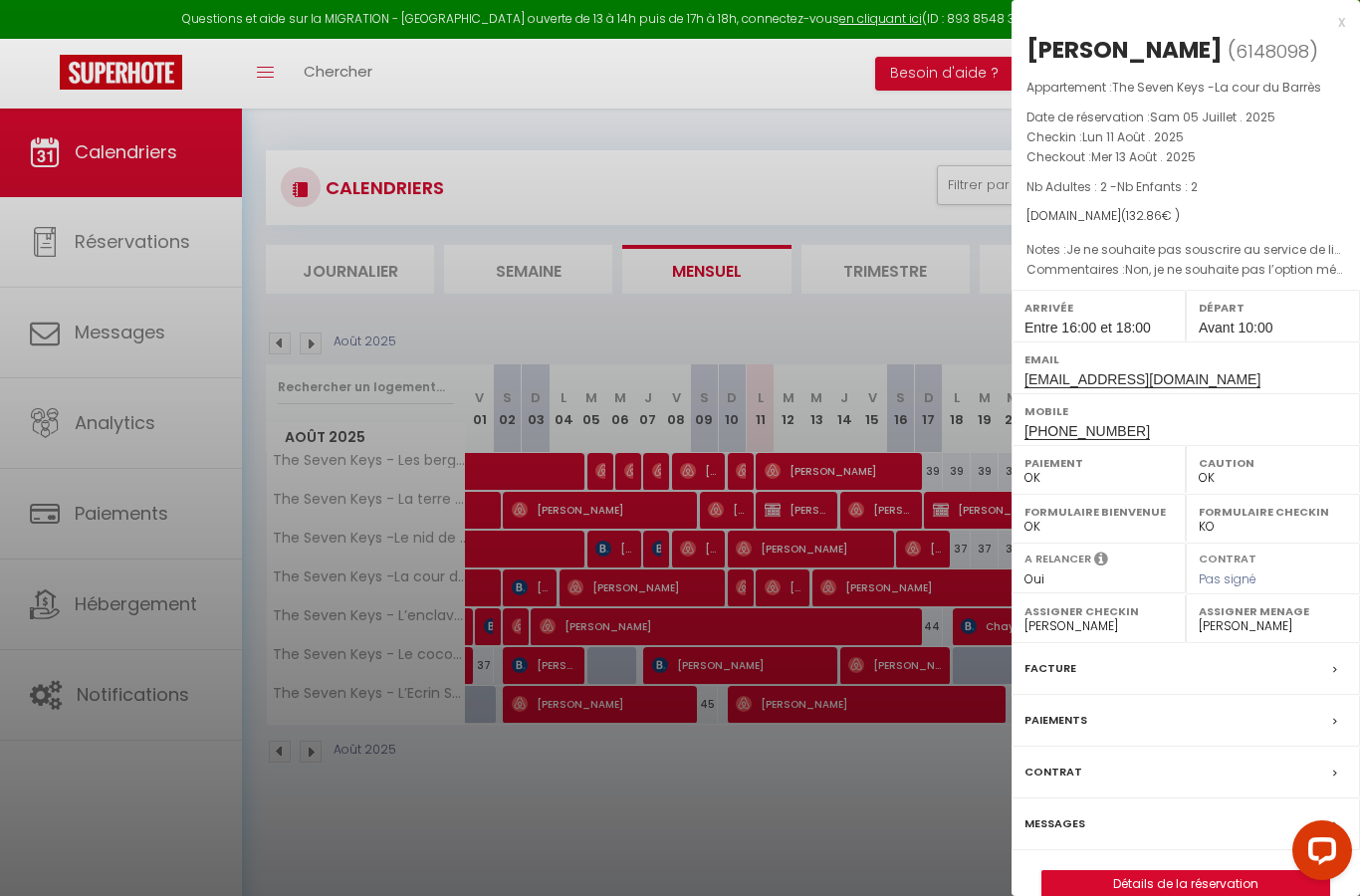
click at [1117, 883] on link "Détails de la réservation" at bounding box center [1186, 884] width 287 height 26
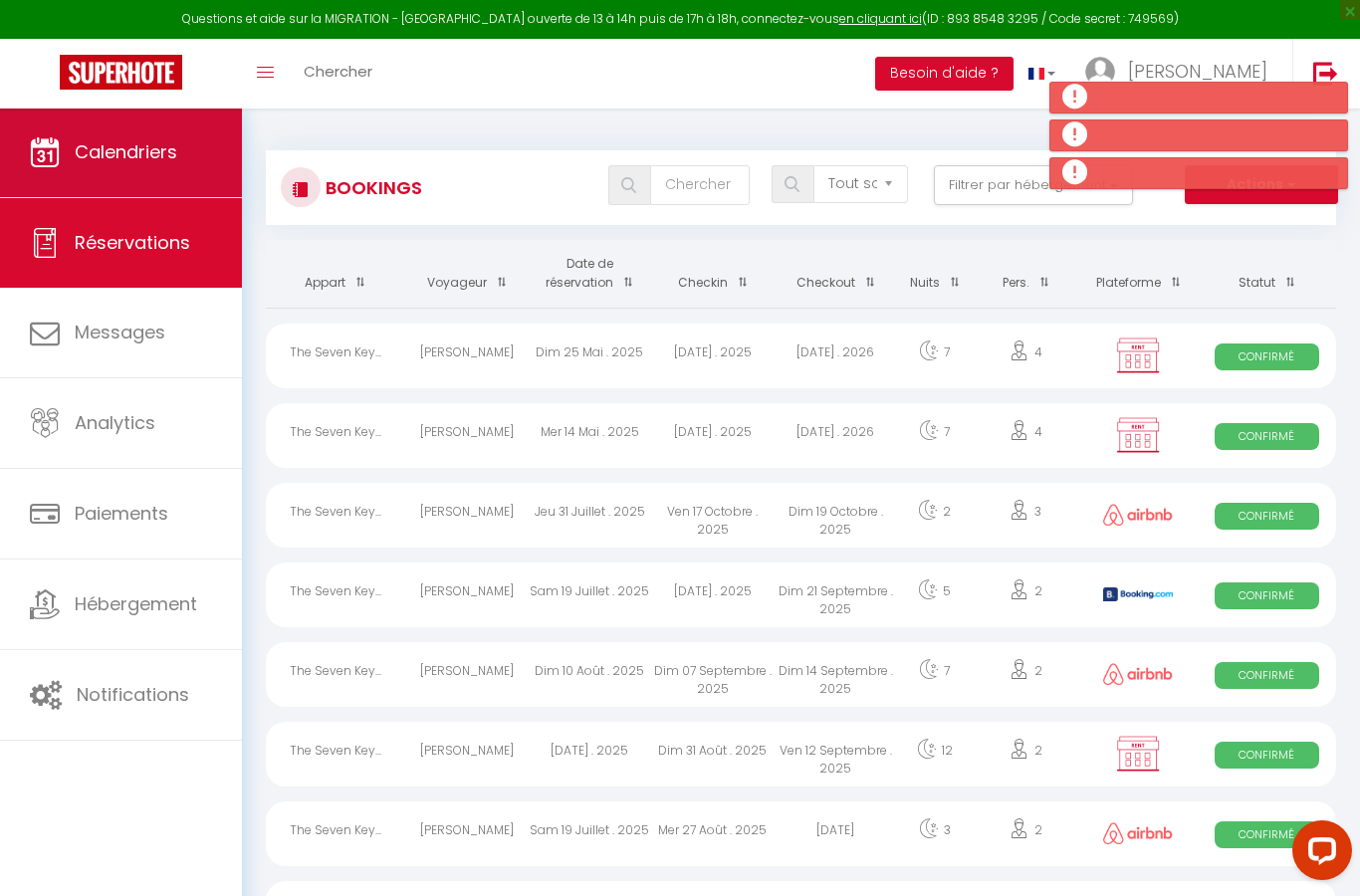
click at [108, 181] on link "Calendriers" at bounding box center [121, 152] width 242 height 90
